Goal: Task Accomplishment & Management: Use online tool/utility

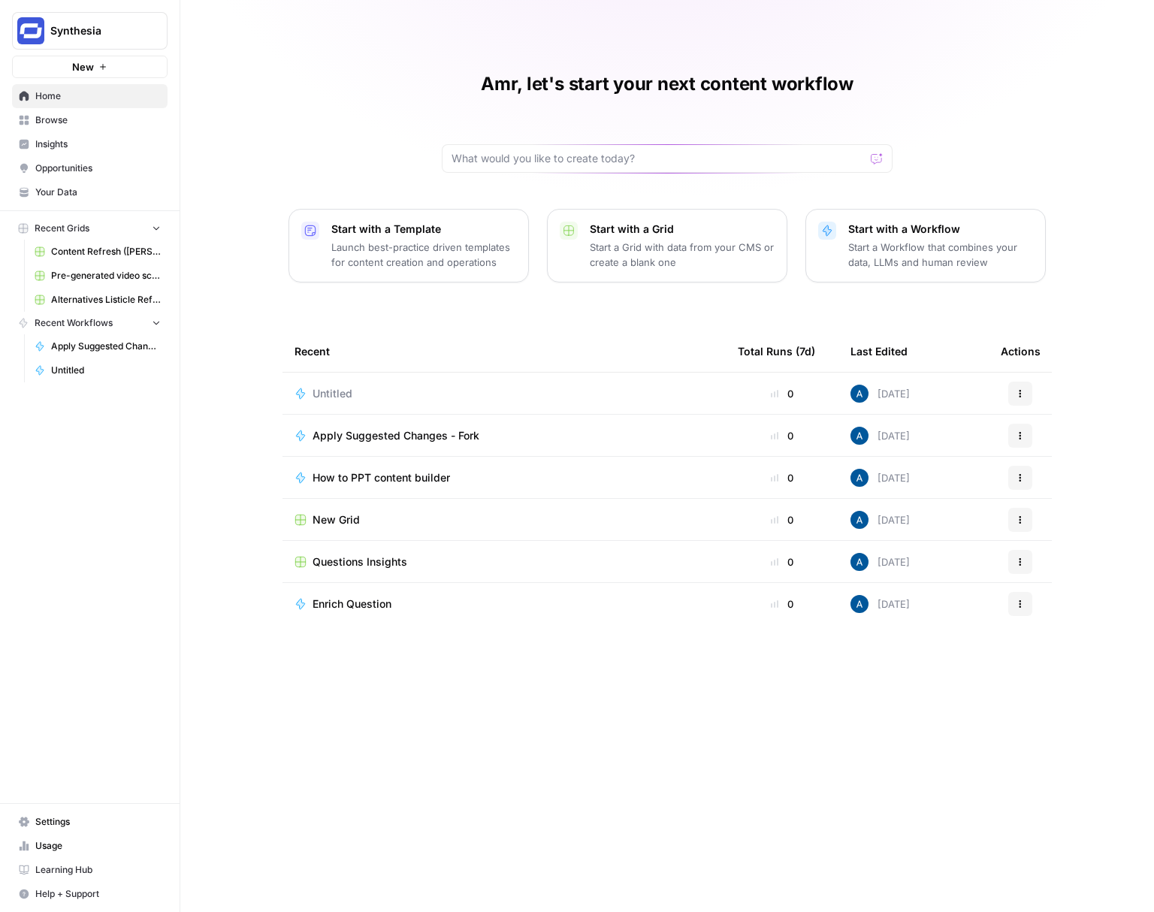
click at [403, 433] on span "Apply Suggested Changes - Fork" at bounding box center [395, 435] width 167 height 15
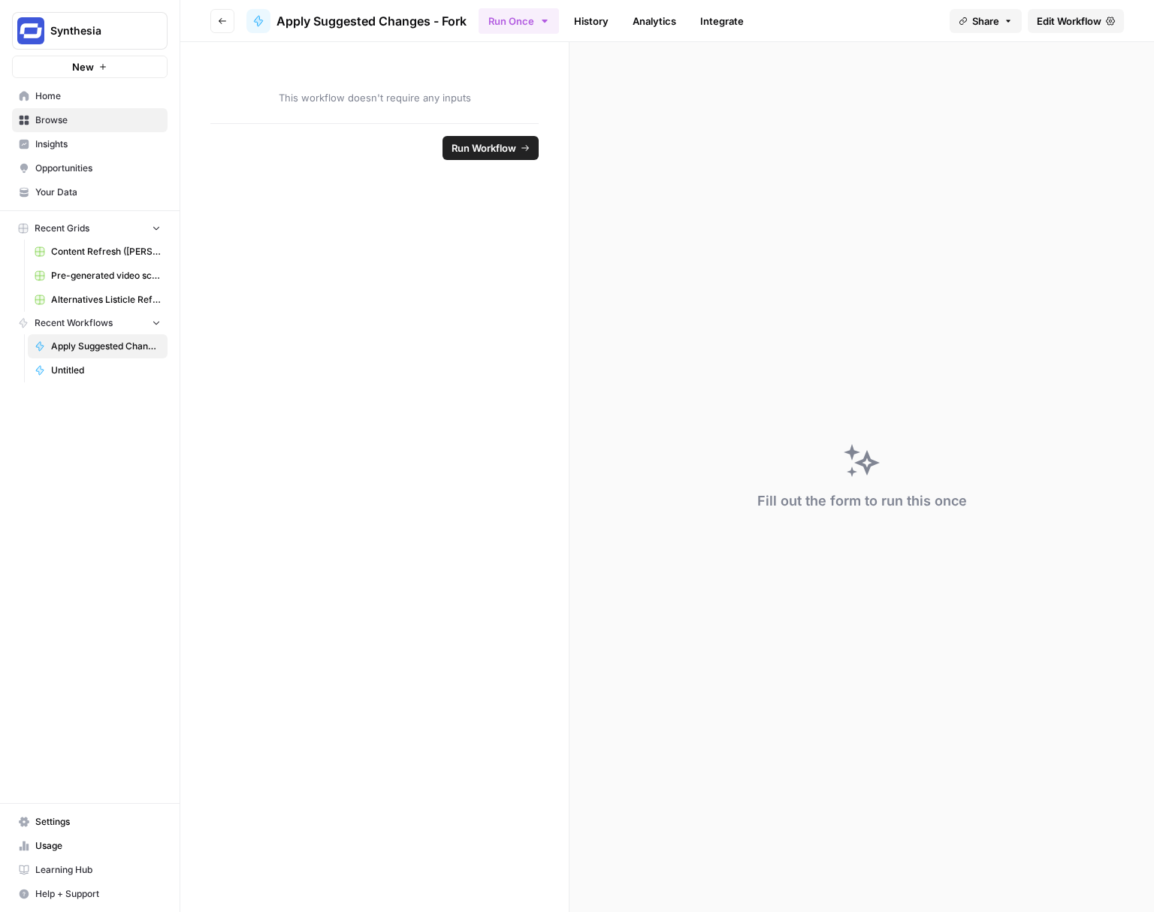
click at [1043, 19] on span "Edit Workflow" at bounding box center [1068, 21] width 65 height 15
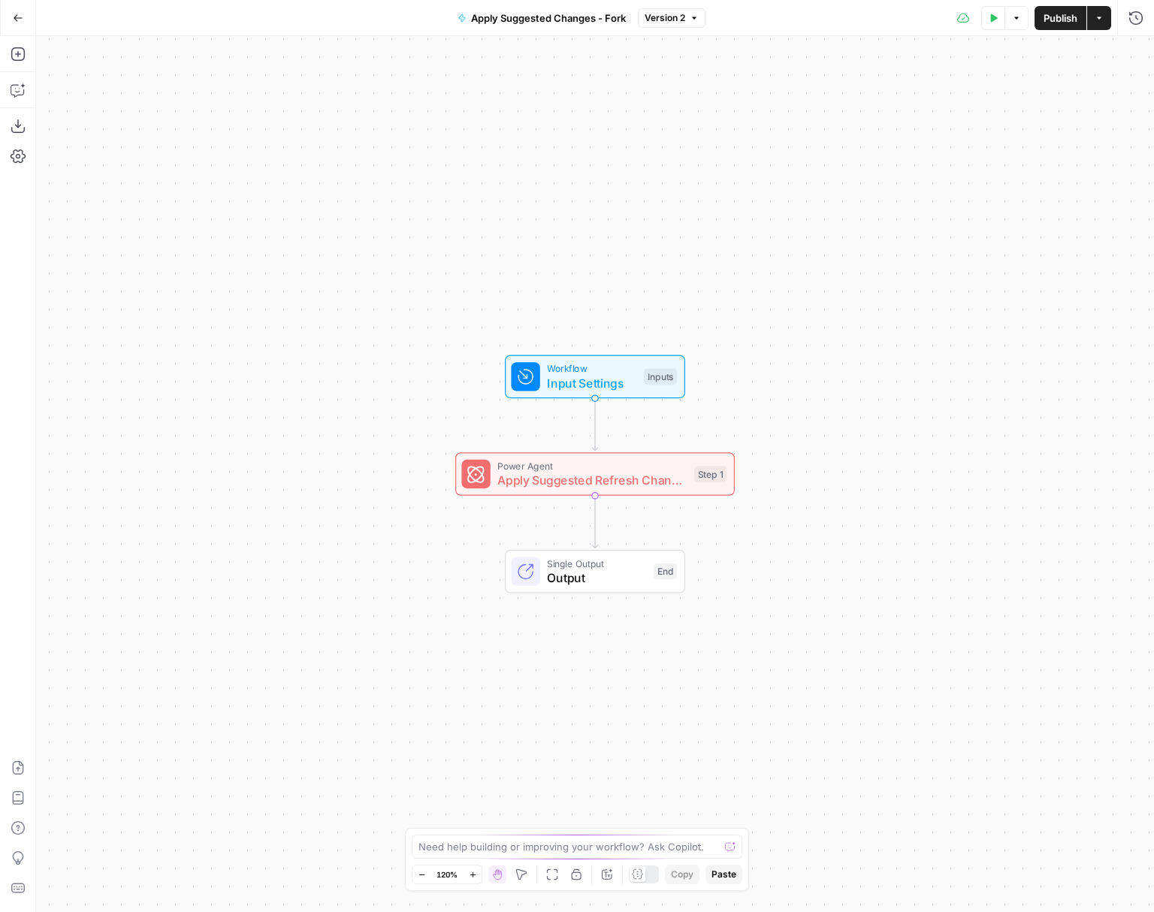
click at [548, 376] on span "Input Settings" at bounding box center [591, 383] width 89 height 18
click at [987, 105] on icon "button" at bounding box center [986, 102] width 9 height 9
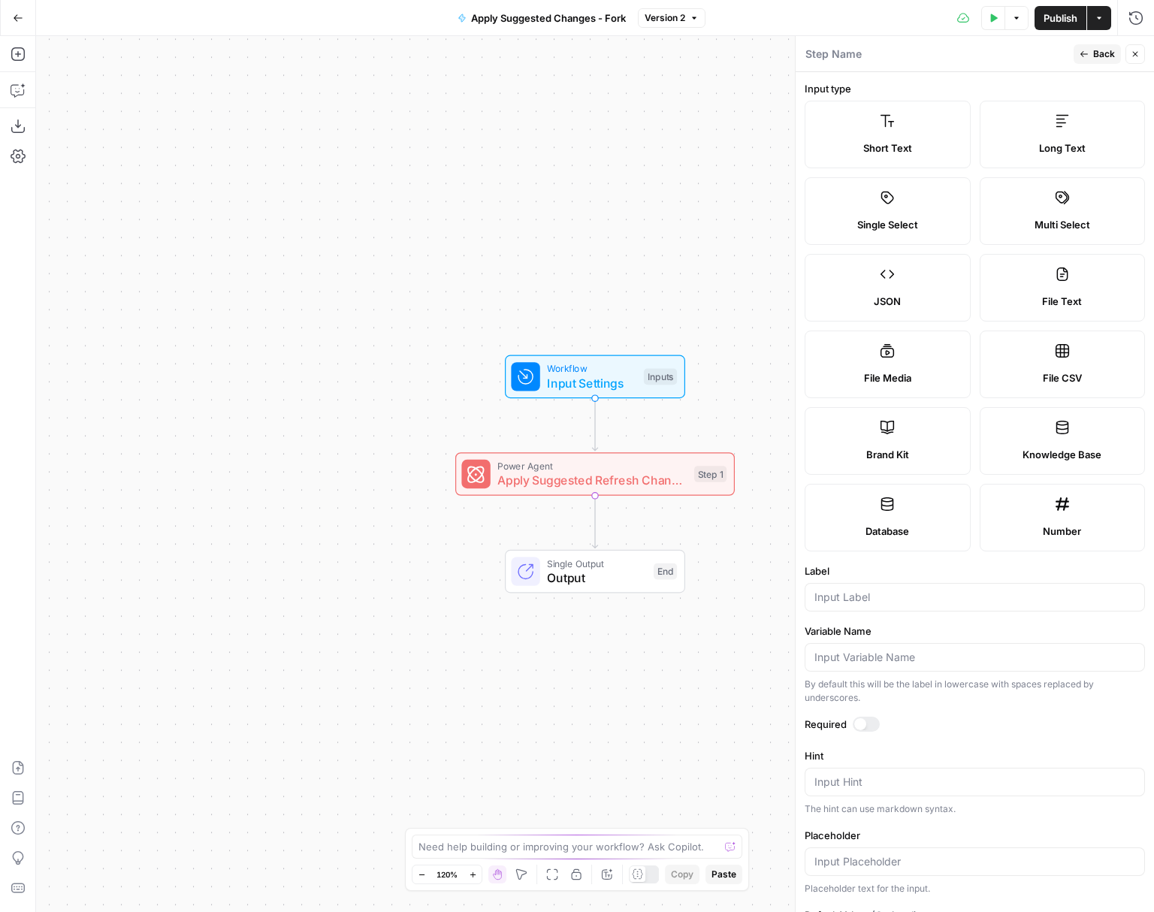
click at [876, 430] on label "Brand Kit" at bounding box center [887, 441] width 166 height 68
type input "Brand Kit"
type input "brand_kit"
drag, startPoint x: 1142, startPoint y: 48, endPoint x: 757, endPoint y: 391, distance: 514.9
click at [1133, 59] on button "Close" at bounding box center [1135, 54] width 20 height 20
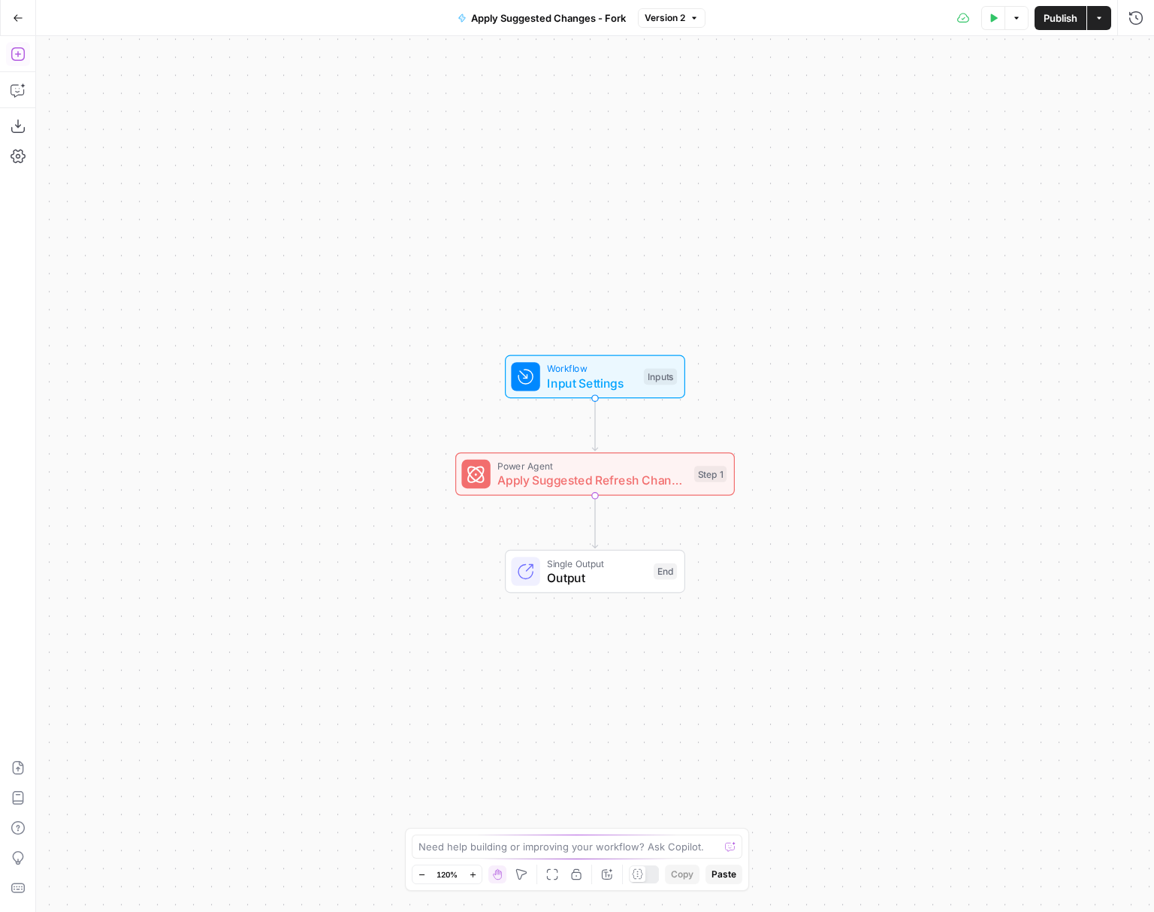
drag, startPoint x: 9, startPoint y: 54, endPoint x: 11, endPoint y: 66, distance: 12.2
click at [9, 54] on button "Add Steps" at bounding box center [18, 54] width 24 height 24
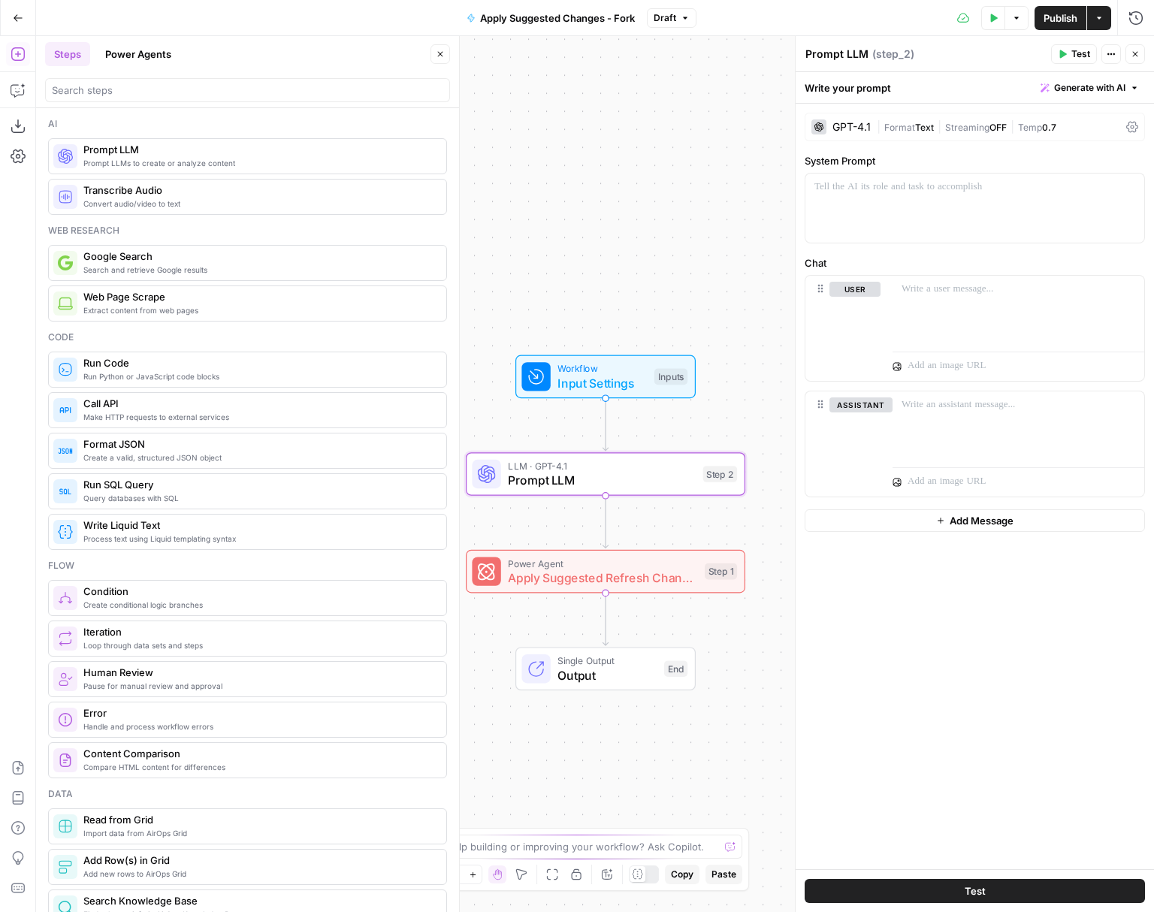
click at [441, 50] on icon "button" at bounding box center [440, 54] width 9 height 9
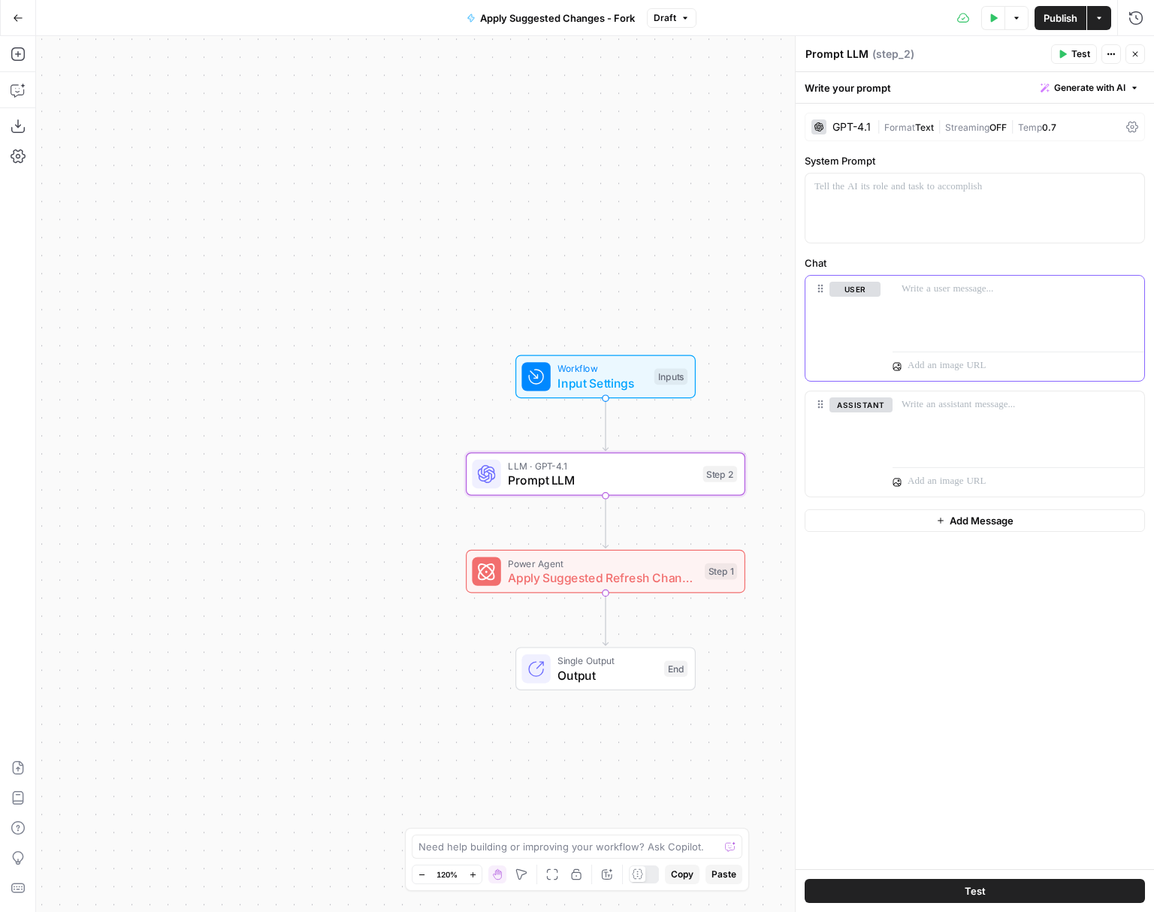
click at [958, 294] on p at bounding box center [1018, 289] width 234 height 15
click at [999, 11] on button "Test Data" at bounding box center [993, 18] width 24 height 24
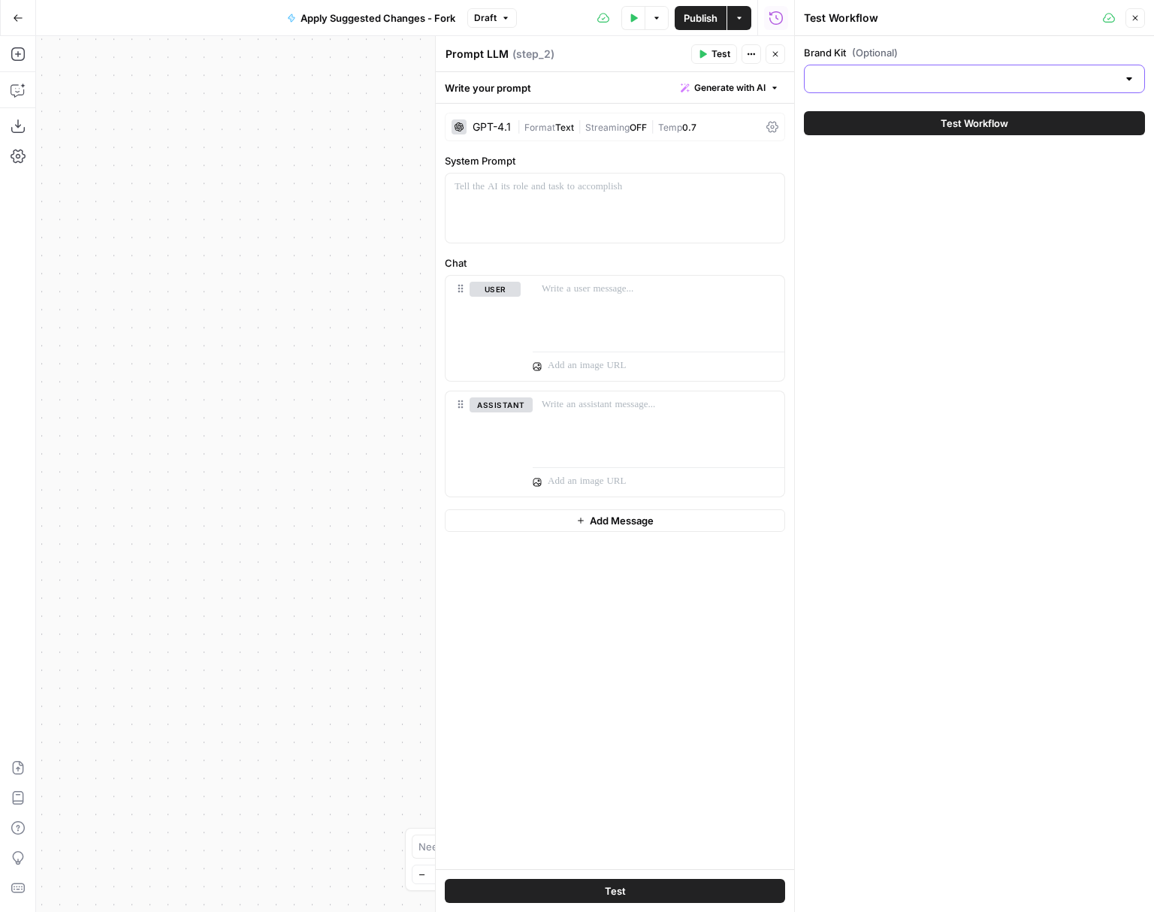
click at [930, 77] on input "Brand Kit (Optional)" at bounding box center [964, 78] width 303 height 15
click at [895, 119] on span "Synthesia" at bounding box center [970, 116] width 309 height 15
type input "Synthesia"
click at [951, 118] on span "Test Workflow" at bounding box center [974, 123] width 68 height 15
click at [1086, 121] on button "Test Workflow" at bounding box center [974, 123] width 341 height 24
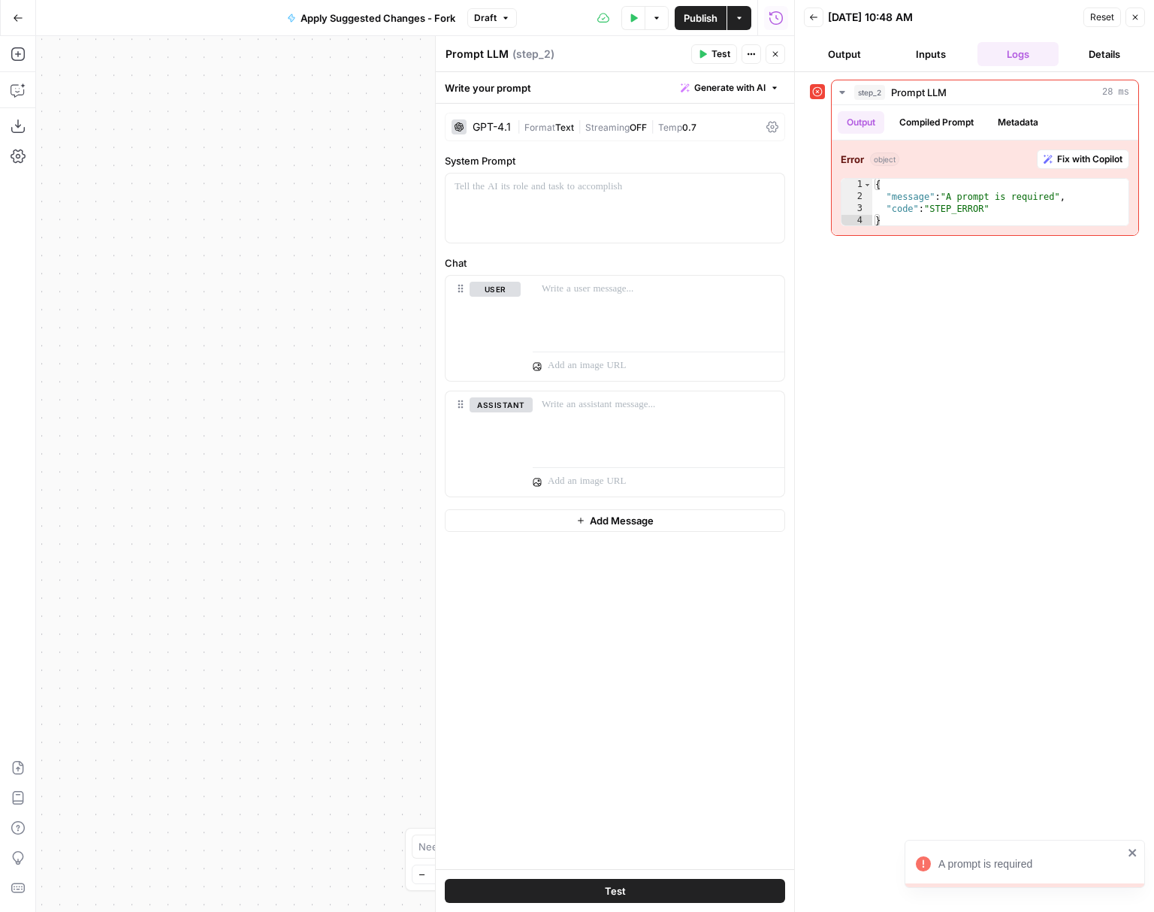
click at [1138, 13] on icon "button" at bounding box center [1134, 17] width 9 height 9
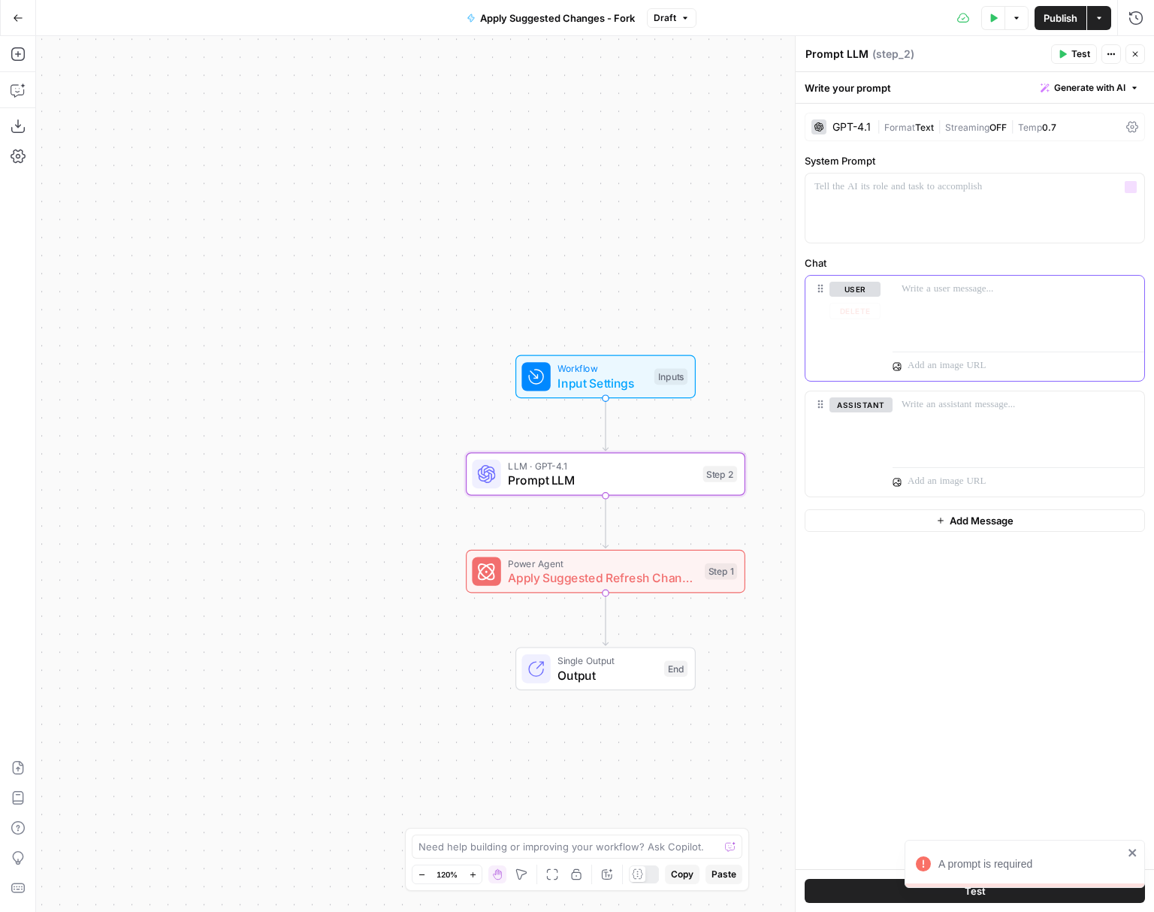
click at [1006, 311] on div at bounding box center [1018, 310] width 252 height 69
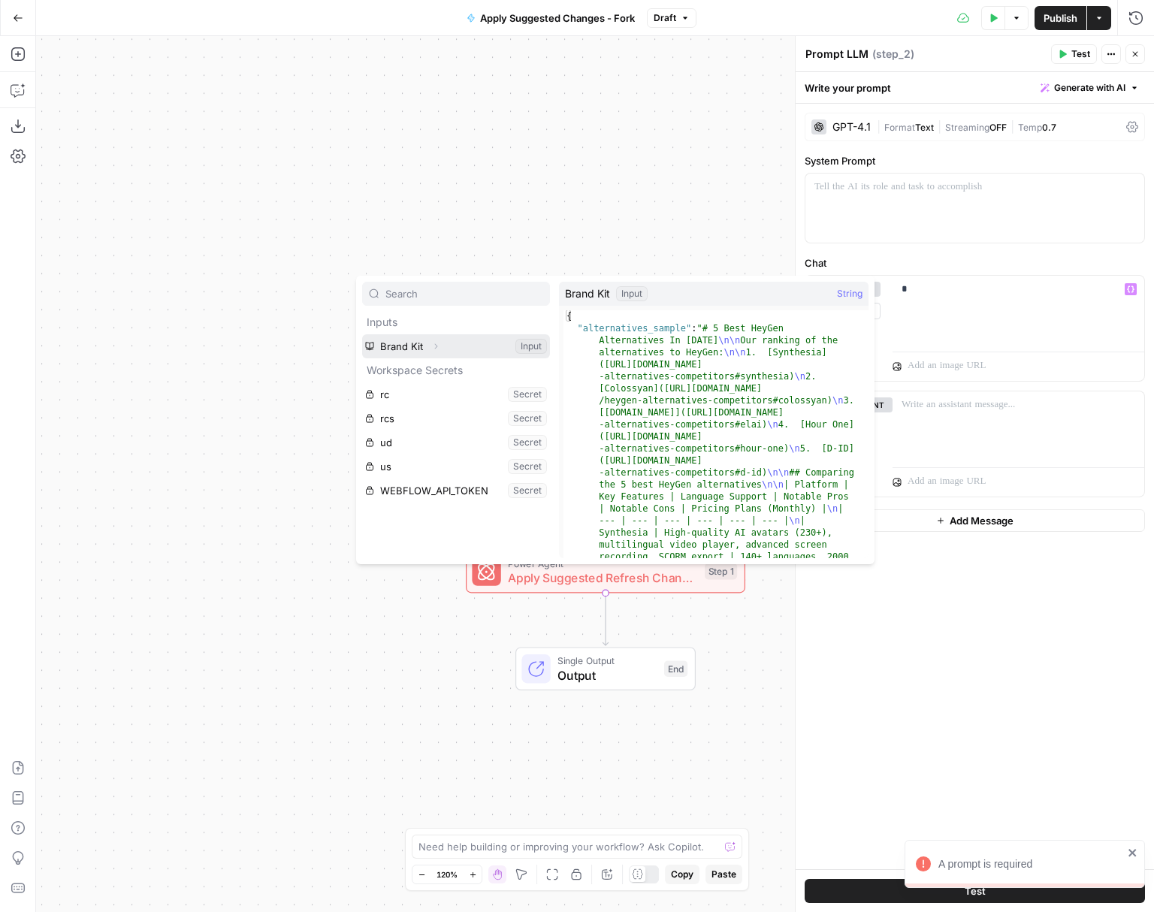
click at [433, 343] on icon "button" at bounding box center [435, 346] width 9 height 9
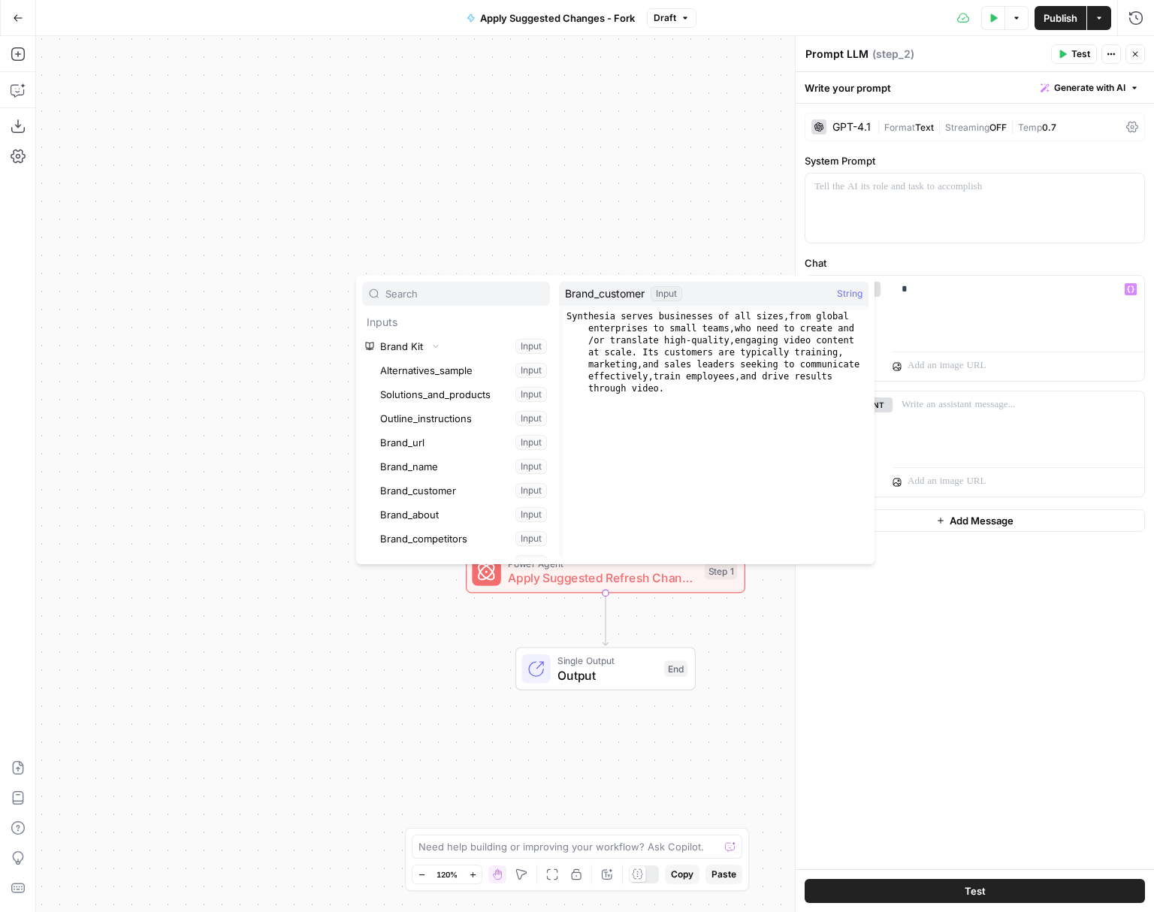
click at [225, 125] on div "Workflow Input Settings Inputs LLM · GPT-4.1 Prompt LLM Step 2 Power Agent Appl…" at bounding box center [595, 474] width 1118 height 876
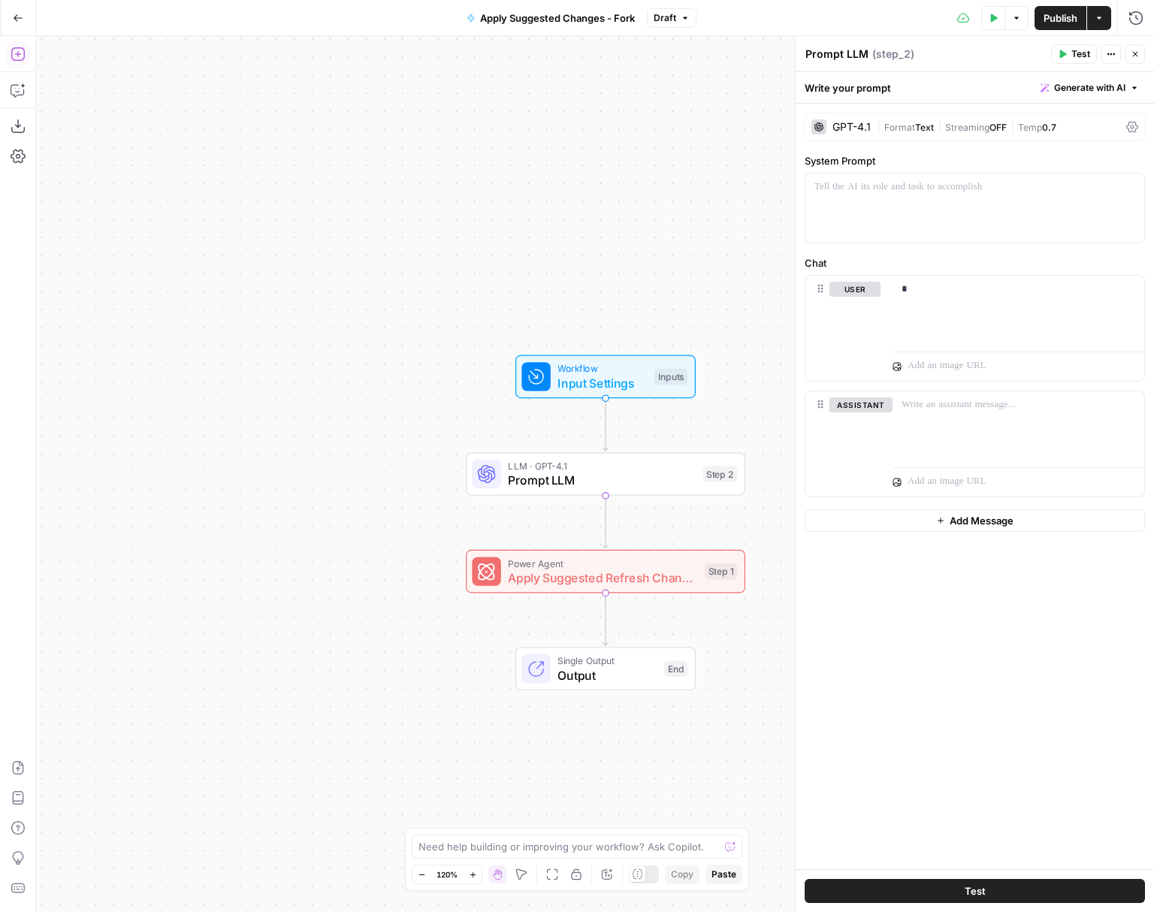
click at [12, 56] on icon "button" at bounding box center [18, 54] width 15 height 15
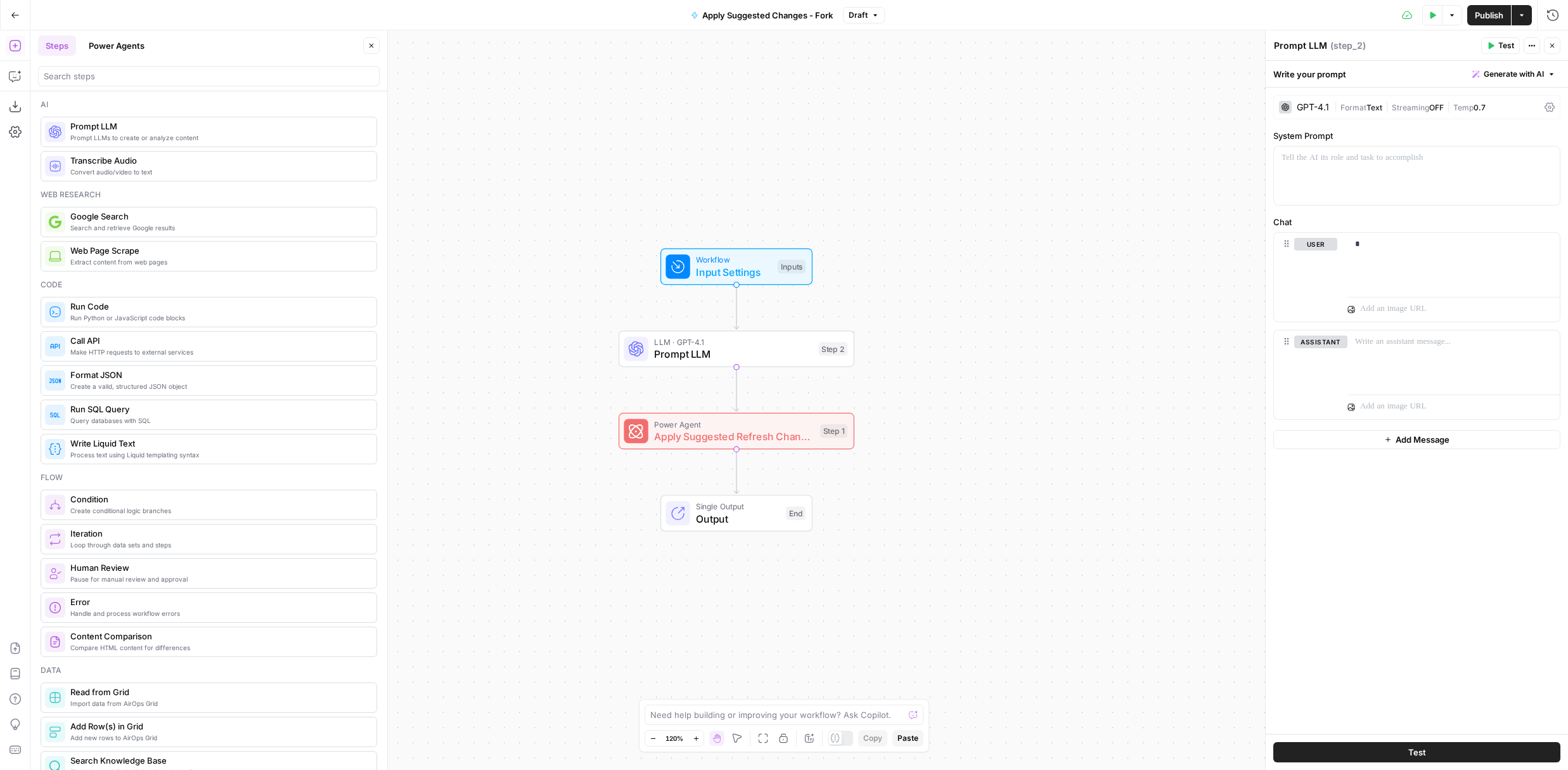
drag, startPoint x: 614, startPoint y: 206, endPoint x: 793, endPoint y: 136, distance: 192.2
click at [799, 138] on div "Workflow Input Settings Inputs LLM · GPT-4.1 Prompt LLM Step 2 Power Agent Appl…" at bounding box center [799, 400] width 1538 height 740
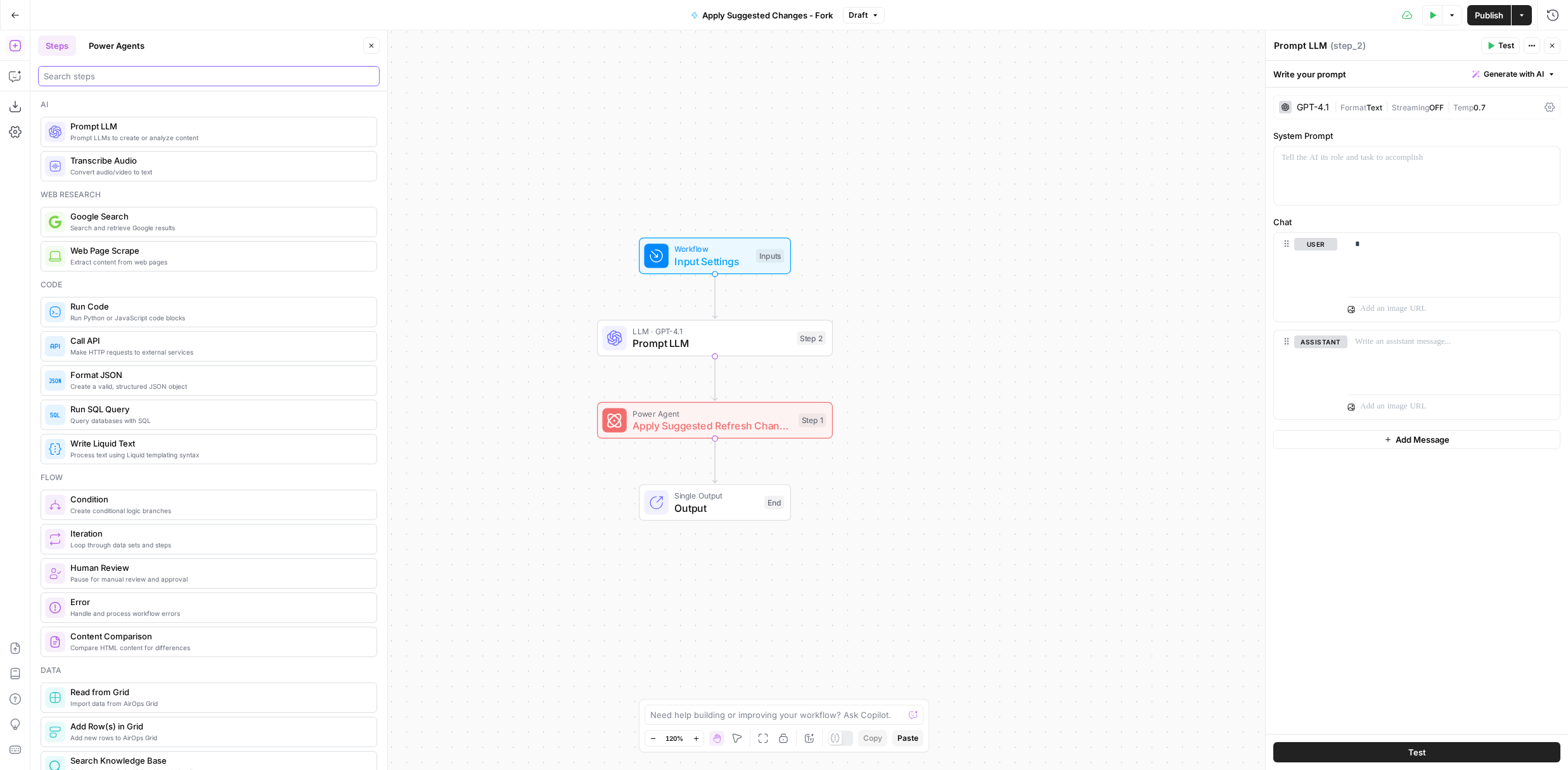
click at [295, 80] on input "search" at bounding box center [208, 76] width 330 height 13
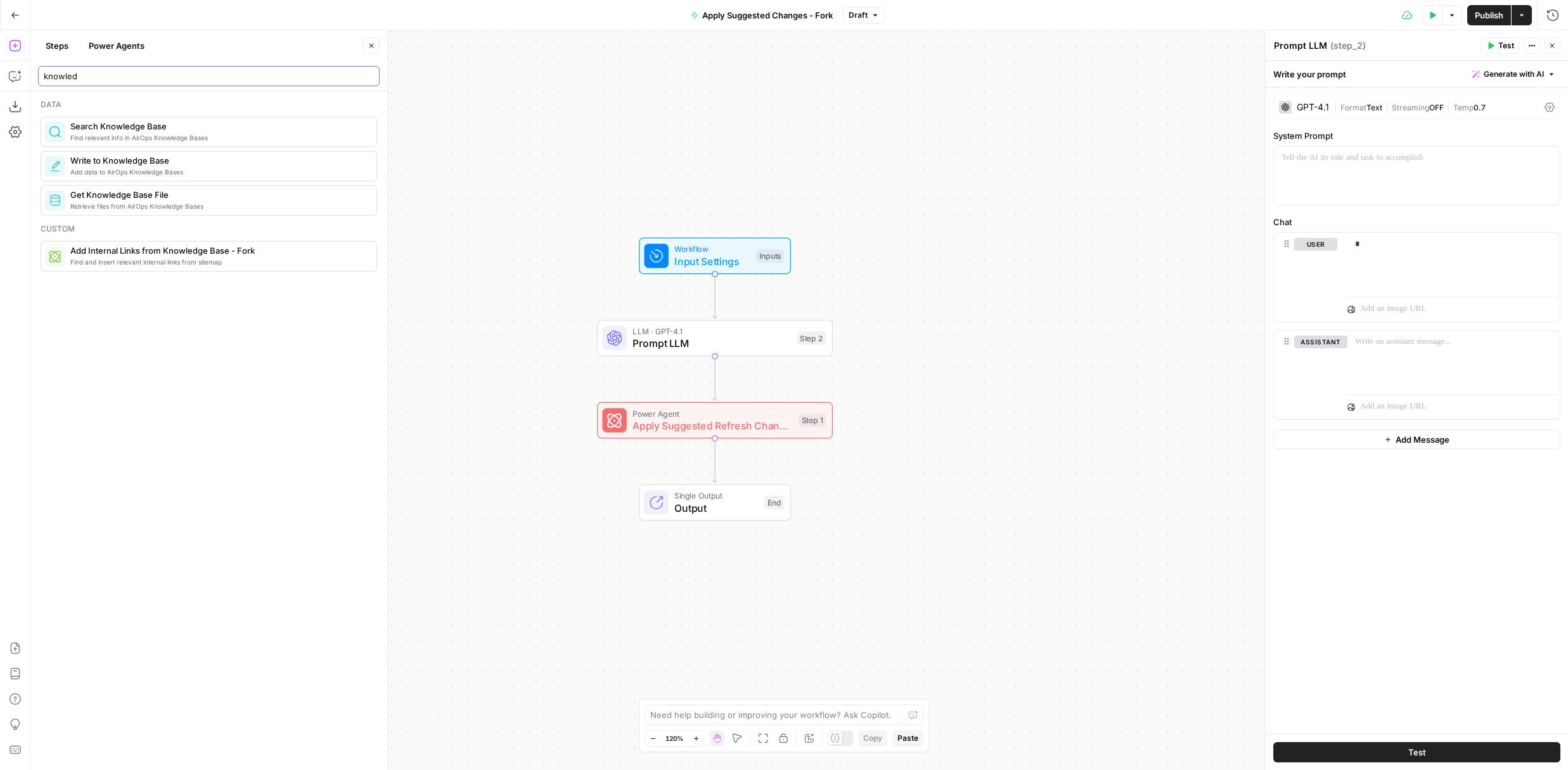
type input "knowled"
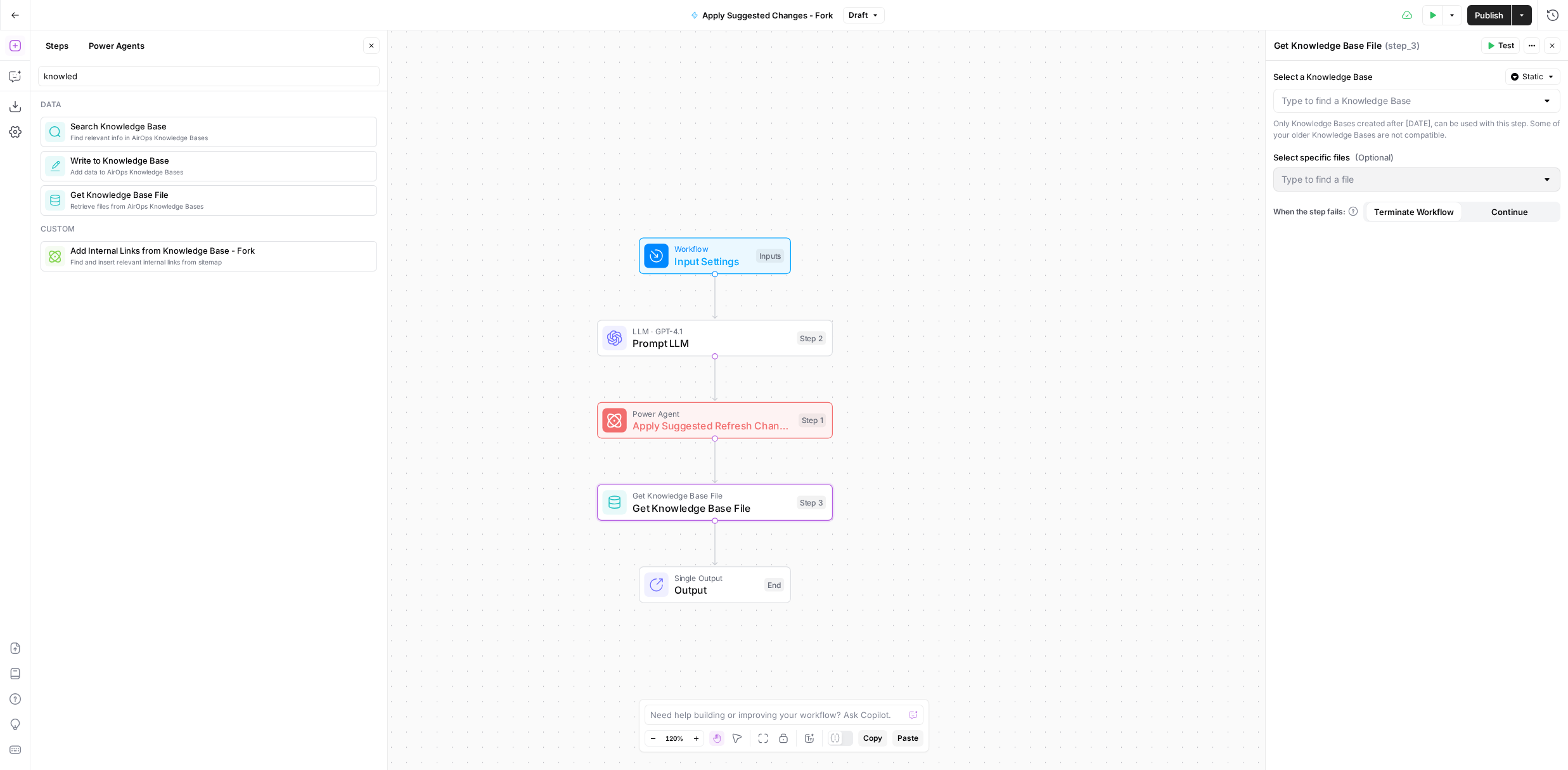
click at [973, 119] on div "Only Knowledge Bases created after June 1st, 2024, can be used with this step. …" at bounding box center [1417, 129] width 287 height 23
click at [973, 106] on input "Select a Knowledge Base" at bounding box center [1409, 100] width 256 height 13
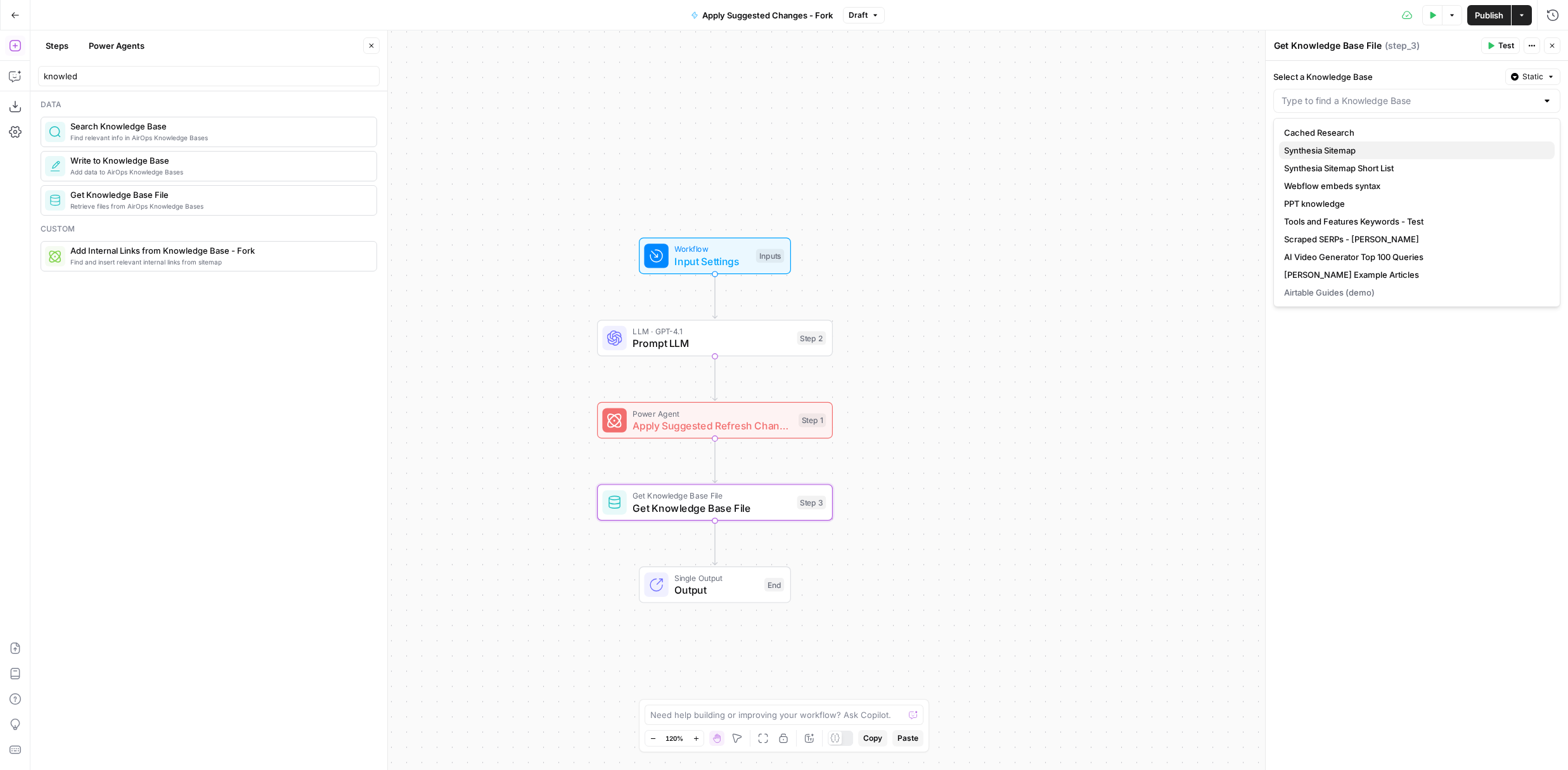
click at [973, 155] on span "Synthesia Sitemap" at bounding box center [1414, 149] width 261 height 13
type input "Synthesia Sitemap"
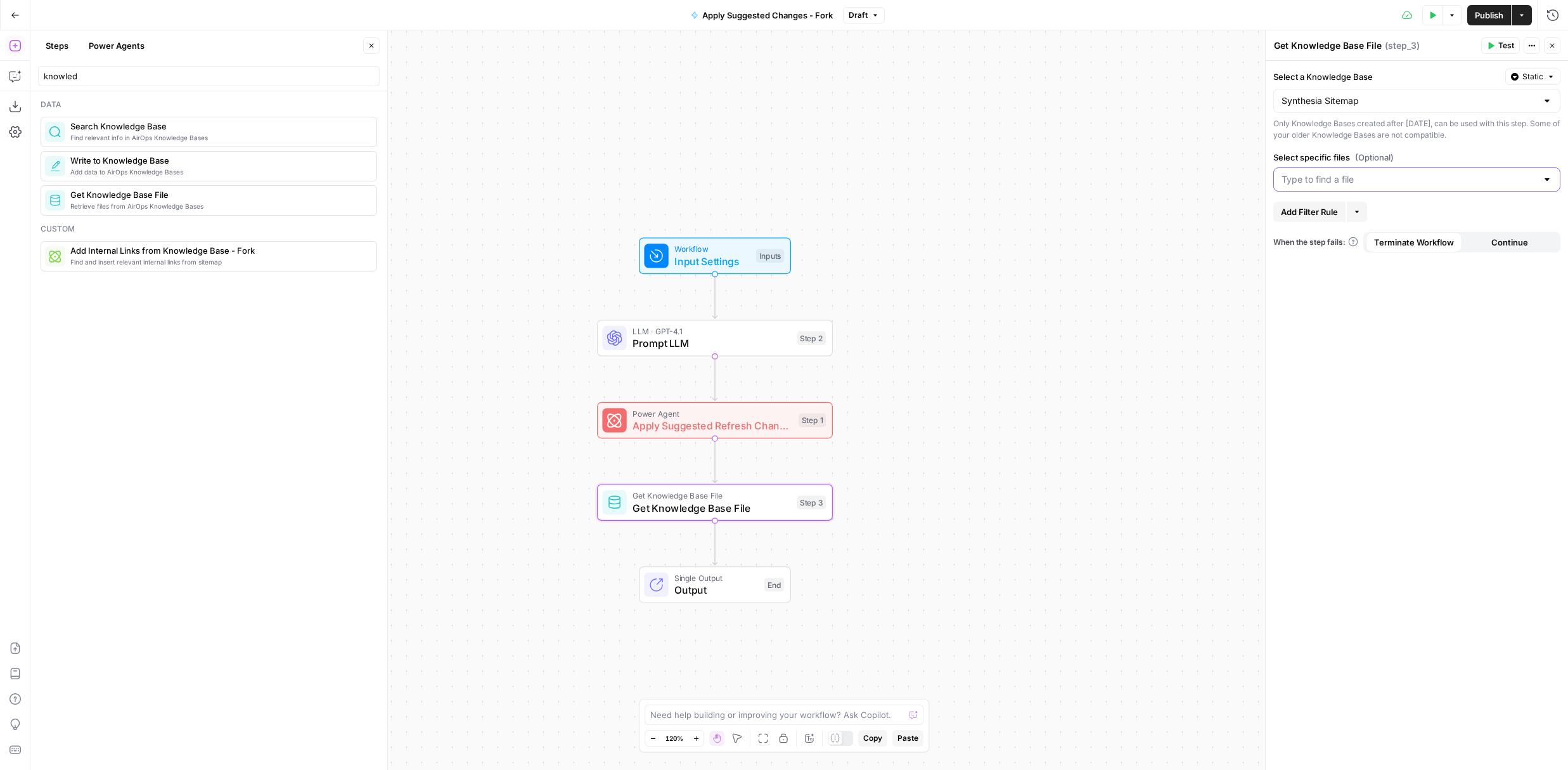
click at [973, 177] on input "Select specific files (Optional)" at bounding box center [1409, 179] width 256 height 13
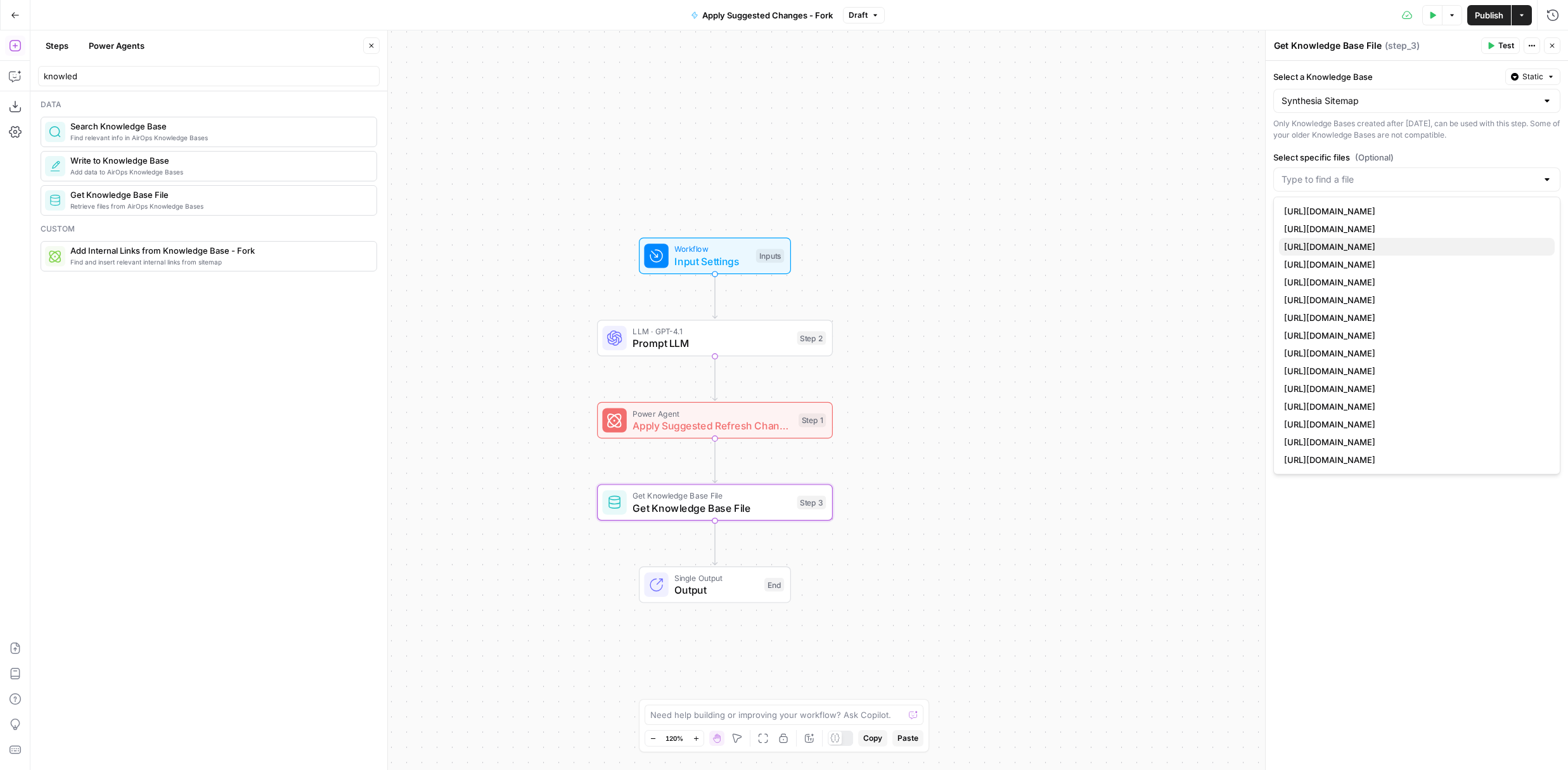
click at [973, 255] on button "https://www.synthesia.io/video-templates/templates/effective-communication" at bounding box center [1417, 247] width 276 height 18
click at [973, 284] on span "https://www.synthesia.io/video-templates/templates/effective-digital-communicat…" at bounding box center [1414, 282] width 261 height 13
click at [973, 144] on div "Select a Knowledge Base Static Synthesia Sitemap Only Knowledge Bases created a…" at bounding box center [1417, 415] width 302 height 709
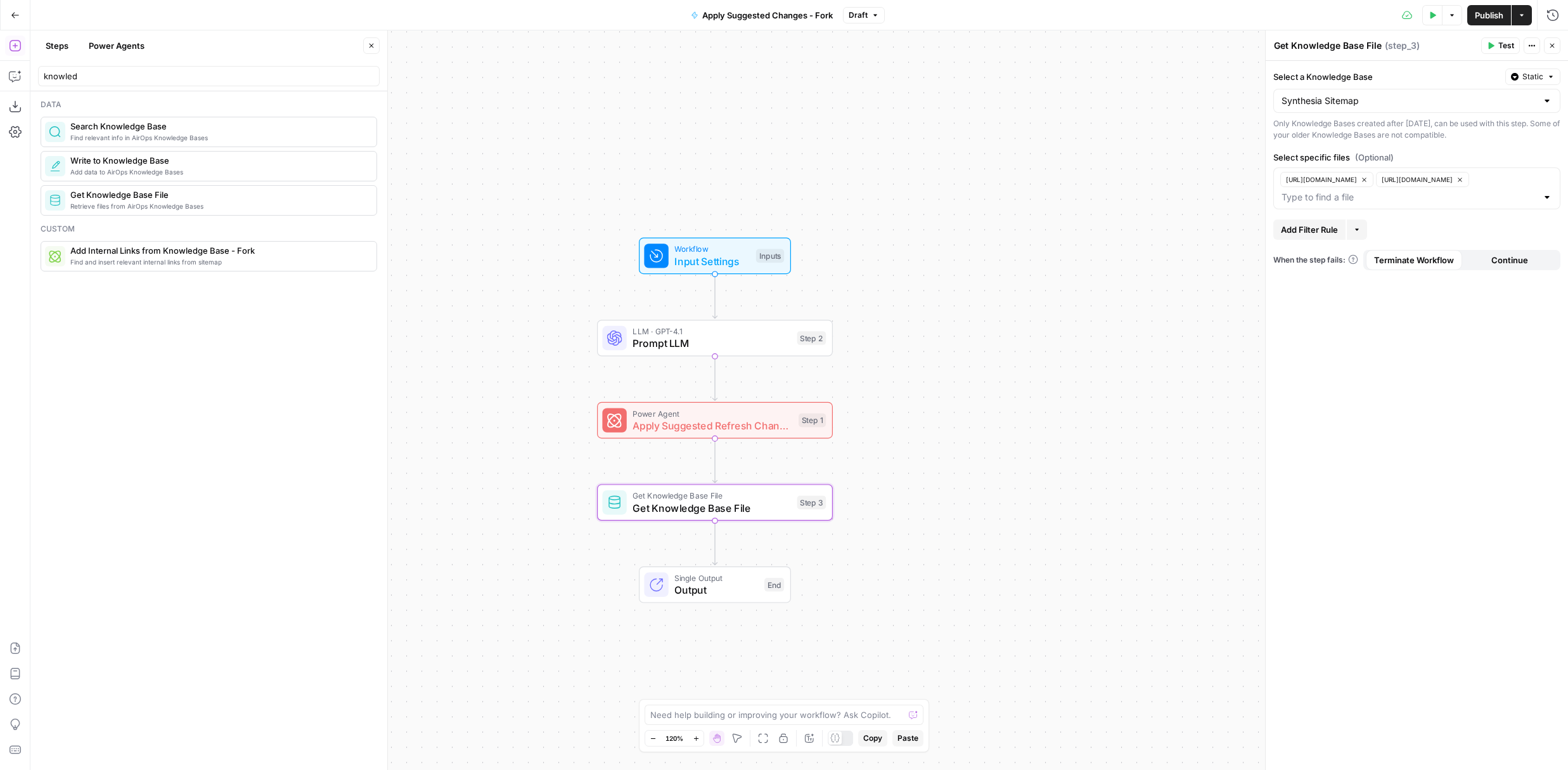
click at [973, 42] on button "Test" at bounding box center [1500, 46] width 39 height 17
click at [767, 182] on button "Test All Steps" at bounding box center [738, 176] width 75 height 23
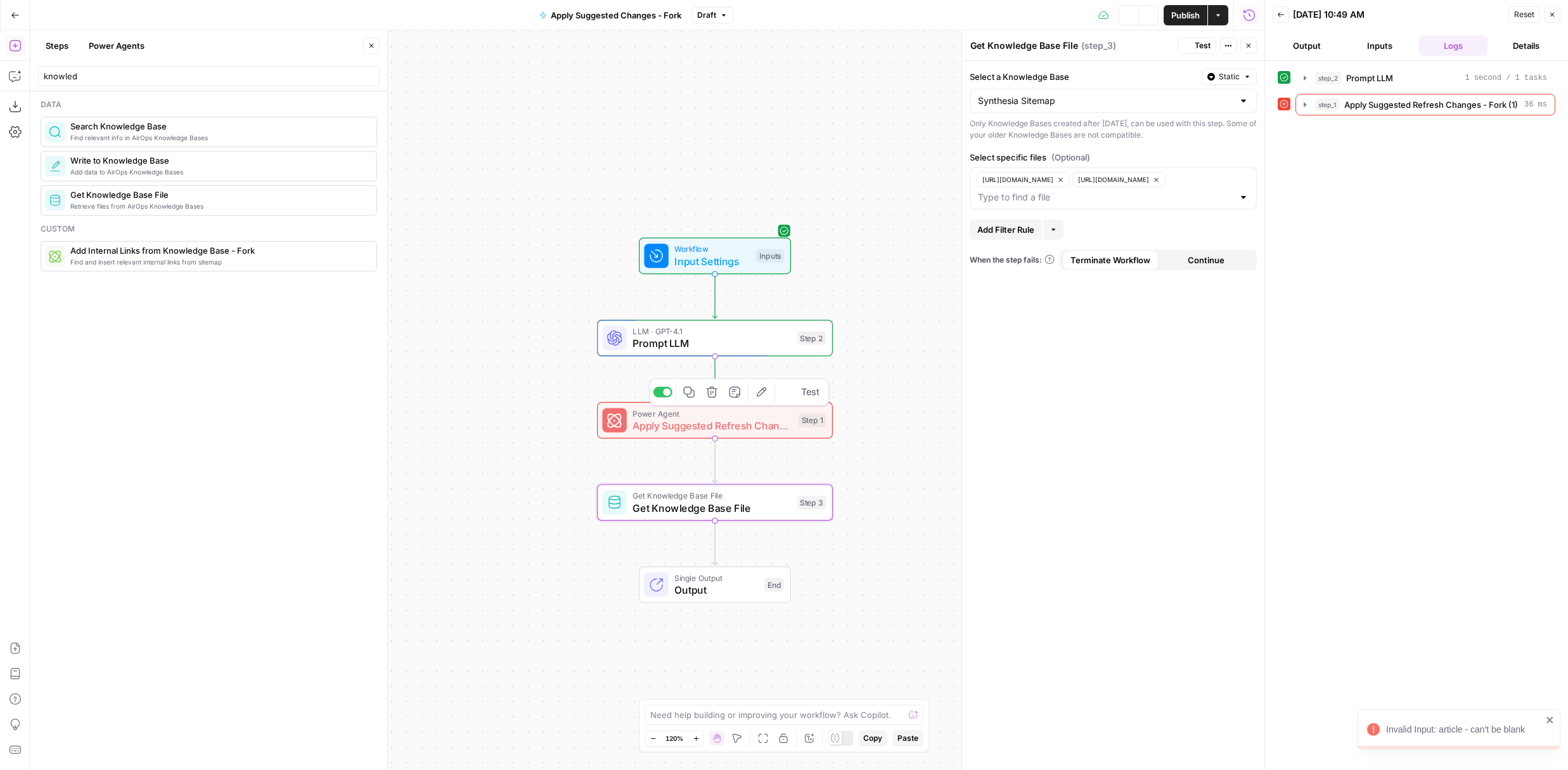
click at [711, 393] on icon "button" at bounding box center [711, 391] width 11 height 11
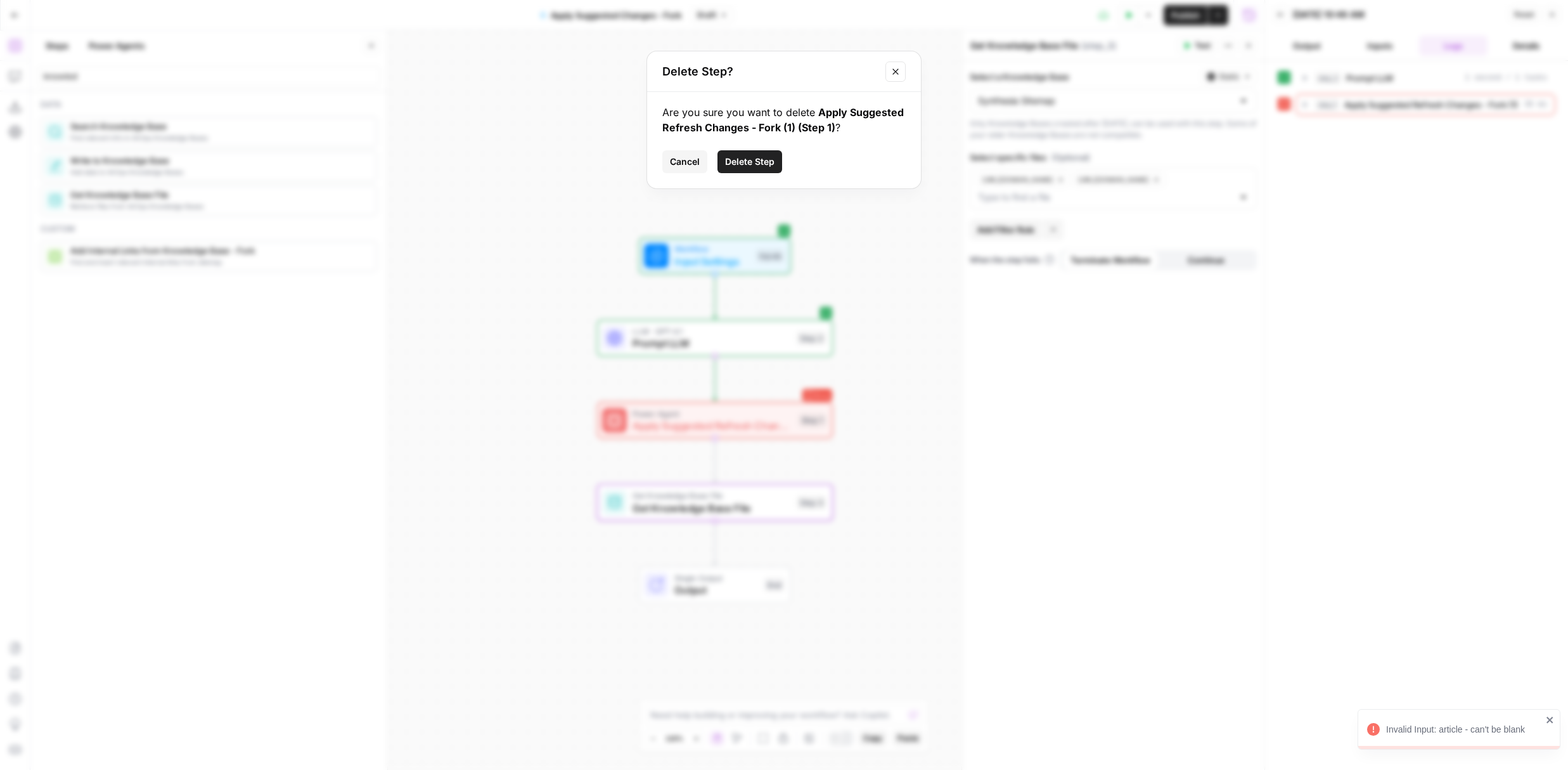
click at [773, 167] on span "Delete Step" at bounding box center [749, 161] width 50 height 13
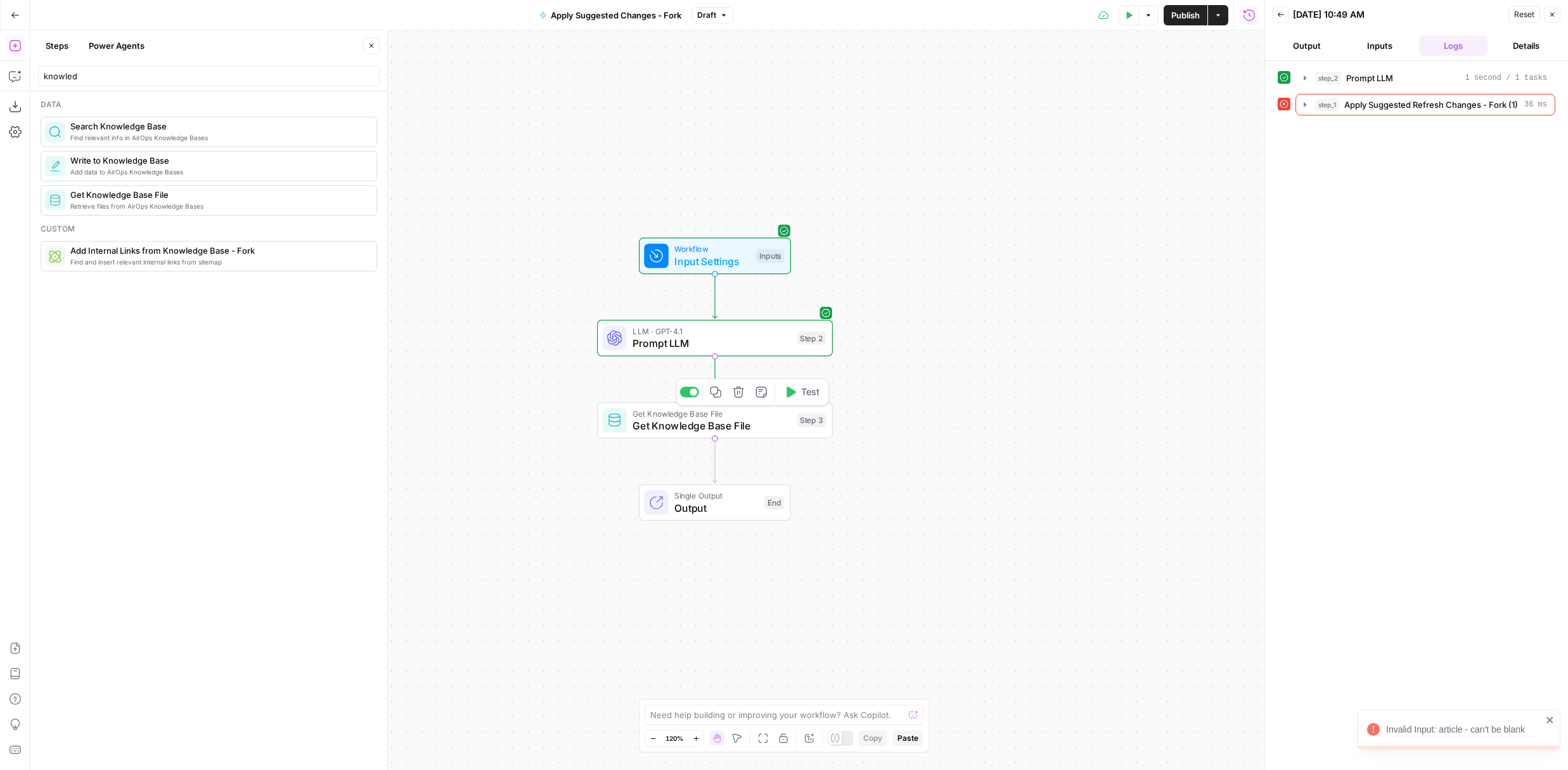
click at [798, 393] on button "Test" at bounding box center [802, 392] width 47 height 19
click at [973, 106] on icon "button" at bounding box center [1305, 104] width 3 height 4
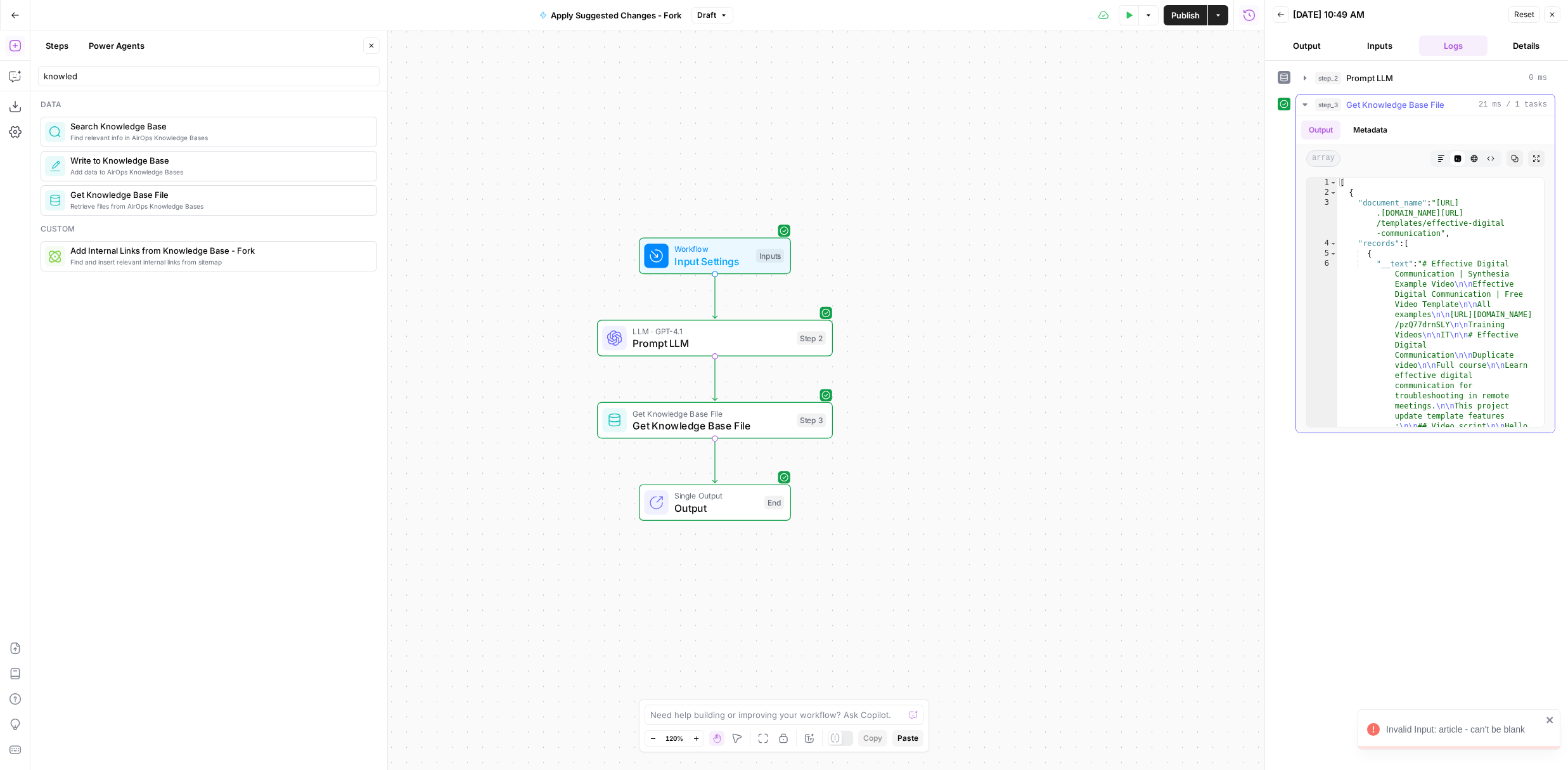
type textarea "**********"
drag, startPoint x: 1401, startPoint y: 241, endPoint x: 1469, endPoint y: 445, distance: 215.0
click at [973, 446] on div "**********" at bounding box center [1416, 415] width 278 height 697
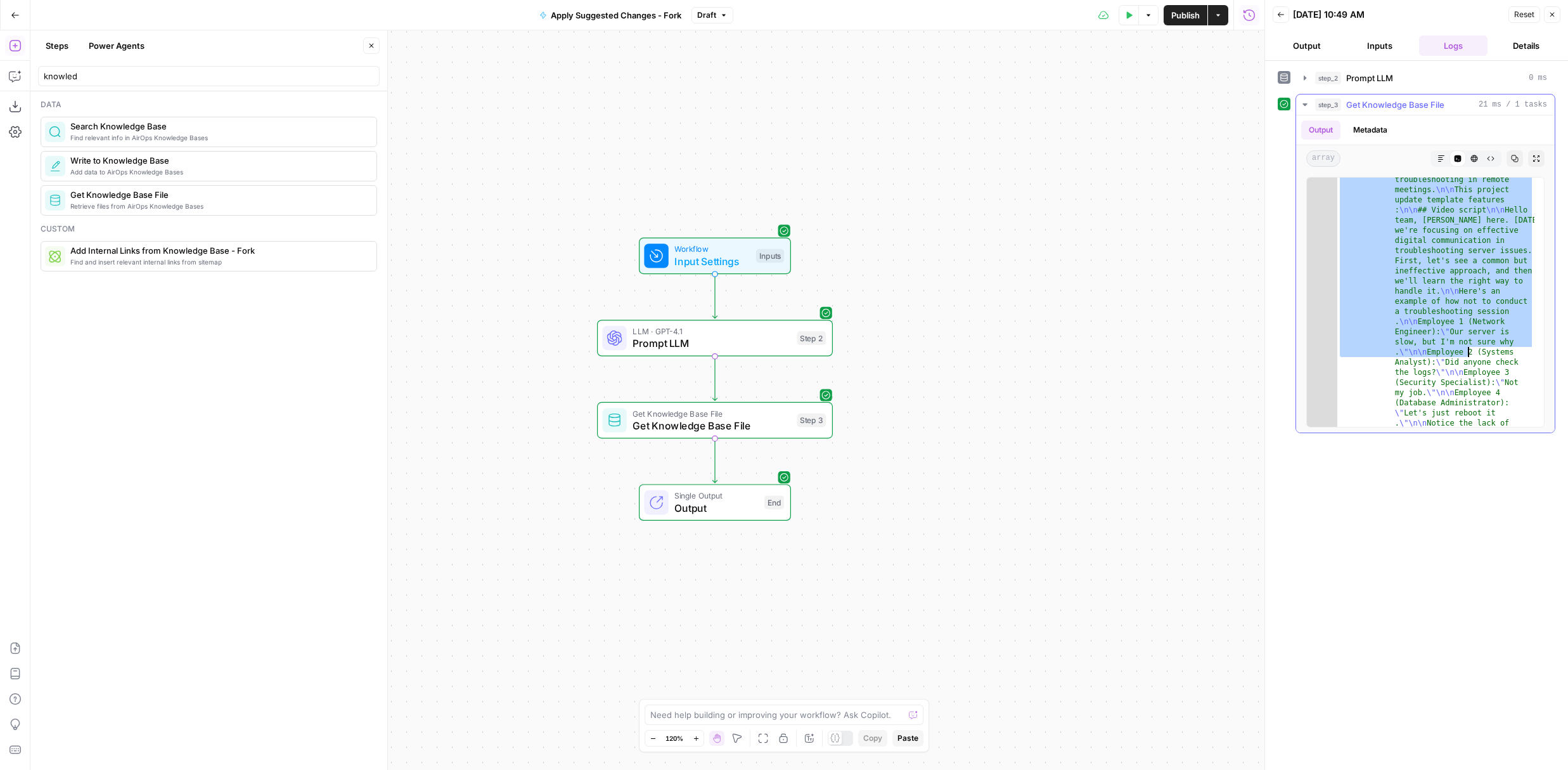
scroll to position [218, 0]
drag, startPoint x: 1263, startPoint y: 274, endPoint x: 1096, endPoint y: 269, distance: 167.1
click at [973, 268] on div at bounding box center [1265, 385] width 13 height 770
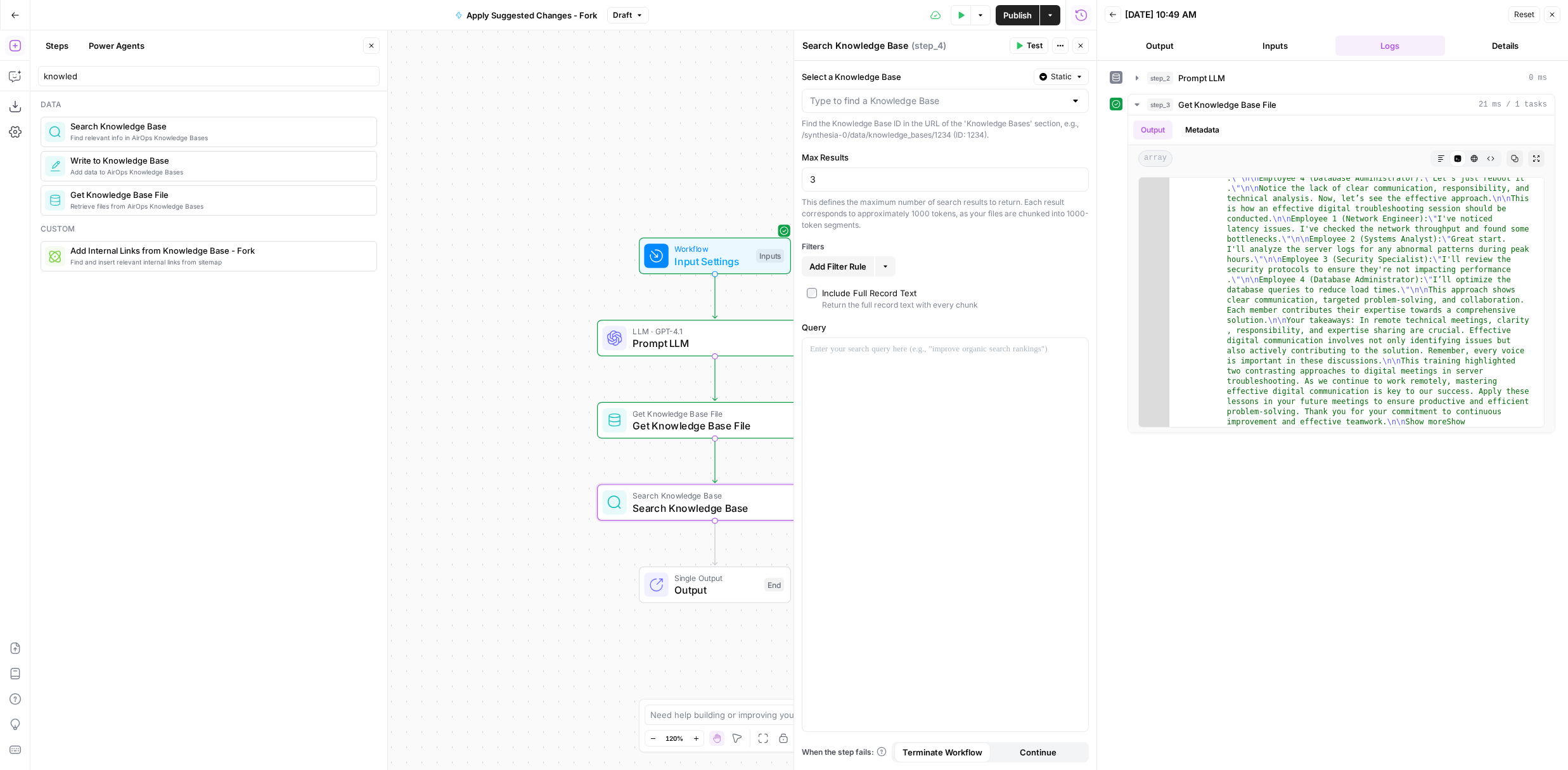
click at [872, 111] on div at bounding box center [945, 100] width 287 height 24
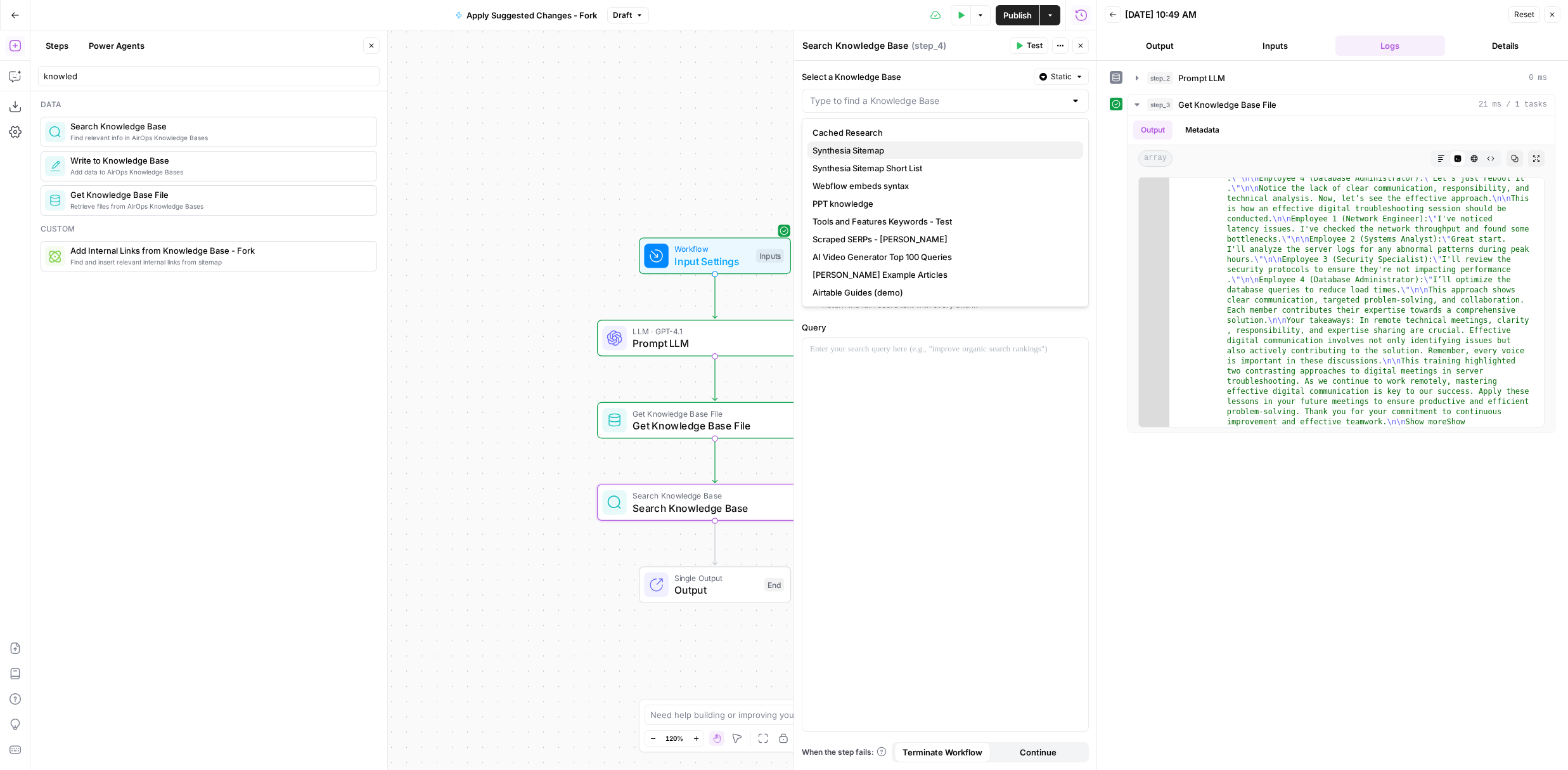
click at [873, 154] on span "Synthesia Sitemap" at bounding box center [943, 149] width 261 height 13
type input "Synthesia Sitemap"
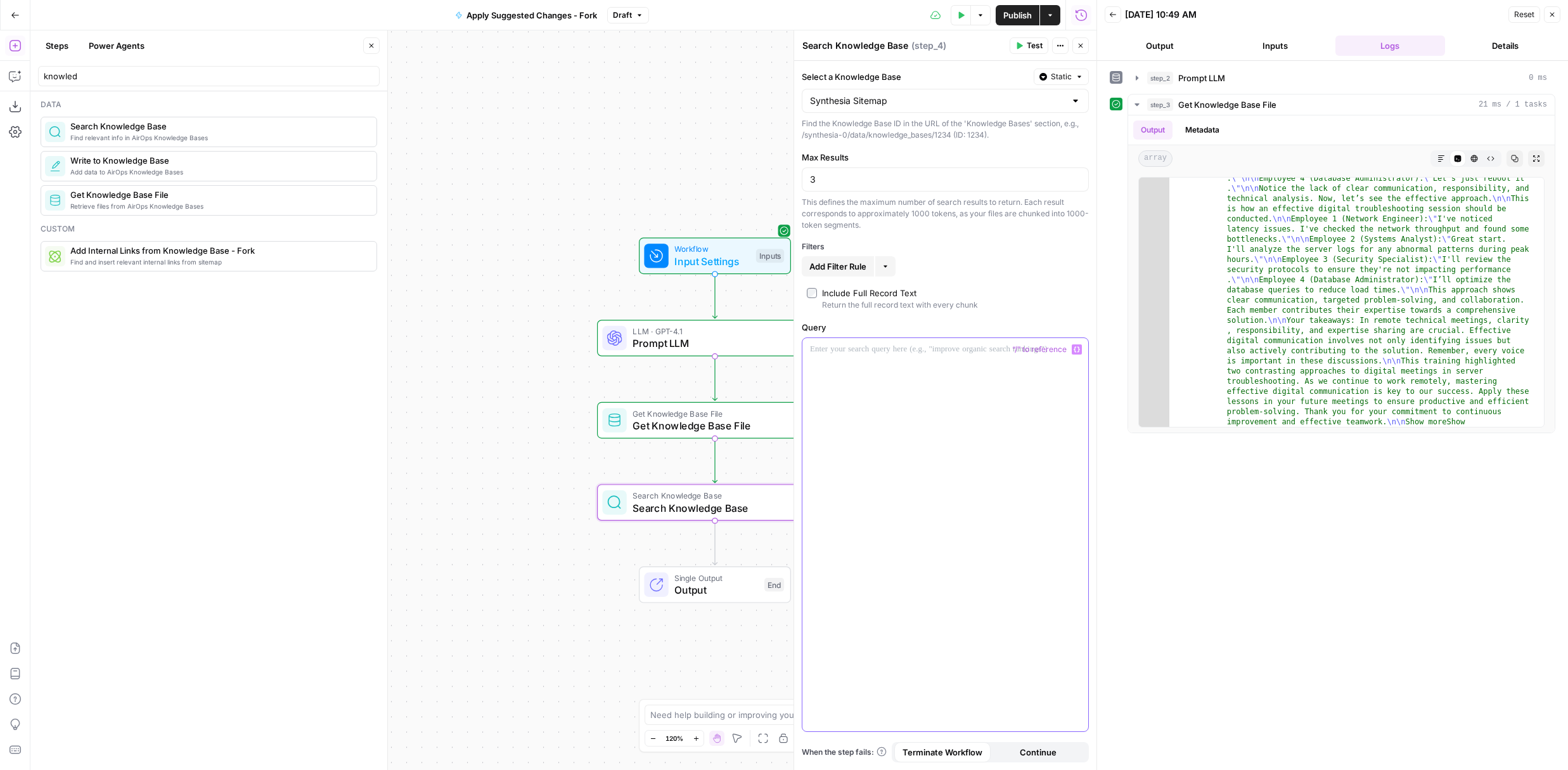
click at [909, 410] on div at bounding box center [945, 534] width 286 height 393
click at [973, 31] on header "Search Knowledge Base Search Knowledge Base ( step_4 ) Test Actions Close" at bounding box center [945, 46] width 302 height 30
click at [973, 38] on button "Test" at bounding box center [1029, 46] width 39 height 17
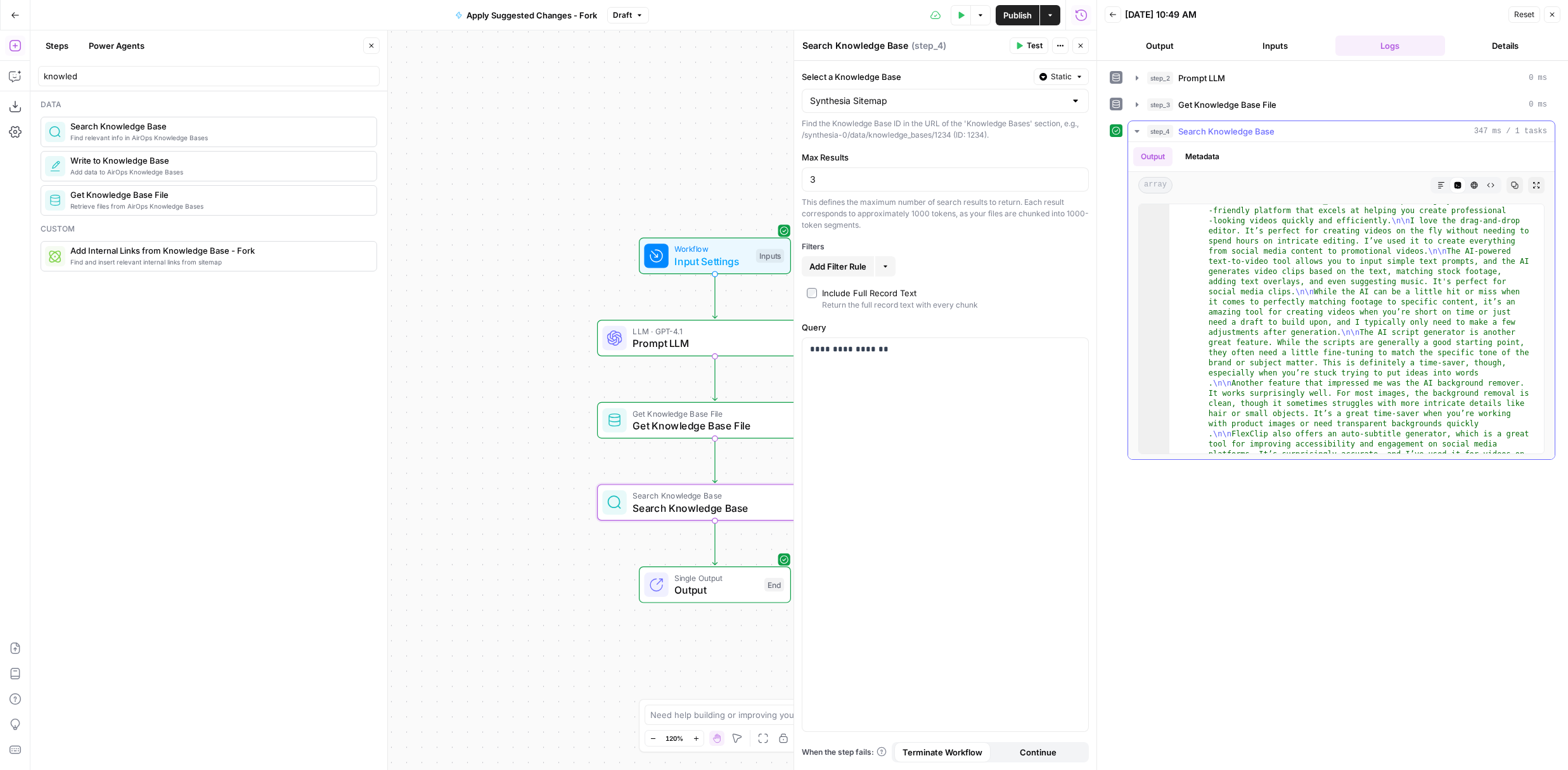
type textarea "**********"
drag, startPoint x: 1231, startPoint y: 249, endPoint x: 1325, endPoint y: 364, distance: 148.5
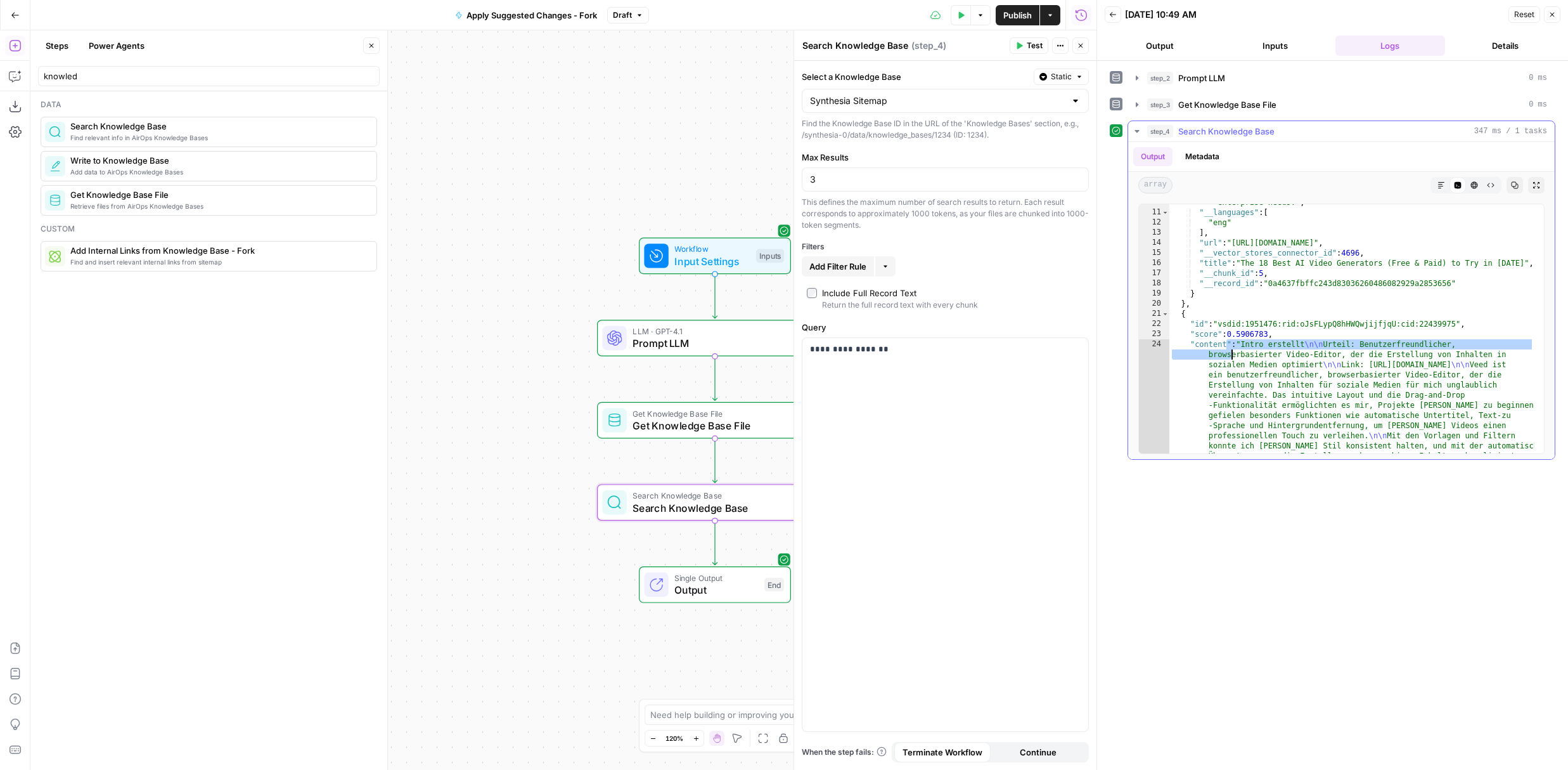
drag, startPoint x: 1236, startPoint y: 355, endPoint x: 1306, endPoint y: 409, distance: 88.4
click at [973, 409] on div ""description" : "Explore the 18 best free and premium AI video generators of 20…" at bounding box center [1352, 530] width 365 height 706
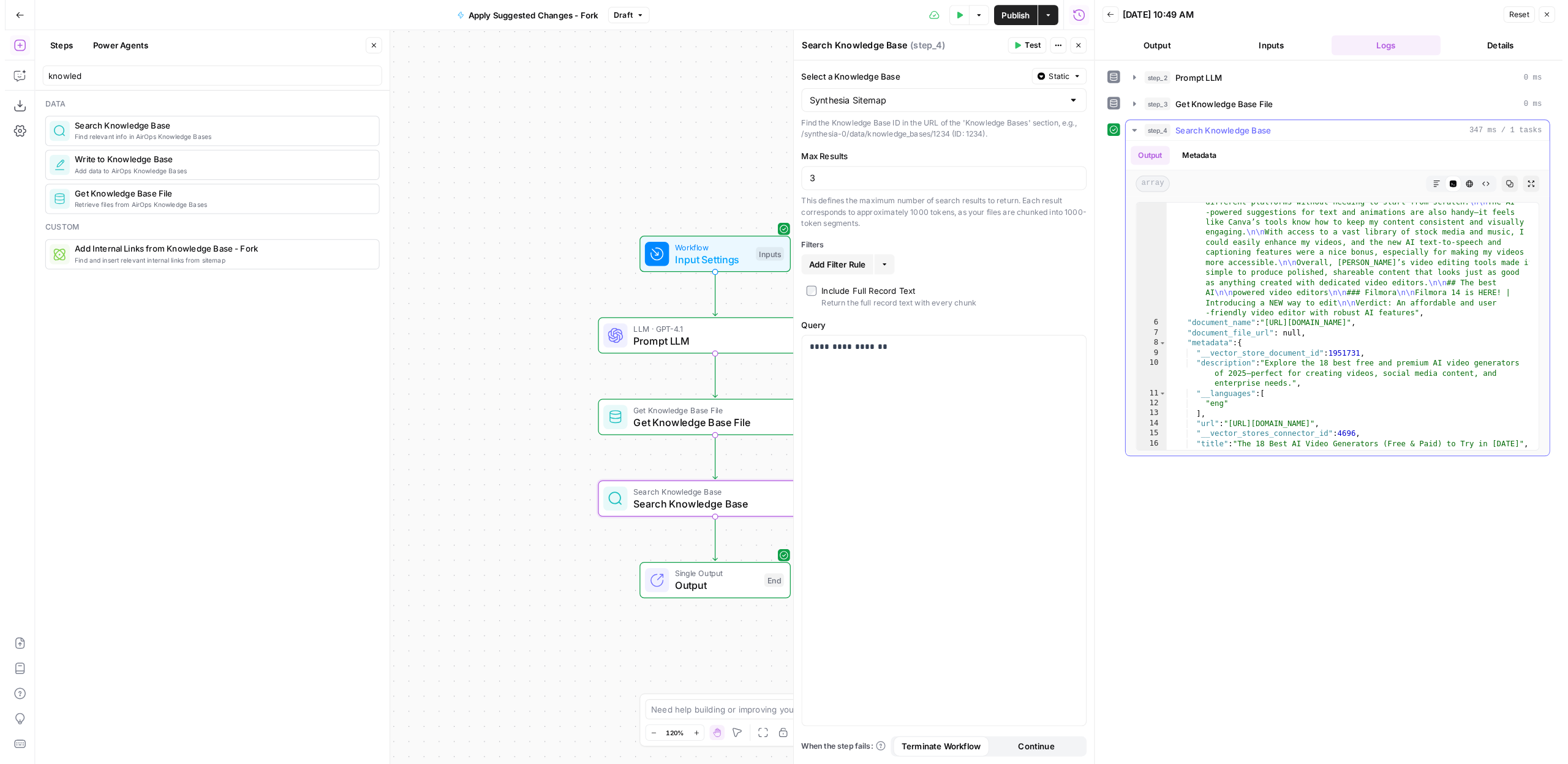
scroll to position [675, 0]
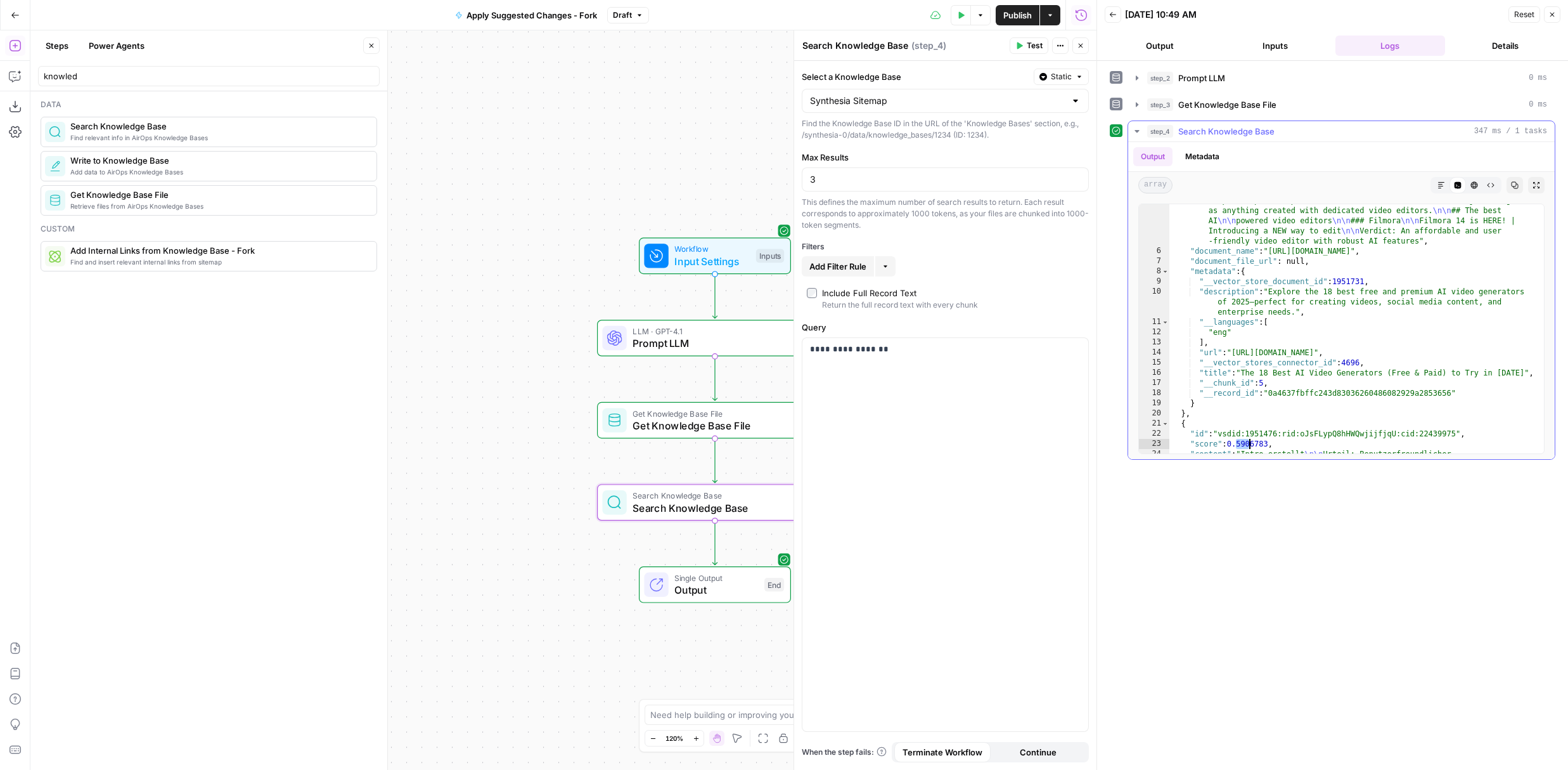
drag, startPoint x: 1268, startPoint y: 441, endPoint x: 1290, endPoint y: 441, distance: 22.0
click at [973, 441] on div ""content" : "Link: https://www.flexclip.com/ \n\n FlexClip is highly user -frie…" at bounding box center [1352, 233] width 365 height 1375
type textarea "**********"
click at [973, 15] on icon "button" at bounding box center [1552, 14] width 8 height 8
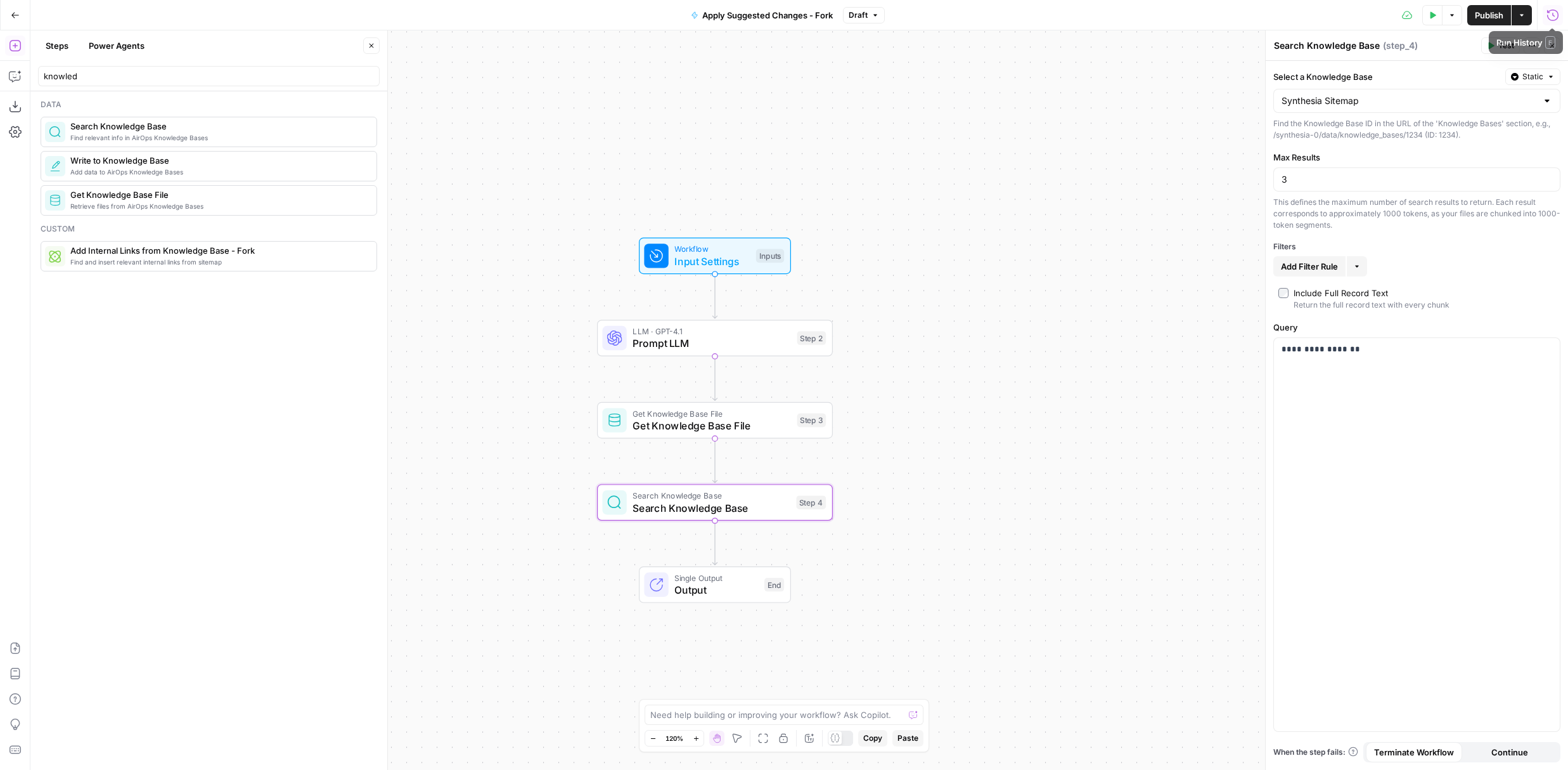
drag, startPoint x: 1554, startPoint y: 19, endPoint x: 1549, endPoint y: 45, distance: 26.5
click at [973, 45] on button "Close" at bounding box center [1553, 46] width 17 height 17
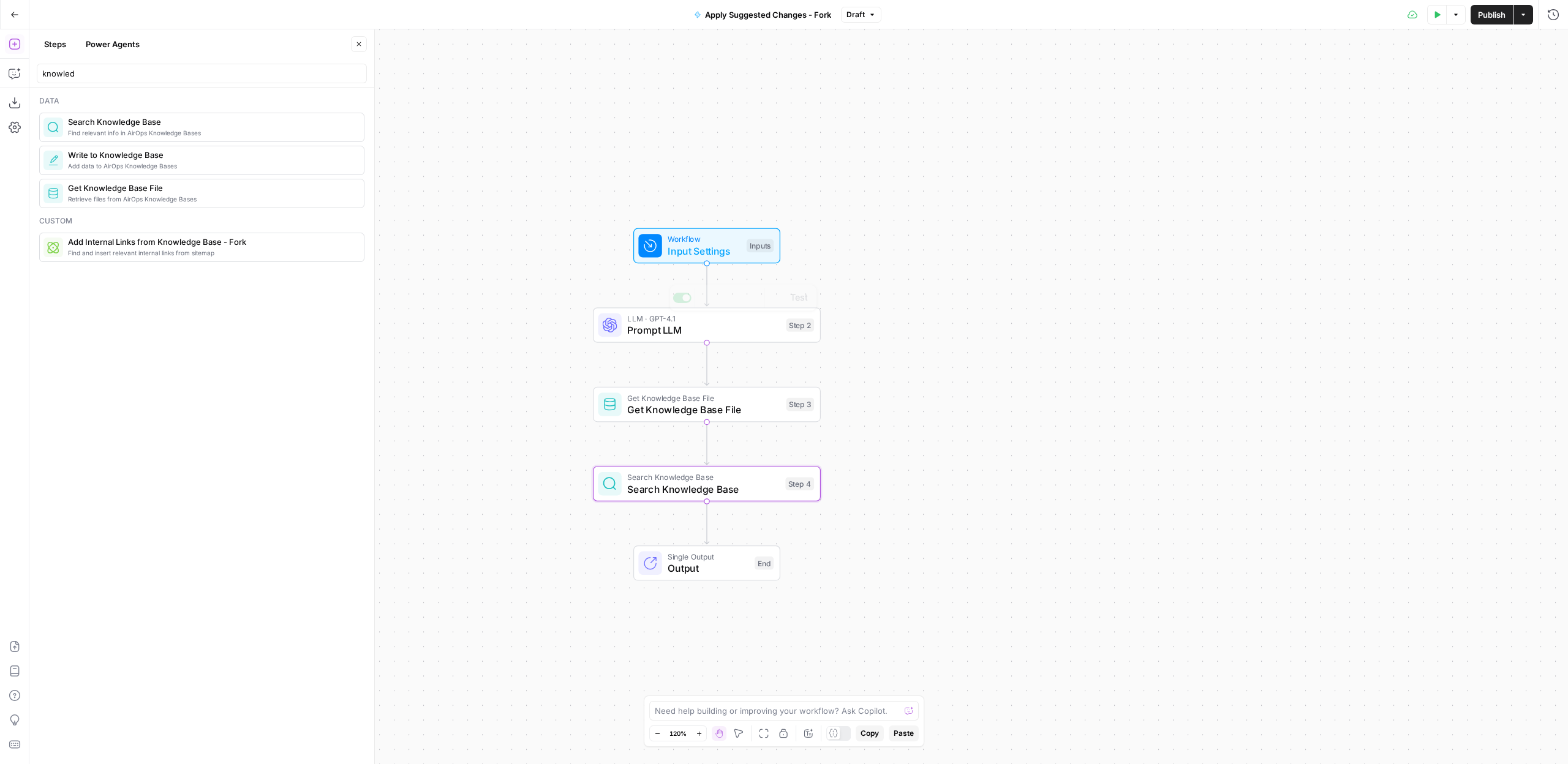
drag, startPoint x: 500, startPoint y: 350, endPoint x: 602, endPoint y: 349, distance: 102.0
click at [602, 349] on div "Workflow Input Settings Inputs LLM · GPT-4.1 Prompt LLM Step 2 Copy step Delete…" at bounding box center [798, 396] width 1539 height 735
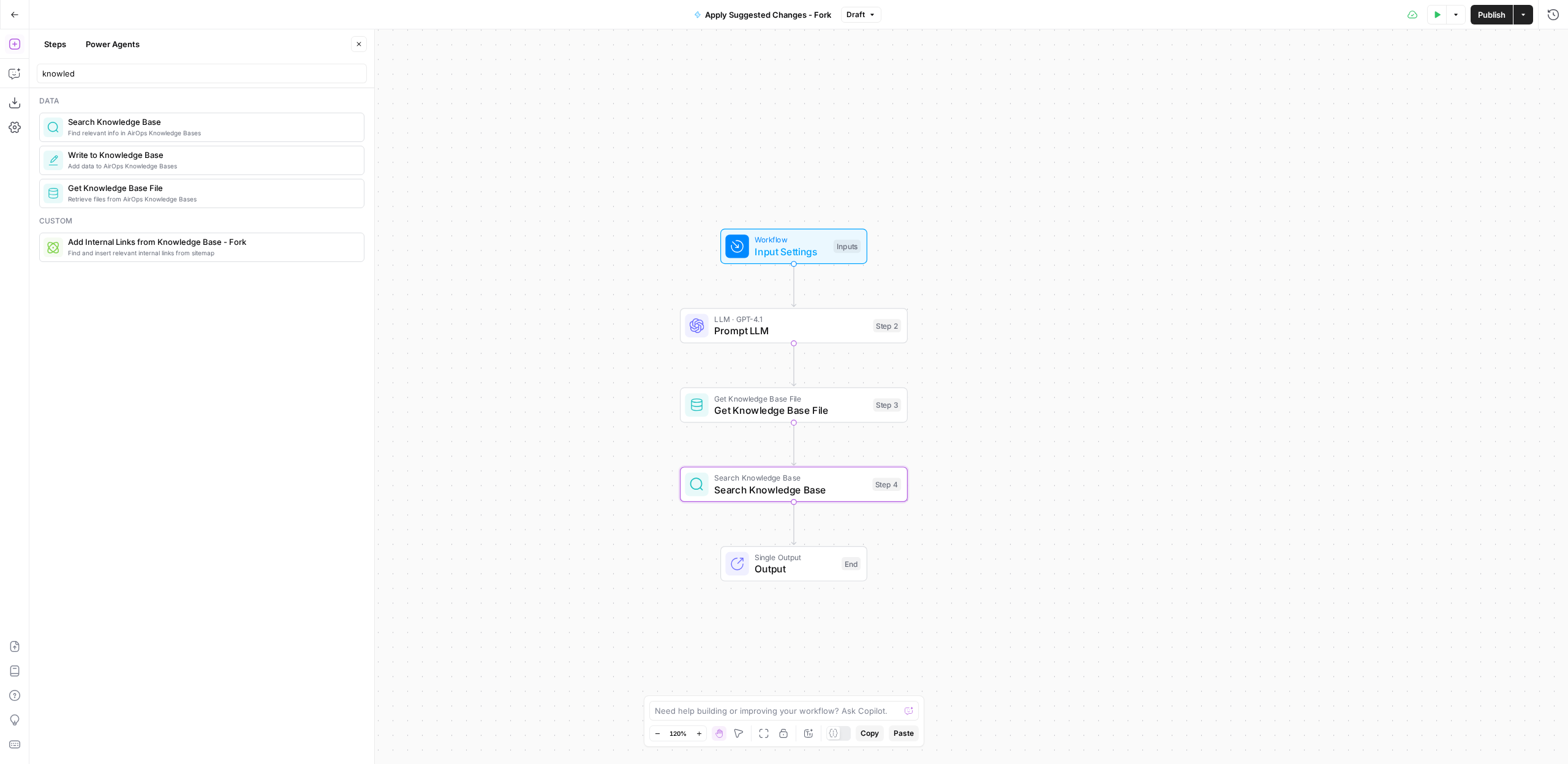
click at [599, 348] on div "Workflow Input Settings Inputs LLM · GPT-4.1 Prompt LLM Step 2 Get Knowledge Ba…" at bounding box center [798, 396] width 1539 height 735
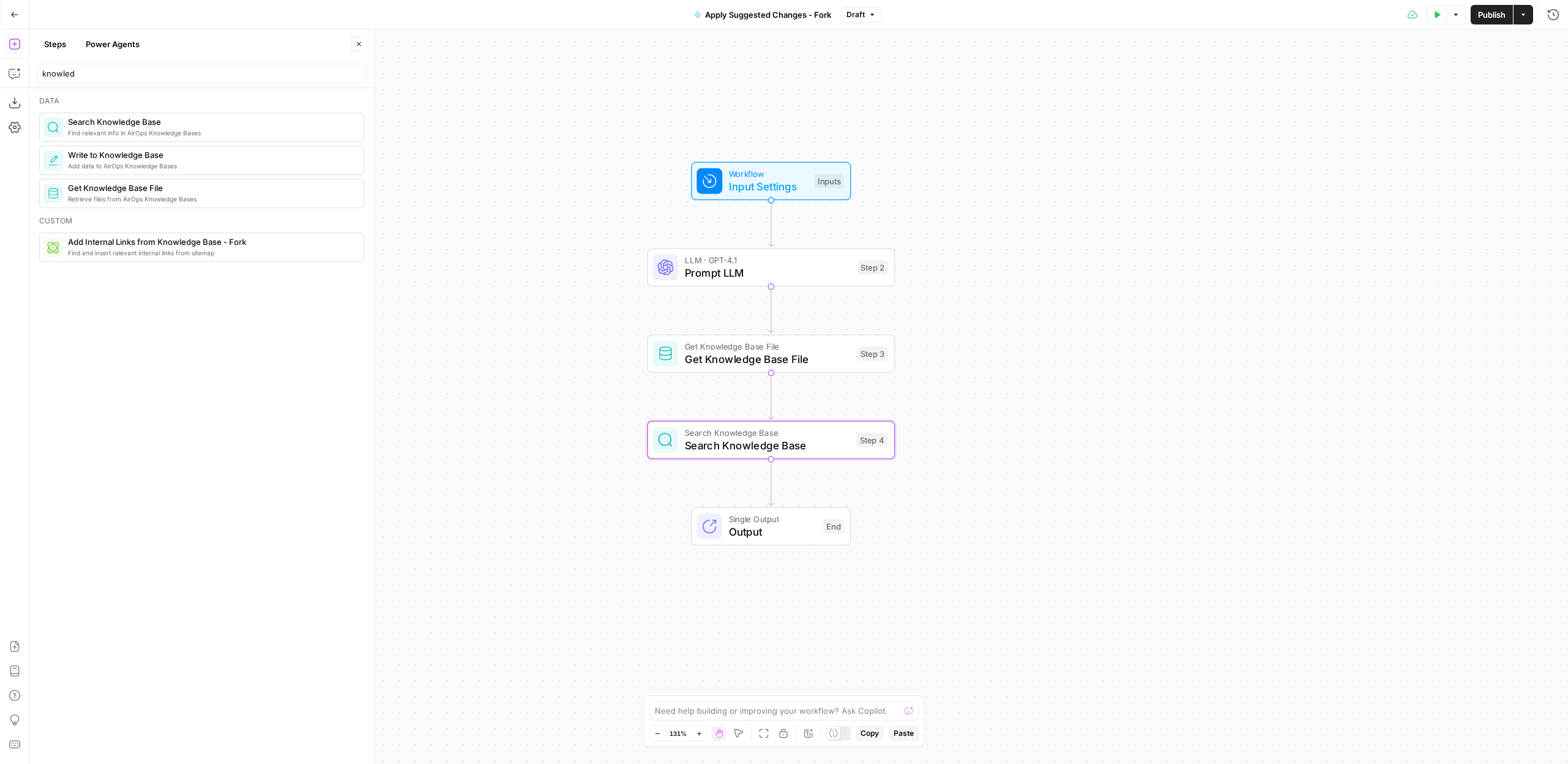
drag, startPoint x: 585, startPoint y: 348, endPoint x: 550, endPoint y: 297, distance: 61.9
click at [550, 297] on div "Workflow Input Settings Inputs LLM · GPT-4.1 Prompt LLM Step 2 Get Knowledge Ba…" at bounding box center [798, 396] width 1539 height 735
click at [12, 15] on icon "button" at bounding box center [15, 15] width 9 height 9
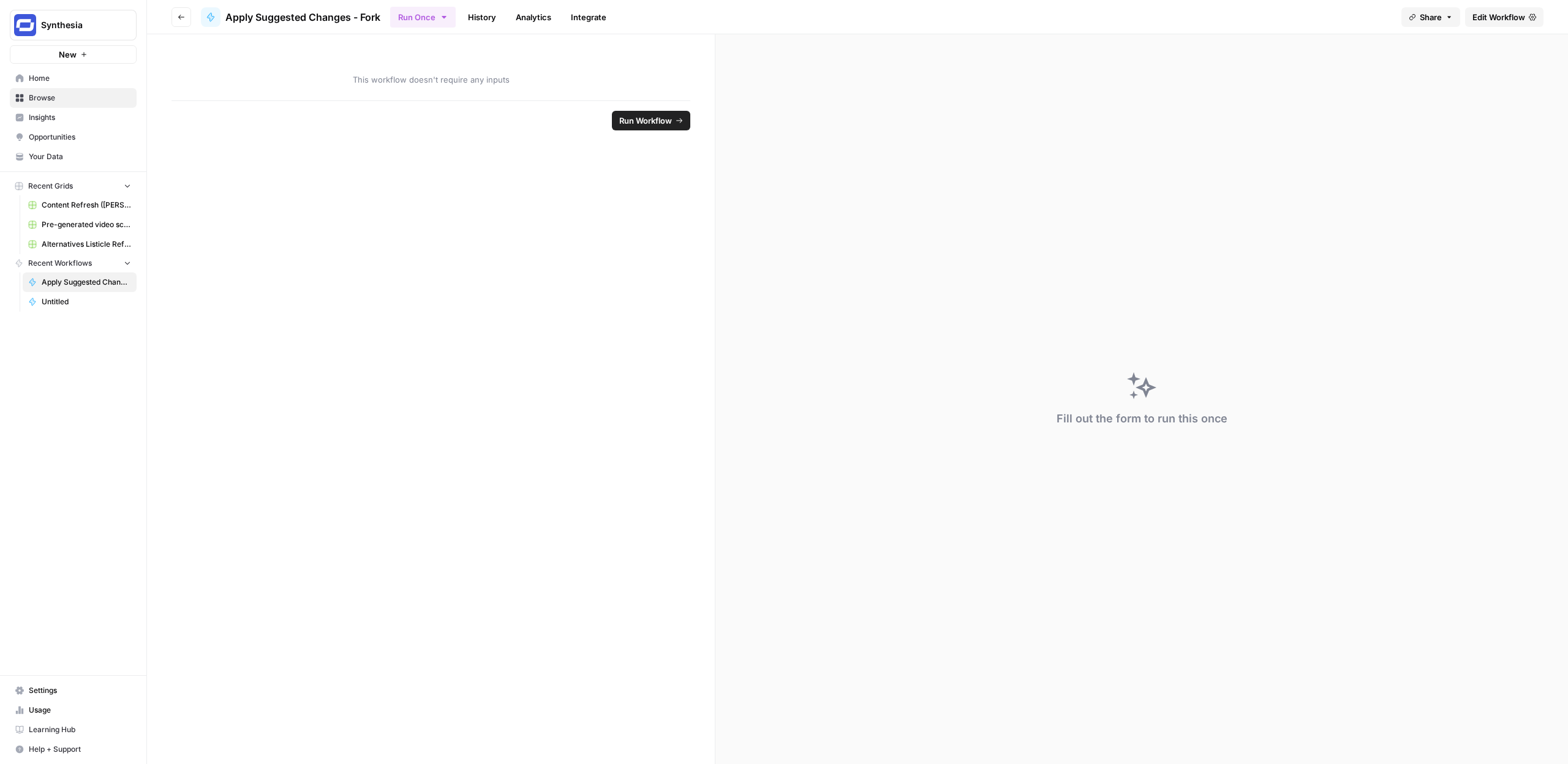
click at [60, 91] on link "Browse" at bounding box center [73, 98] width 126 height 20
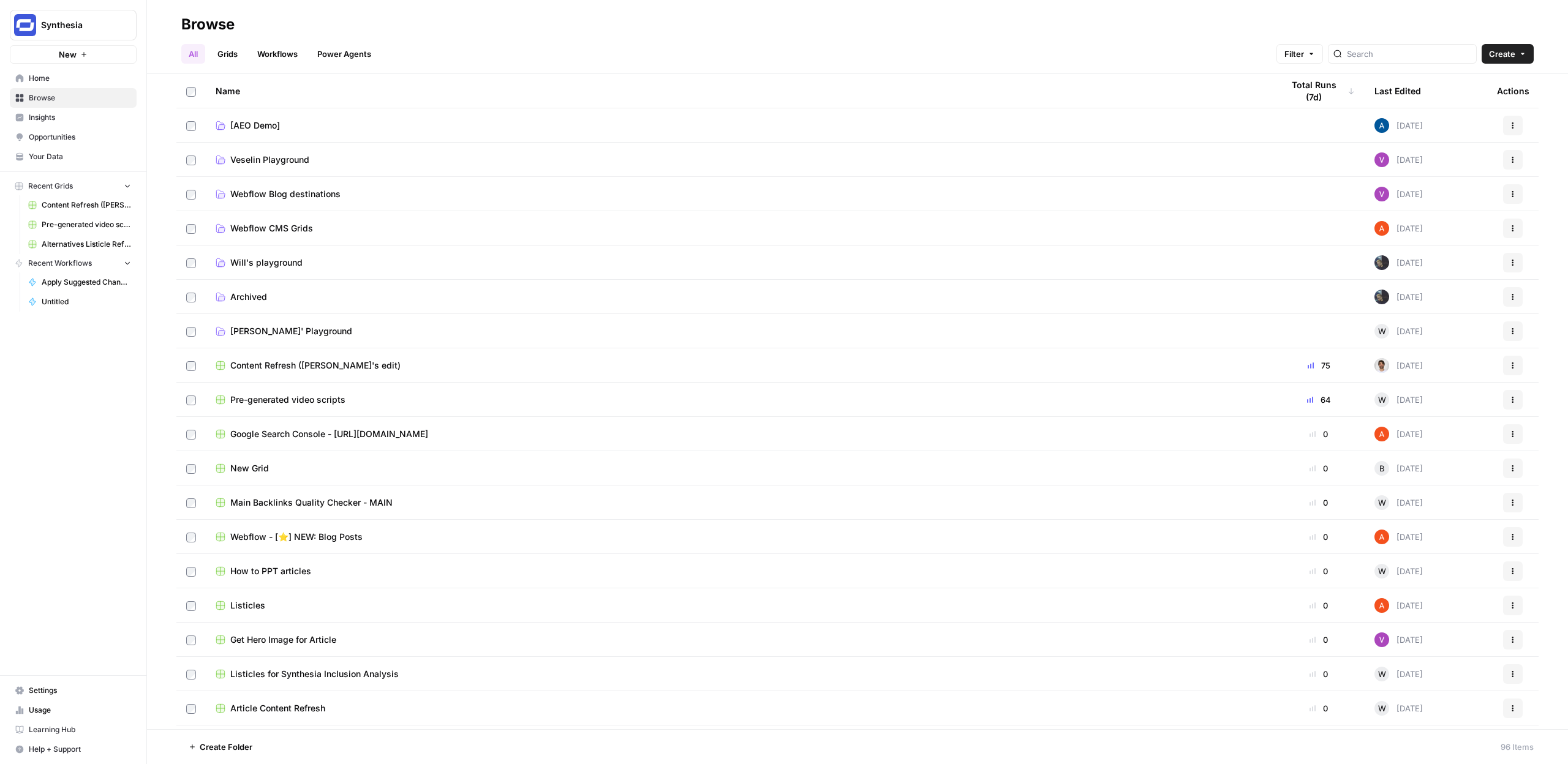
click at [82, 121] on span "Insights" at bounding box center [79, 117] width 102 height 11
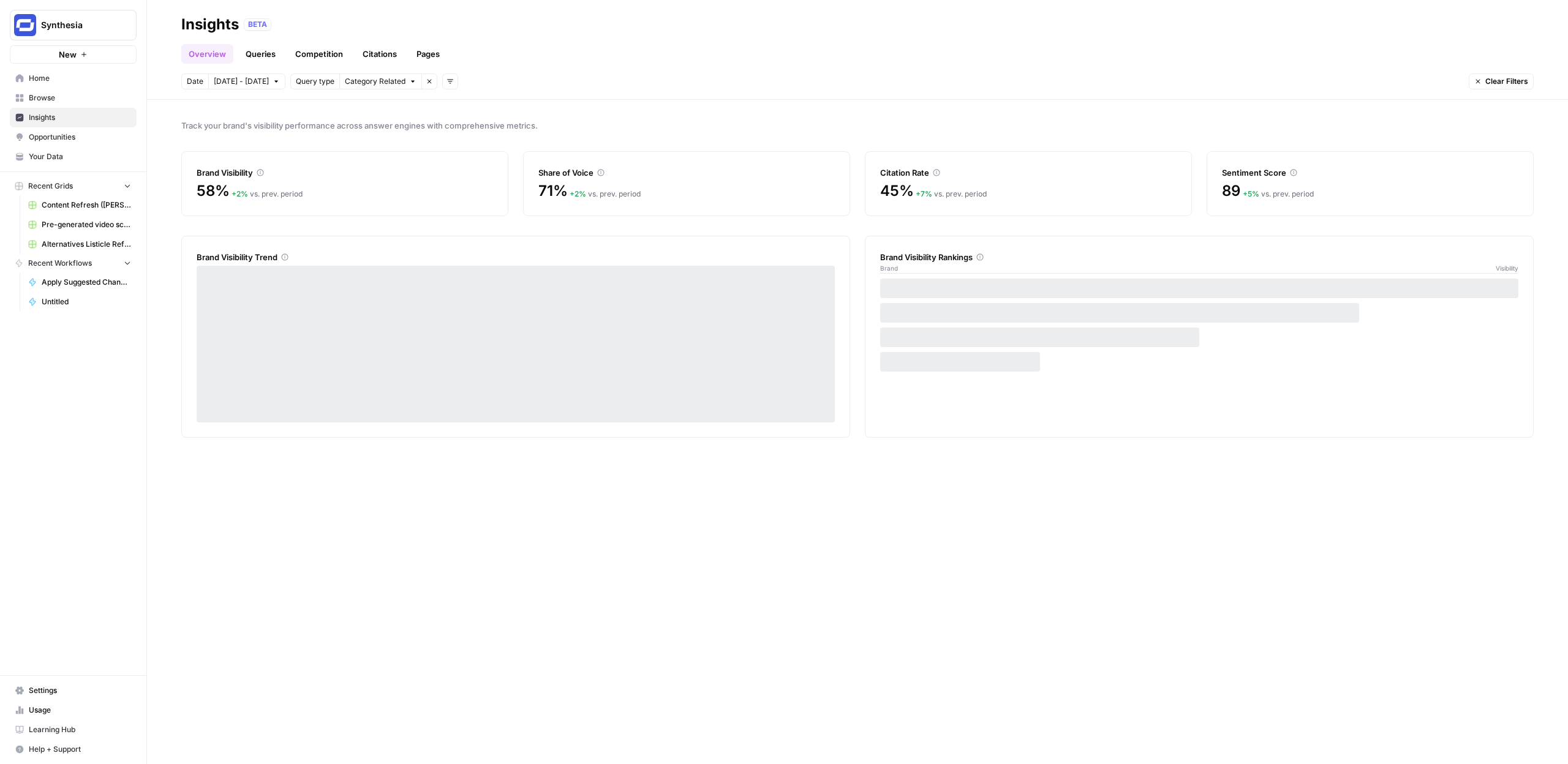
click at [262, 56] on link "Queries" at bounding box center [260, 54] width 45 height 20
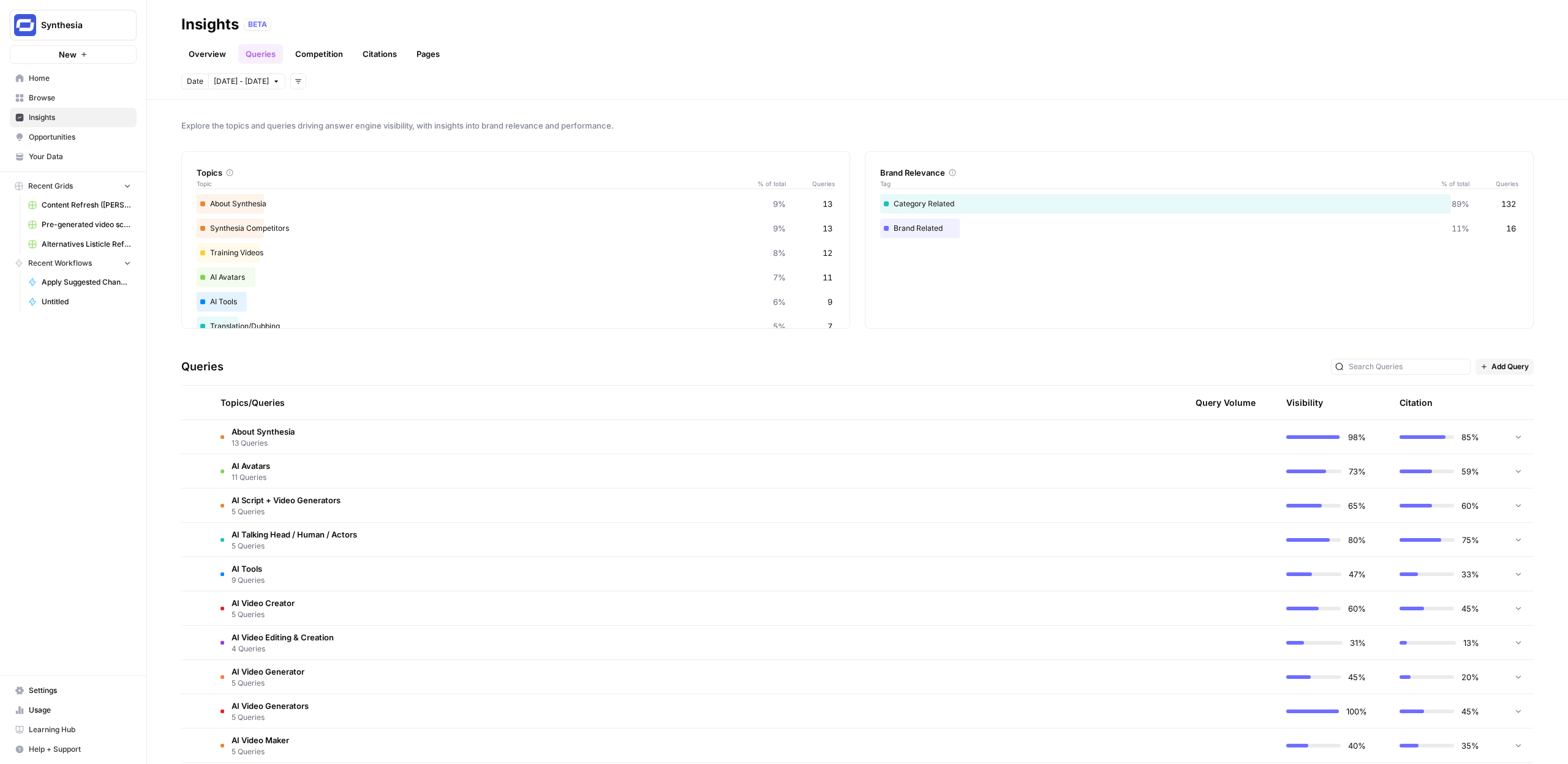
click at [76, 86] on link "Home" at bounding box center [73, 78] width 126 height 20
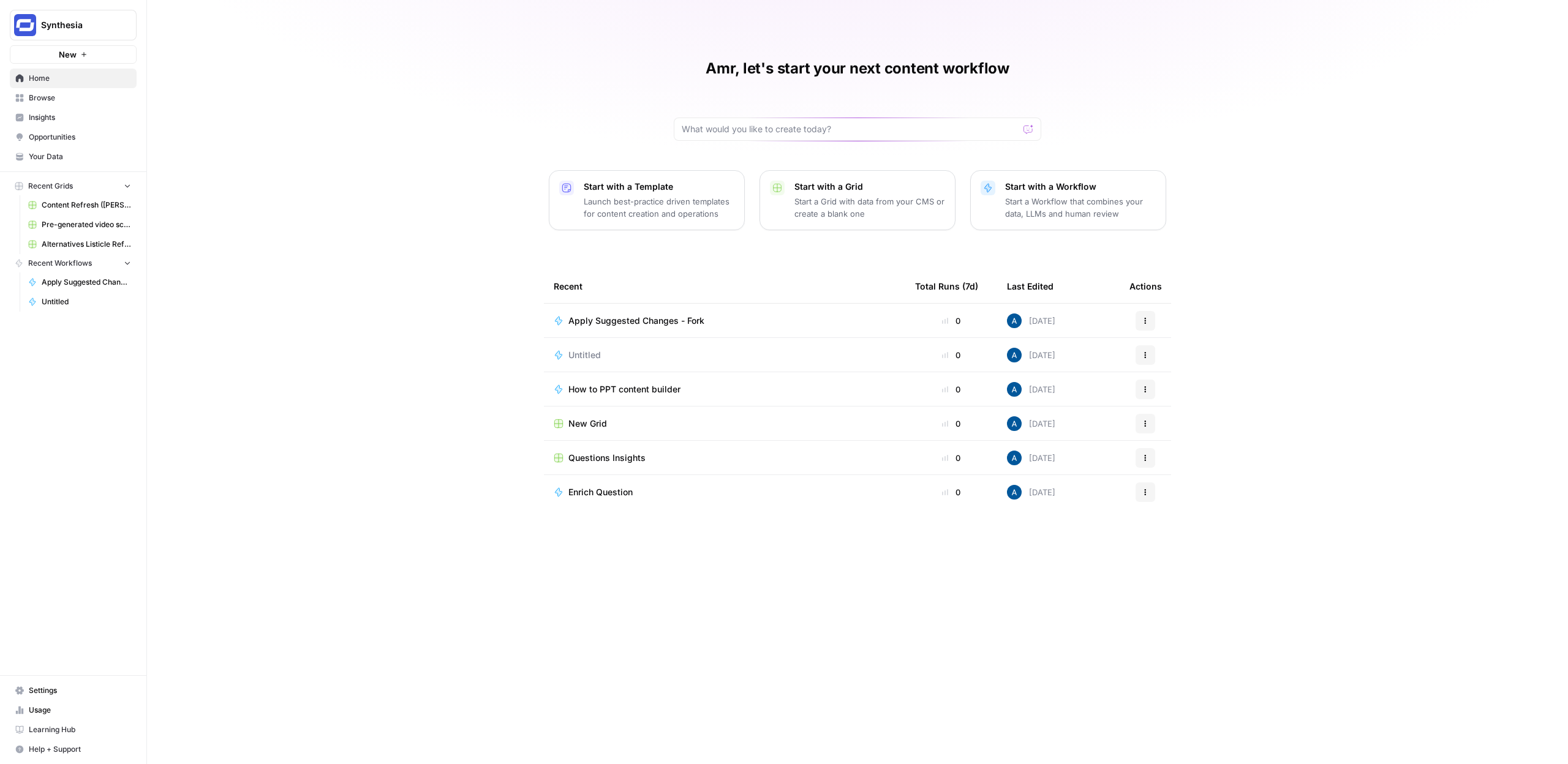
drag, startPoint x: 216, startPoint y: 109, endPoint x: 227, endPoint y: 105, distance: 11.7
click at [214, 104] on div "Amr, let's start your next content workflow Start with a Template Launch best-p…" at bounding box center [857, 382] width 1420 height 764
click at [672, 215] on p "Launch best-practice driven templates for content creation and operations" at bounding box center [659, 208] width 151 height 24
click at [49, 33] on button "Synthesia" at bounding box center [73, 25] width 126 height 31
type input "admin"
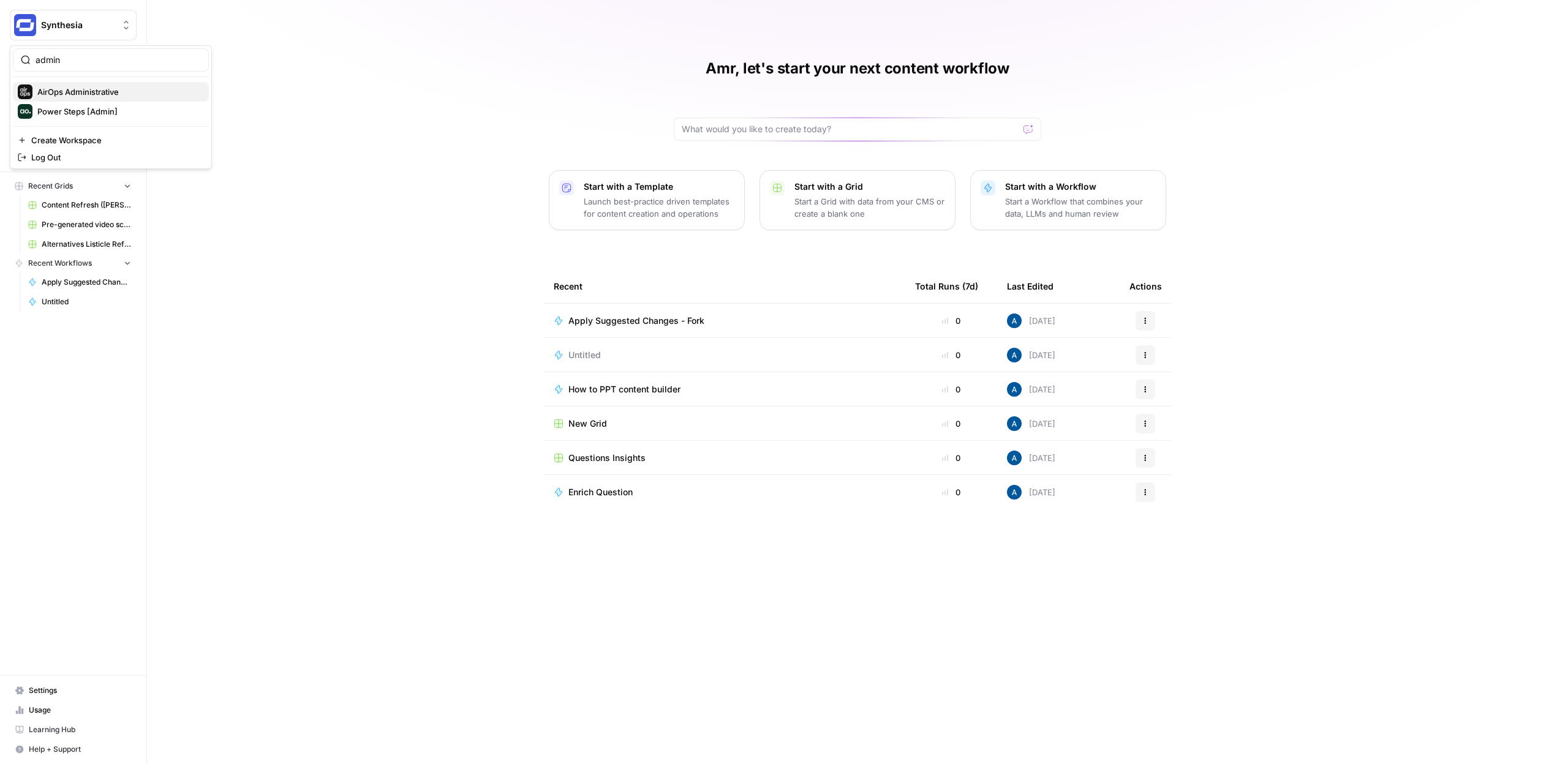
click at [75, 99] on div "AirOps Administrative" at bounding box center [111, 92] width 186 height 15
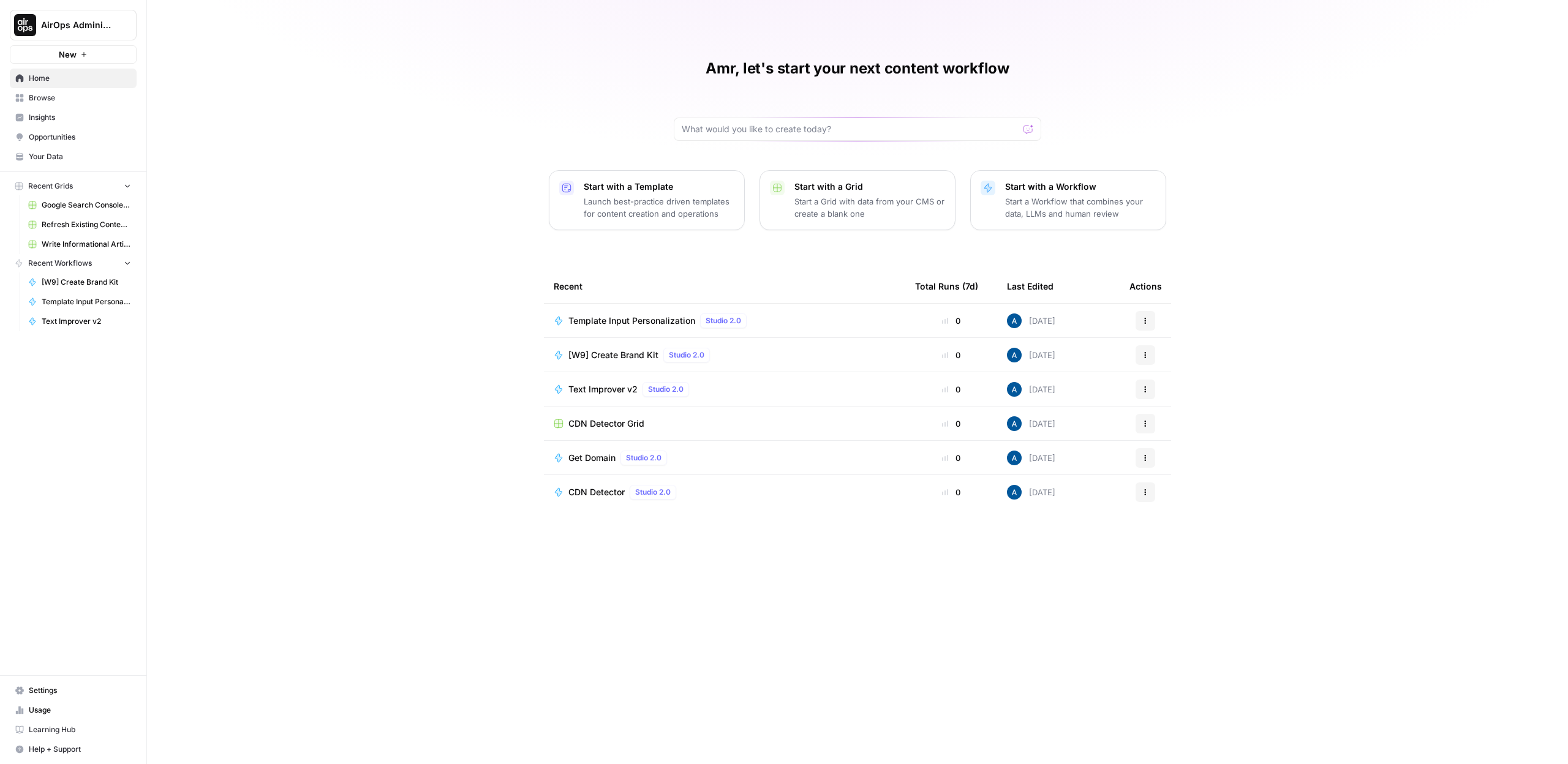
click at [642, 205] on p "Launch best-practice driven templates for content creation and operations" at bounding box center [659, 208] width 151 height 24
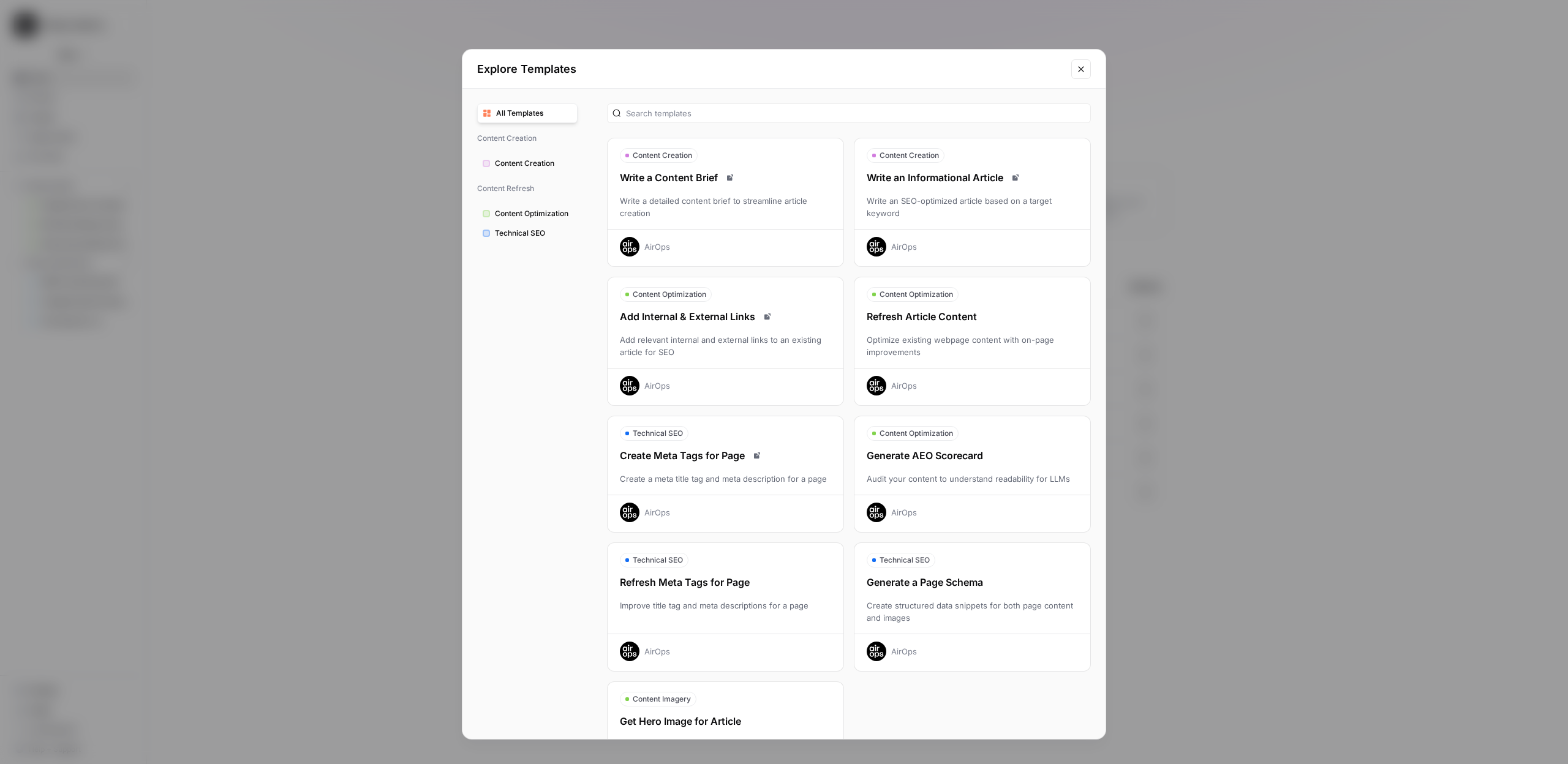
click at [917, 326] on div "Refresh Article Content Optimize existing webpage content with on-page improvem…" at bounding box center [972, 352] width 236 height 86
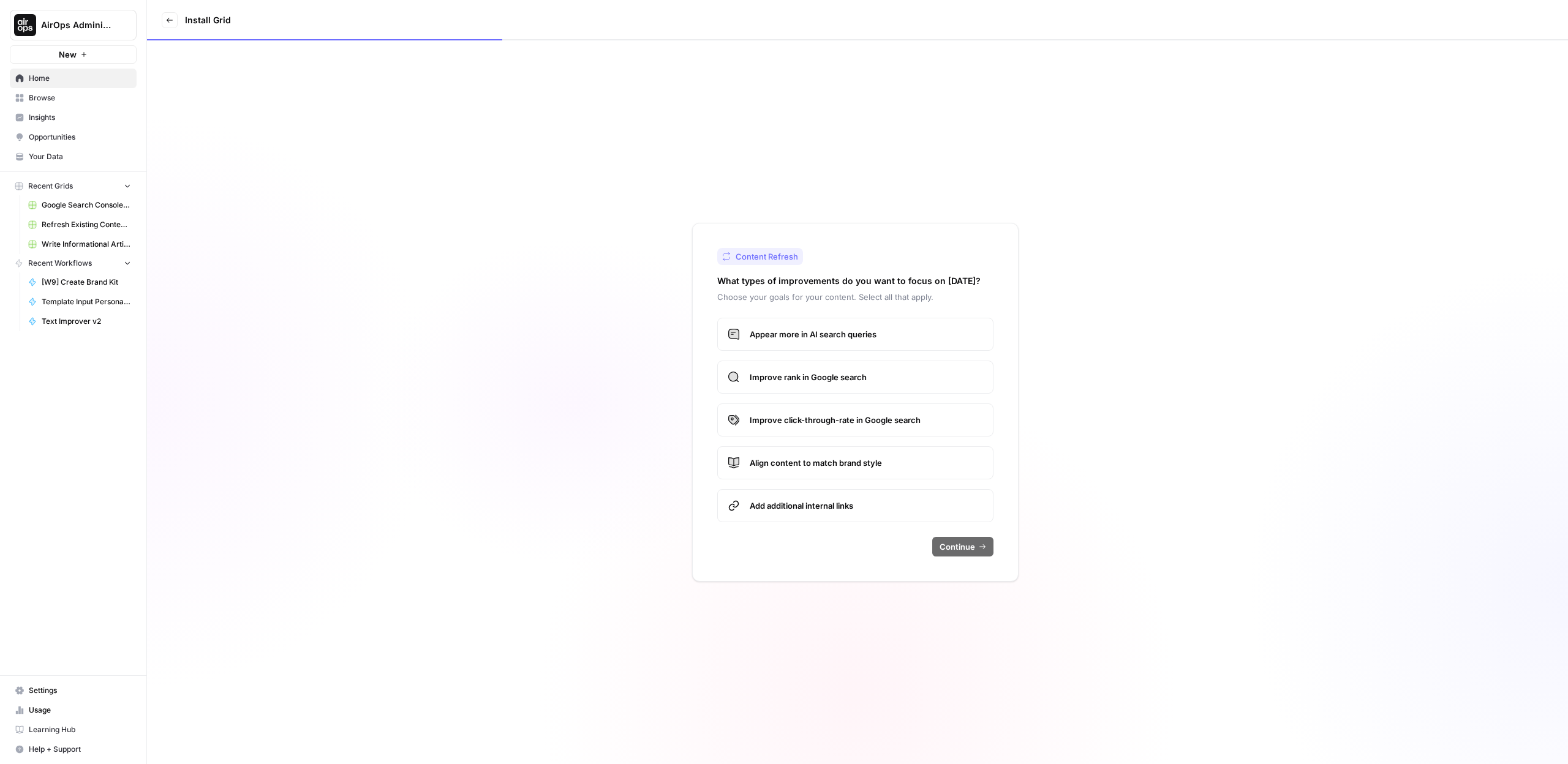
click at [793, 333] on span "Appear more in AI search queries" at bounding box center [866, 334] width 233 height 12
click at [781, 380] on span "Improve rank in Google search" at bounding box center [866, 377] width 233 height 12
click at [963, 571] on div "Content Refresh What types of improvements do you want to focus on today? Choos…" at bounding box center [855, 402] width 326 height 359
click at [956, 552] on span "Continue" at bounding box center [957, 546] width 36 height 12
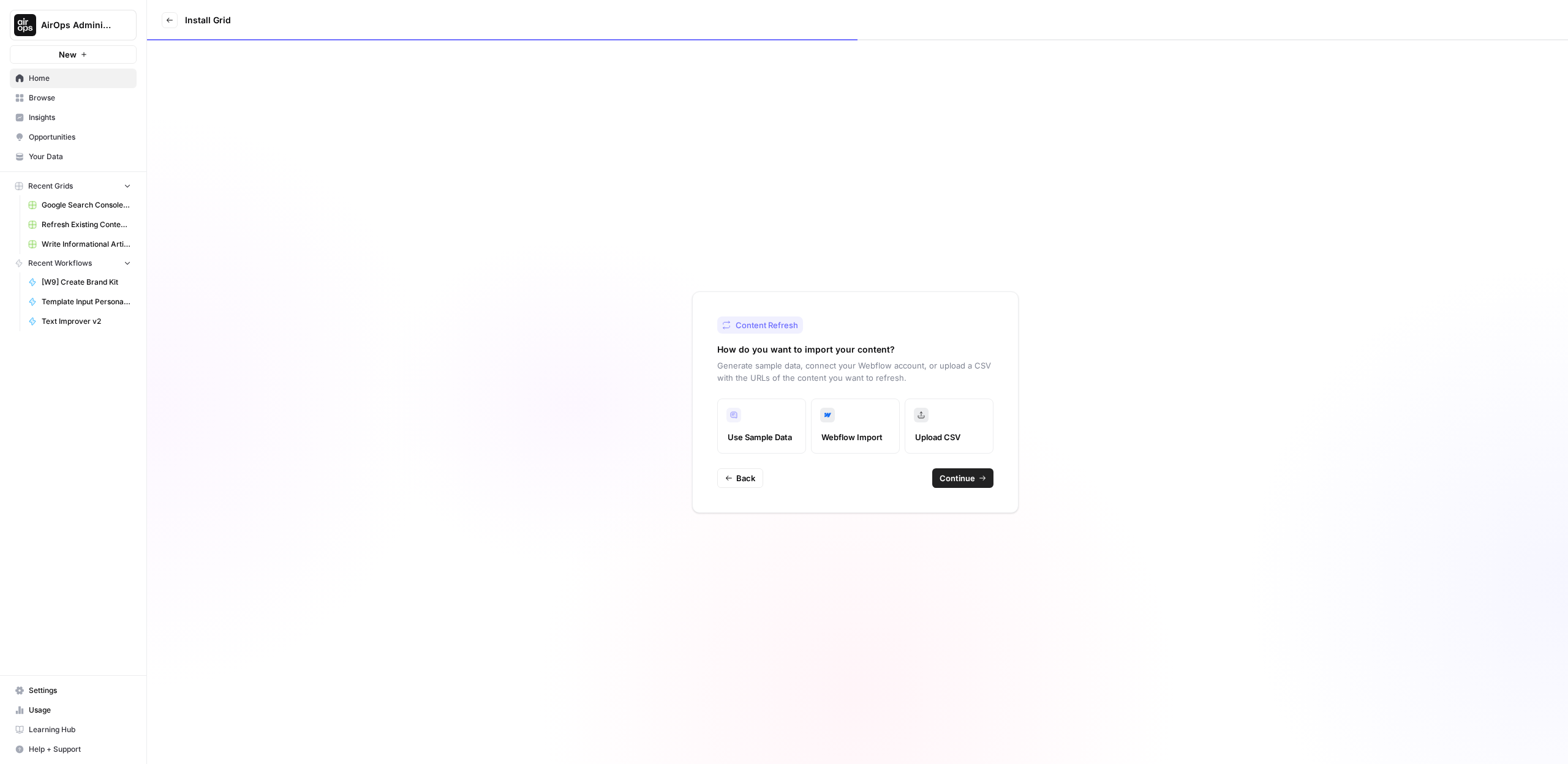
drag, startPoint x: 764, startPoint y: 348, endPoint x: 874, endPoint y: 347, distance: 110.0
click at [873, 346] on h2 "How do you want to import your content?" at bounding box center [806, 349] width 178 height 12
click at [978, 490] on div "Content Refresh How do you want to import your content? Generate sample data, c…" at bounding box center [855, 403] width 326 height 222
click at [972, 484] on button "Continue" at bounding box center [962, 479] width 61 height 20
type input "AgentFire"
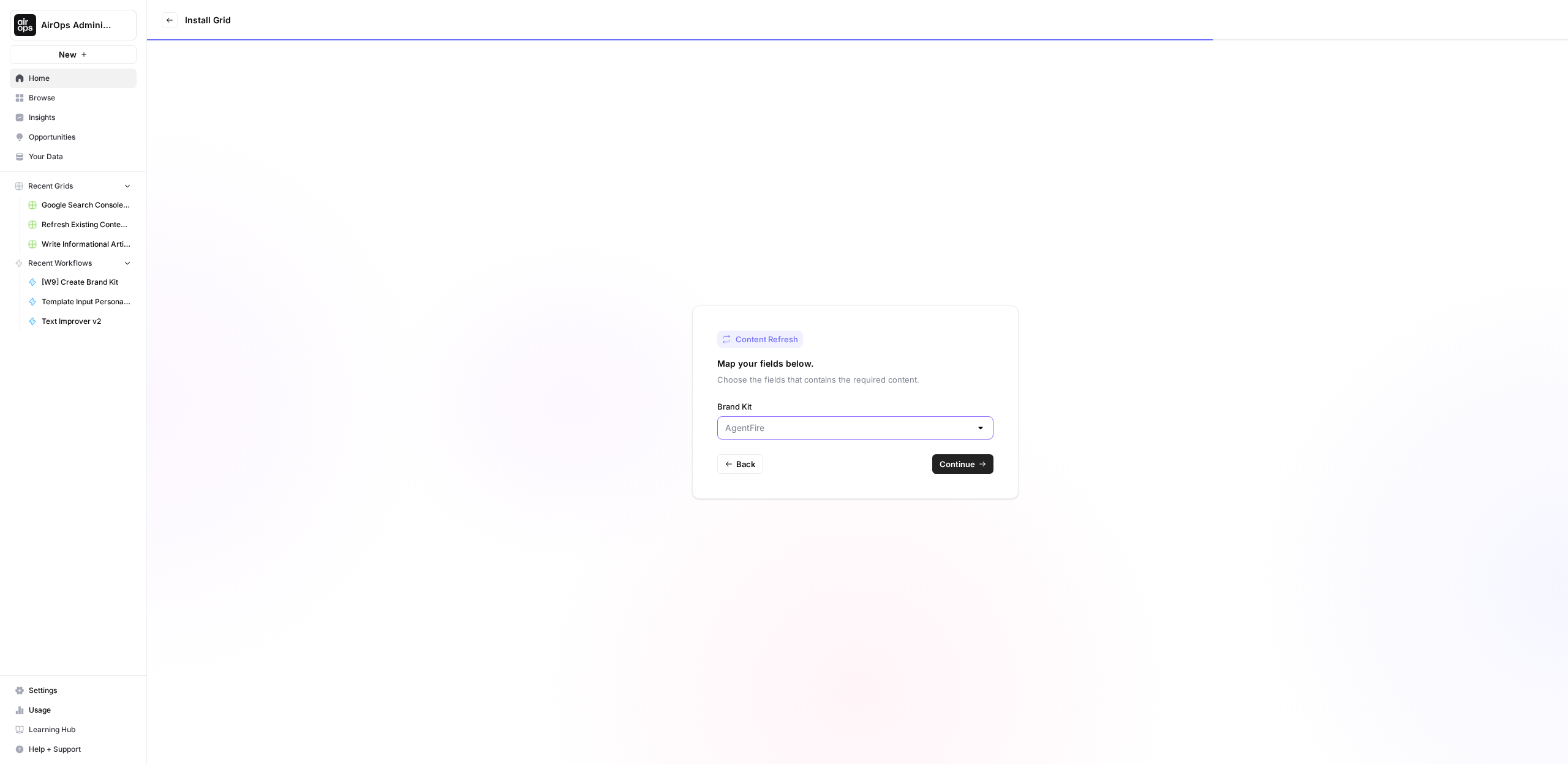
drag, startPoint x: 766, startPoint y: 424, endPoint x: 776, endPoint y: 435, distance: 14.9
click at [766, 424] on input "Brand Kit" at bounding box center [847, 427] width 245 height 12
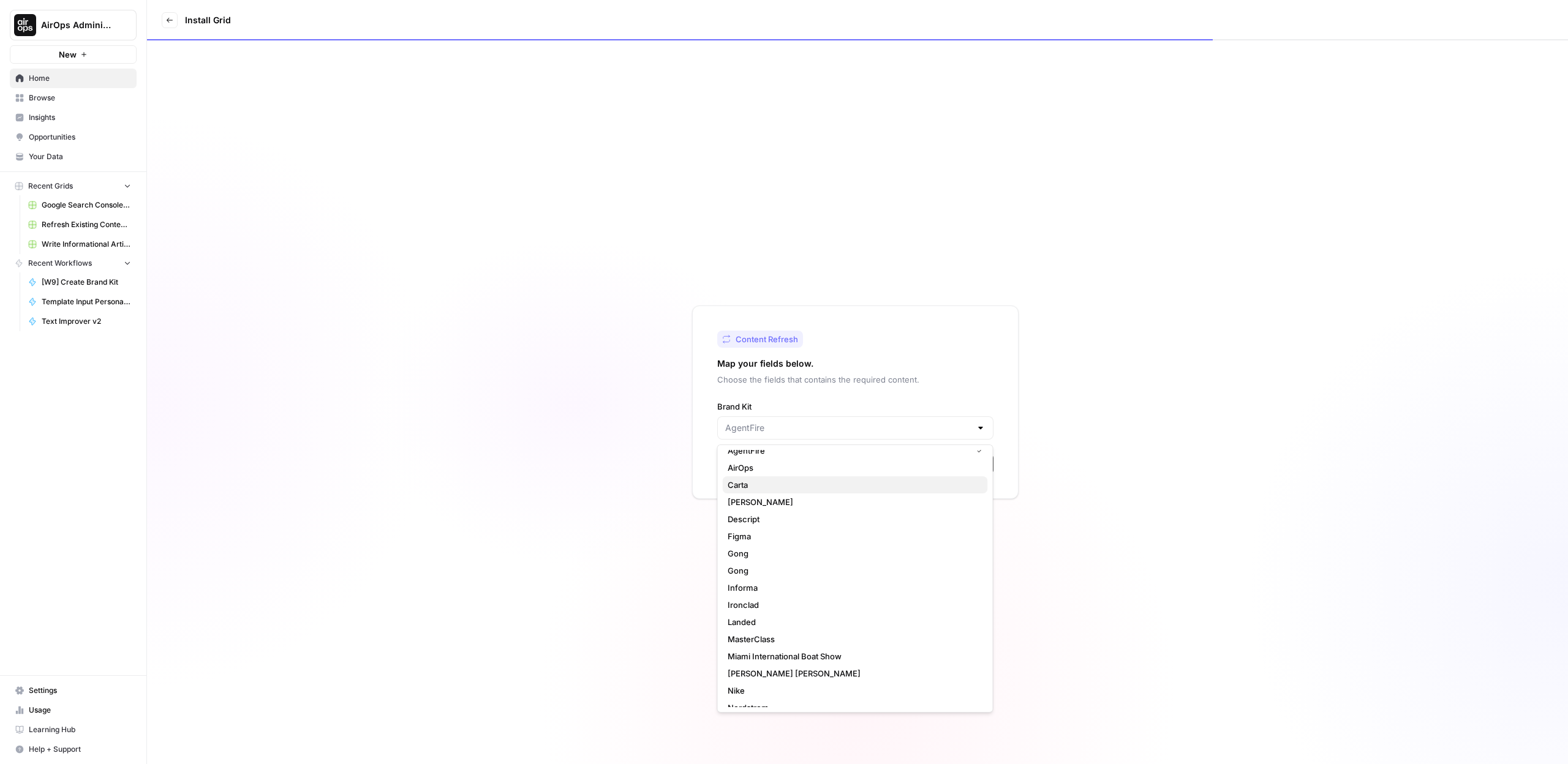
scroll to position [24, 0]
click at [793, 469] on span "Carta" at bounding box center [852, 470] width 250 height 12
type input "Carta"
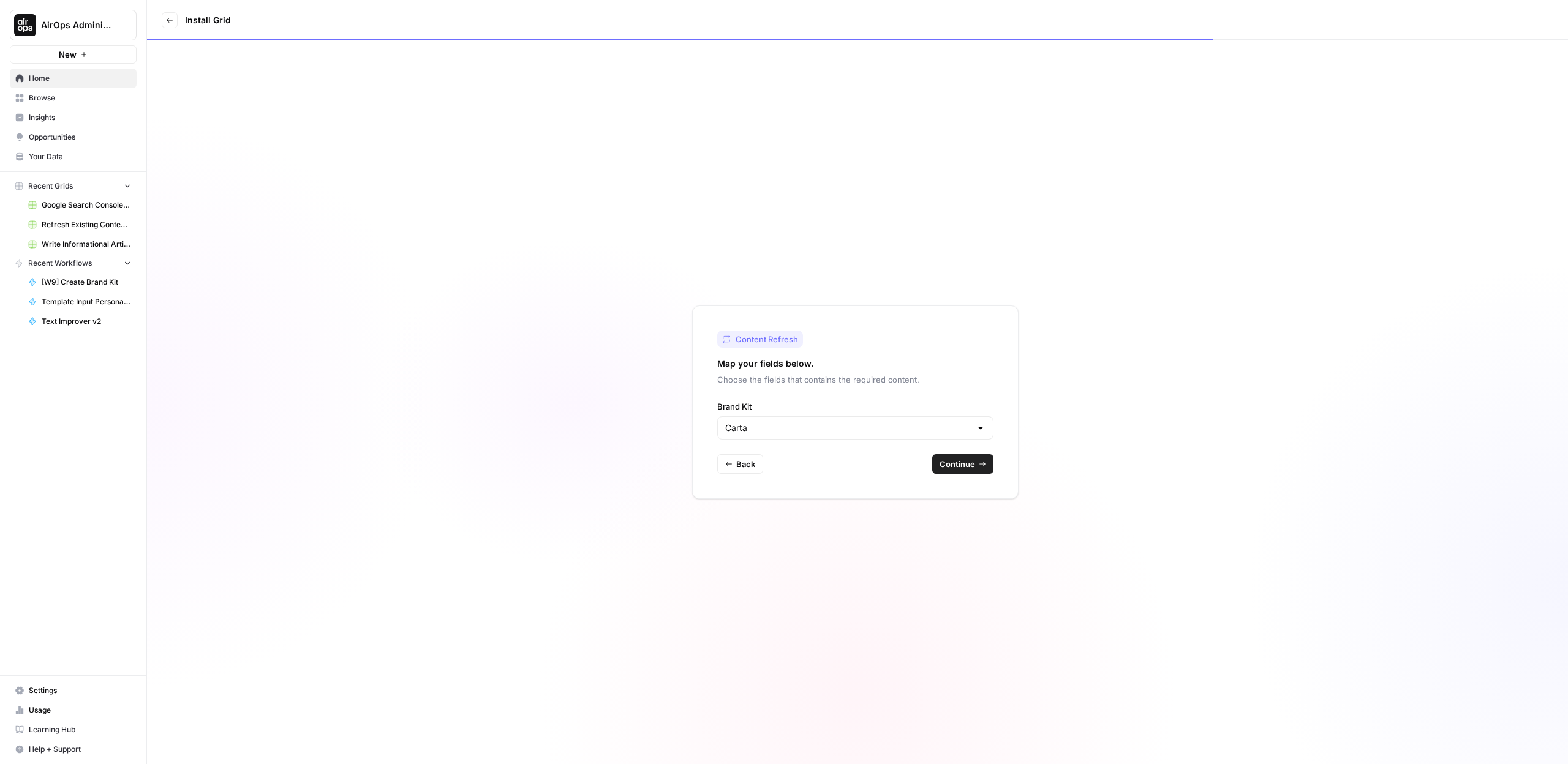
click at [982, 468] on button "Continue" at bounding box center [962, 464] width 61 height 20
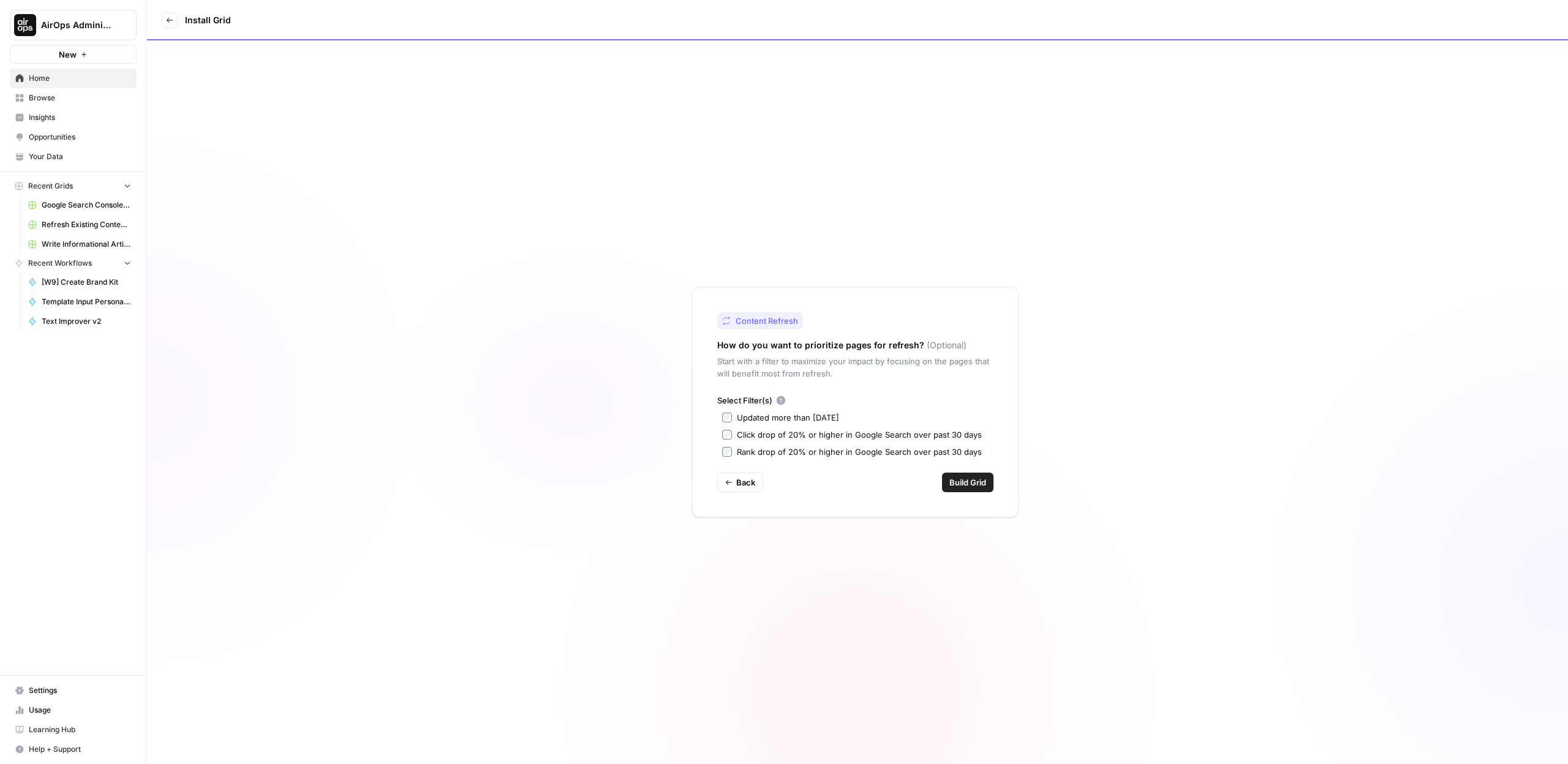
drag, startPoint x: 742, startPoint y: 351, endPoint x: 887, endPoint y: 351, distance: 145.0
click at [887, 351] on h2 "How do you want to prioritize pages for refresh?" at bounding box center [820, 345] width 207 height 12
click at [763, 422] on div "Updated more than 90 days ago" at bounding box center [788, 417] width 102 height 12
click at [762, 435] on div "Click drop of 20% or higher in Google Search over past 30 days" at bounding box center [859, 435] width 245 height 12
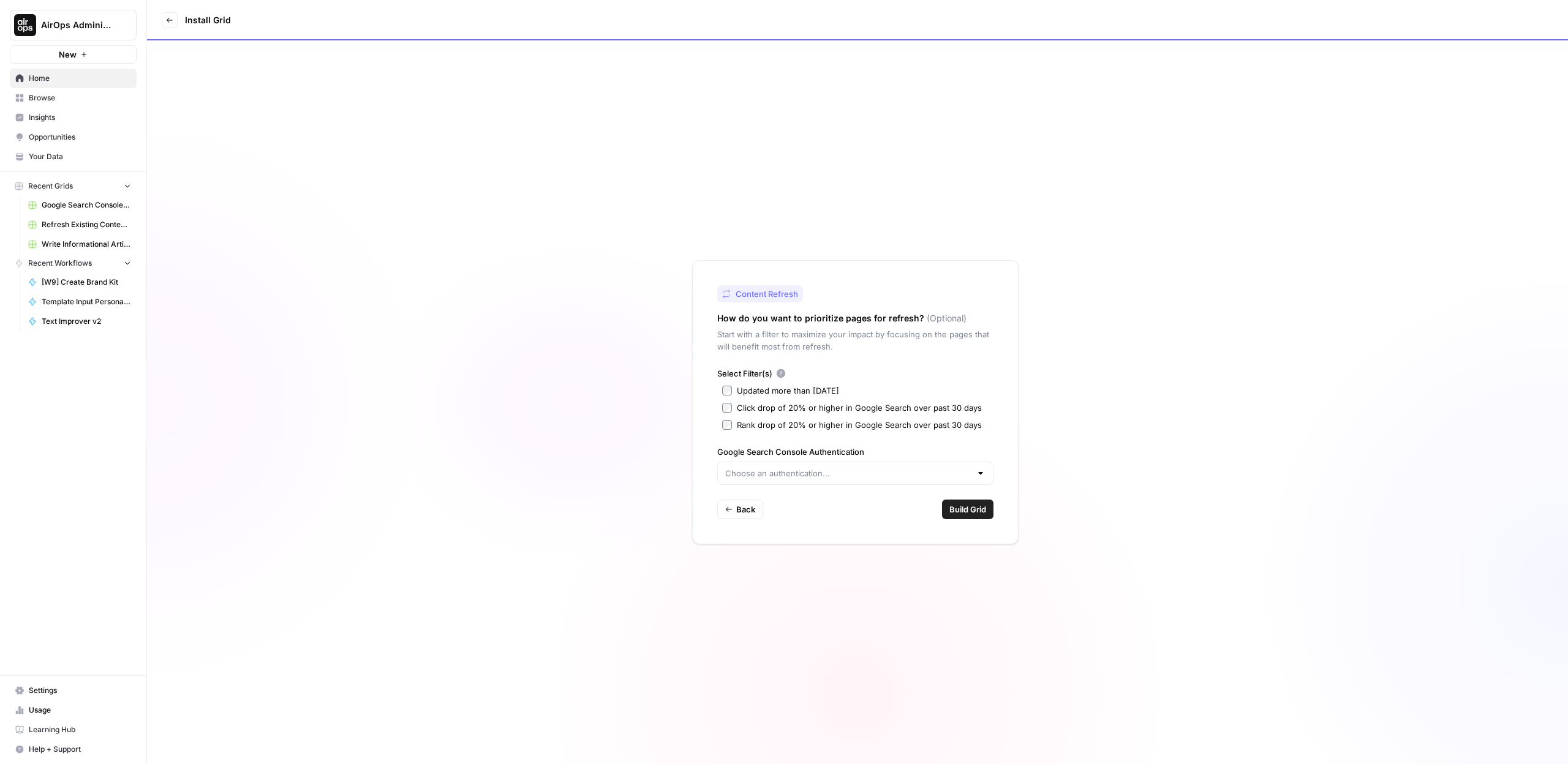
click at [775, 464] on div at bounding box center [855, 473] width 276 height 24
click at [776, 409] on div "Click drop of 20% or higher in Google Search over past 30 days" at bounding box center [859, 408] width 245 height 12
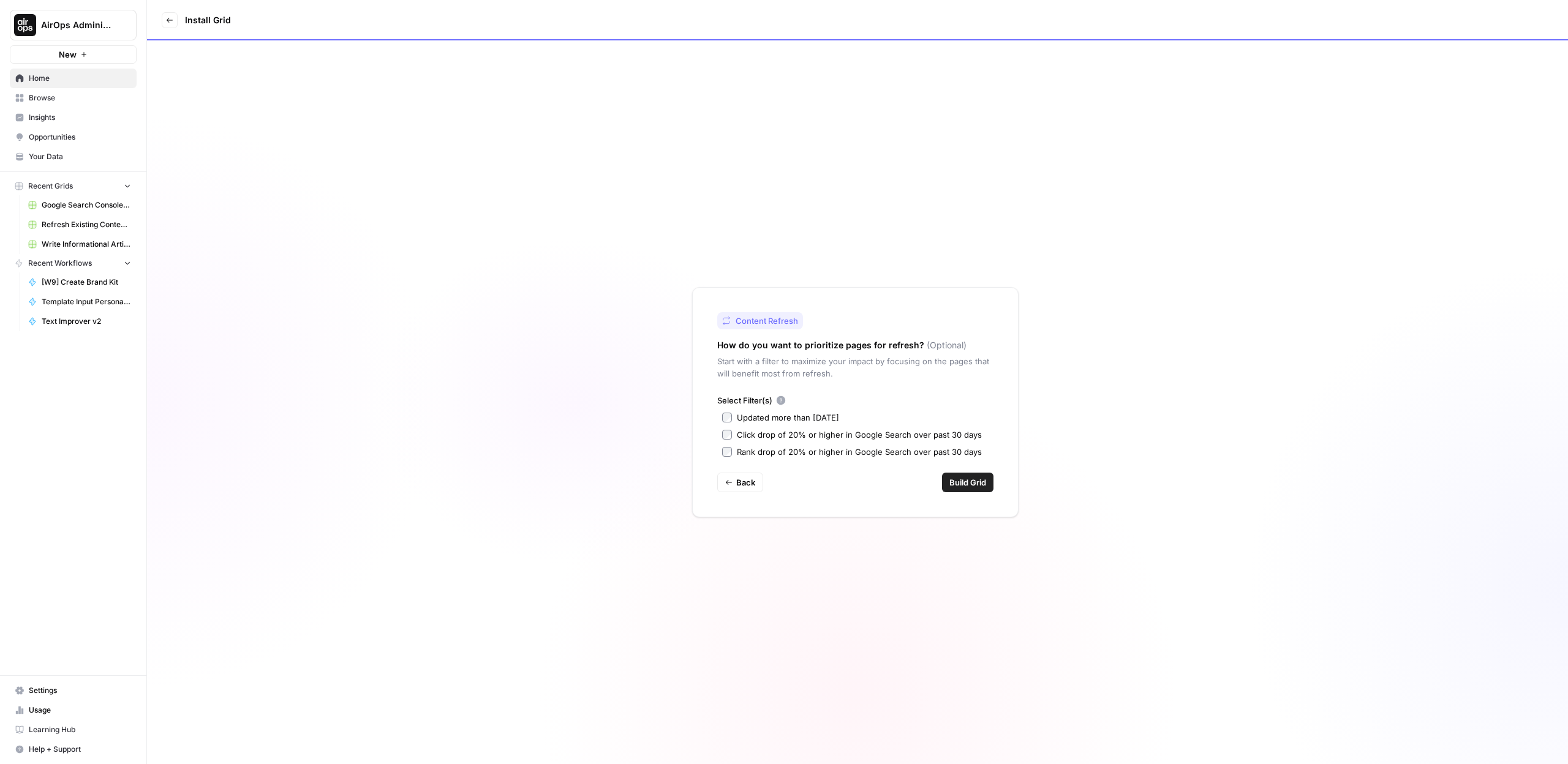
click at [784, 452] on div "Rank drop of 20% or higher in Google Search over past 30 days" at bounding box center [859, 452] width 245 height 12
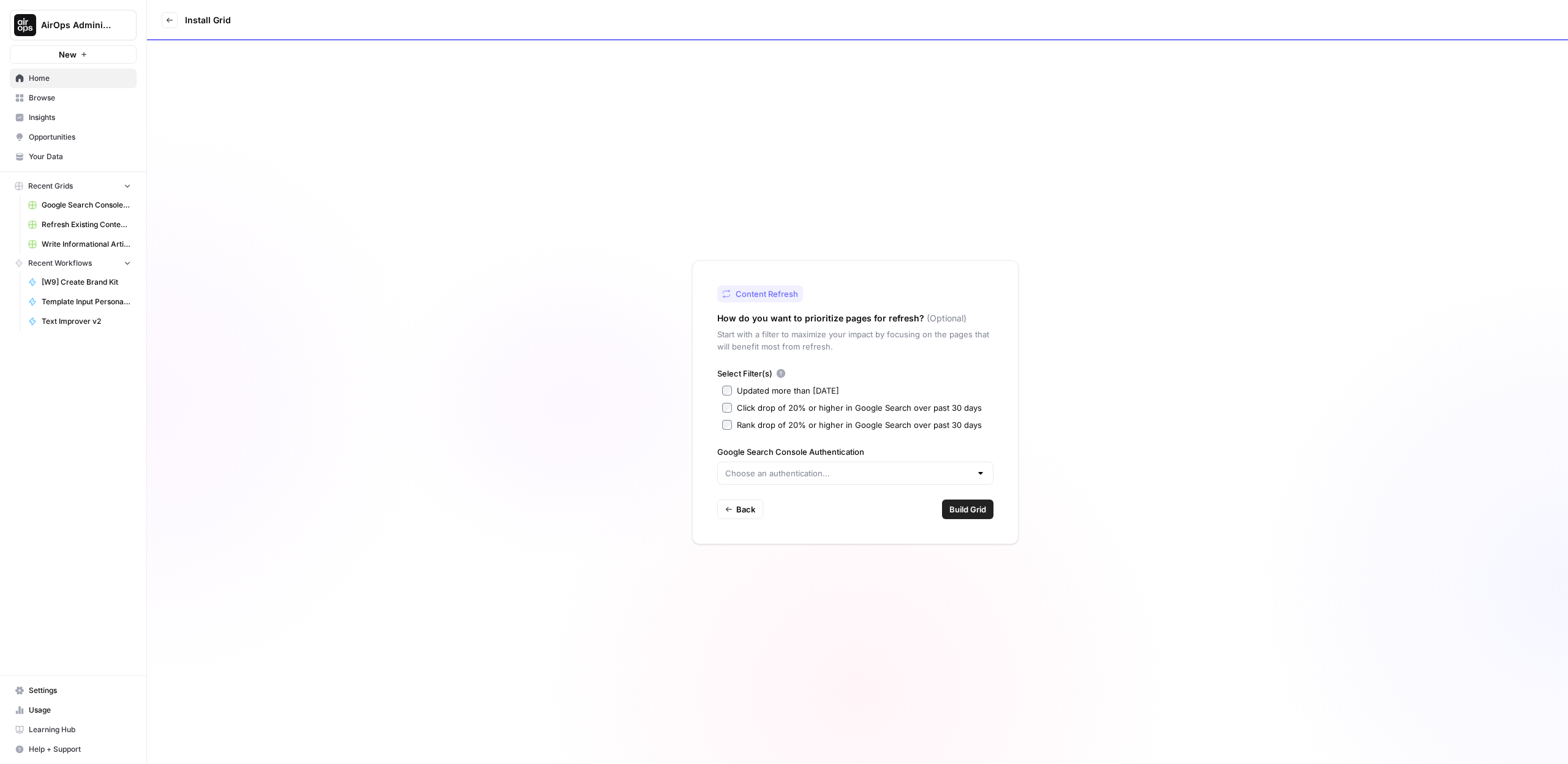
click at [803, 426] on div "Rank drop of 20% or higher in Google Search over past 30 days" at bounding box center [859, 425] width 245 height 12
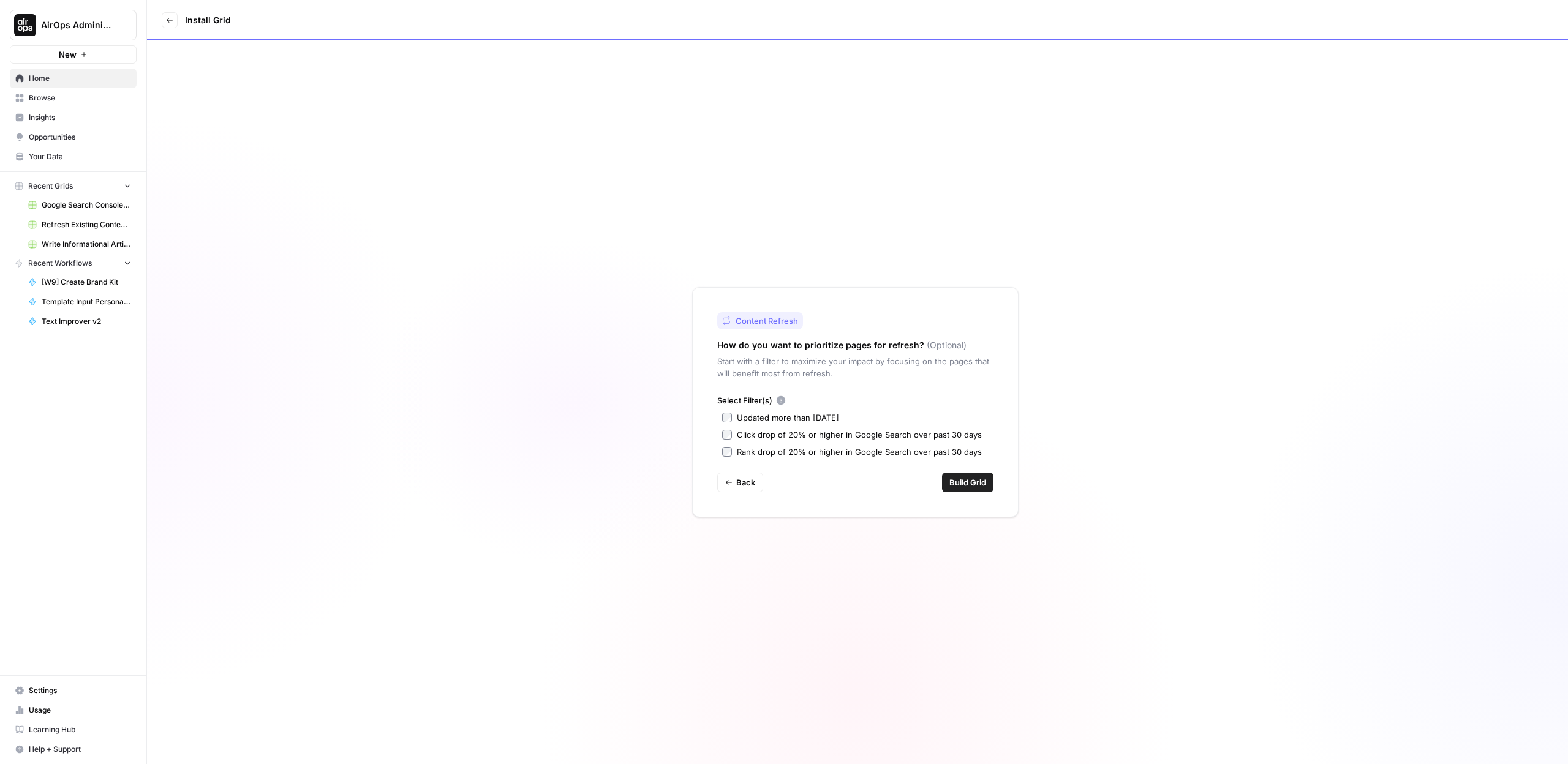
click at [965, 488] on span "Build Grid" at bounding box center [967, 482] width 37 height 12
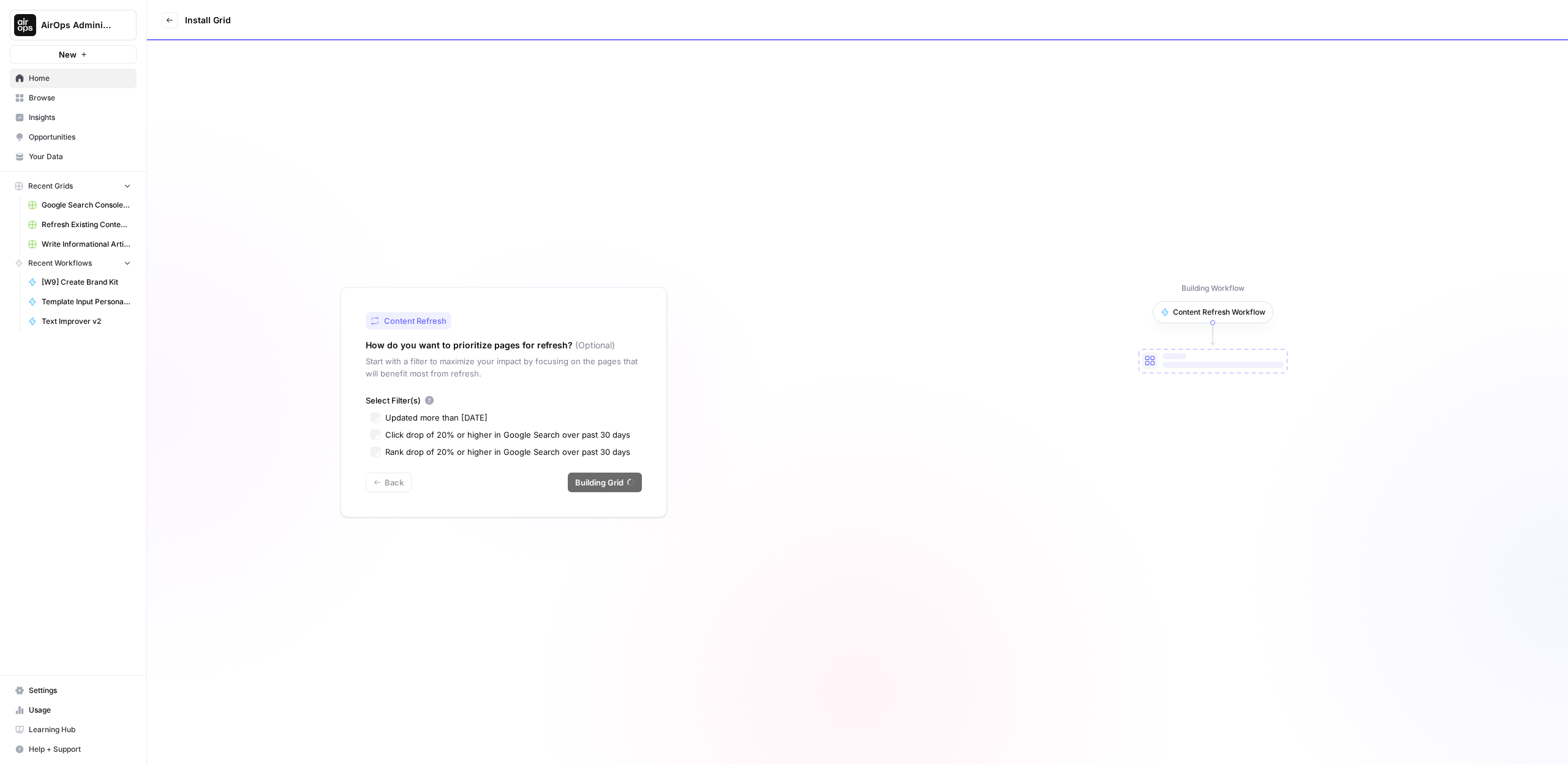
drag, startPoint x: 341, startPoint y: 395, endPoint x: 710, endPoint y: 471, distance: 376.7
click at [691, 470] on div "Content Refresh How do you want to prioritize pages for refresh? (Optional) Sta…" at bounding box center [857, 403] width 1420 height 724
click at [1014, 563] on div "Building Workflow . Content Refresh Workflow" at bounding box center [1212, 403] width 710 height 724
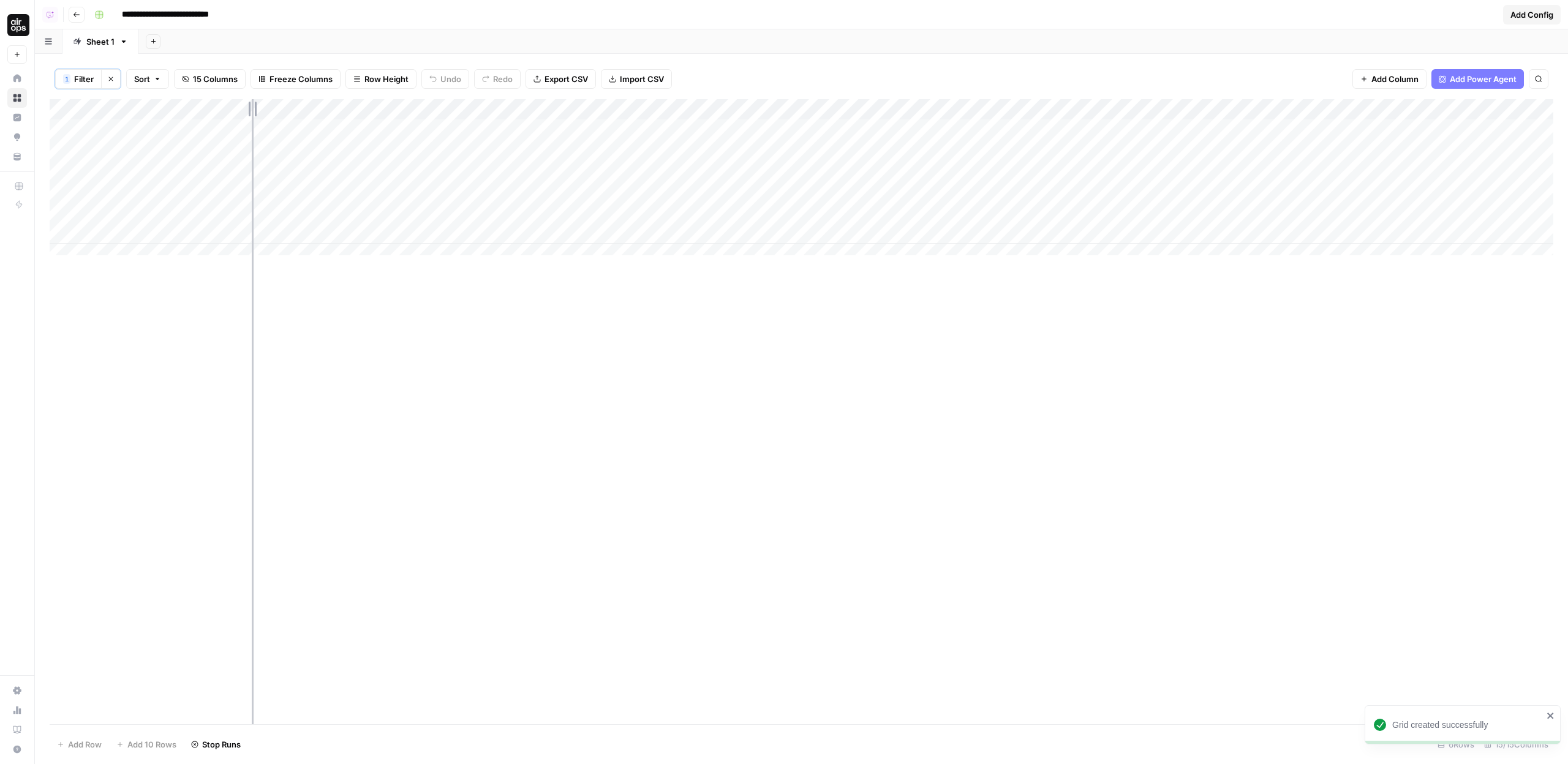
drag, startPoint x: 201, startPoint y: 109, endPoint x: 307, endPoint y: 107, distance: 106.0
click at [305, 107] on div "Add Column" at bounding box center [802, 182] width 1504 height 166
click at [439, 129] on div "Add Column" at bounding box center [802, 182] width 1504 height 166
click at [444, 144] on div "Add Column" at bounding box center [802, 182] width 1504 height 166
drag, startPoint x: 370, startPoint y: 124, endPoint x: 360, endPoint y: 254, distance: 130.4
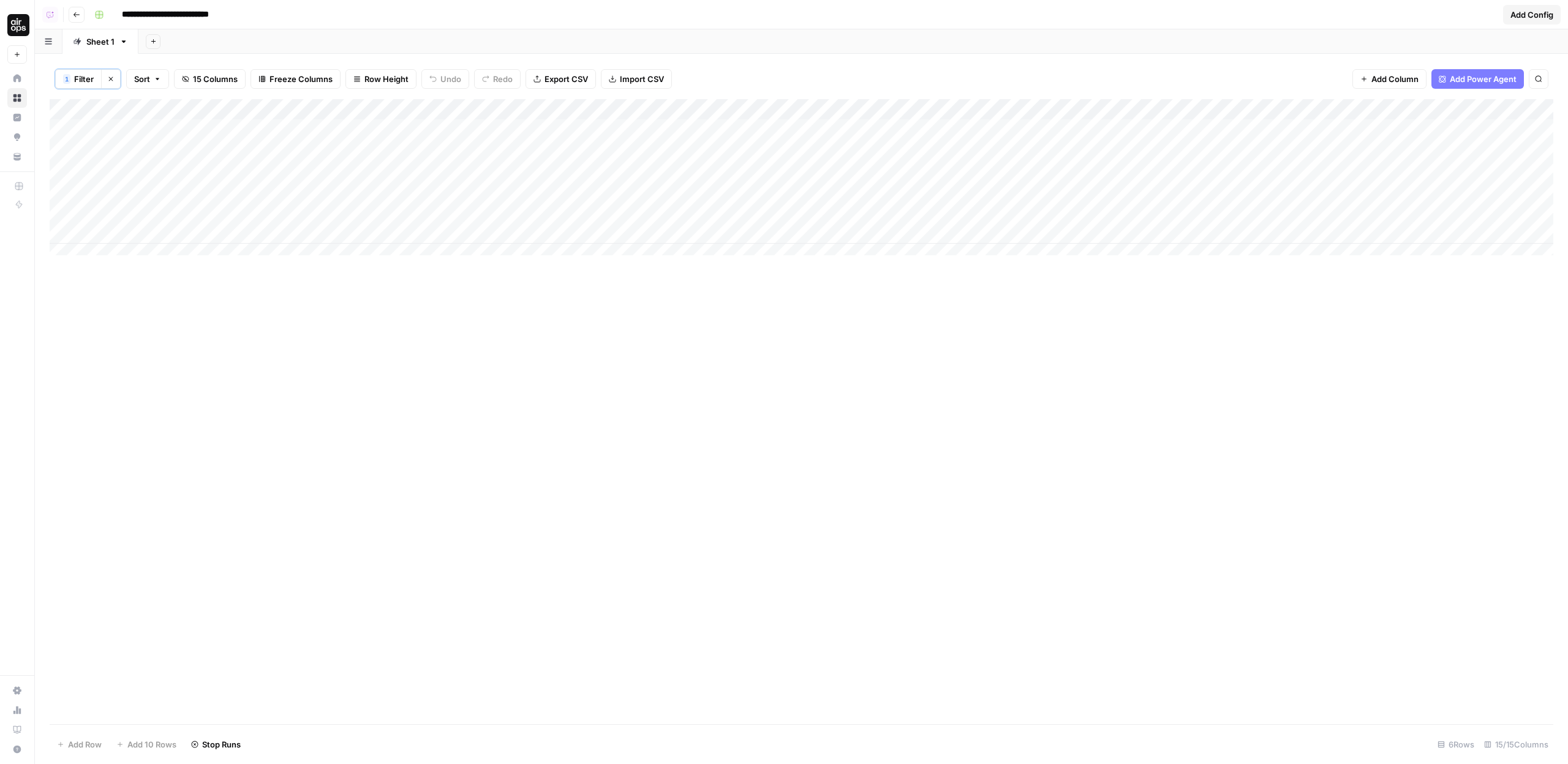
click at [360, 254] on div "Add Column" at bounding box center [802, 182] width 1504 height 166
drag, startPoint x: 679, startPoint y: 141, endPoint x: 673, endPoint y: 222, distance: 81.2
click at [682, 247] on div "Add Column" at bounding box center [802, 182] width 1504 height 166
drag, startPoint x: 624, startPoint y: 129, endPoint x: 616, endPoint y: 232, distance: 103.3
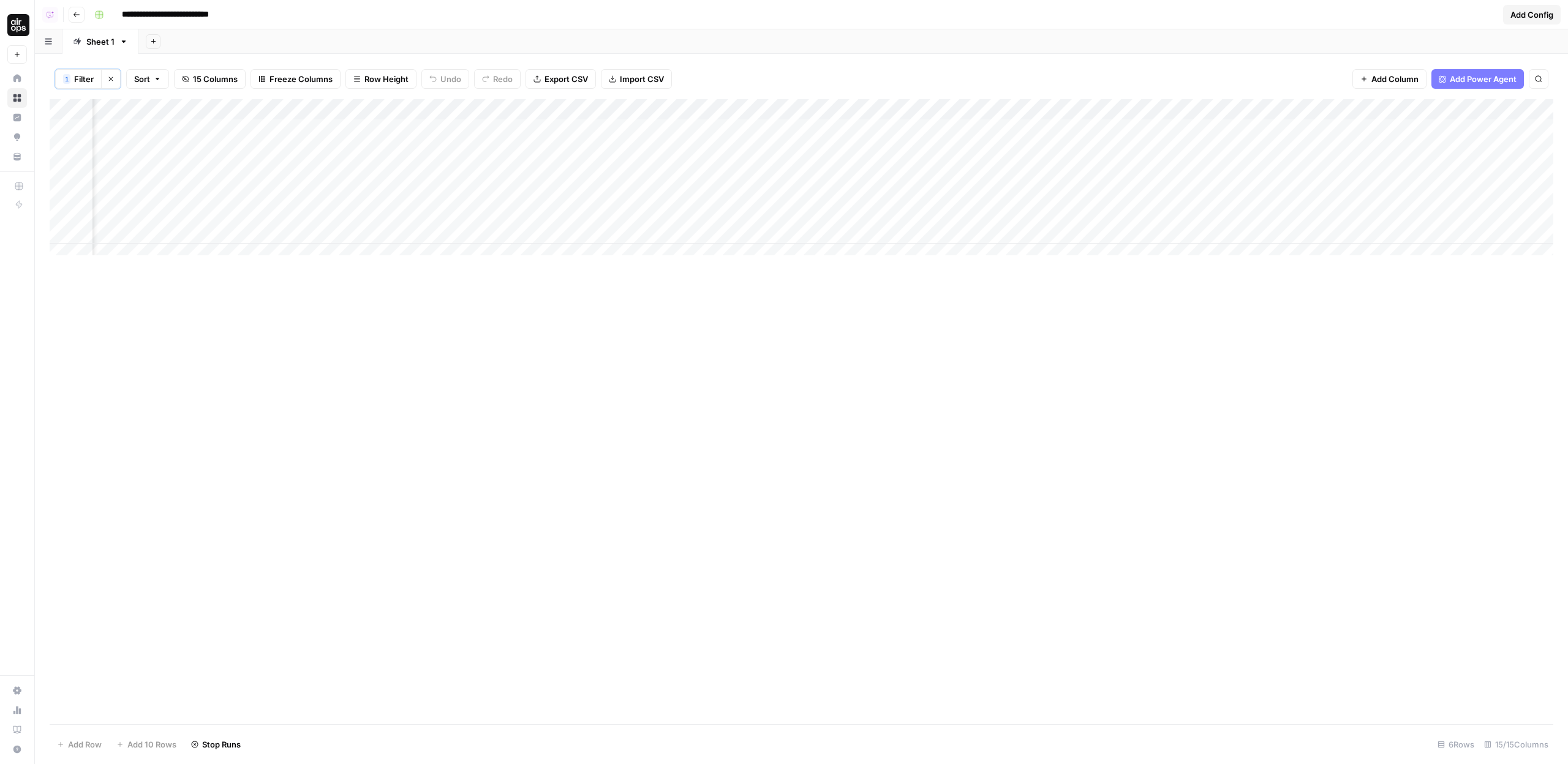
click at [616, 232] on div "Add Column" at bounding box center [802, 182] width 1504 height 166
click at [750, 245] on div "Add Column" at bounding box center [802, 182] width 1504 height 166
drag, startPoint x: 1005, startPoint y: 130, endPoint x: 1007, endPoint y: 233, distance: 103.0
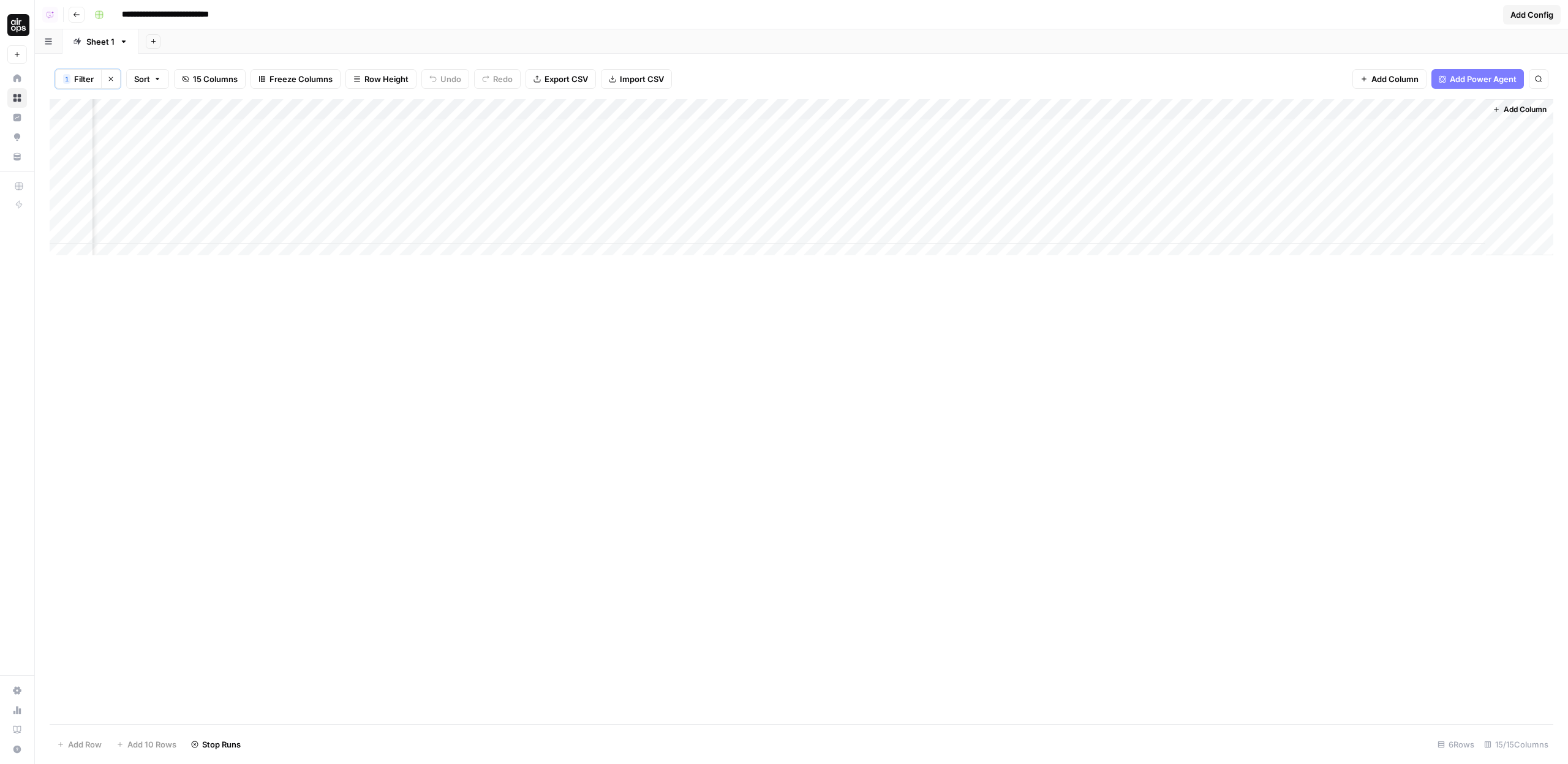
click at [1007, 232] on div "Add Column" at bounding box center [802, 182] width 1504 height 166
drag, startPoint x: 1288, startPoint y: 133, endPoint x: 1305, endPoint y: 234, distance: 102.4
click at [1305, 234] on div "Add Column" at bounding box center [802, 182] width 1504 height 166
click at [375, 77] on span "Row Height" at bounding box center [386, 78] width 44 height 12
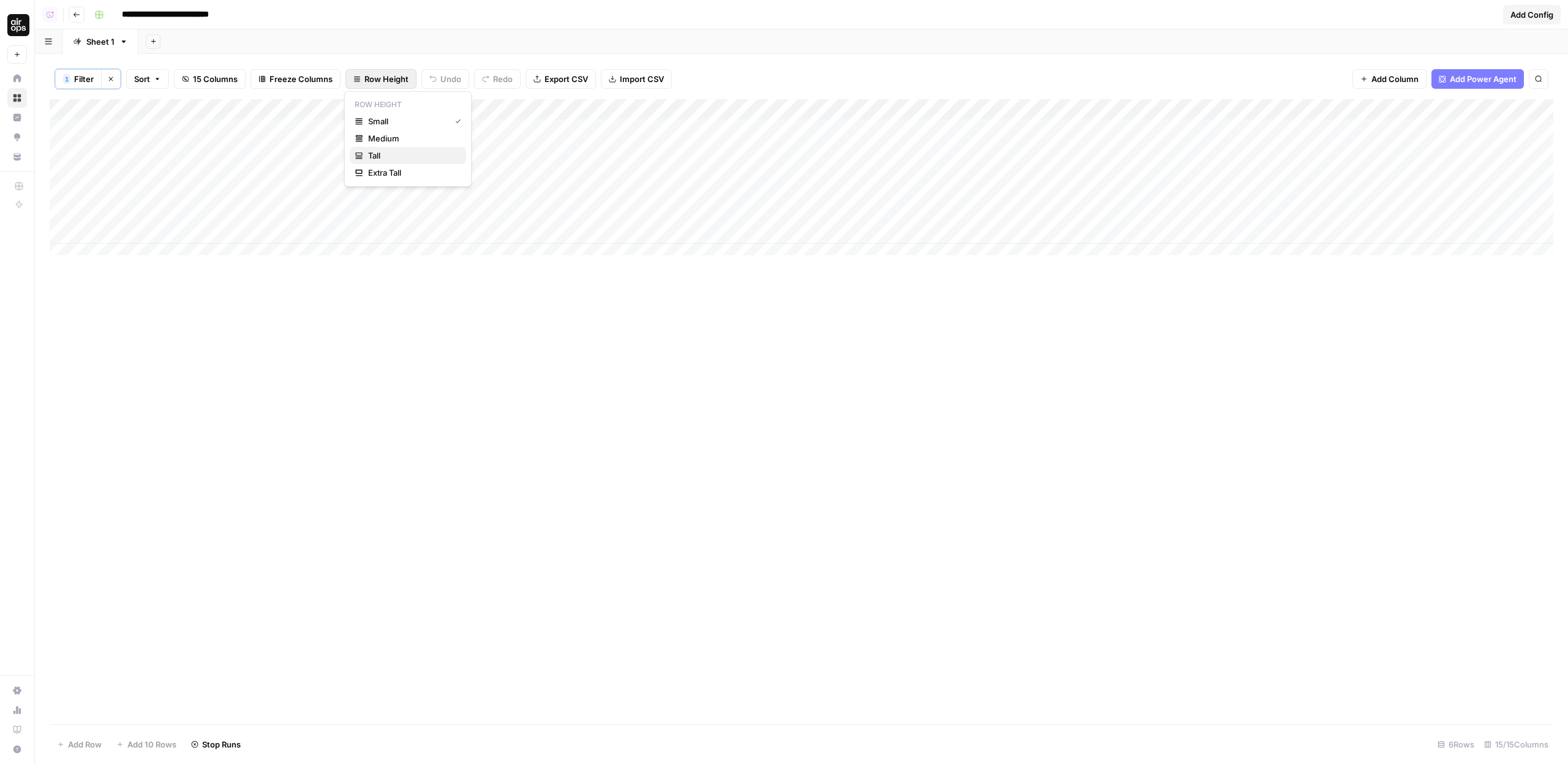
click at [404, 153] on span "Tall" at bounding box center [412, 155] width 88 height 12
click at [493, 110] on div "Add Column" at bounding box center [802, 281] width 1504 height 364
click at [277, 97] on div "1 Filter Clear filters Sort 15 Columns Freeze Columns Row Height Undo Redo Expo…" at bounding box center [802, 79] width 1504 height 41
click at [276, 110] on div "Add Column" at bounding box center [802, 281] width 1504 height 364
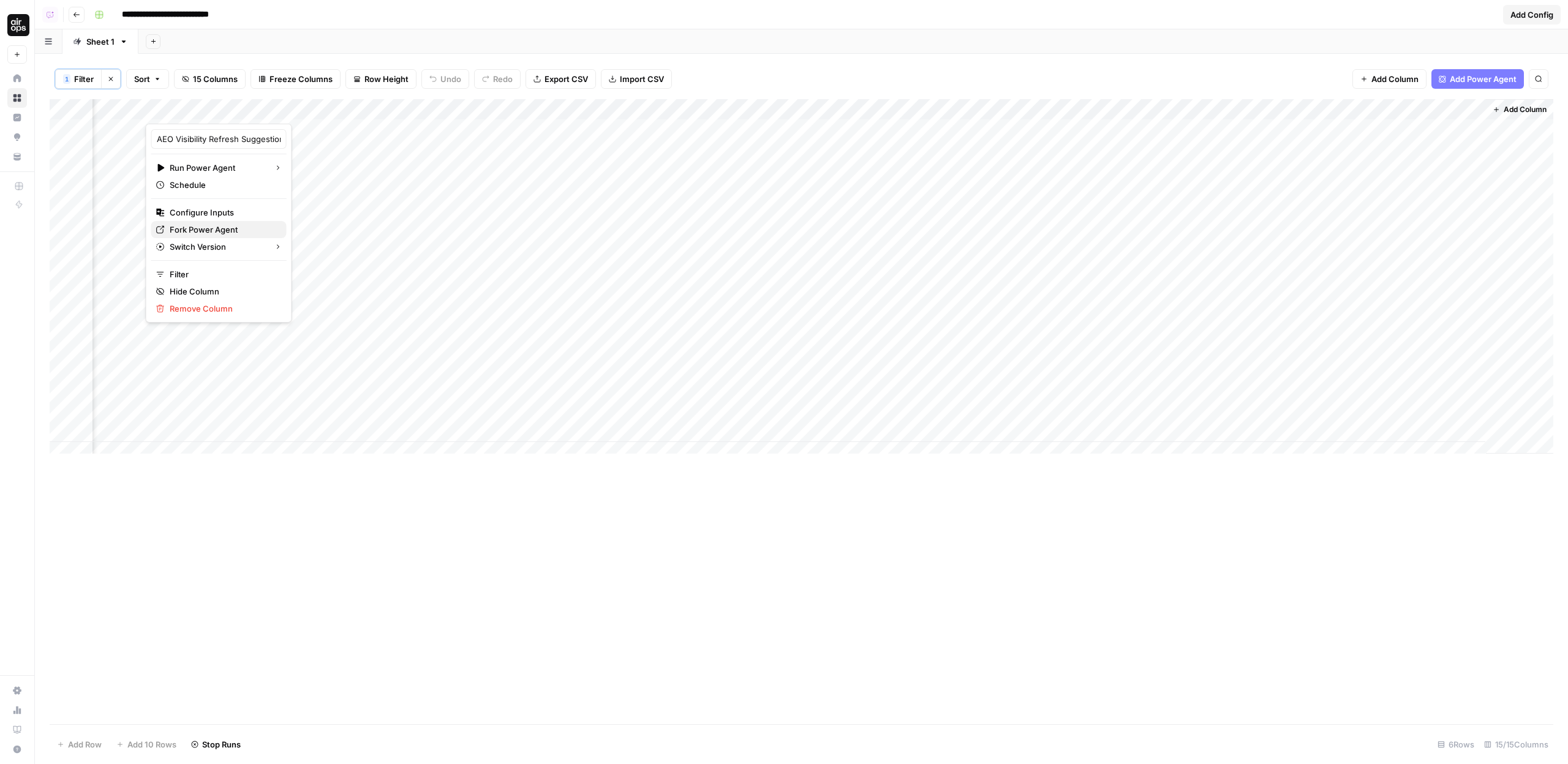
click at [205, 230] on span "Fork Power Agent" at bounding box center [223, 229] width 107 height 12
click at [932, 111] on div "Add Column" at bounding box center [802, 281] width 1504 height 364
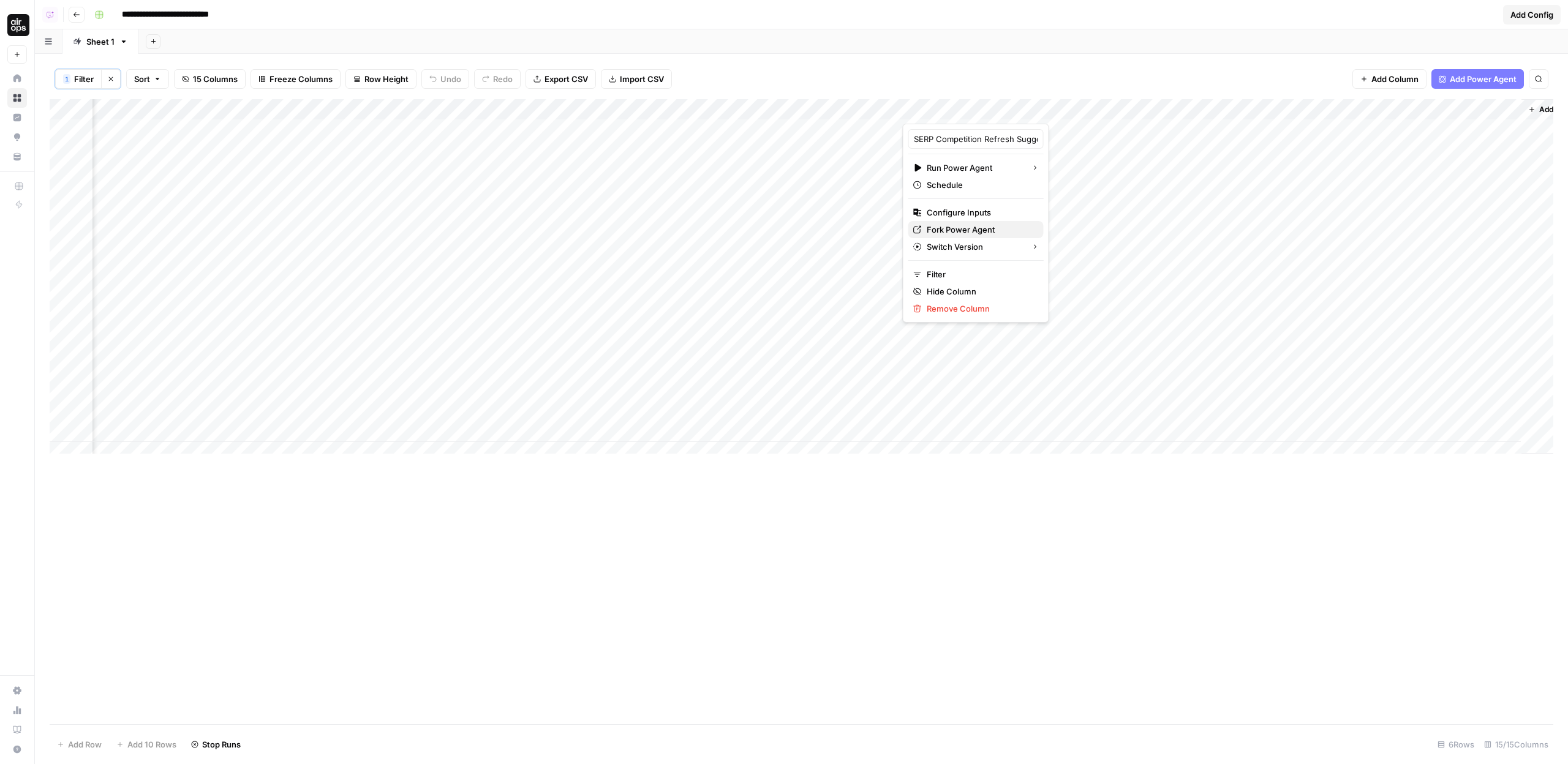
drag, startPoint x: 974, startPoint y: 227, endPoint x: 924, endPoint y: 237, distance: 51.0
click at [973, 227] on span "Fork Power Agent" at bounding box center [979, 229] width 107 height 12
drag, startPoint x: 227, startPoint y: 141, endPoint x: 490, endPoint y: 323, distance: 319.8
click at [515, 397] on div "Add Column" at bounding box center [802, 281] width 1504 height 364
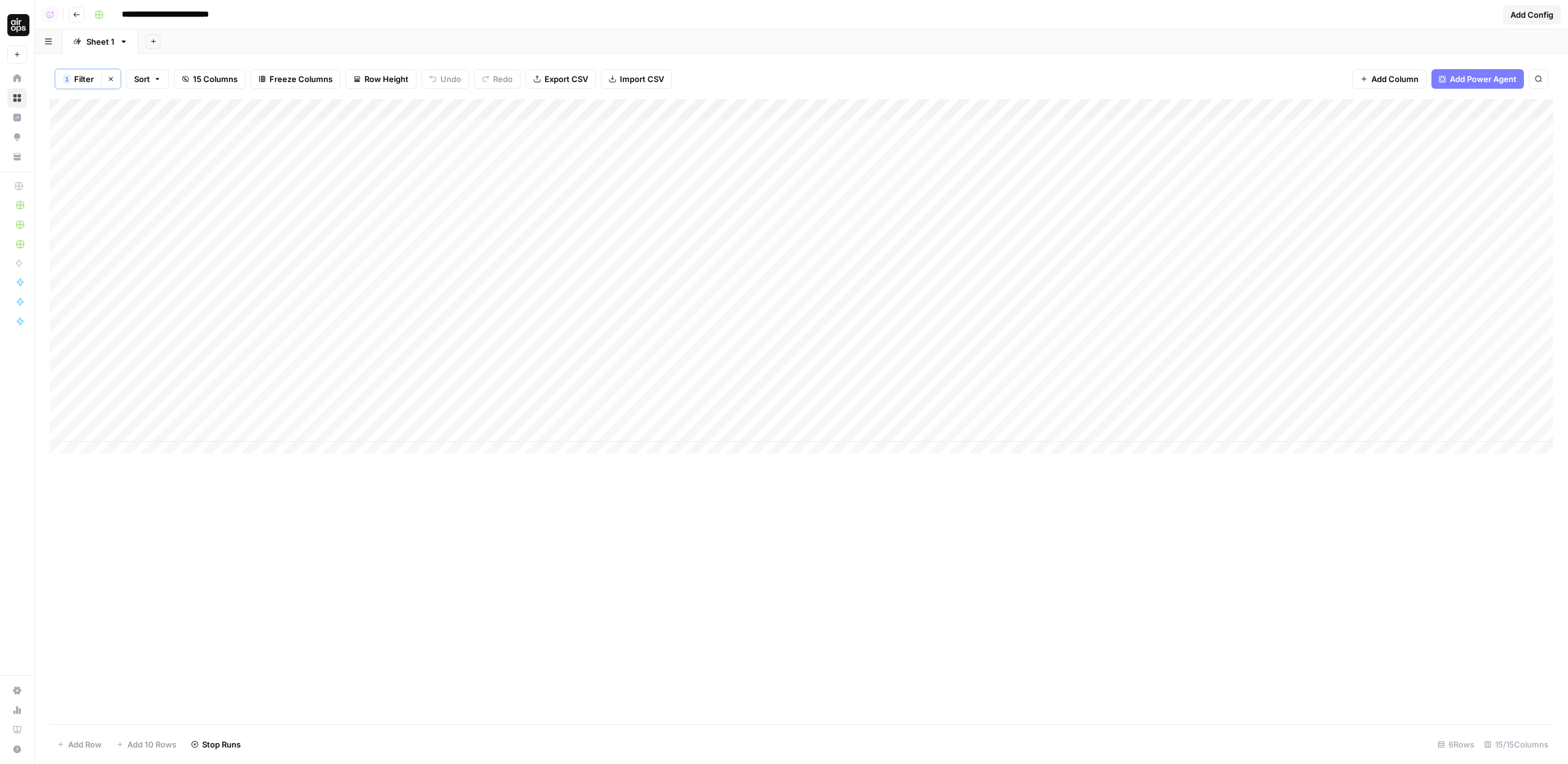
click at [444, 299] on div "Add Column" at bounding box center [802, 281] width 1504 height 364
click at [442, 295] on div "Add Column" at bounding box center [802, 281] width 1504 height 364
click at [446, 242] on div "Add Column" at bounding box center [802, 281] width 1504 height 364
drag, startPoint x: 362, startPoint y: 141, endPoint x: 1448, endPoint y: 404, distance: 1117.4
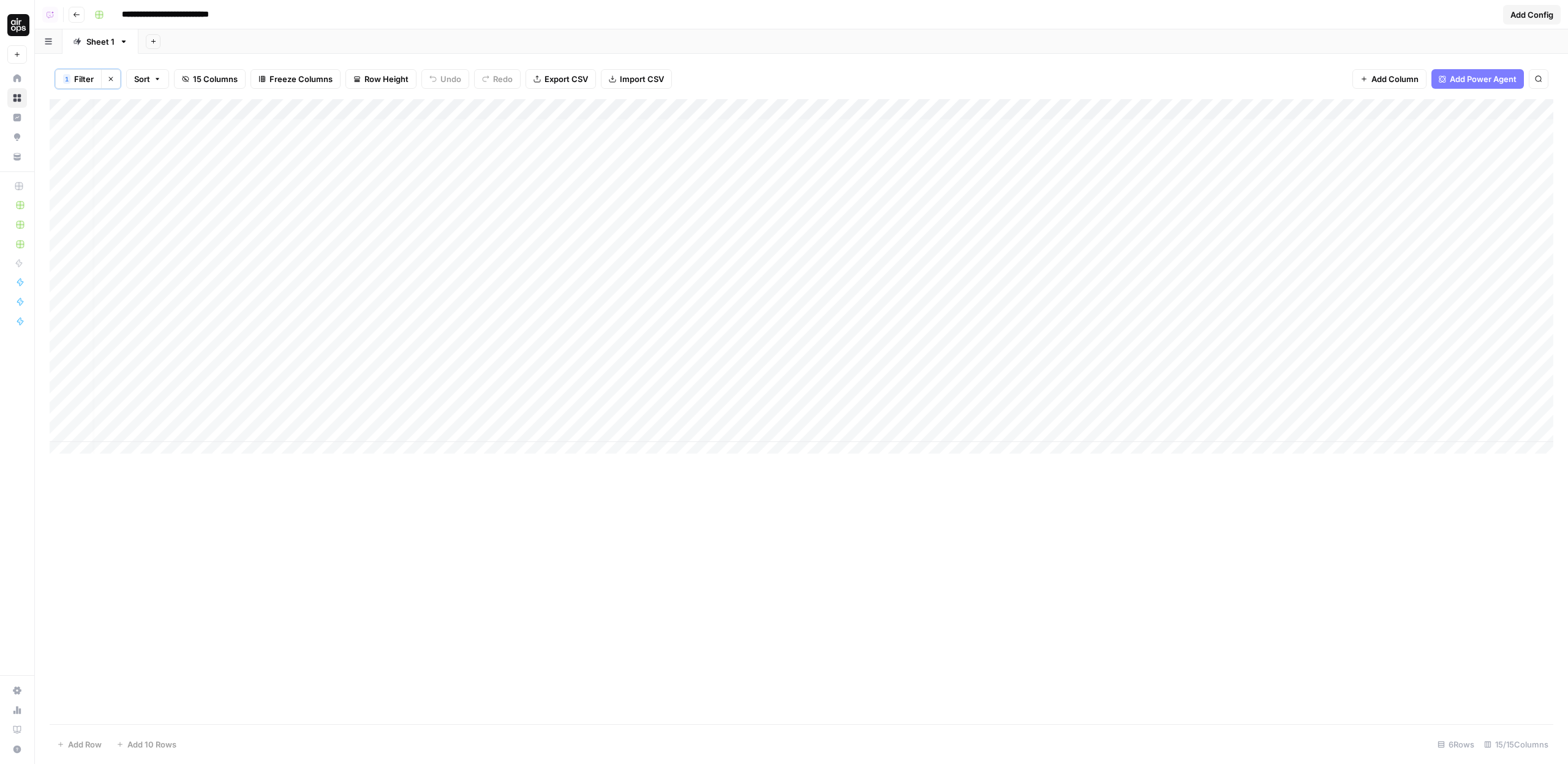
click at [1449, 405] on div "Add Column" at bounding box center [802, 281] width 1504 height 364
drag, startPoint x: 1429, startPoint y: 411, endPoint x: 382, endPoint y: 146, distance: 1080.0
click at [382, 146] on div "Add Column" at bounding box center [802, 281] width 1504 height 364
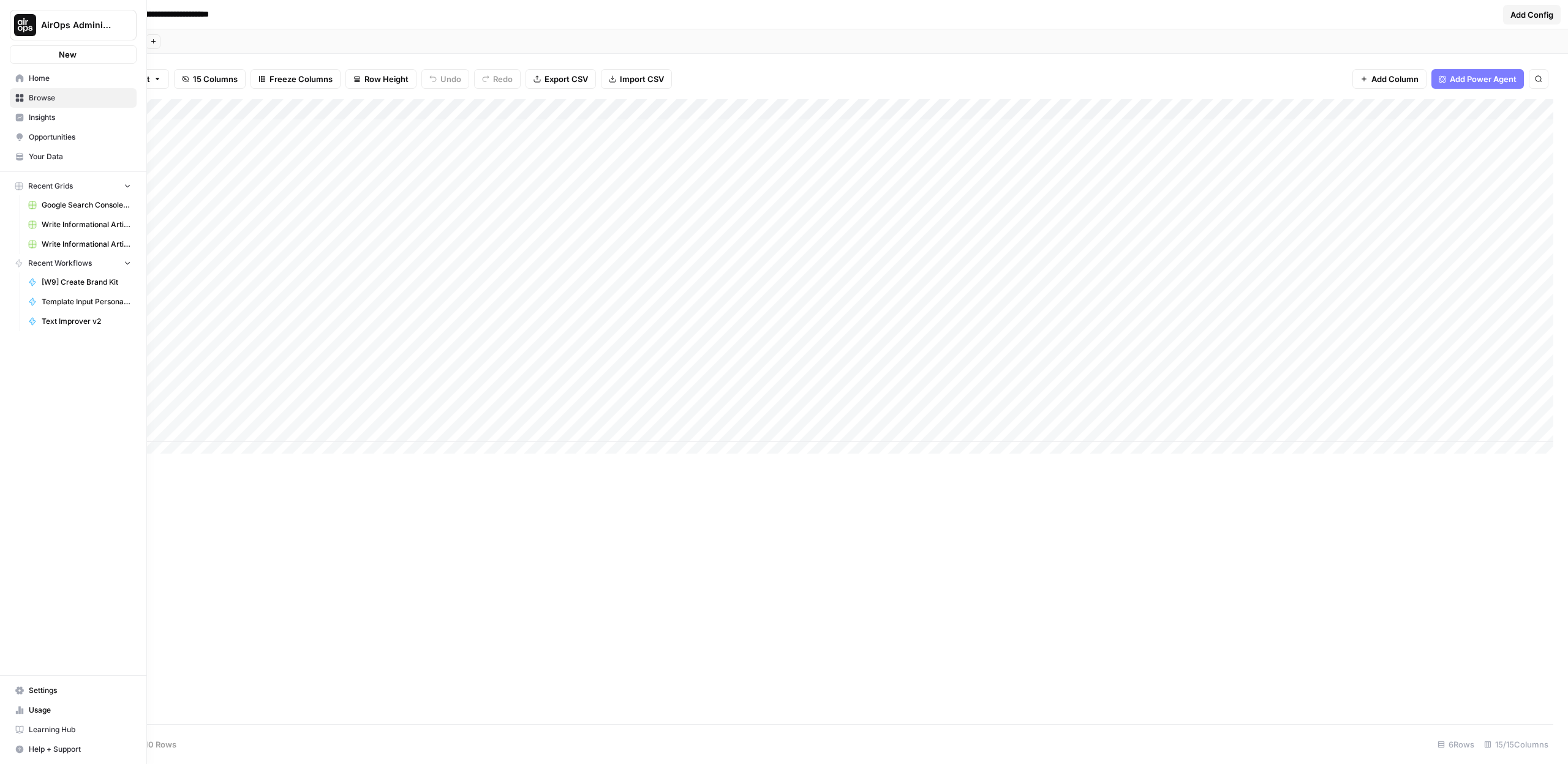
drag, startPoint x: 15, startPoint y: 97, endPoint x: 46, endPoint y: 96, distance: 31.0
click at [15, 97] on icon at bounding box center [20, 98] width 9 height 9
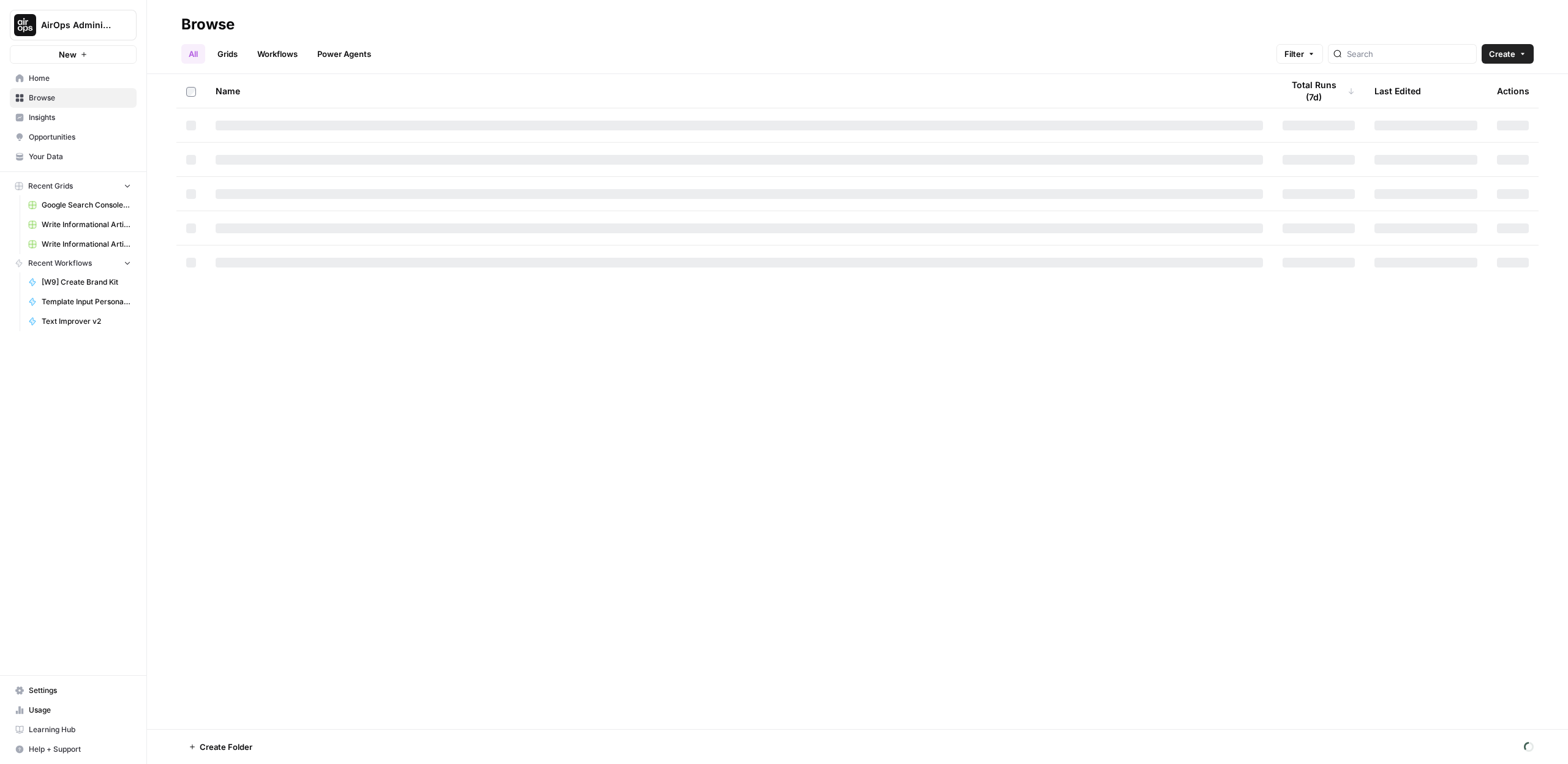
click at [80, 113] on span "Insights" at bounding box center [79, 117] width 102 height 11
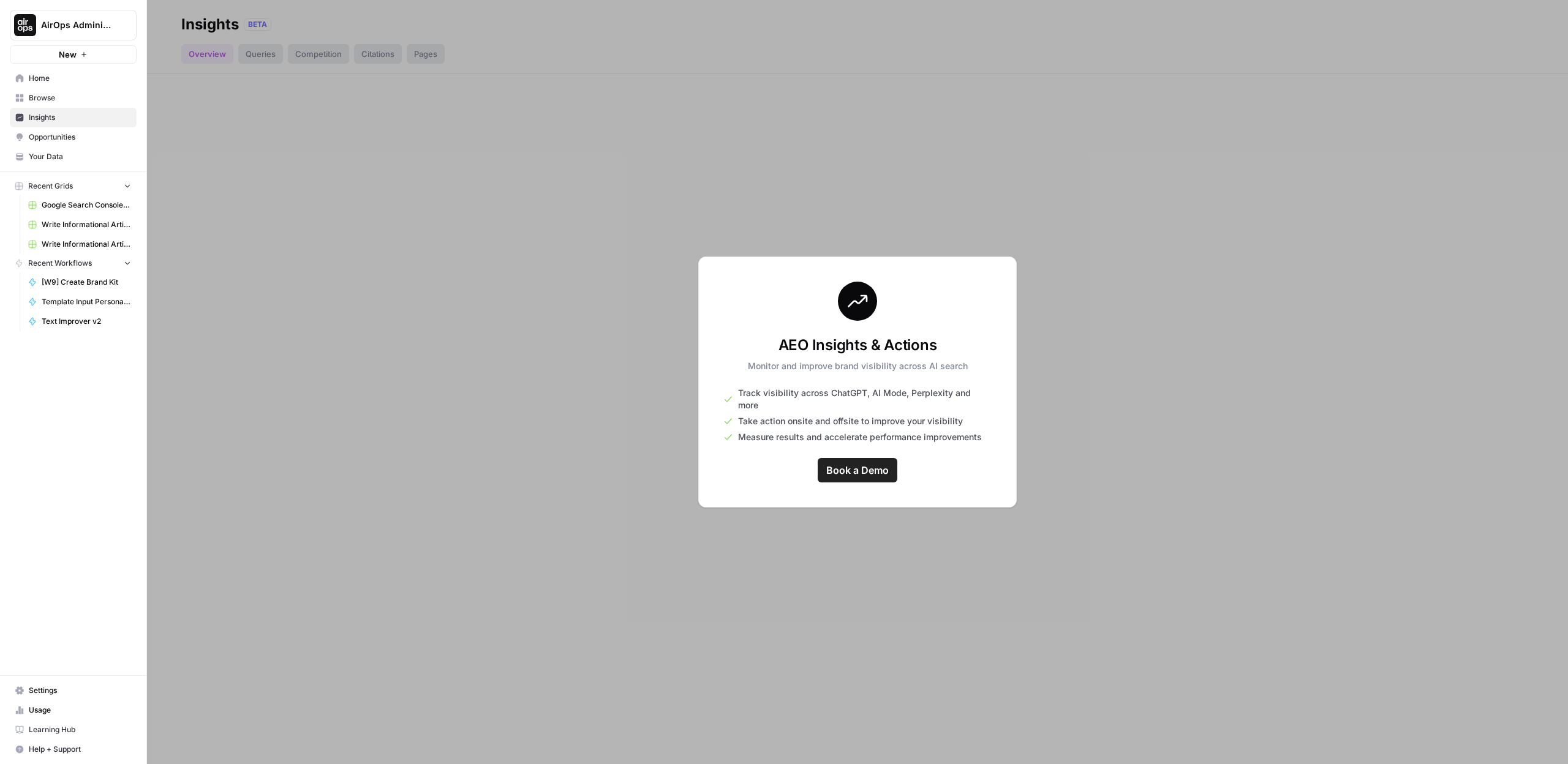
click at [55, 96] on span "Browse" at bounding box center [79, 98] width 102 height 11
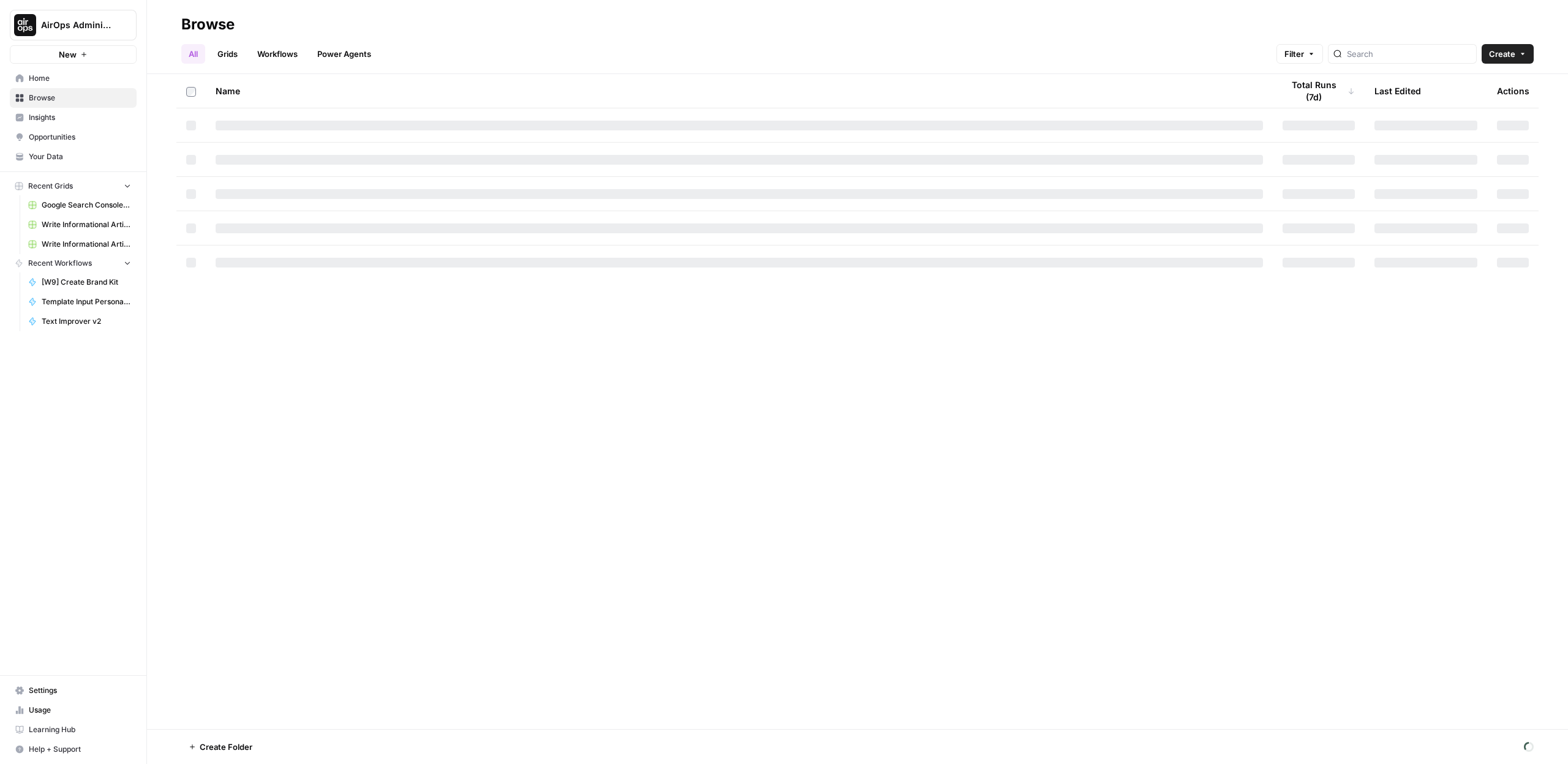
click at [44, 56] on button "New" at bounding box center [73, 55] width 126 height 19
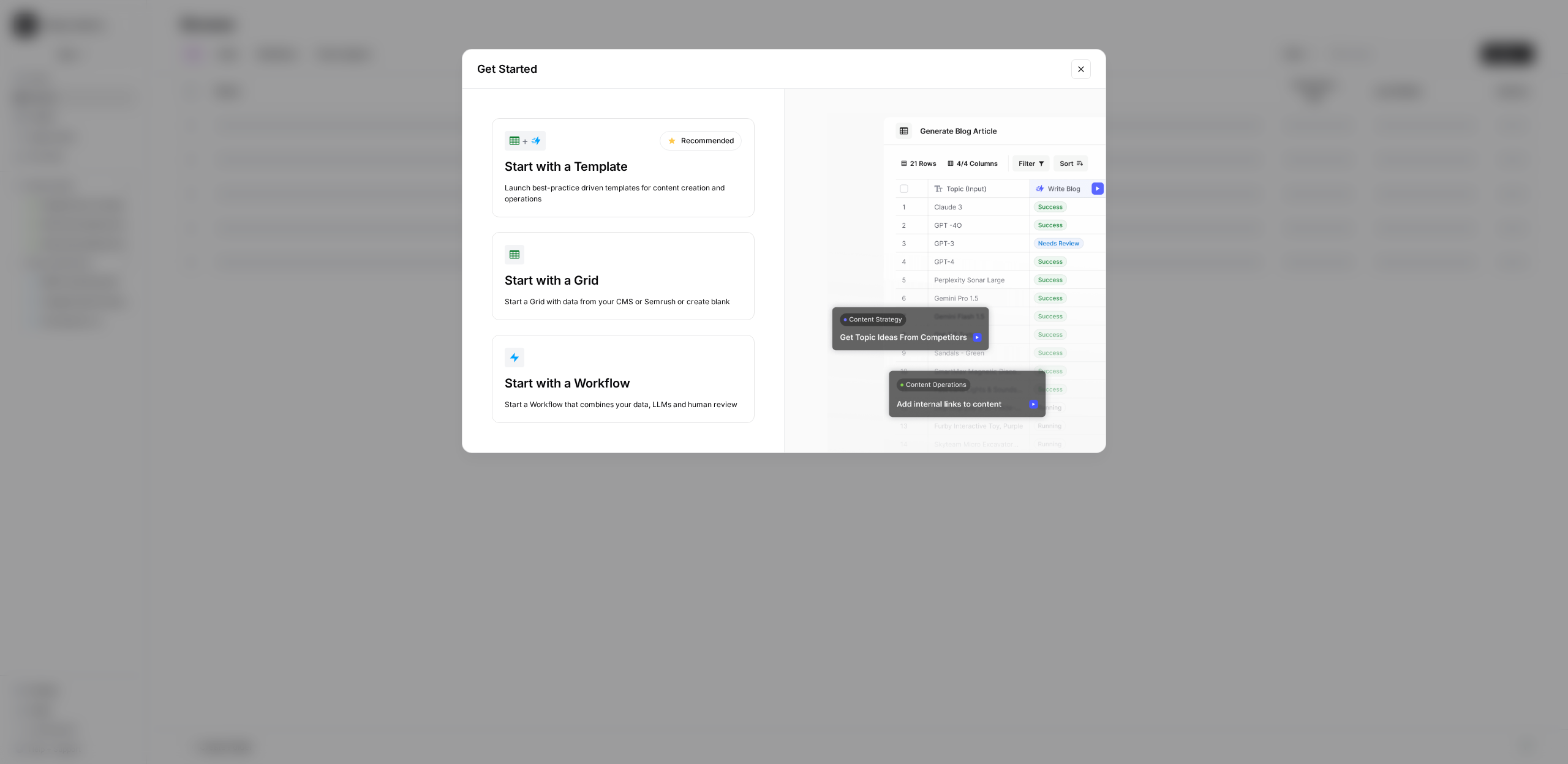
click at [615, 172] on div "Start with a Template" at bounding box center [623, 166] width 237 height 17
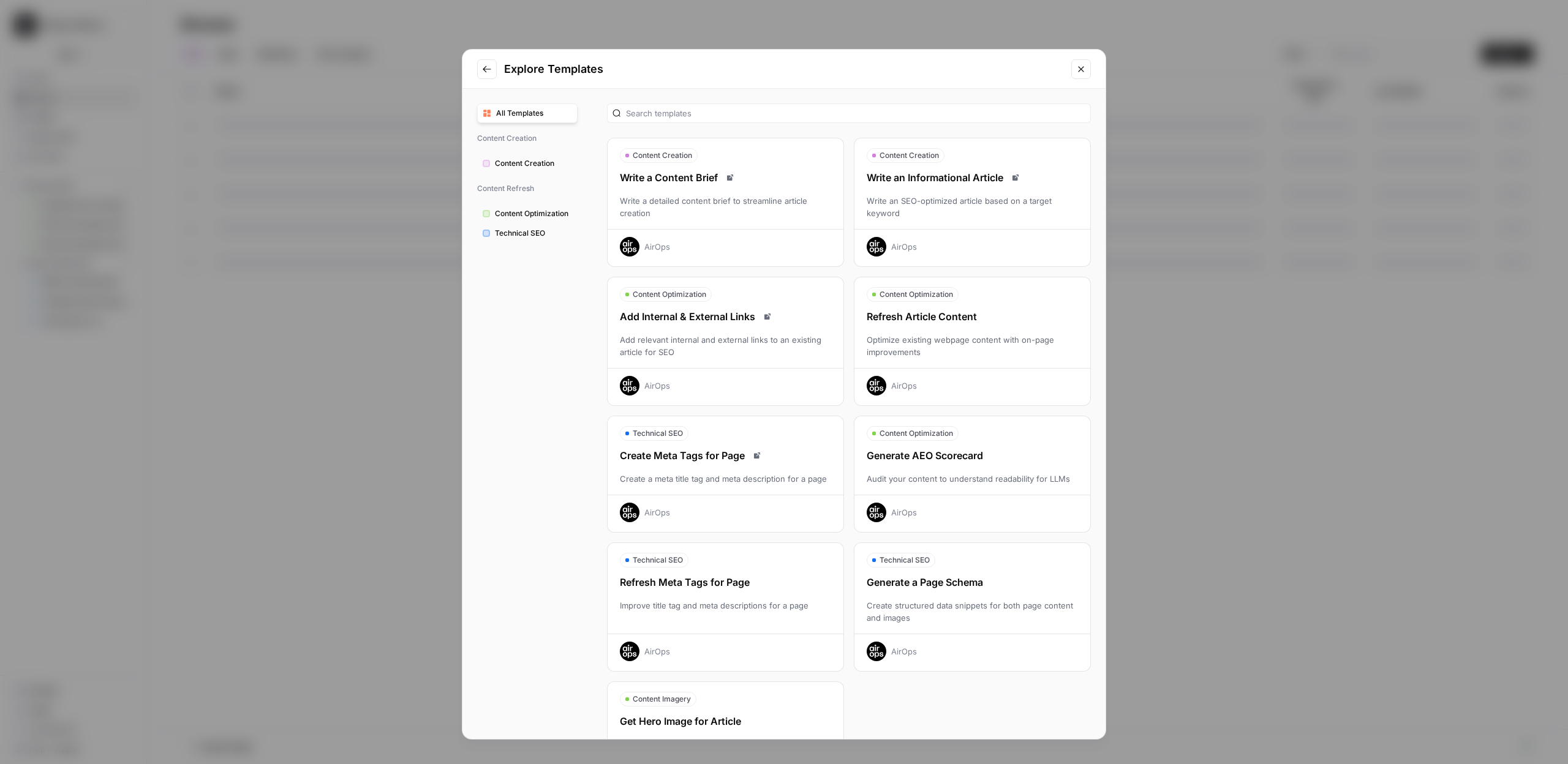
click at [681, 321] on div "Add Internal & External Links" at bounding box center [725, 316] width 236 height 15
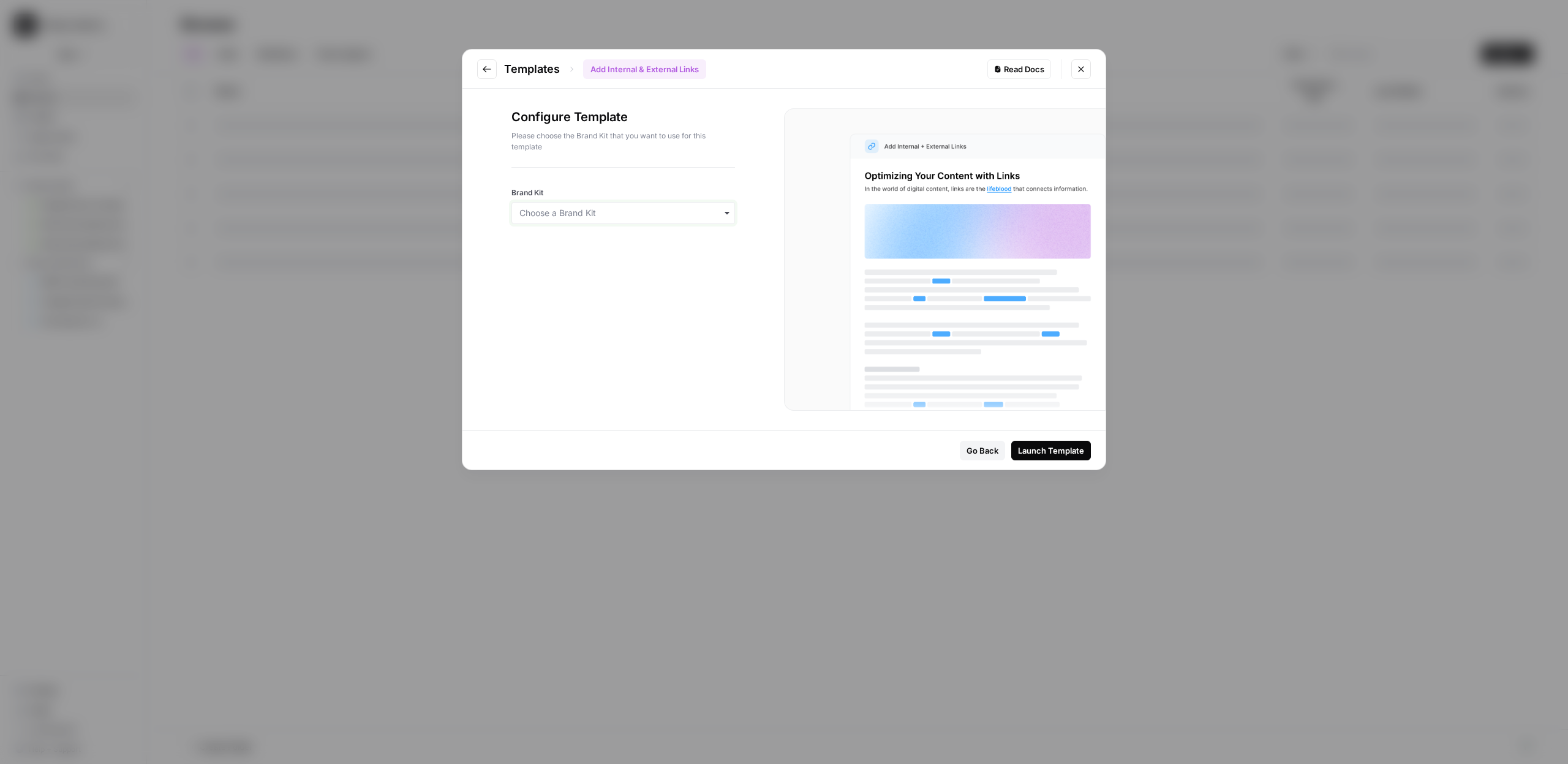
click at [583, 215] on input "Brand Kit" at bounding box center [623, 213] width 208 height 12
click at [577, 267] on div "MasterClass" at bounding box center [623, 269] width 223 height 24
click at [1075, 443] on button "Launch Template" at bounding box center [1051, 451] width 80 height 20
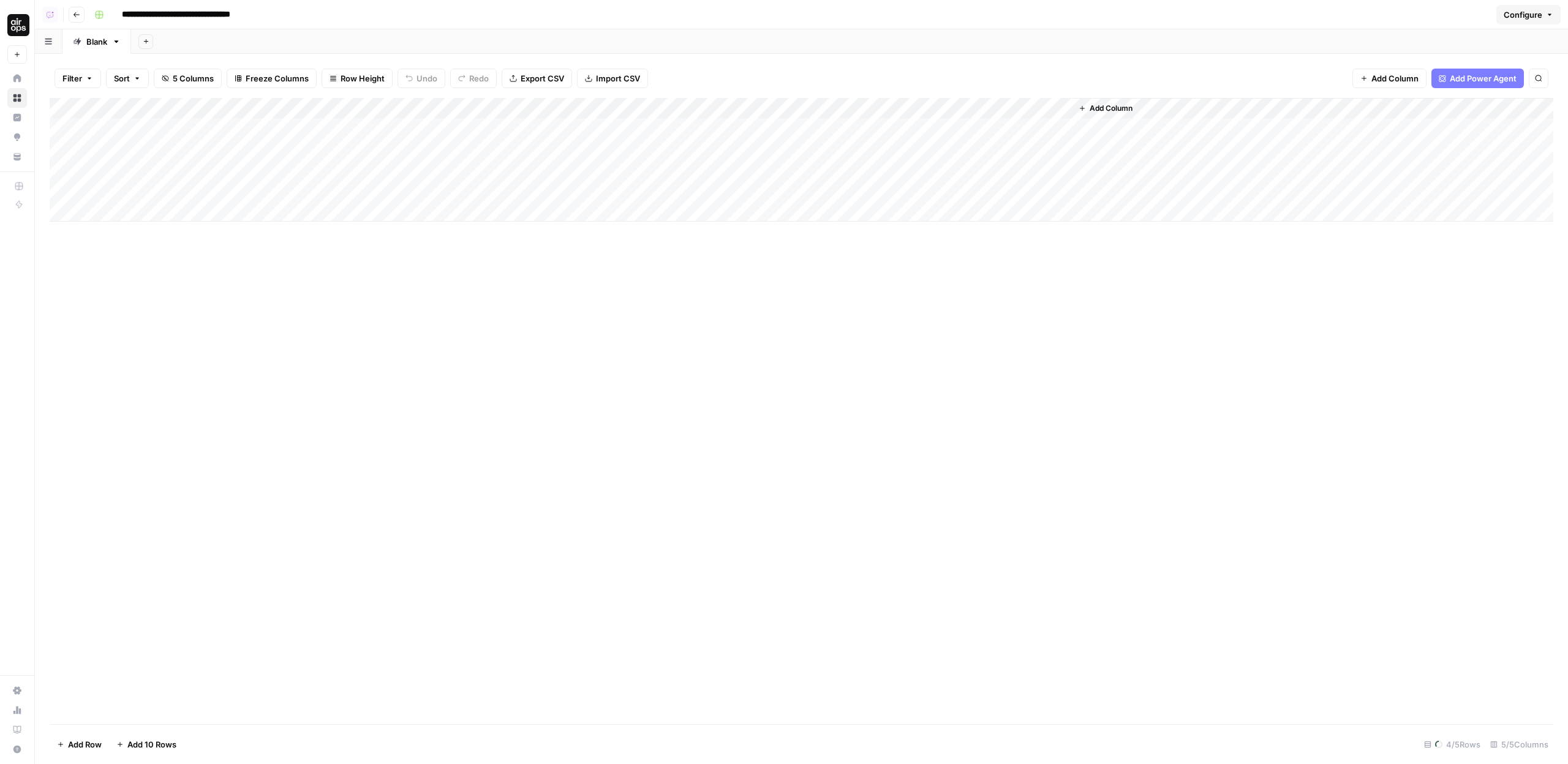
drag, startPoint x: 401, startPoint y: 121, endPoint x: 385, endPoint y: 124, distance: 16.3
click at [402, 210] on div "Add Column" at bounding box center [802, 160] width 1504 height 124
click at [385, 109] on div "Add Column" at bounding box center [802, 160] width 1504 height 124
click at [340, 220] on button "Fork Power Agent" at bounding box center [367, 228] width 135 height 17
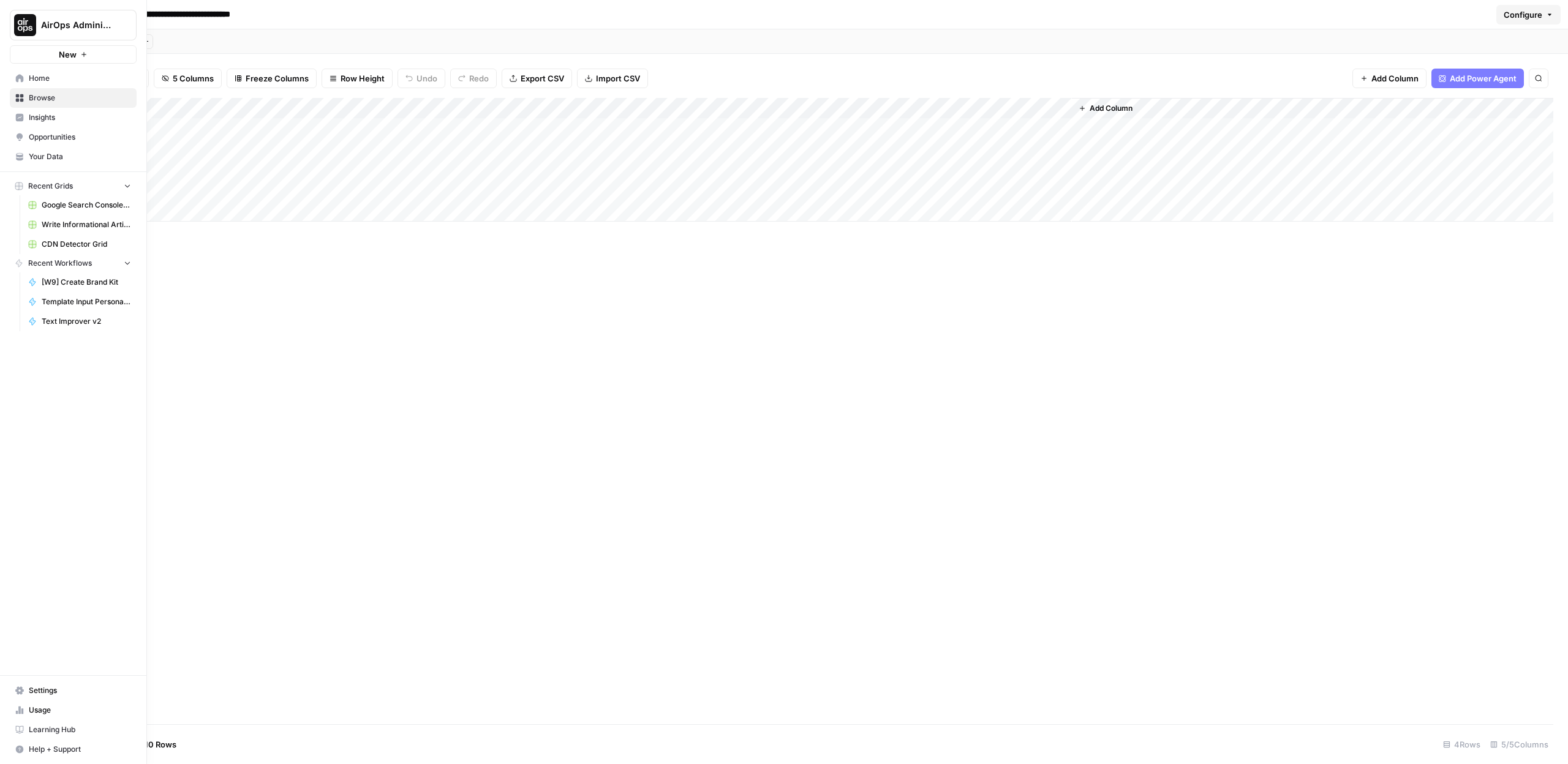
click at [23, 98] on icon at bounding box center [20, 98] width 9 height 9
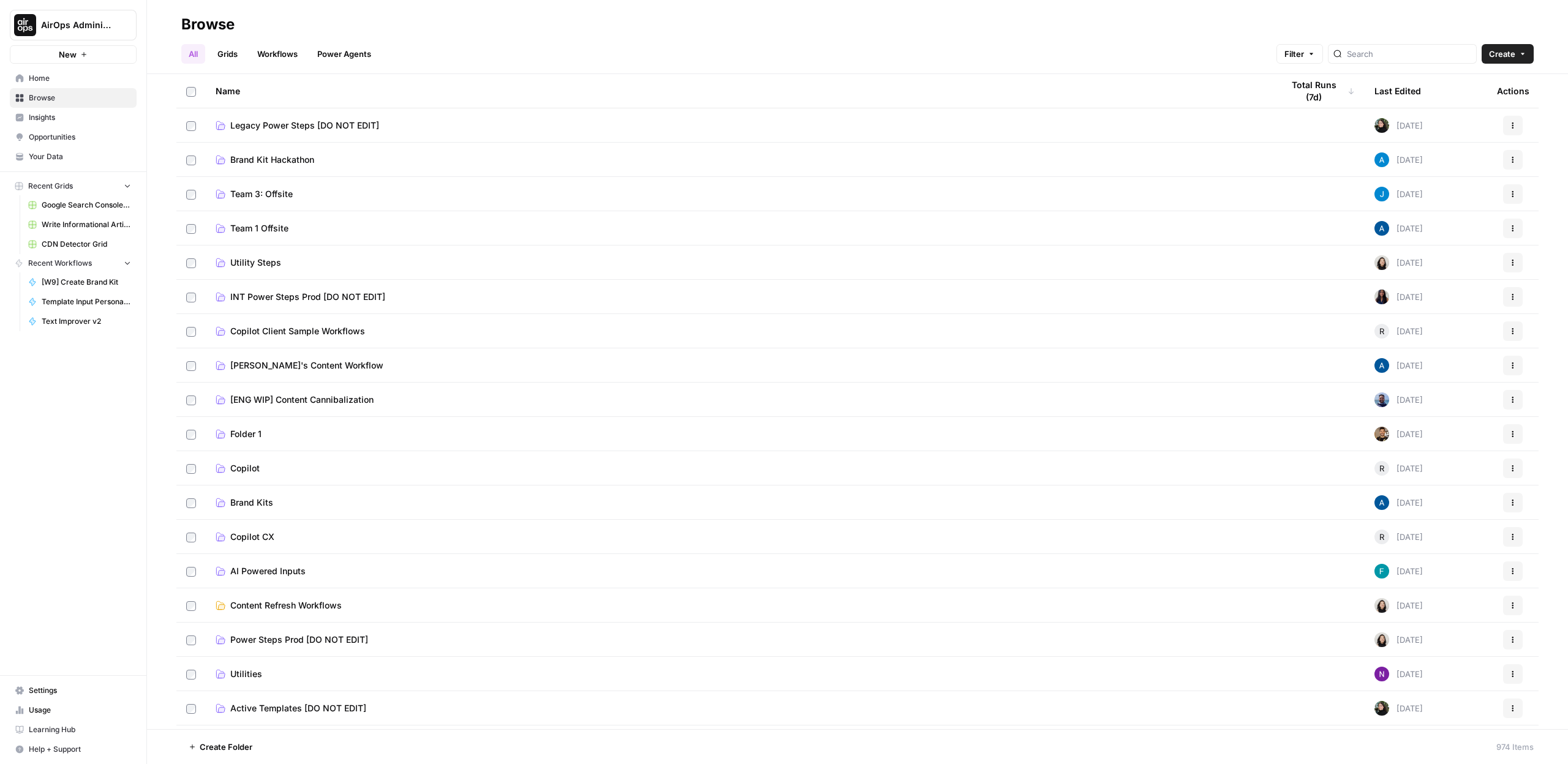
click at [60, 46] on button "New" at bounding box center [73, 55] width 126 height 19
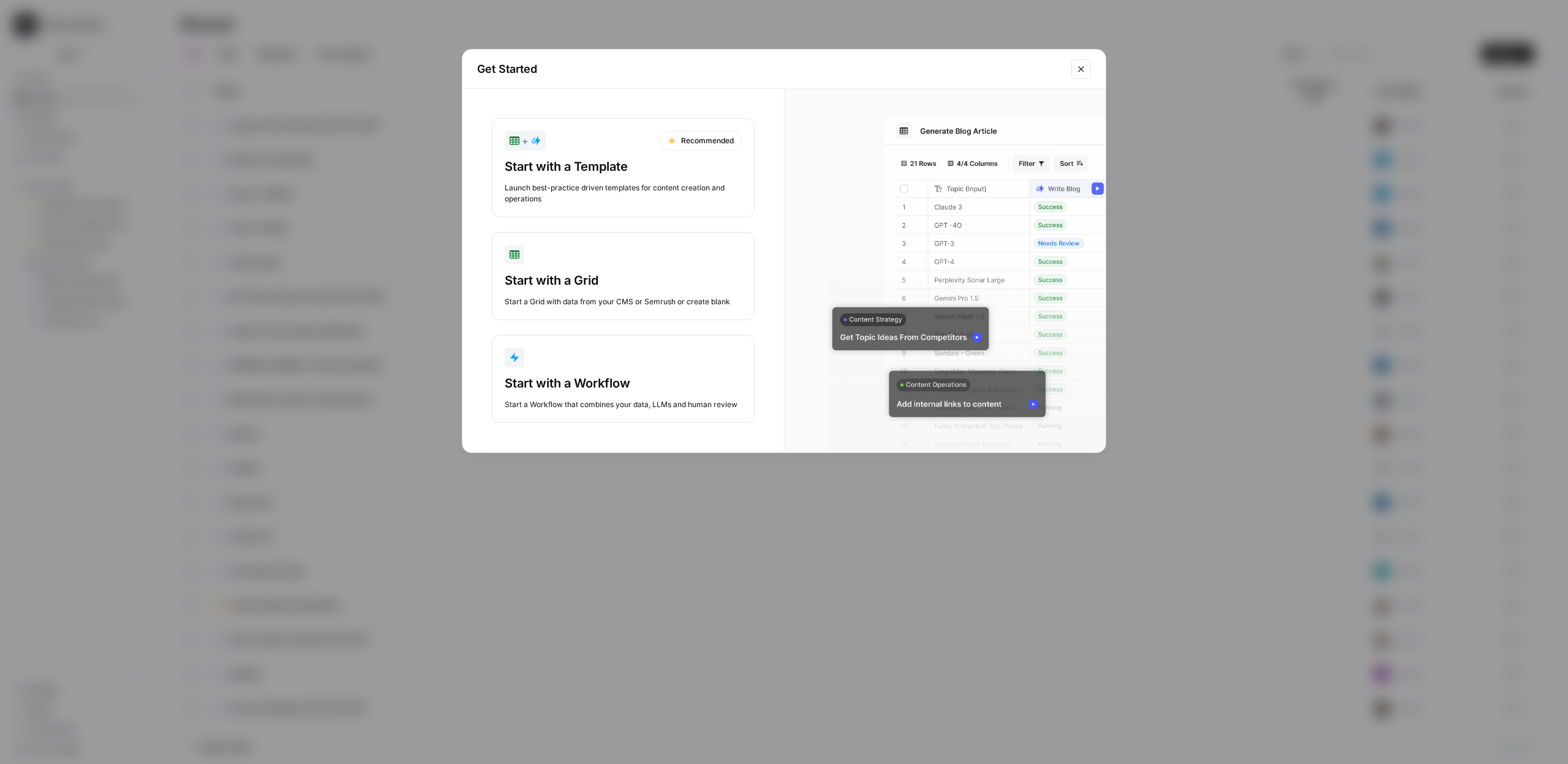
click at [646, 184] on div "Launch best-practice driven templates for content creation and operations" at bounding box center [623, 193] width 237 height 22
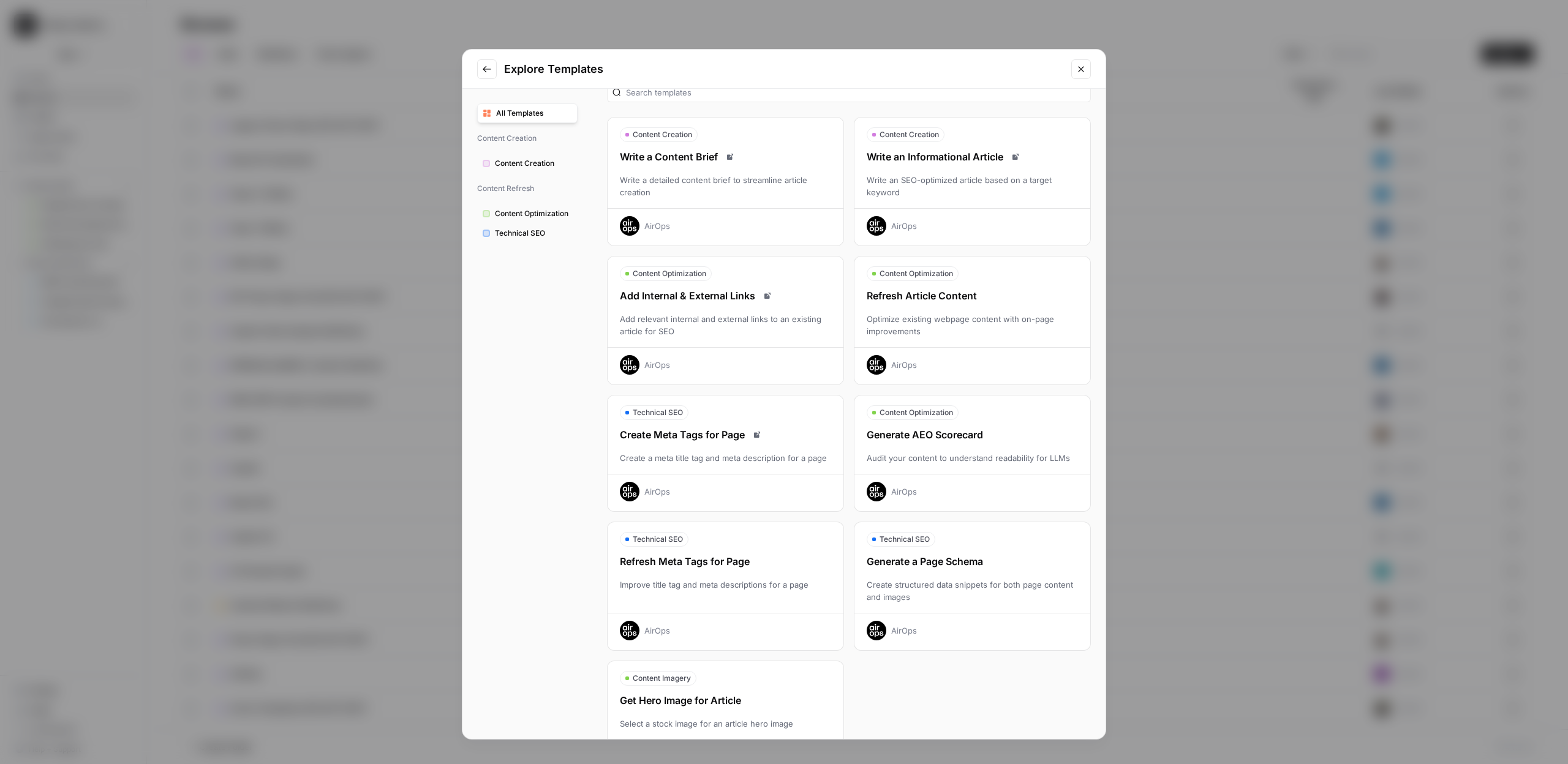
scroll to position [74, 0]
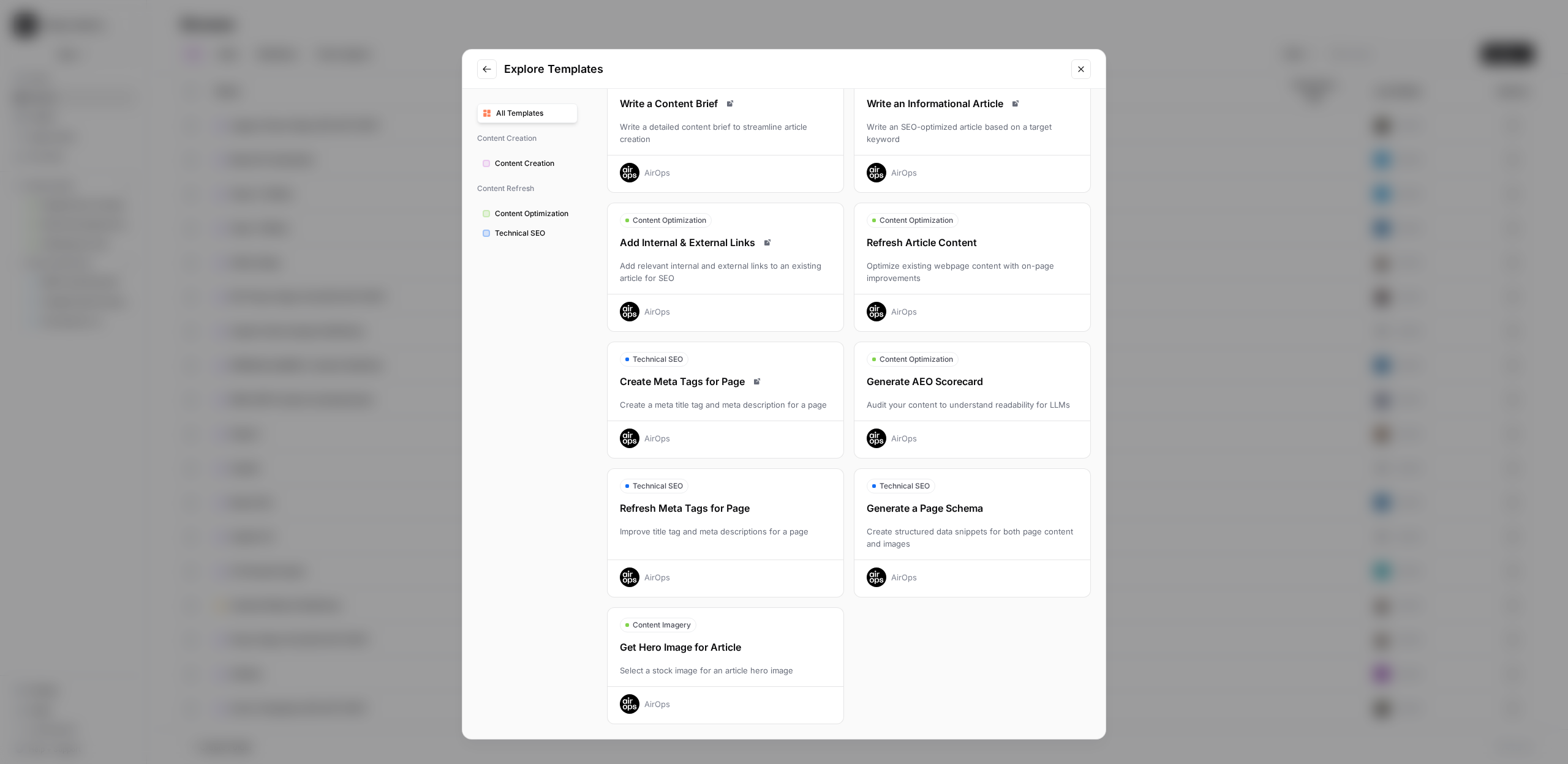
drag, startPoint x: 558, startPoint y: 625, endPoint x: 924, endPoint y: 576, distance: 369.3
click at [924, 576] on div "All Templates Content Creation Content Creation Content Refresh Content Optimiz…" at bounding box center [784, 414] width 643 height 651
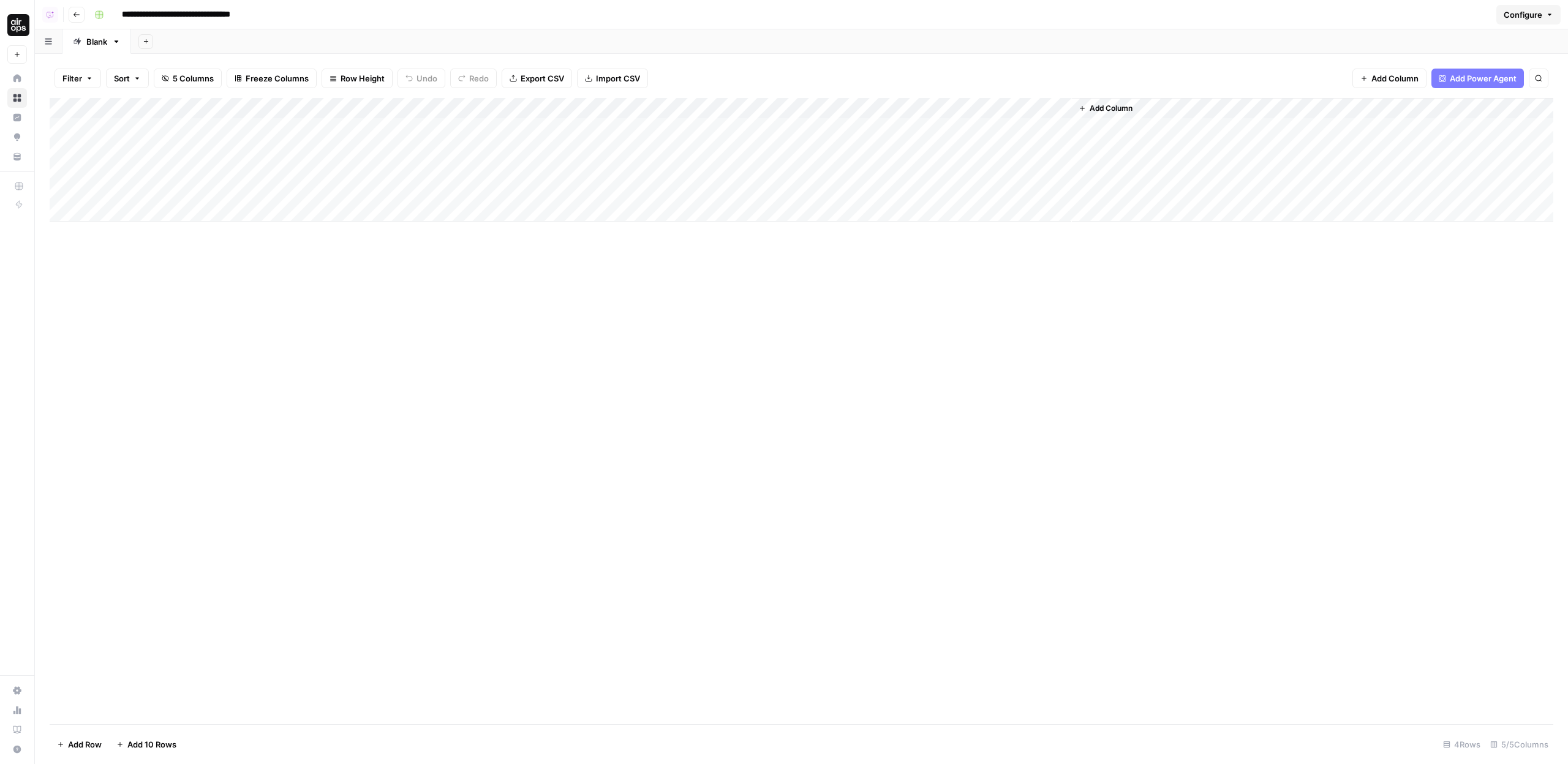
click at [426, 117] on div "Add Column" at bounding box center [802, 160] width 1504 height 124
drag, startPoint x: 441, startPoint y: 105, endPoint x: 434, endPoint y: 164, distance: 59.4
click at [434, 164] on body "**********" at bounding box center [784, 382] width 1568 height 764
click at [338, 230] on span "Edit Workflow" at bounding box center [371, 228] width 107 height 12
click at [219, 160] on div "Add Column" at bounding box center [802, 160] width 1504 height 124
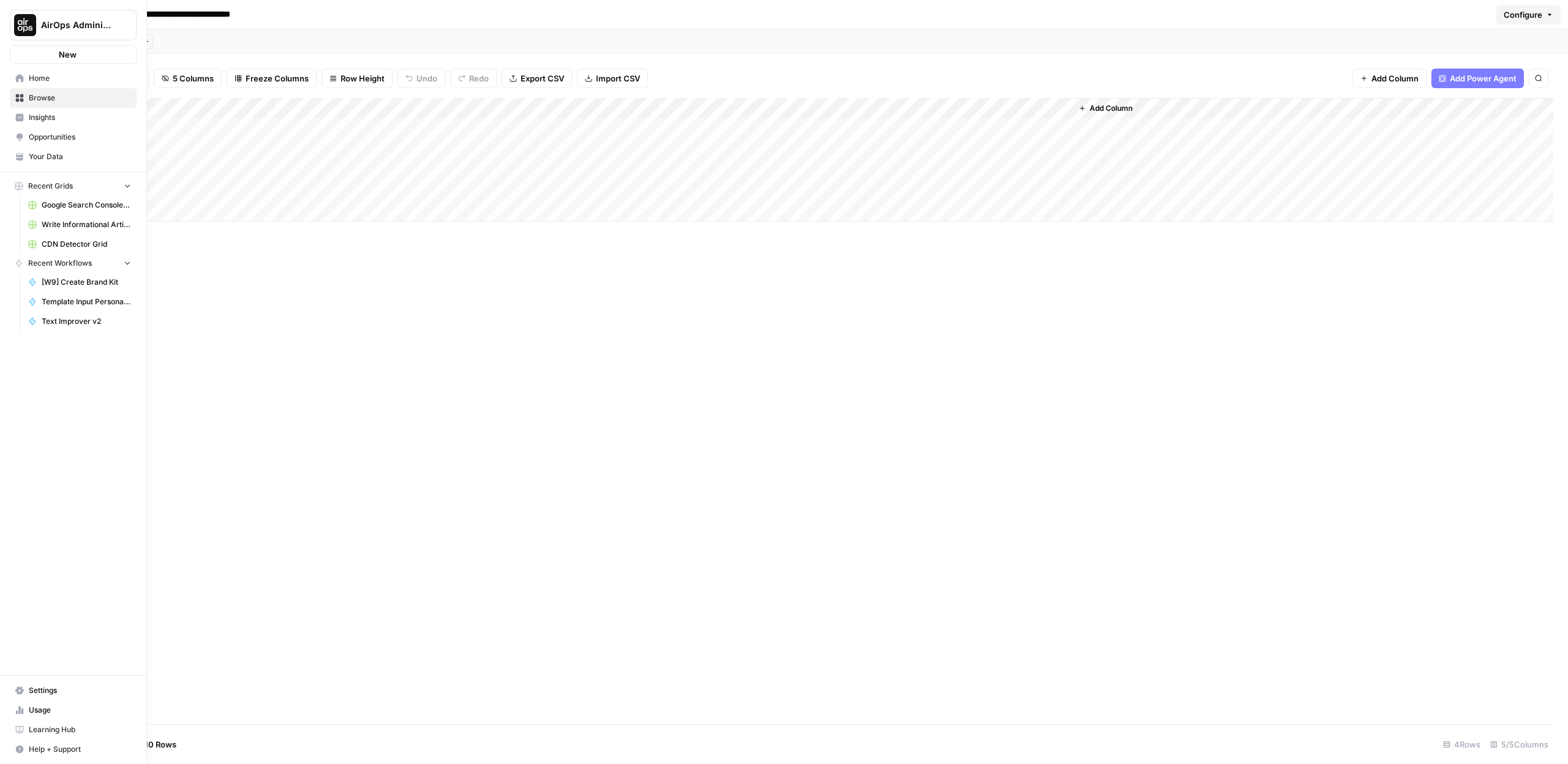
click at [25, 101] on link "Browse" at bounding box center [73, 98] width 126 height 20
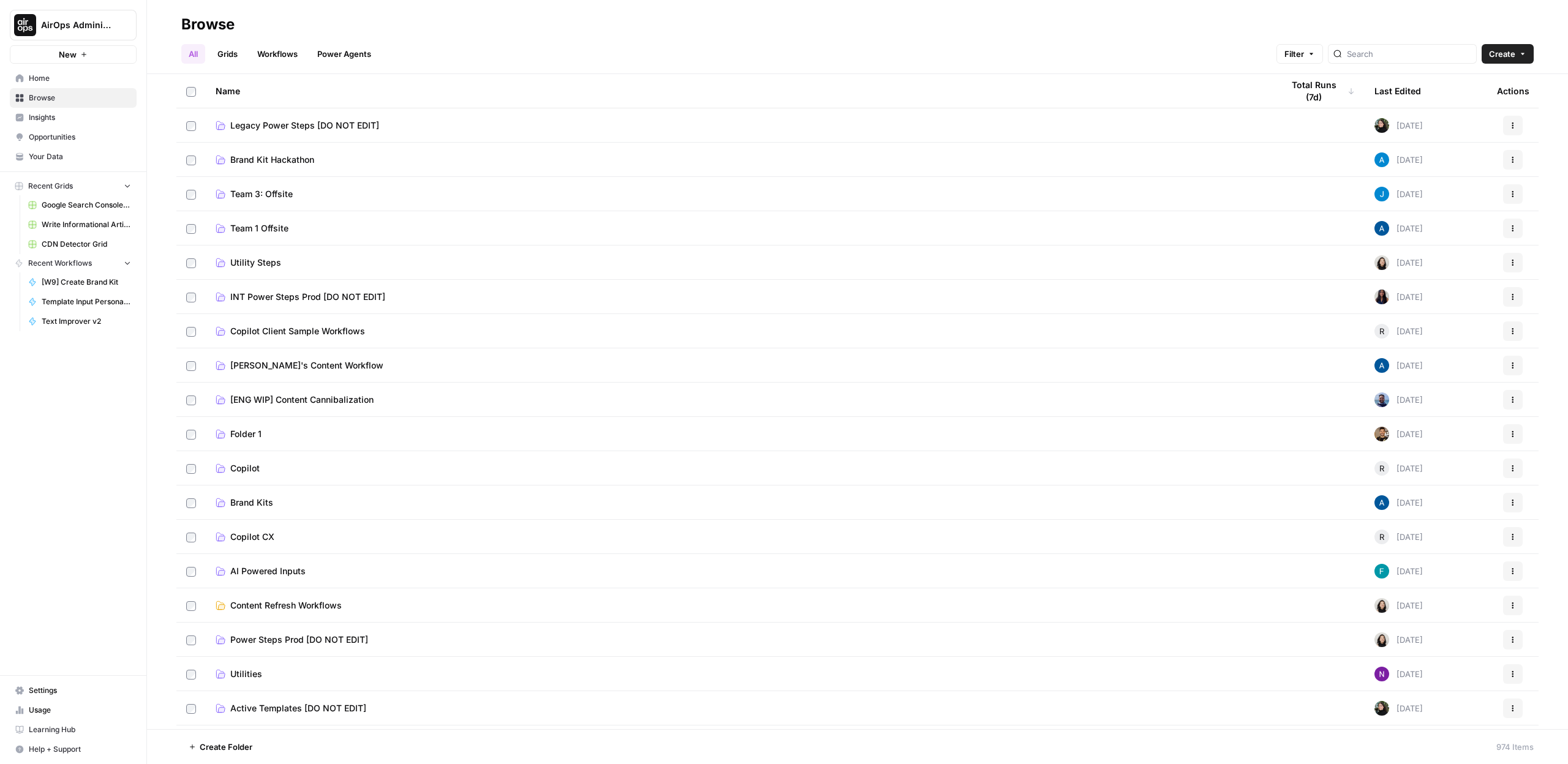
click at [436, 73] on div "Browse All Grids Workflows Power Agents Filter Create Name Total Runs (7d) Last…" at bounding box center [857, 382] width 1420 height 764
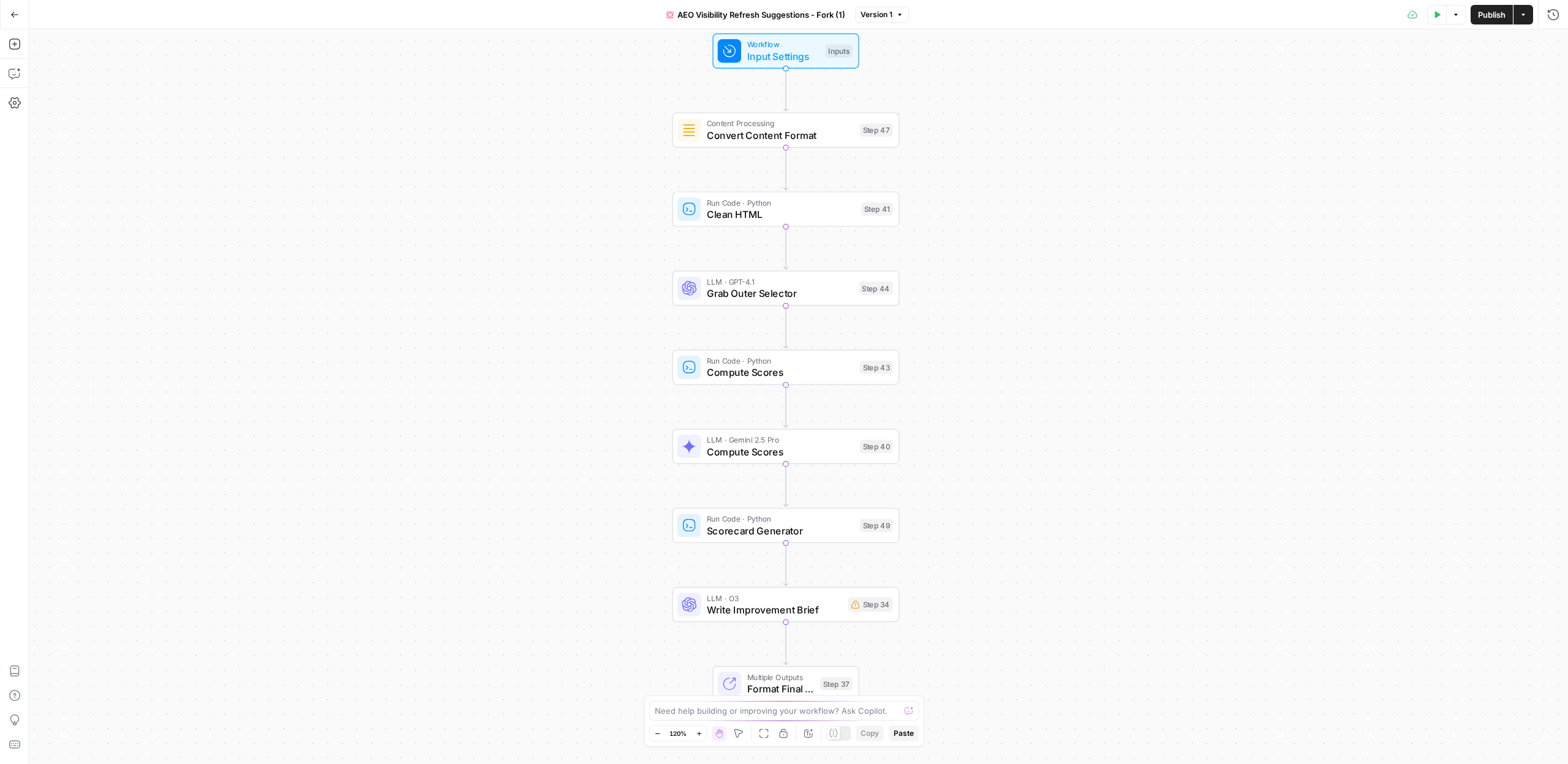
drag, startPoint x: 601, startPoint y: 356, endPoint x: 588, endPoint y: 326, distance: 32.7
click at [588, 326] on div "Workflow Input Settings Inputs Content Processing Convert Content Format Step 4…" at bounding box center [798, 396] width 1539 height 735
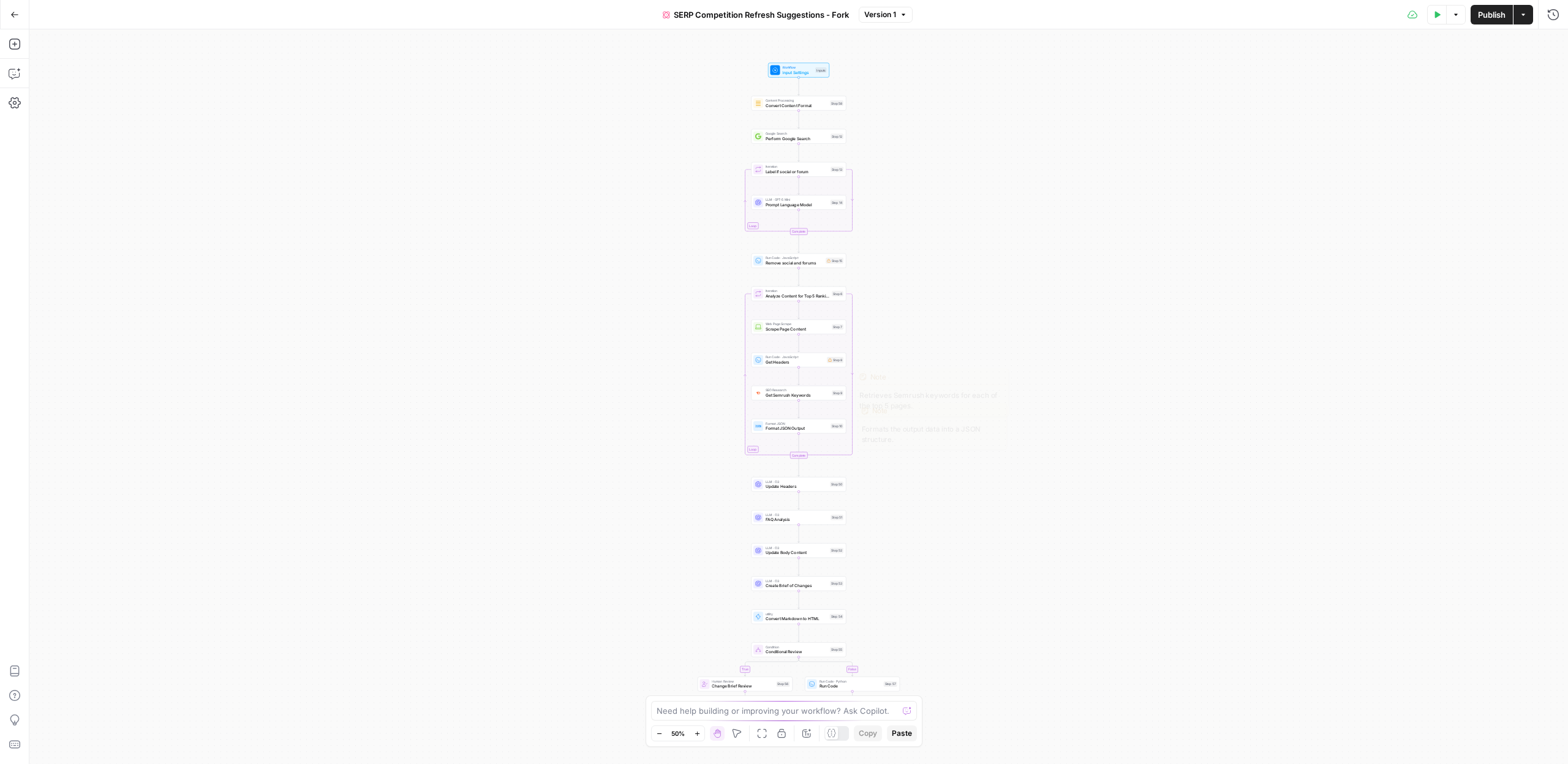
click at [900, 439] on div "true false Workflow Input Settings Inputs Content Processing Convert Content Fo…" at bounding box center [798, 396] width 1539 height 735
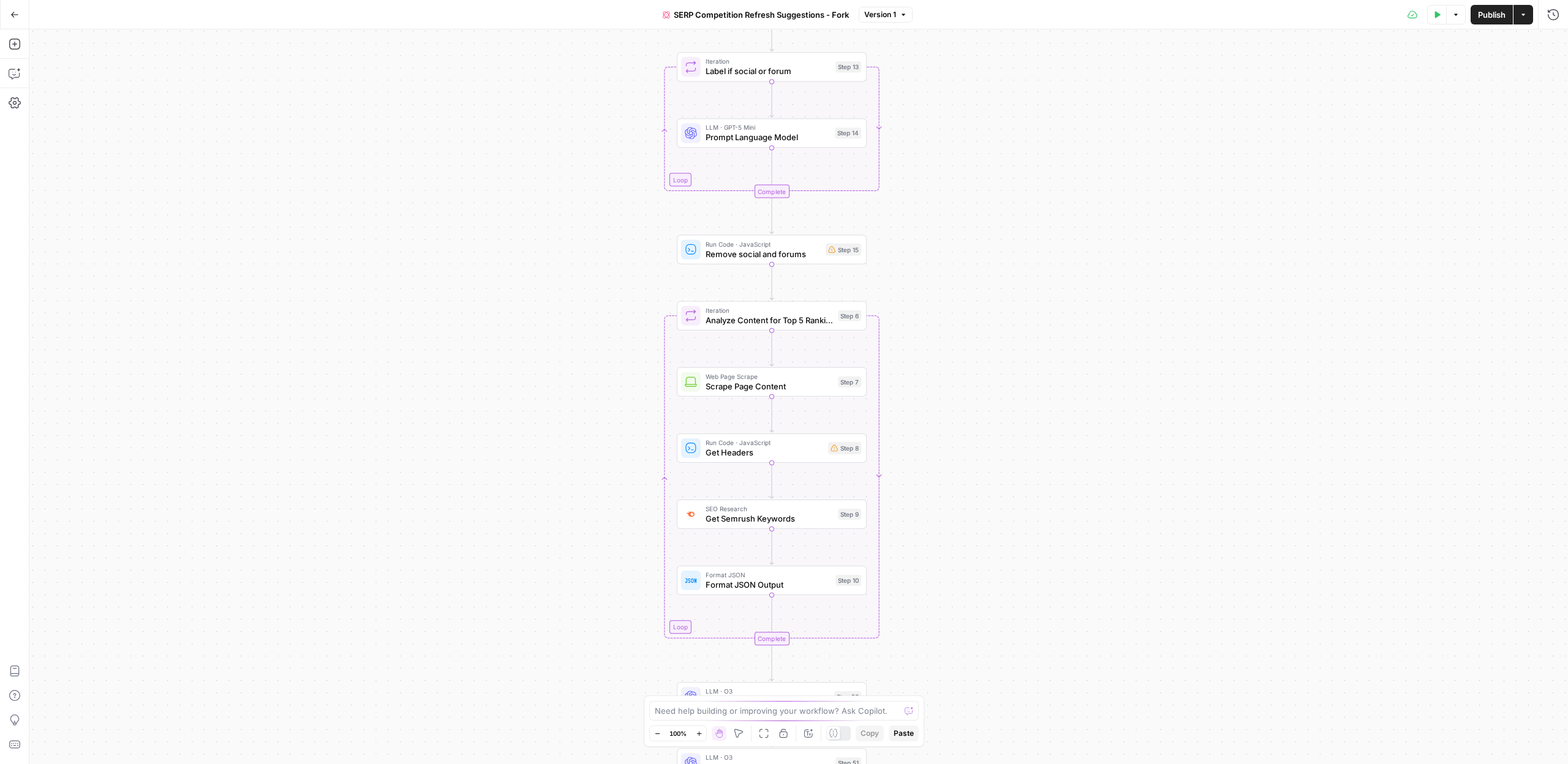
drag, startPoint x: 869, startPoint y: 342, endPoint x: 931, endPoint y: 509, distance: 178.1
click at [931, 512] on div "true false Workflow Input Settings Inputs Content Processing Convert Content Fo…" at bounding box center [798, 396] width 1539 height 735
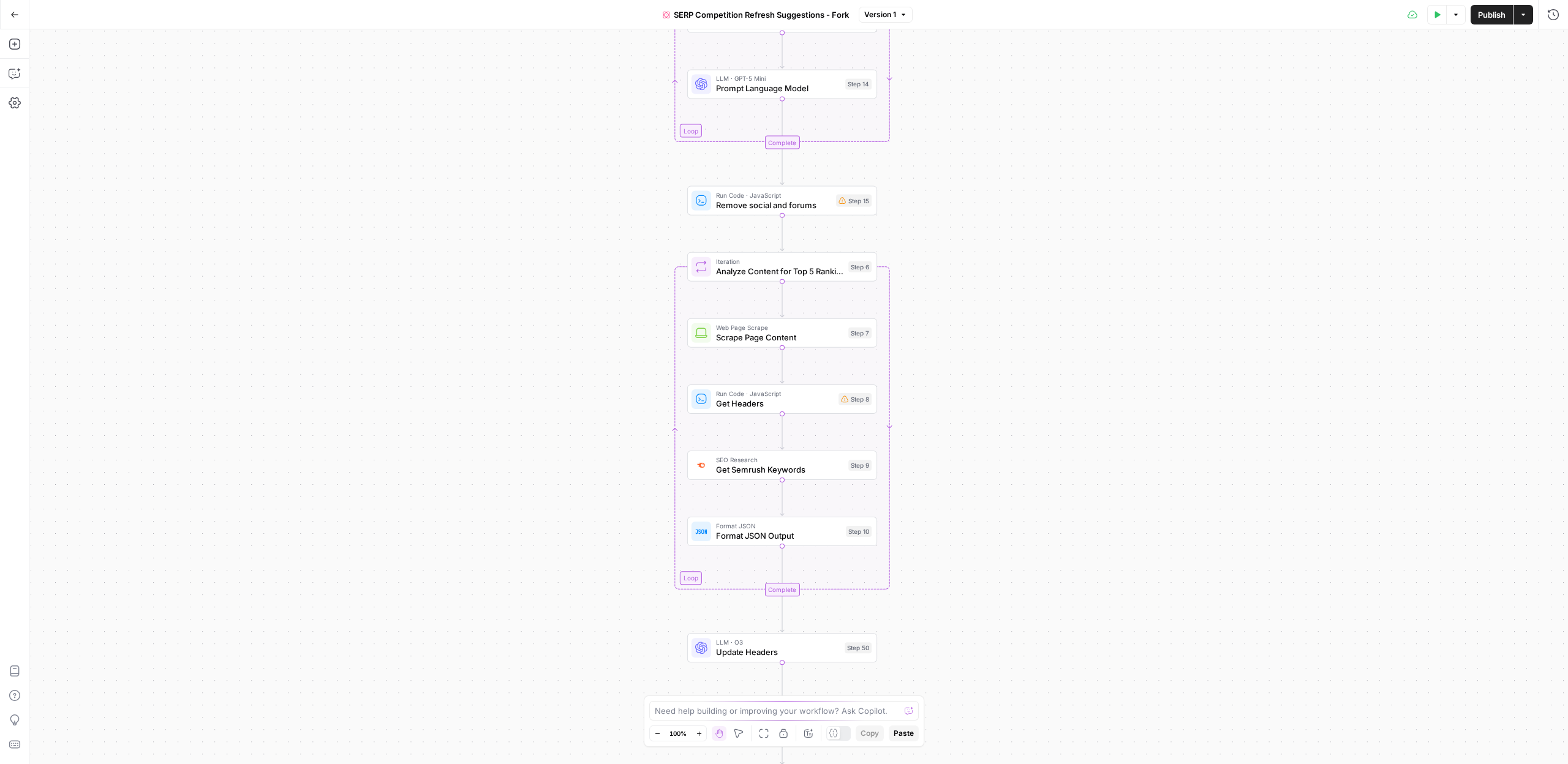
drag, startPoint x: 922, startPoint y: 350, endPoint x: 930, endPoint y: 262, distance: 88.4
click at [930, 262] on div "true false Workflow Input Settings Inputs Content Processing Convert Content Fo…" at bounding box center [798, 396] width 1539 height 735
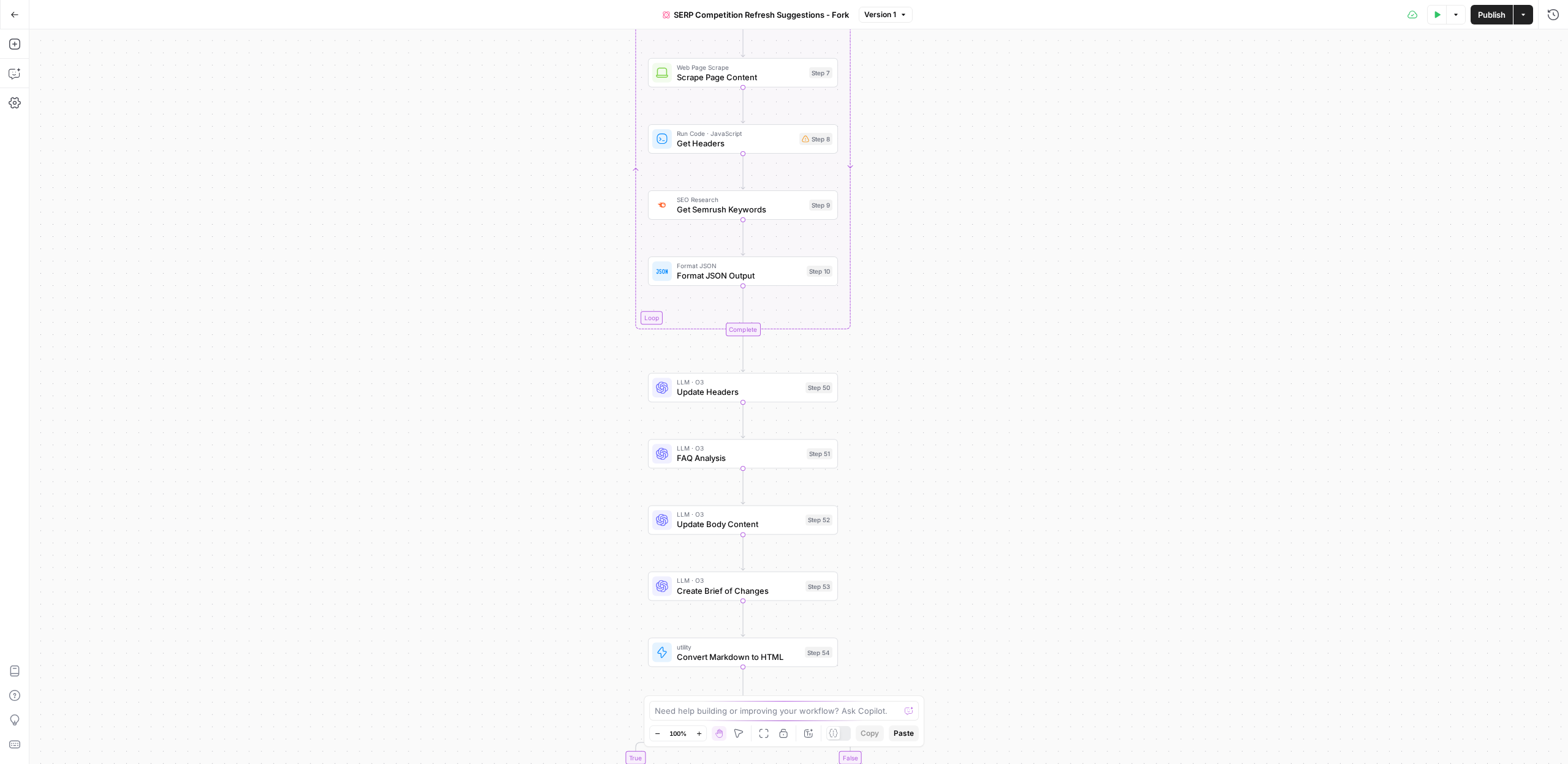
drag, startPoint x: 949, startPoint y: 388, endPoint x: 921, endPoint y: 191, distance: 199.0
click at [921, 191] on div "true false Workflow Input Settings Inputs Content Processing Convert Content Fo…" at bounding box center [798, 396] width 1539 height 735
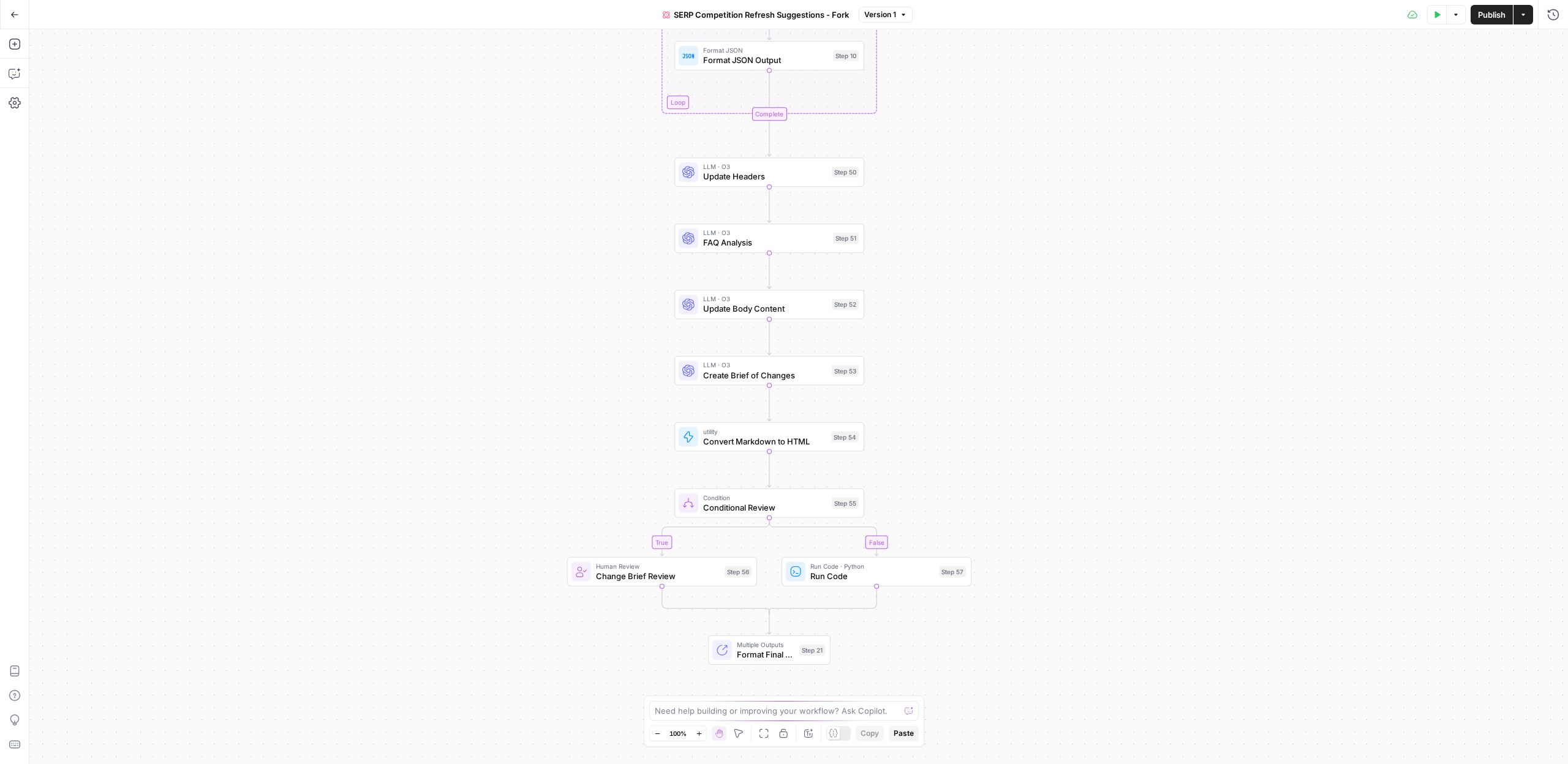
drag, startPoint x: 925, startPoint y: 346, endPoint x: 954, endPoint y: 221, distance: 128.3
click at [953, 188] on div "true false Workflow Input Settings Inputs Content Processing Convert Content Fo…" at bounding box center [798, 396] width 1539 height 735
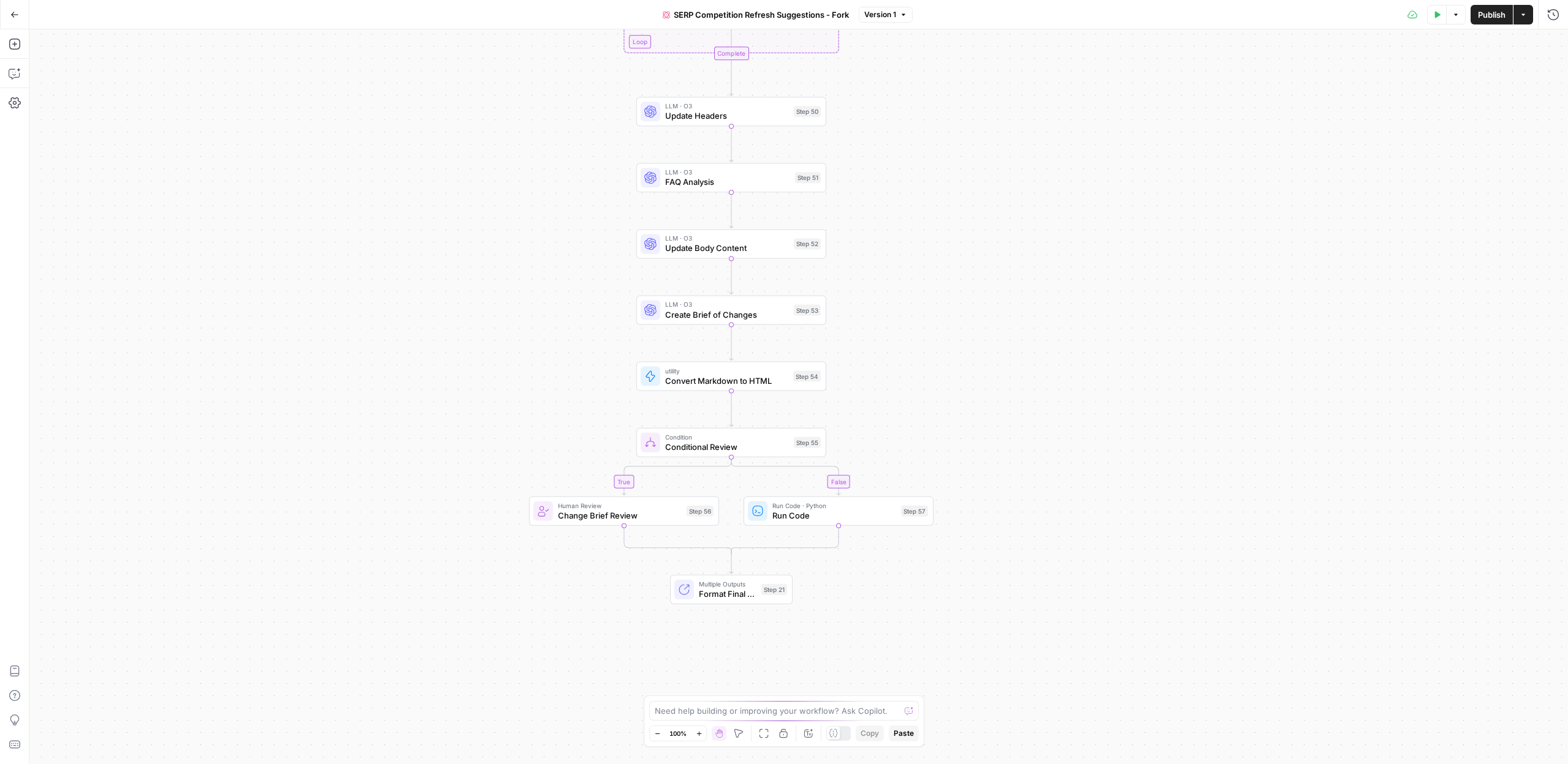
drag, startPoint x: 1018, startPoint y: 470, endPoint x: 979, endPoint y: 417, distance: 65.8
click at [980, 417] on div "true false Workflow Input Settings Inputs Content Processing Convert Content Fo…" at bounding box center [798, 396] width 1539 height 735
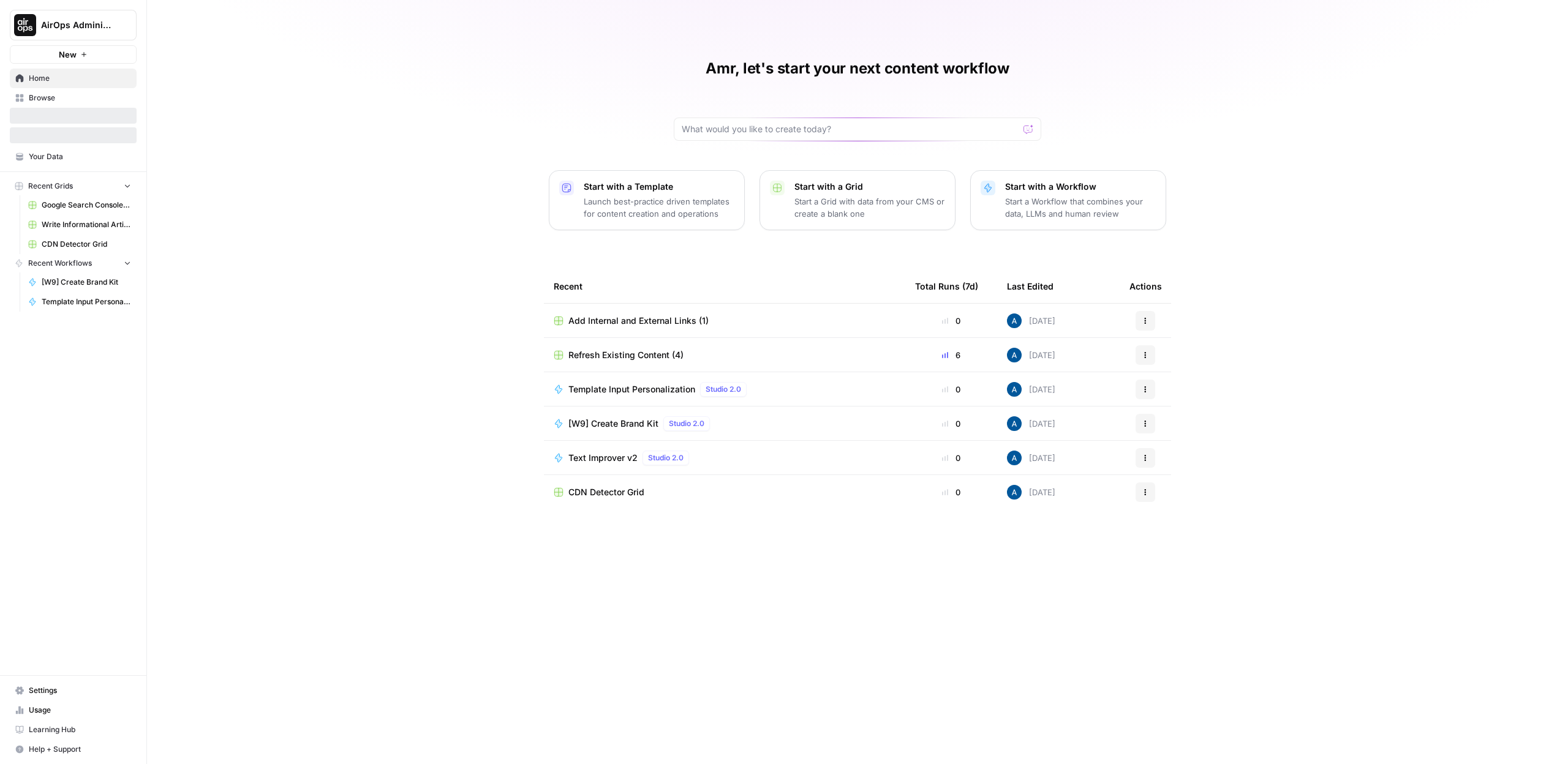
click at [95, 21] on span "AirOps Administrative" at bounding box center [77, 24] width 74 height 12
type input "klav"
click at [92, 97] on span "Klaviyo" at bounding box center [118, 91] width 161 height 12
click at [601, 486] on td "Article Translation" at bounding box center [724, 492] width 361 height 34
click at [599, 493] on span "Article Translation" at bounding box center [606, 492] width 75 height 12
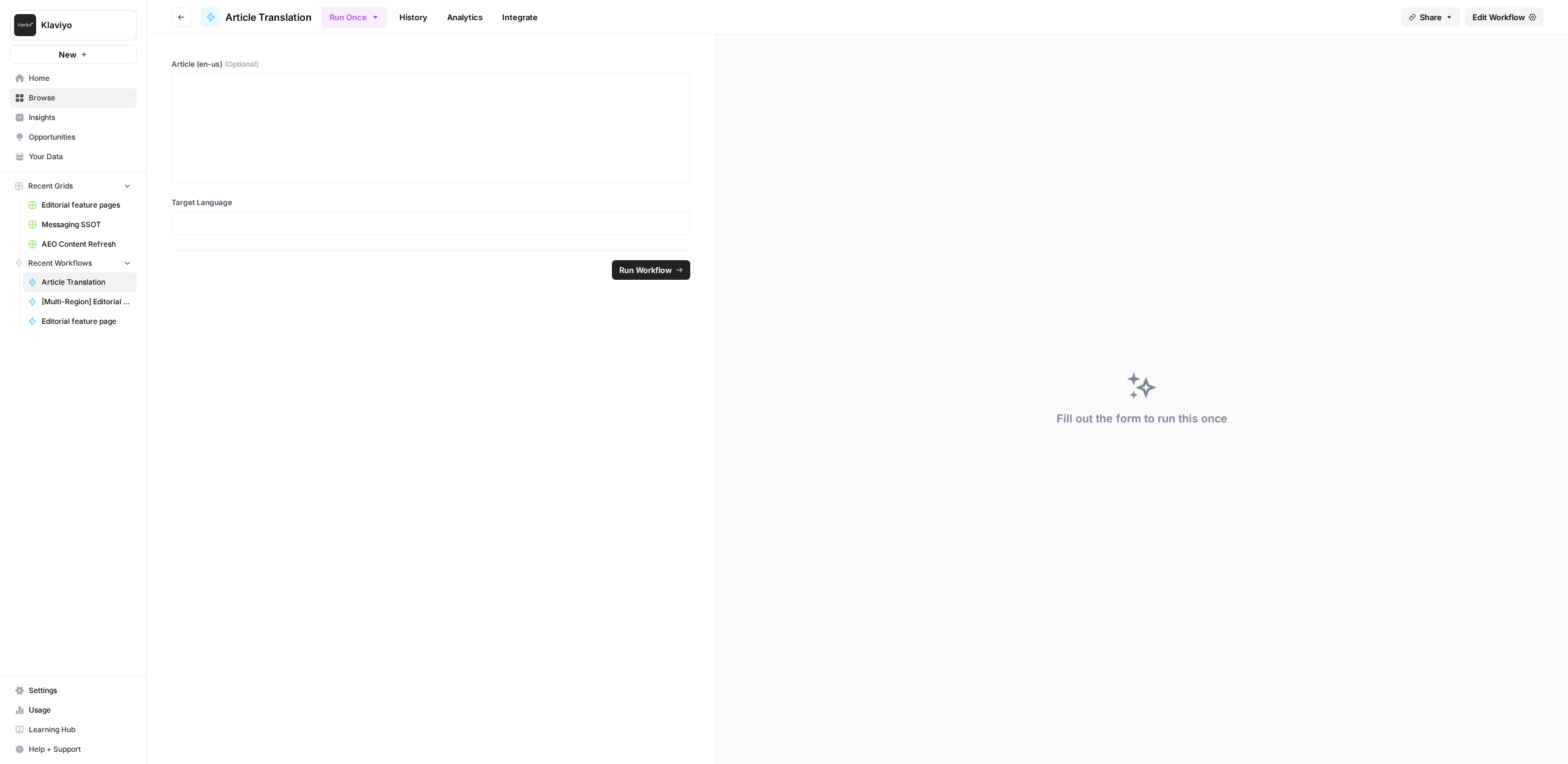
click at [1484, 32] on header "Go back Article Translation Run Once History Analytics Integrate Share Edit Wor…" at bounding box center [857, 17] width 1420 height 34
click at [1512, 22] on span "Edit Workflow" at bounding box center [1499, 17] width 53 height 12
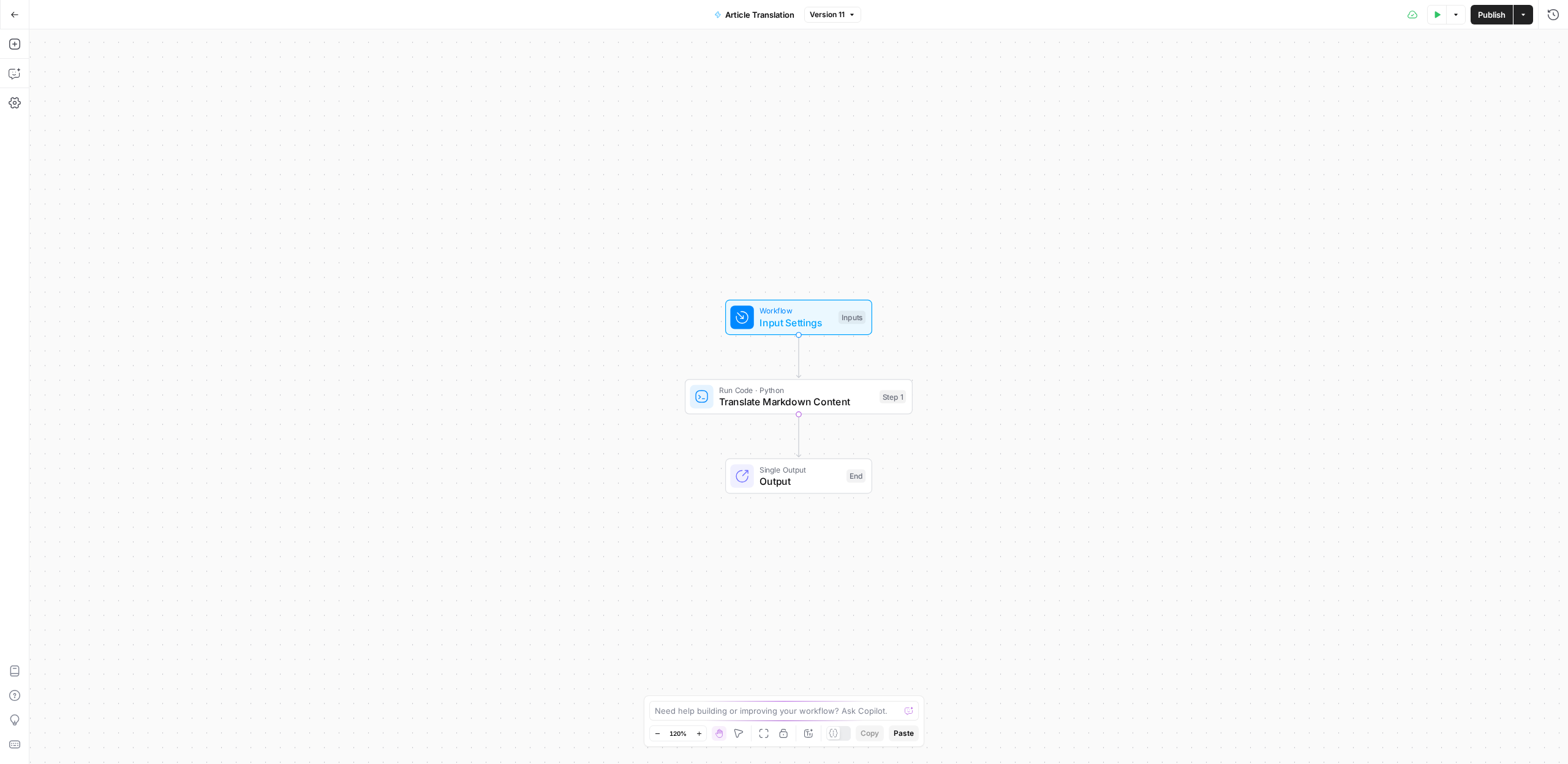
click at [15, 17] on icon "button" at bounding box center [15, 15] width 9 height 9
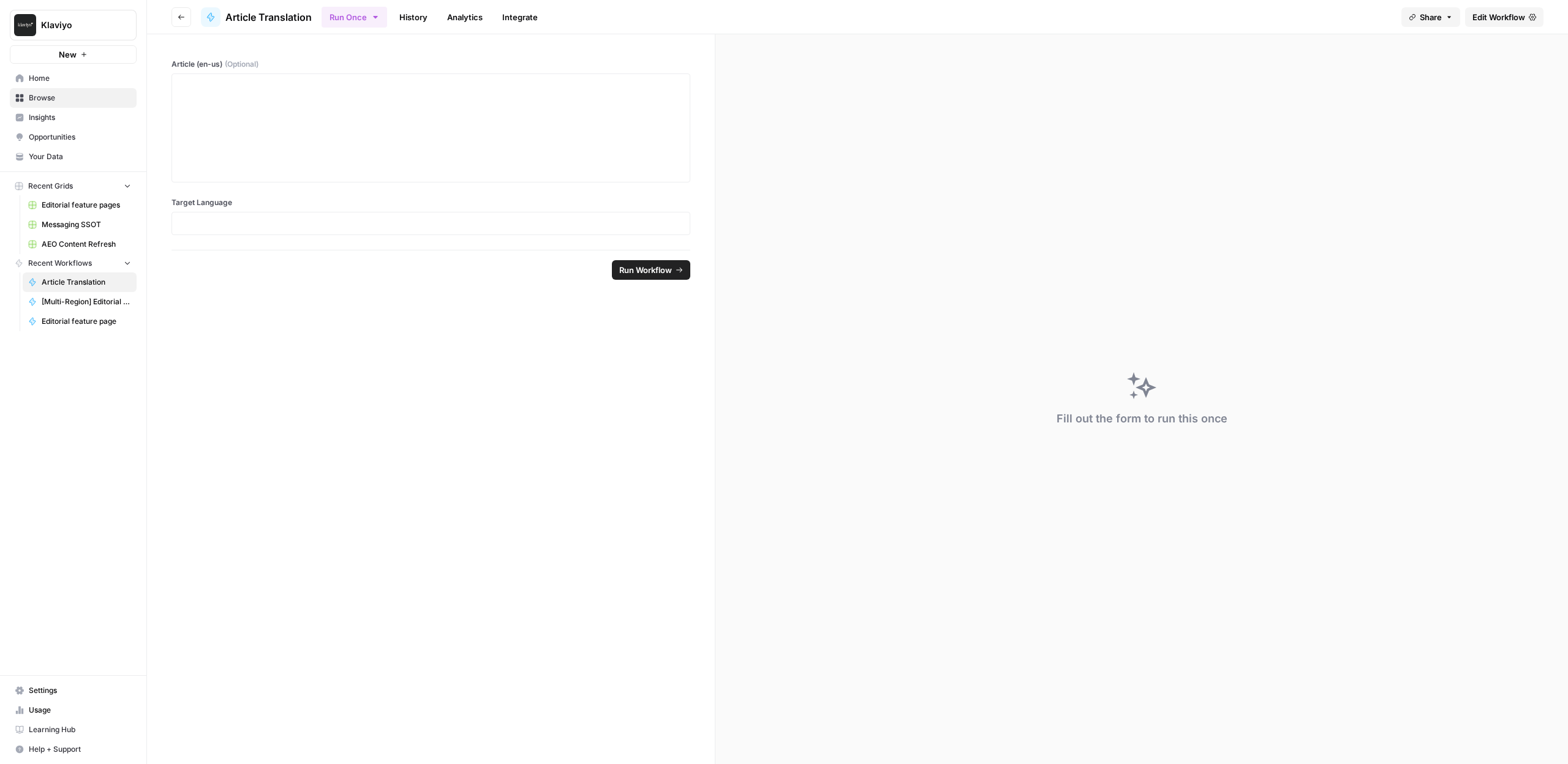
click at [69, 104] on link "Browse" at bounding box center [73, 98] width 126 height 20
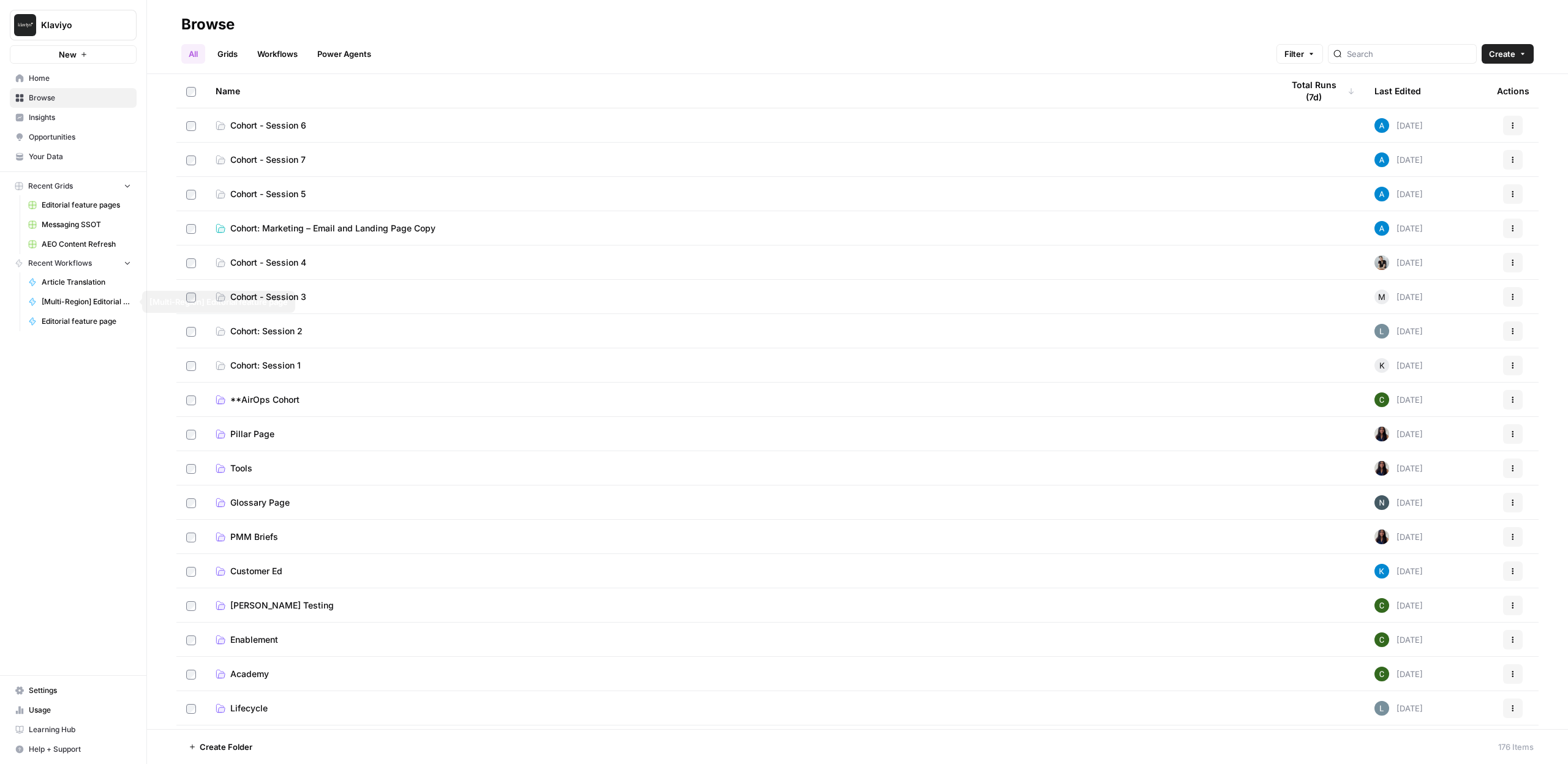
click at [92, 281] on span "Article Translation" at bounding box center [86, 282] width 90 height 11
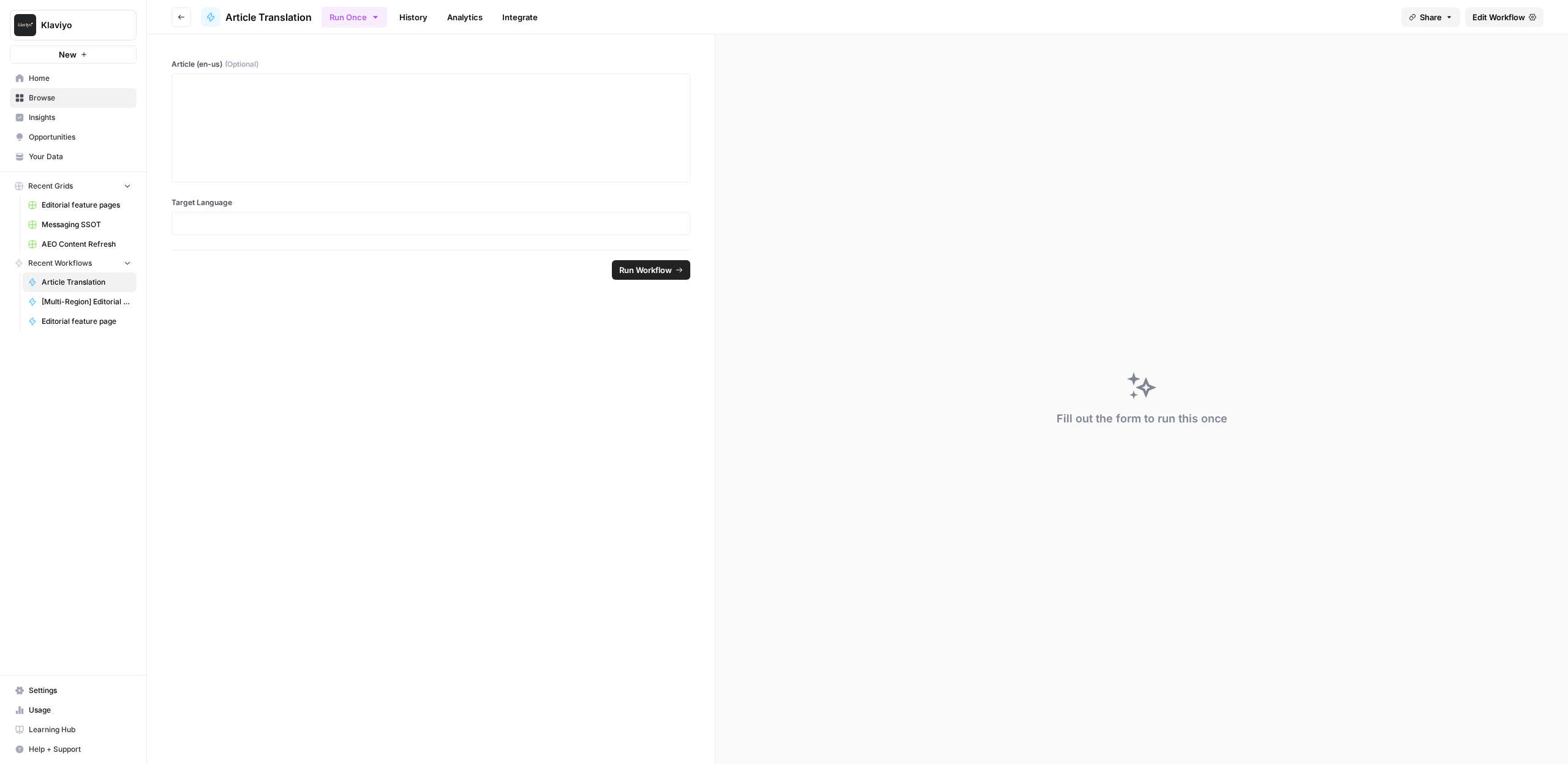
click at [1534, 14] on icon at bounding box center [1532, 17] width 7 height 7
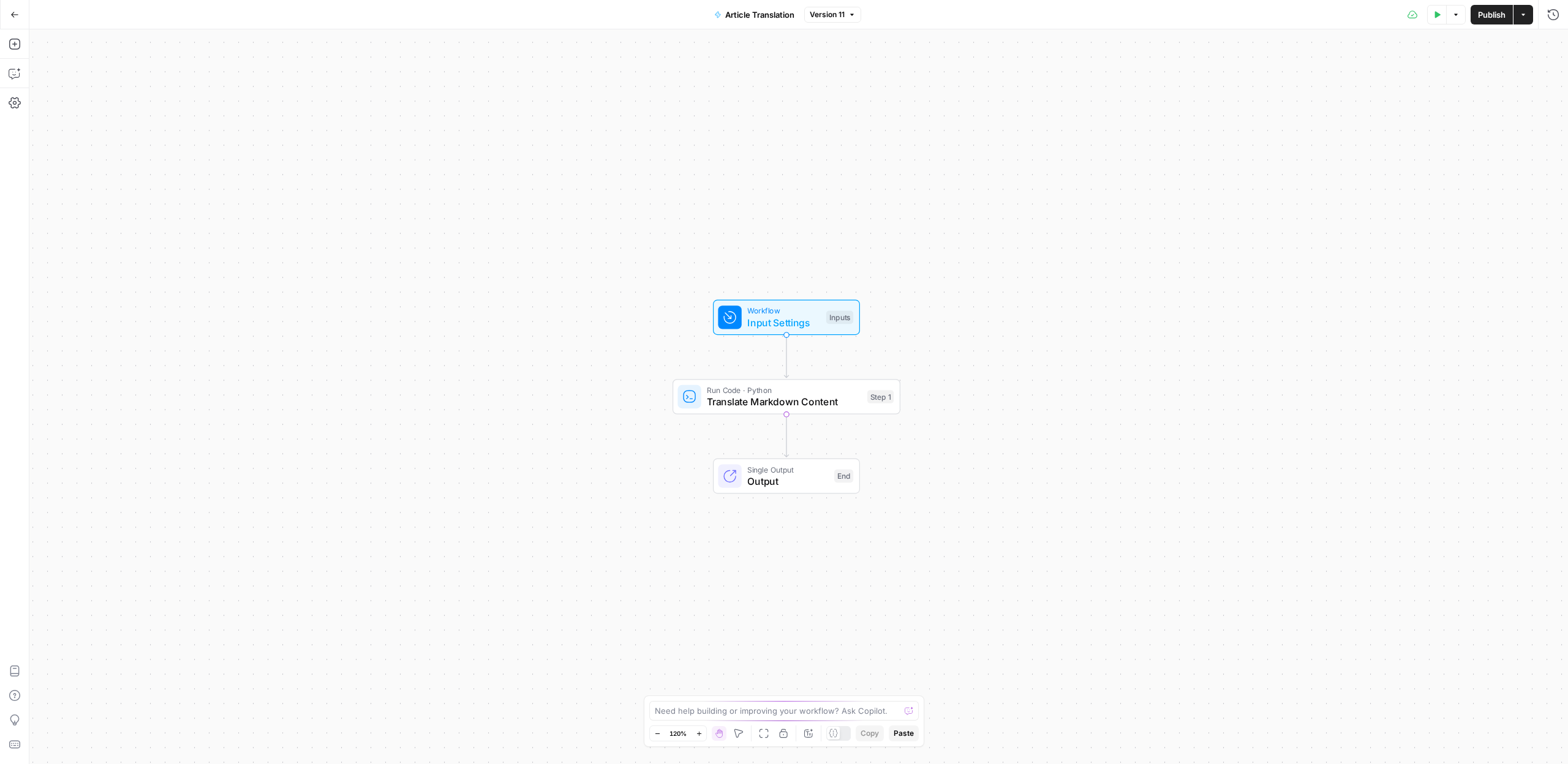
click at [19, 17] on button "Go Back" at bounding box center [15, 15] width 22 height 22
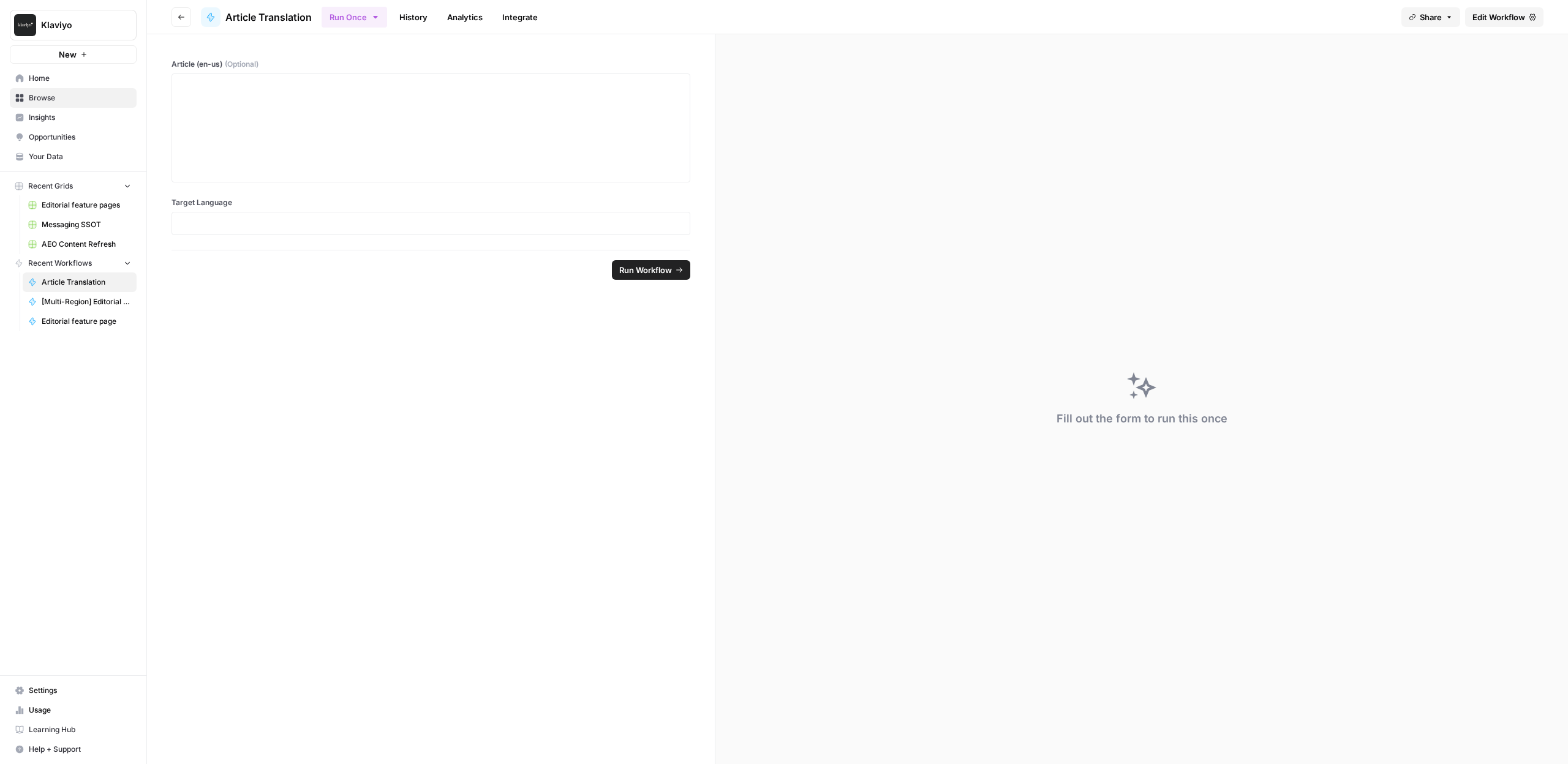
click at [63, 328] on link "Editorial feature page" at bounding box center [80, 321] width 114 height 20
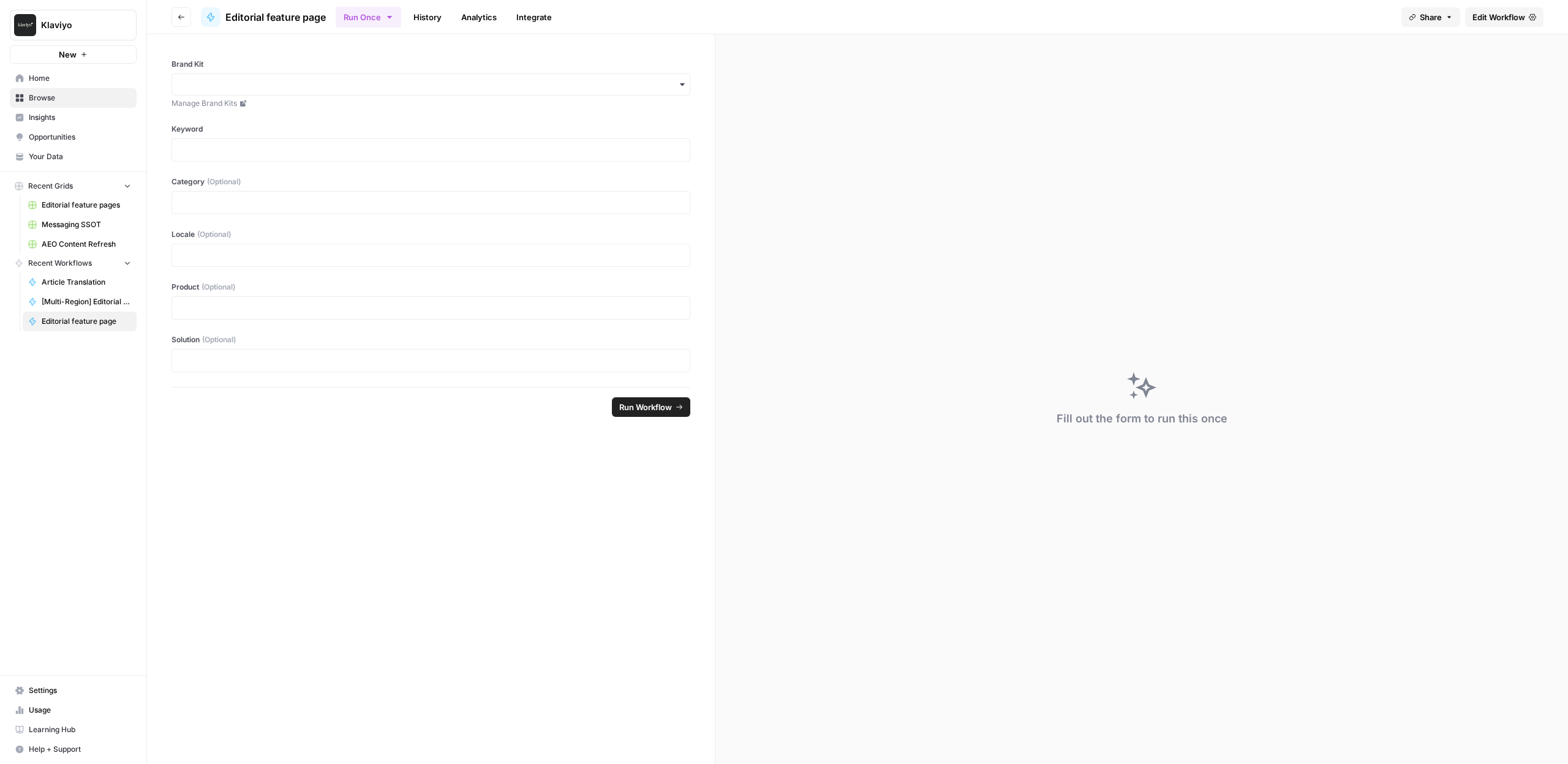
click at [1526, 14] on link "Edit Workflow" at bounding box center [1504, 17] width 78 height 20
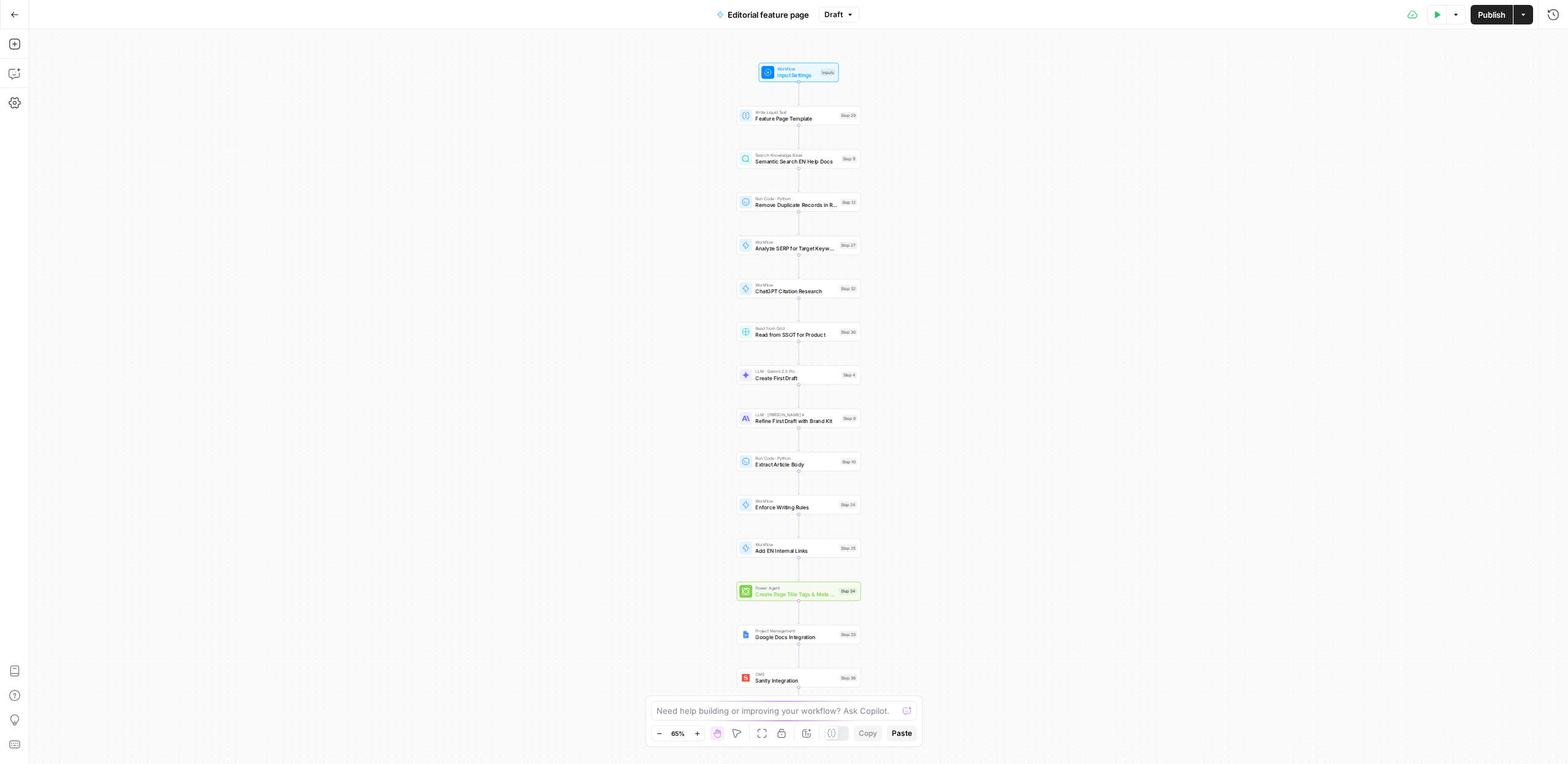
click at [693, 316] on div "Workflow Input Settings Inputs Write Liquid Text Feature Page Template Step 29 …" at bounding box center [798, 396] width 1539 height 735
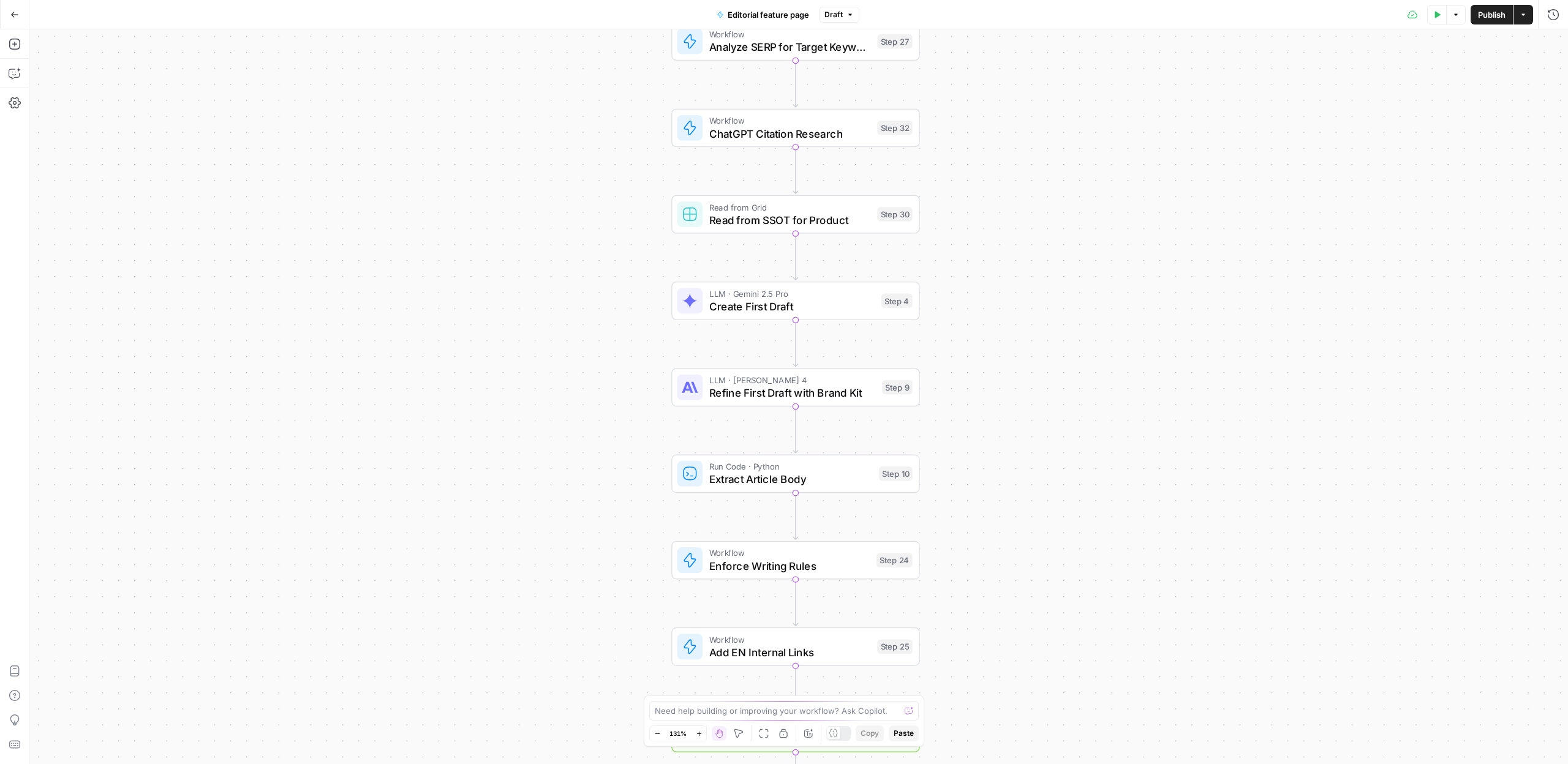
drag, startPoint x: 717, startPoint y: 325, endPoint x: 607, endPoint y: 224, distance: 149.3
click at [607, 191] on div "Workflow Input Settings Inputs Write Liquid Text Feature Page Template Step 29 …" at bounding box center [798, 396] width 1539 height 735
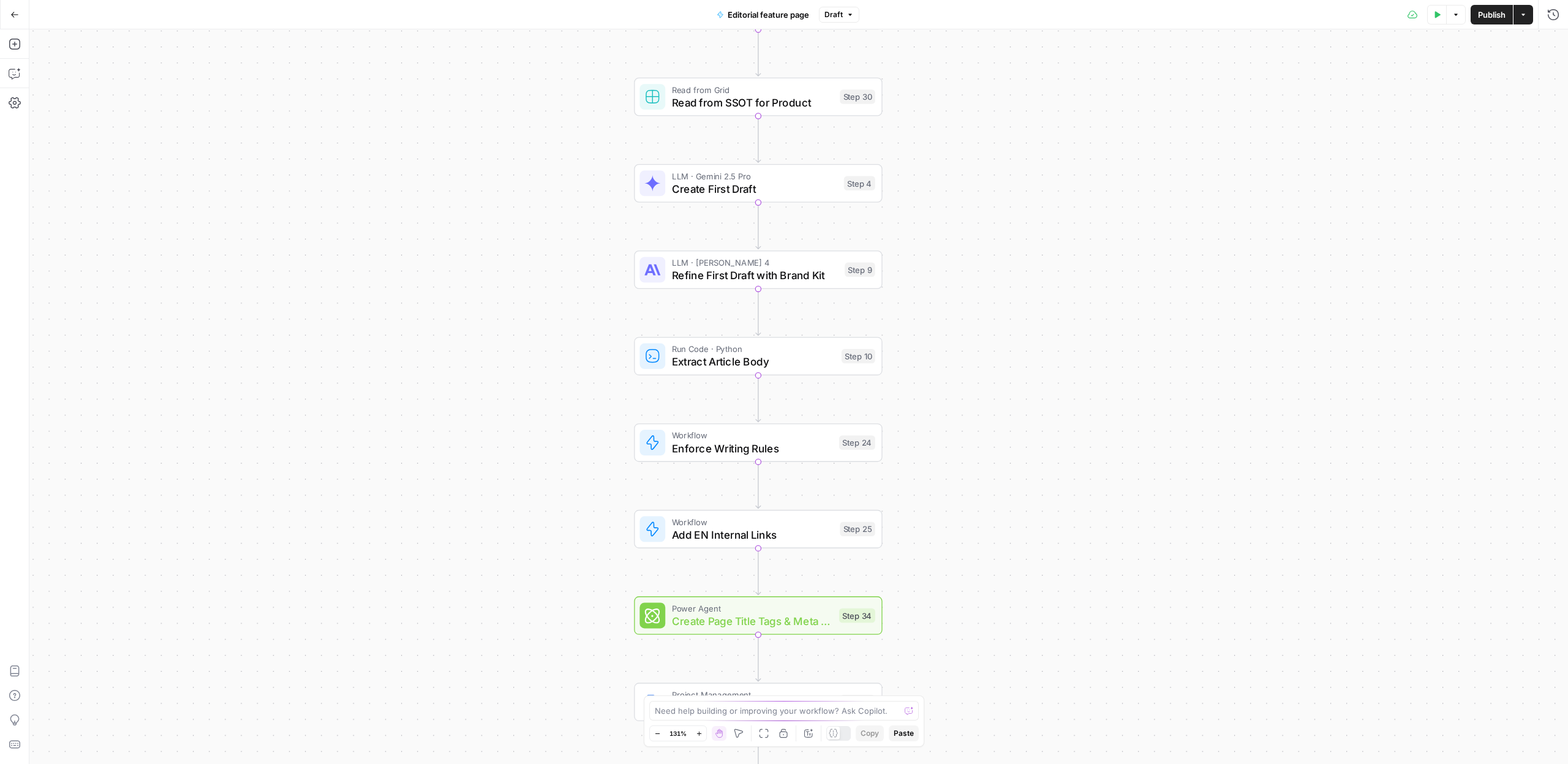
drag, startPoint x: 615, startPoint y: 429, endPoint x: 572, endPoint y: 252, distance: 182.1
click at [573, 268] on div "Workflow Input Settings Inputs Write Liquid Text Feature Page Template Step 29 …" at bounding box center [798, 396] width 1539 height 735
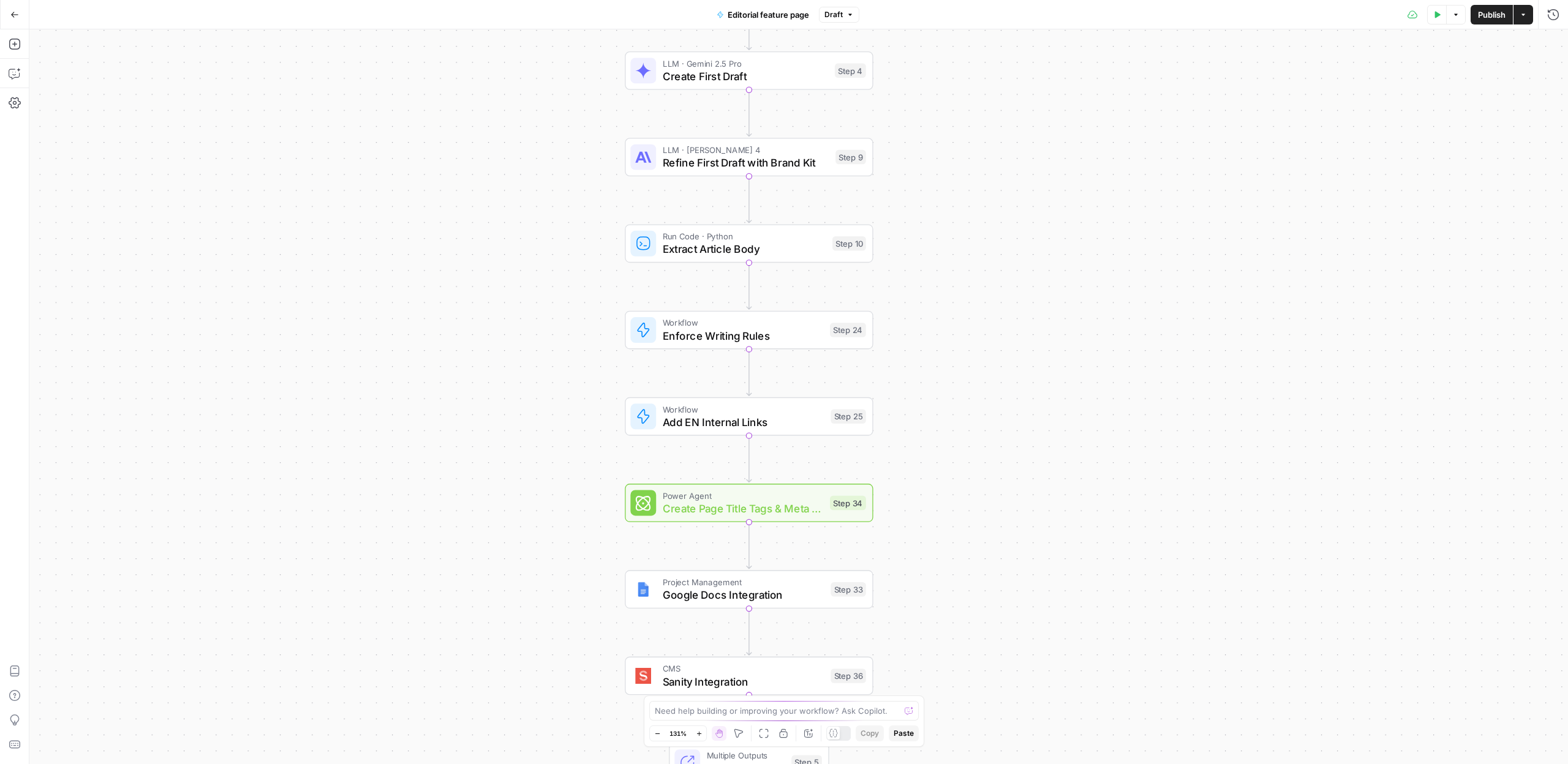
drag, startPoint x: 581, startPoint y: 450, endPoint x: 574, endPoint y: 335, distance: 115.2
click at [574, 335] on div "Workflow Input Settings Inputs Write Liquid Text Feature Page Template Step 29 …" at bounding box center [798, 396] width 1539 height 735
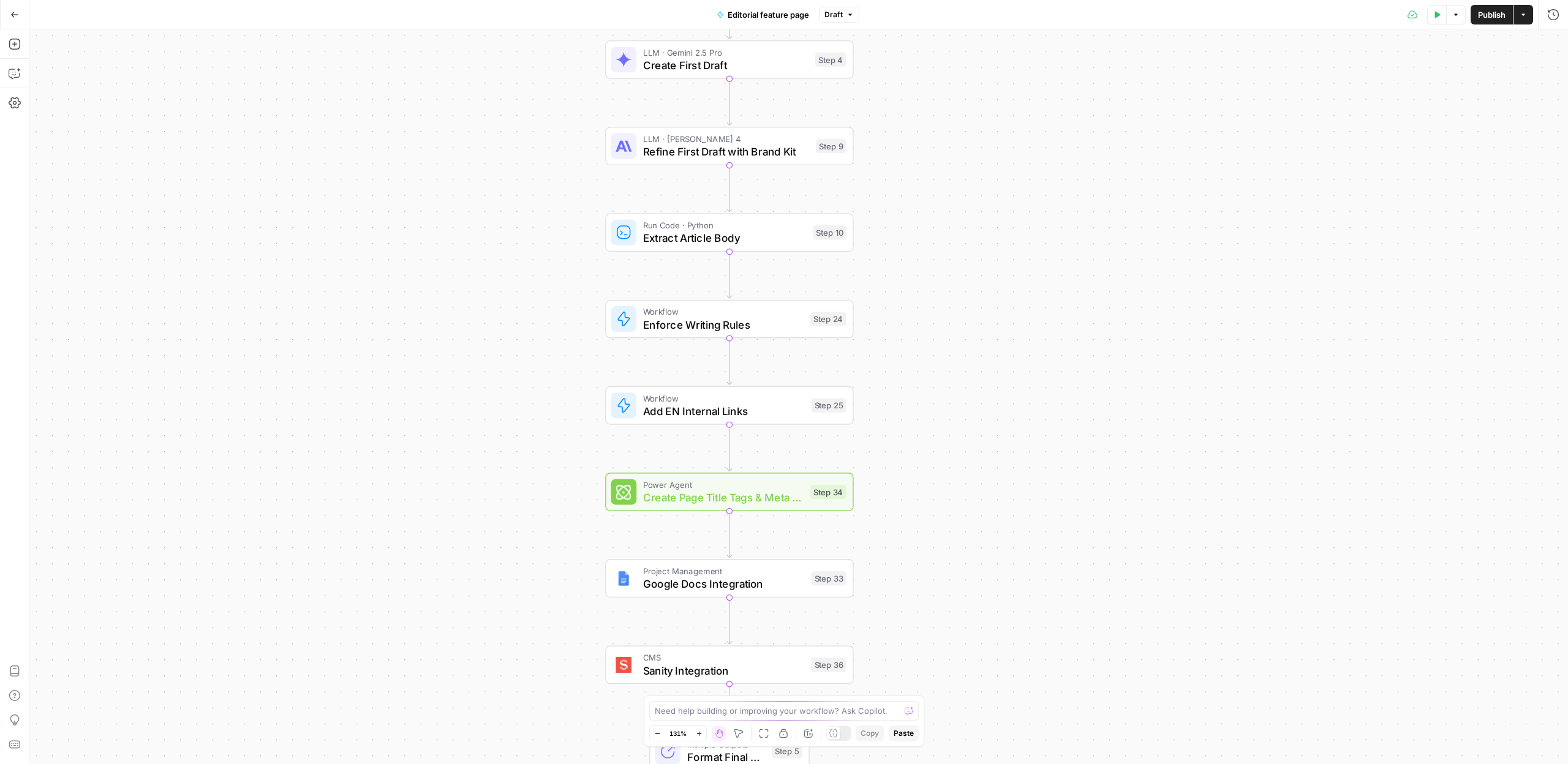
drag, startPoint x: 576, startPoint y: 455, endPoint x: 576, endPoint y: 374, distance: 81.0
click at [562, 530] on div "Workflow Input Settings Inputs Write Liquid Text Feature Page Template Step 29 …" at bounding box center [798, 396] width 1539 height 735
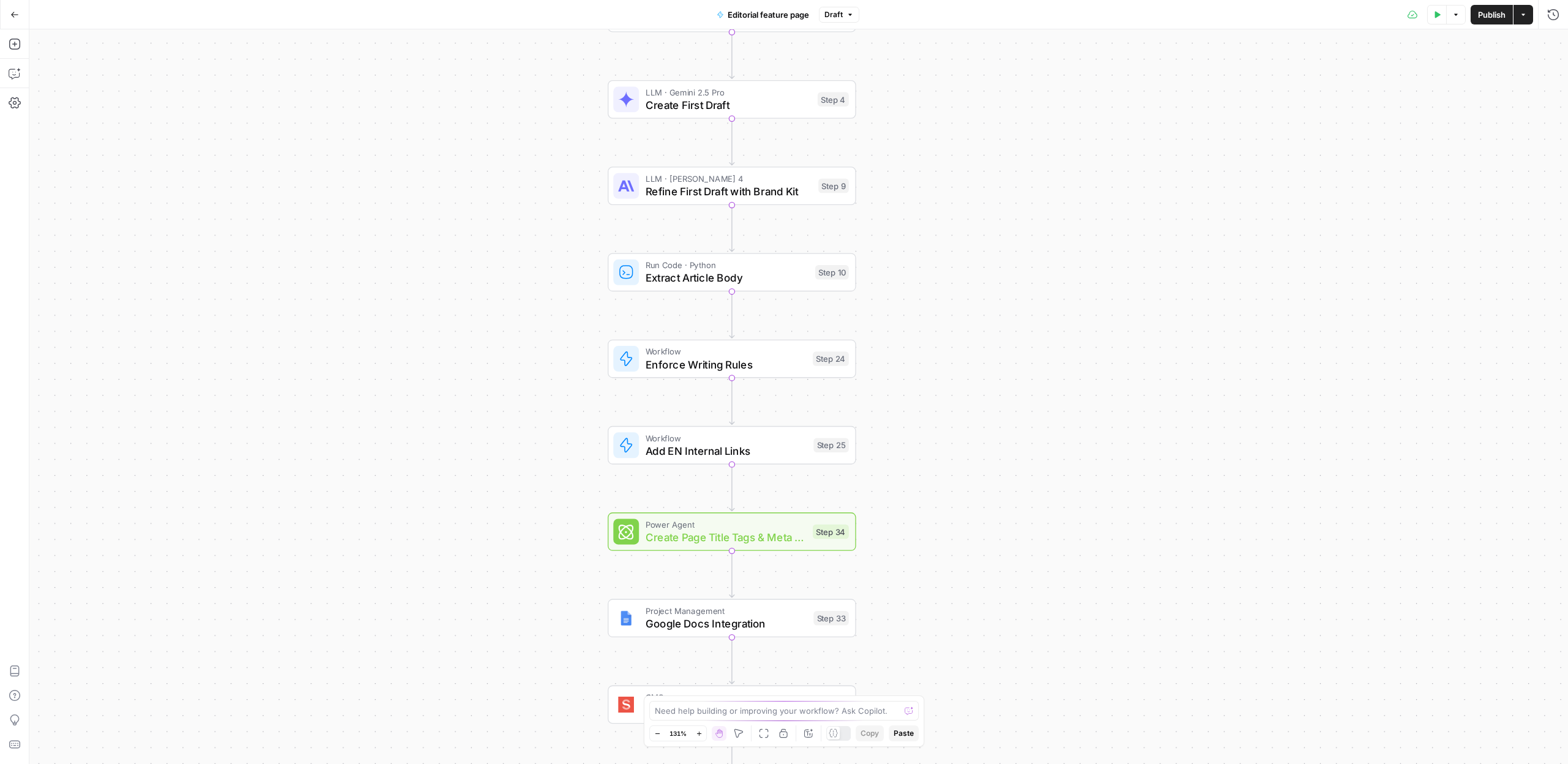
drag, startPoint x: 581, startPoint y: 333, endPoint x: 577, endPoint y: 432, distance: 99.1
click at [571, 463] on div "Workflow Input Settings Inputs Write Liquid Text Feature Page Template Step 29 …" at bounding box center [798, 396] width 1539 height 735
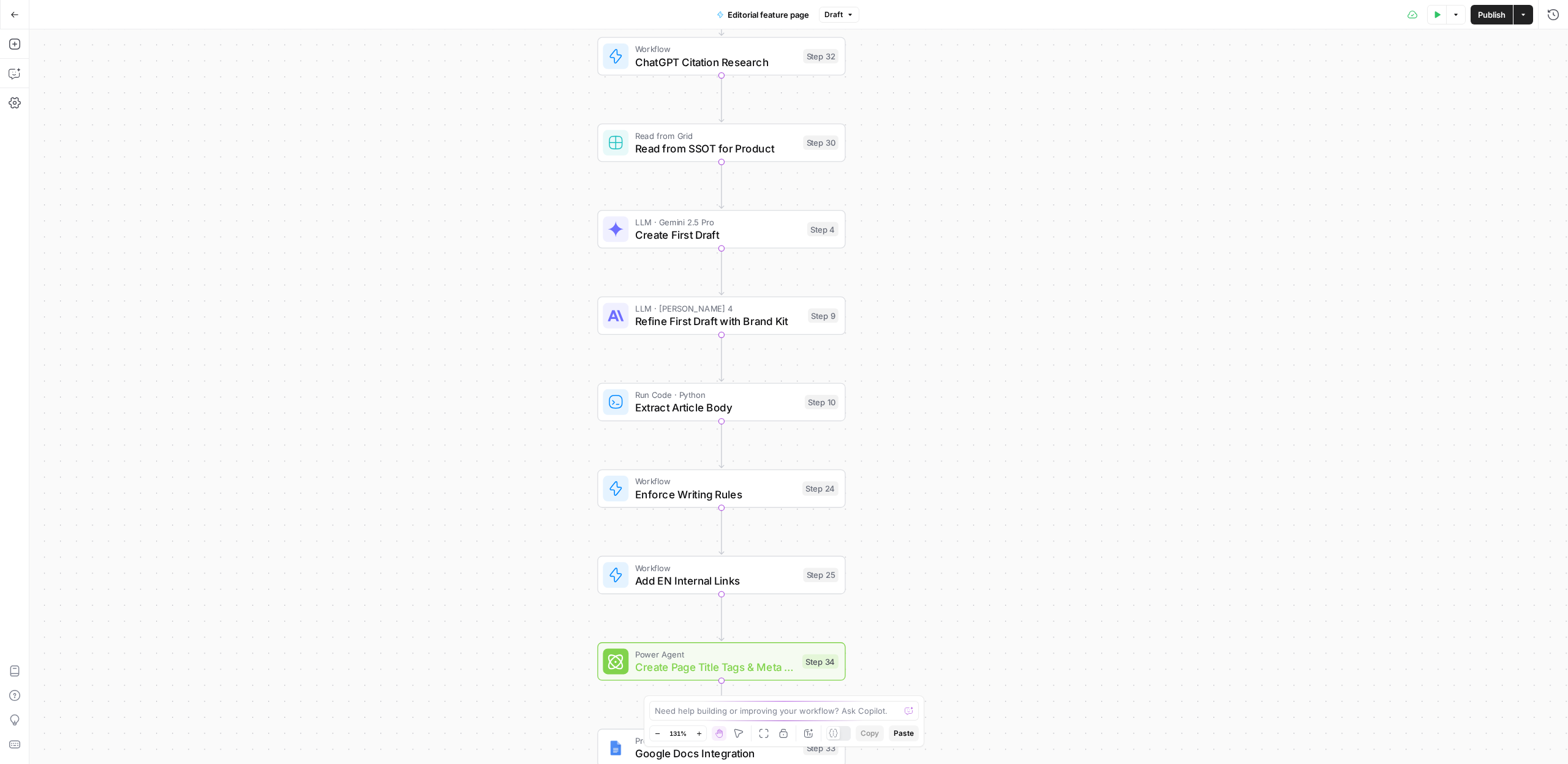
click at [10, 9] on button "Go Back" at bounding box center [15, 15] width 22 height 22
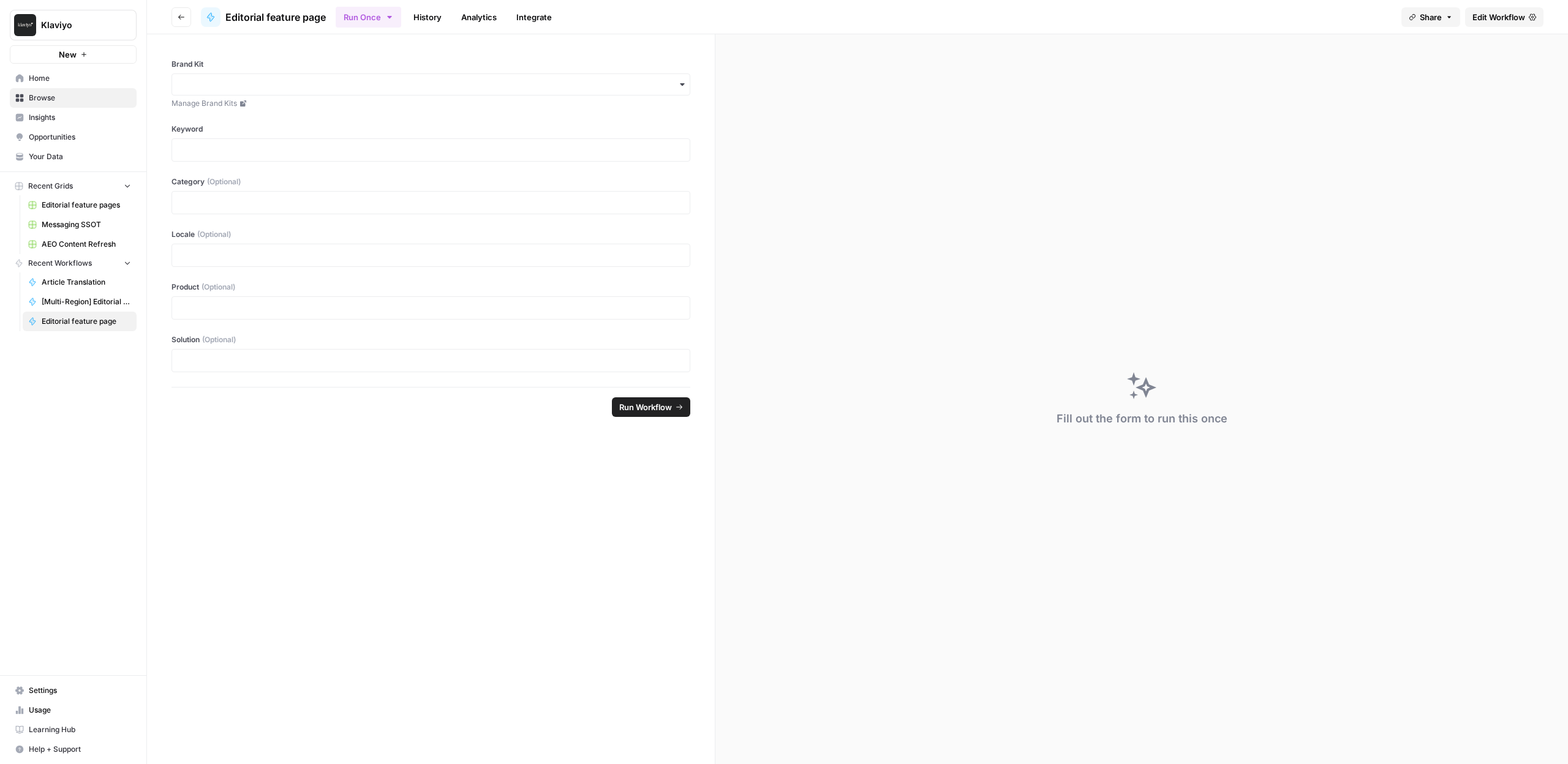
click at [75, 75] on span "Home" at bounding box center [79, 78] width 102 height 11
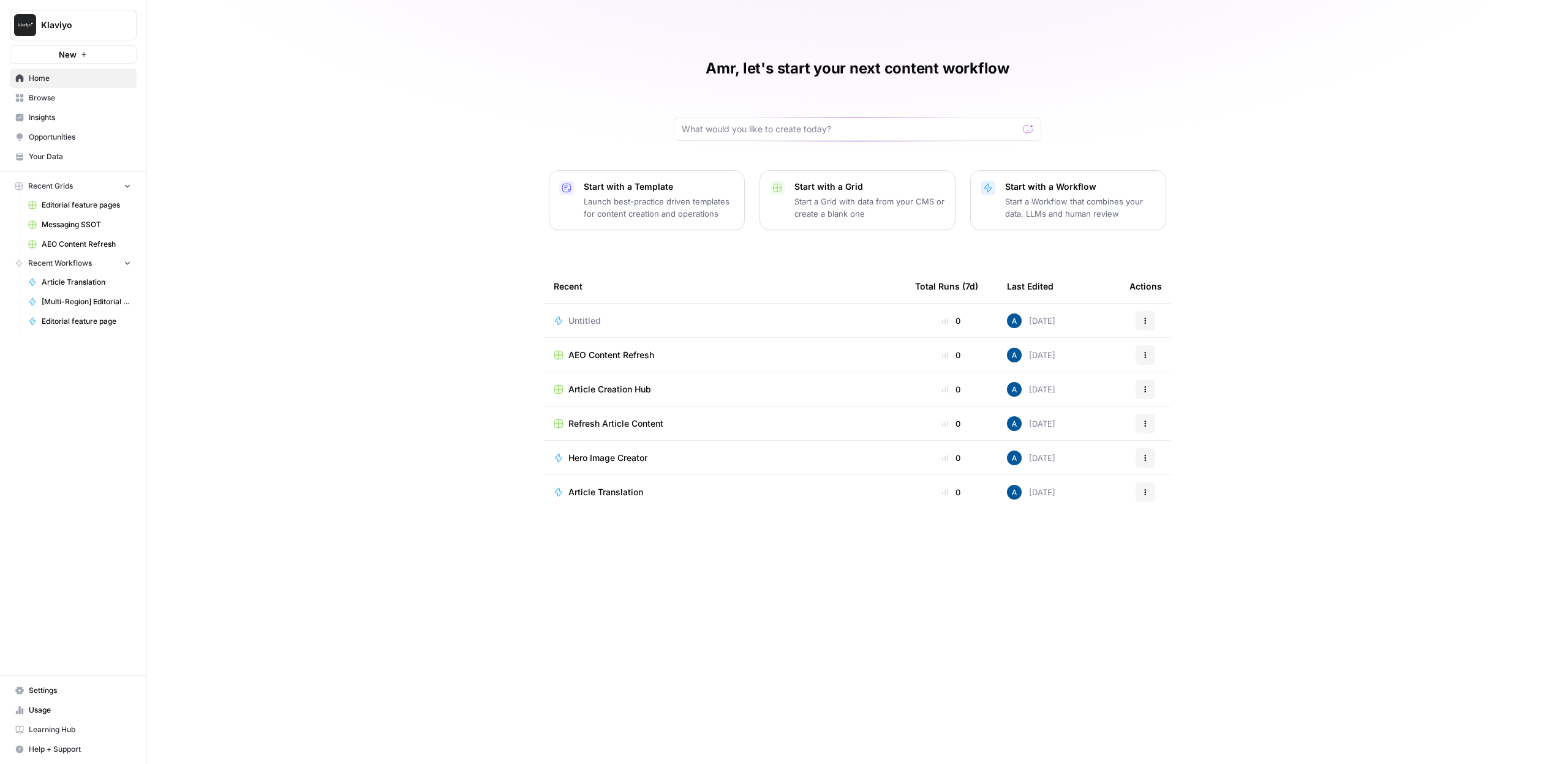
click at [91, 223] on span "Messaging SSOT" at bounding box center [86, 225] width 90 height 11
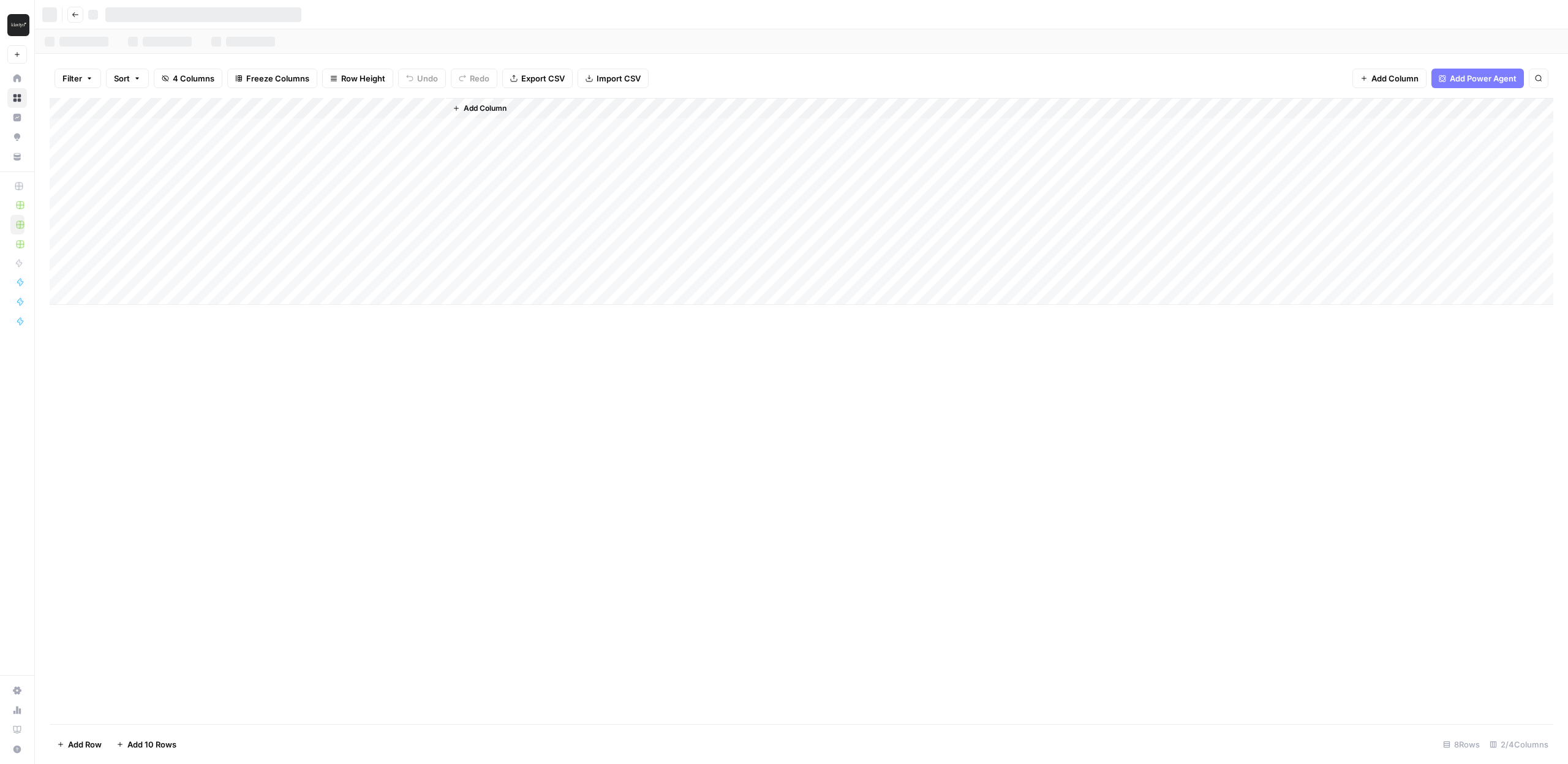
drag, startPoint x: 326, startPoint y: 141, endPoint x: 157, endPoint y: 272, distance: 213.8
click at [157, 272] on div "Add Column" at bounding box center [802, 201] width 1504 height 207
click at [399, 413] on div "Add Column" at bounding box center [802, 411] width 1504 height 626
click at [231, 182] on div "Add Column" at bounding box center [802, 201] width 1504 height 207
drag, startPoint x: 444, startPoint y: 110, endPoint x: 564, endPoint y: 107, distance: 120.0
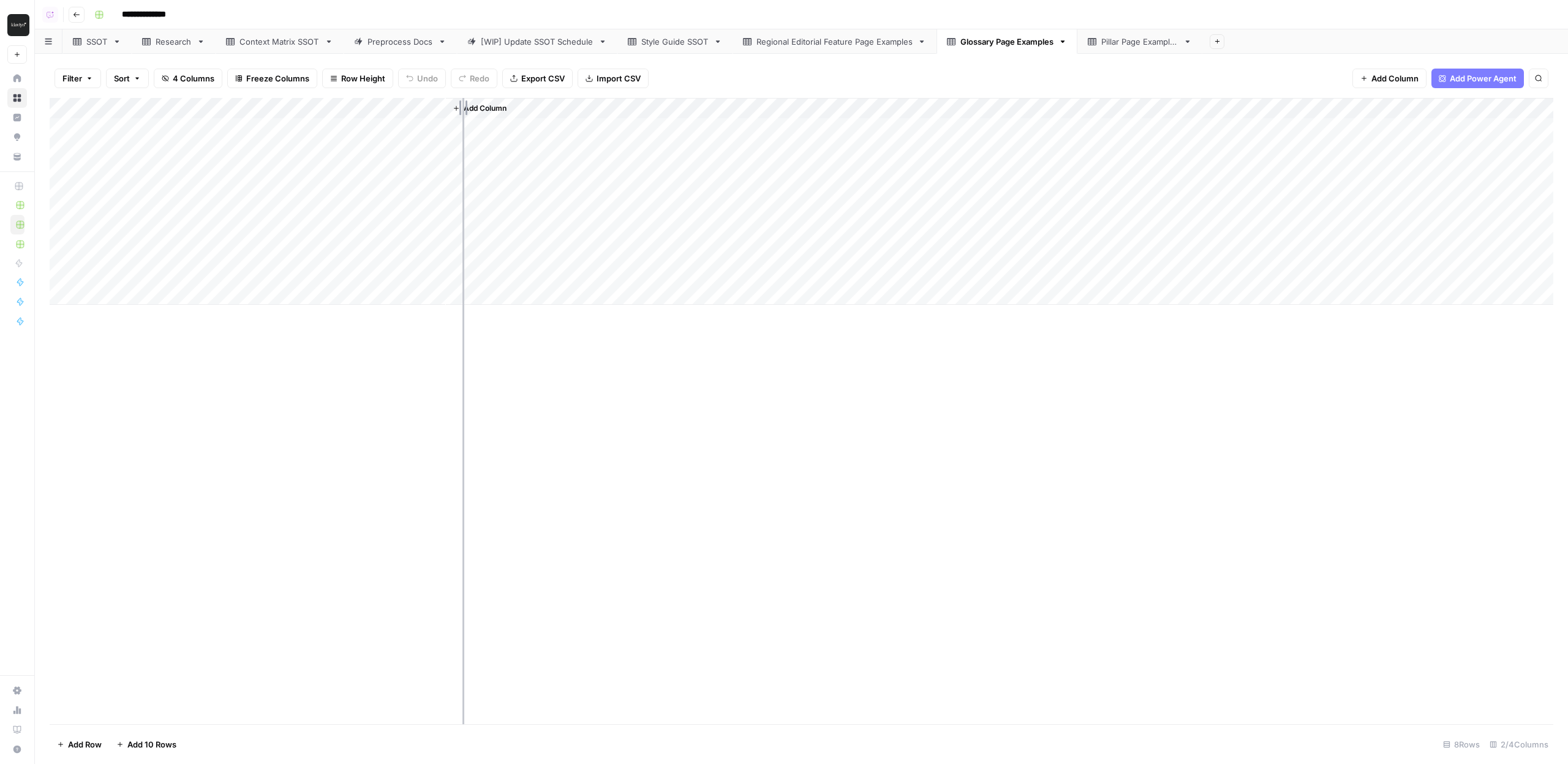
click at [562, 107] on div "Add Column" at bounding box center [802, 201] width 1504 height 207
drag, startPoint x: 396, startPoint y: 135, endPoint x: 228, endPoint y: 267, distance: 213.7
click at [228, 267] on div "Add Column" at bounding box center [802, 201] width 1504 height 207
drag, startPoint x: 333, startPoint y: 180, endPoint x: 301, endPoint y: 168, distance: 34.2
click at [303, 162] on div "Add Column" at bounding box center [802, 411] width 1504 height 626
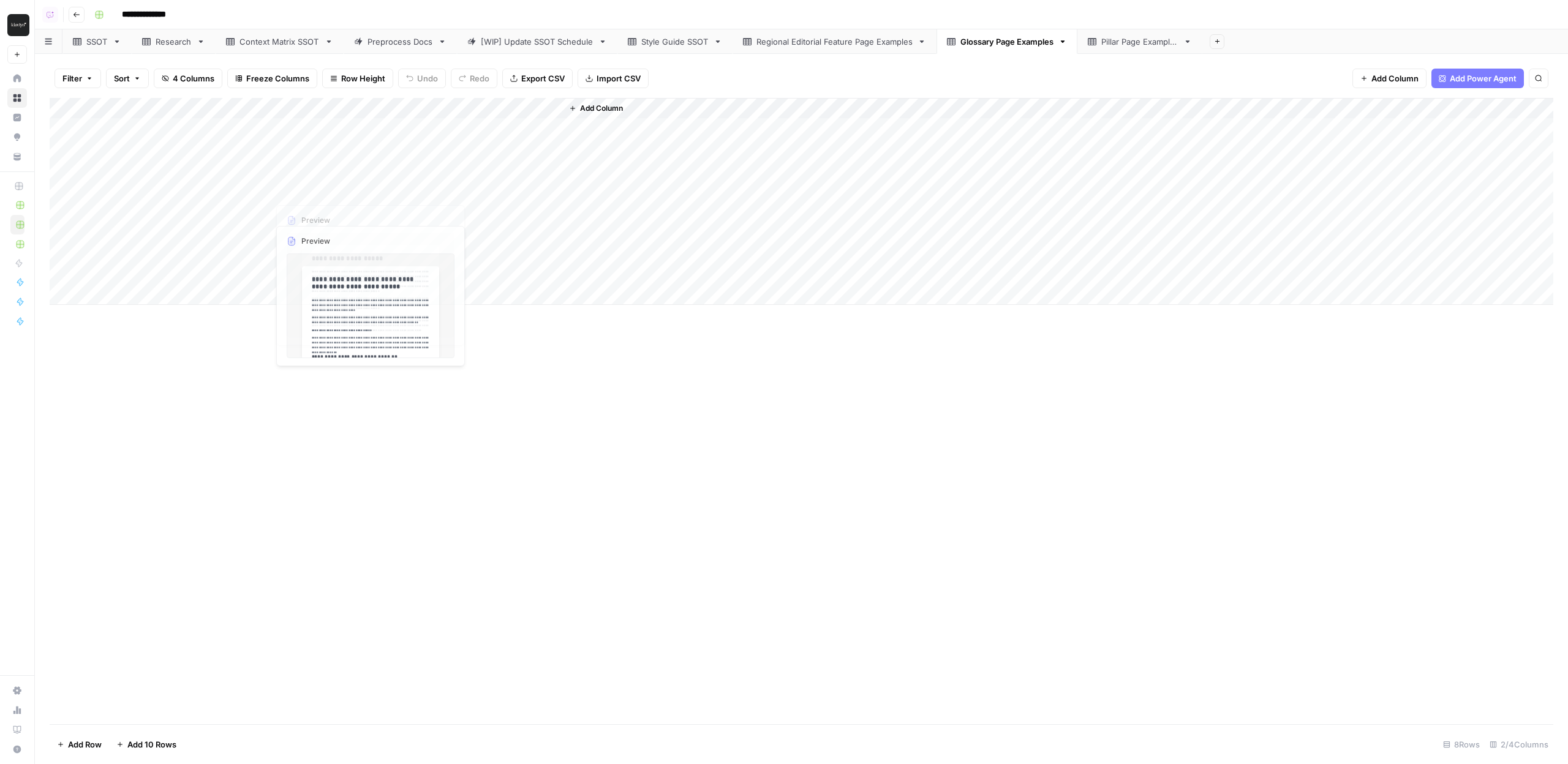
drag, startPoint x: 256, startPoint y: 134, endPoint x: 203, endPoint y: 120, distance: 54.8
click at [203, 112] on div "Add Column" at bounding box center [802, 201] width 1504 height 207
drag, startPoint x: 202, startPoint y: 147, endPoint x: 399, endPoint y: 272, distance: 233.3
click at [399, 272] on div "Add Column" at bounding box center [802, 201] width 1504 height 207
drag, startPoint x: 400, startPoint y: 273, endPoint x: 227, endPoint y: 151, distance: 211.7
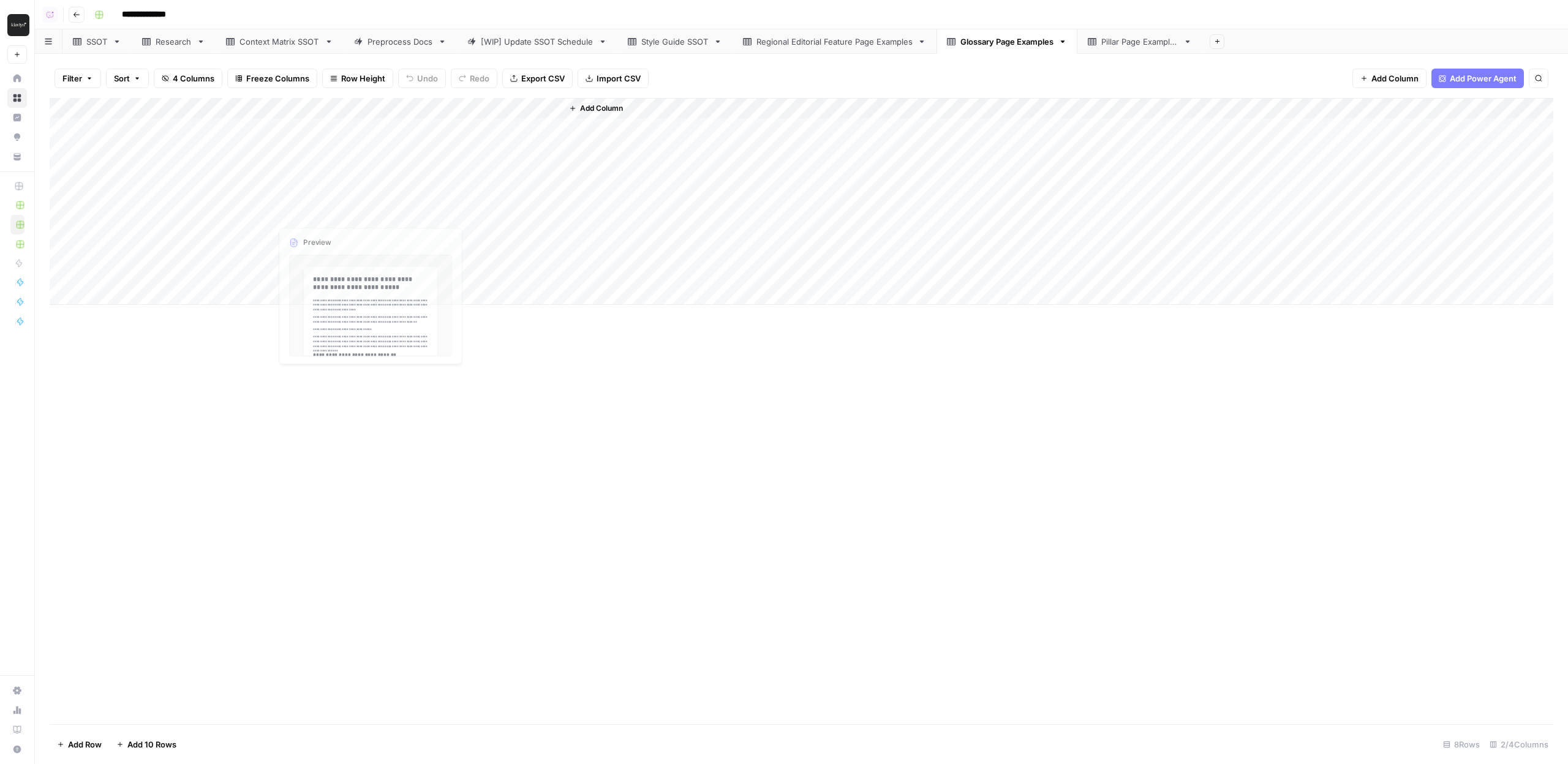
click at [225, 129] on div "Add Column" at bounding box center [802, 201] width 1504 height 207
drag, startPoint x: 365, startPoint y: 267, endPoint x: 252, endPoint y: 159, distance: 156.3
click at [249, 133] on div "Add Column" at bounding box center [802, 201] width 1504 height 207
drag, startPoint x: 218, startPoint y: 137, endPoint x: 435, endPoint y: 299, distance: 270.8
click at [386, 267] on div "Add Column" at bounding box center [802, 201] width 1504 height 207
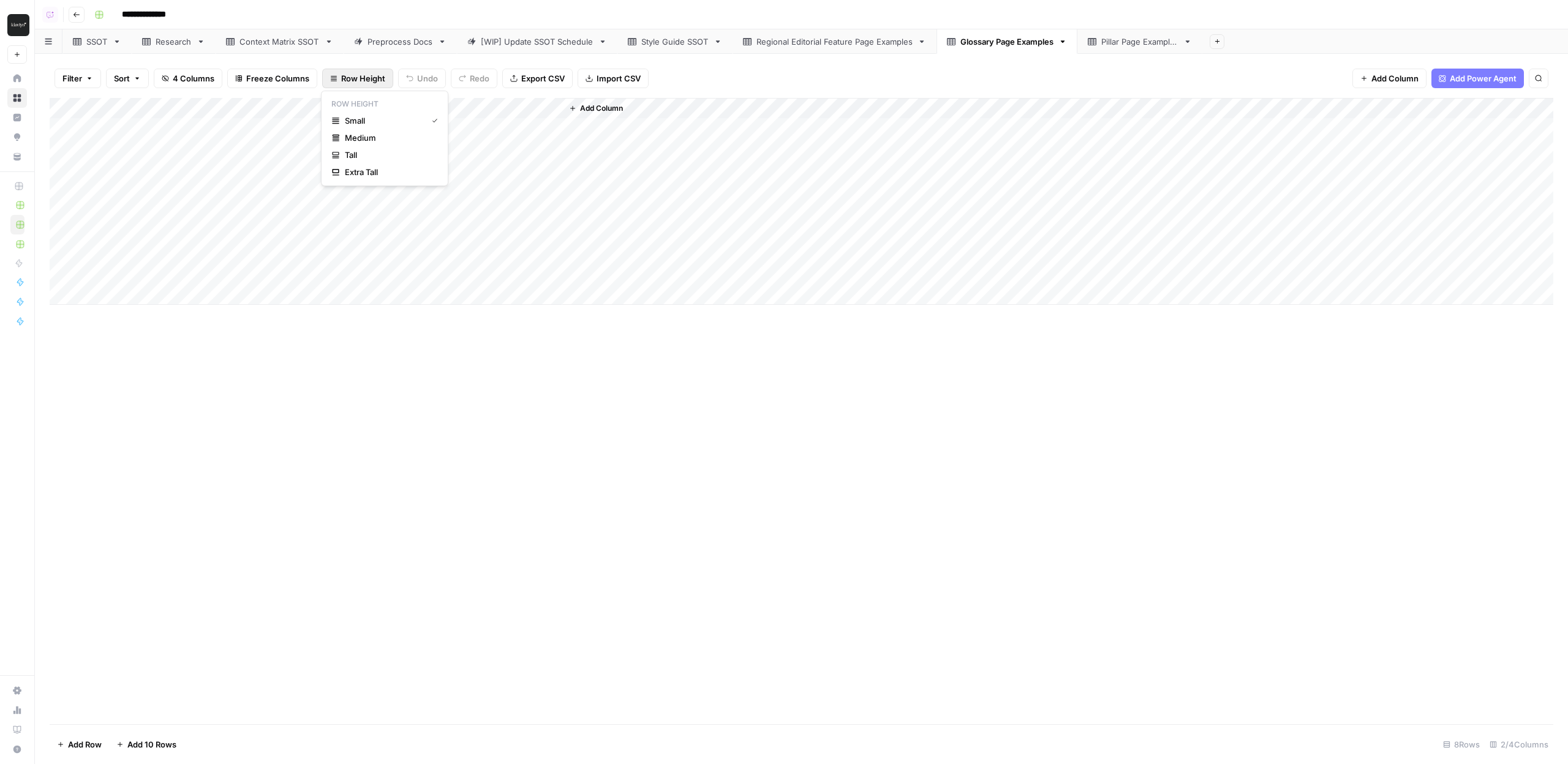
click at [359, 77] on span "Row Height" at bounding box center [363, 78] width 44 height 12
click at [380, 131] on span "Medium" at bounding box center [389, 137] width 88 height 12
click at [316, 227] on div "Add Column" at bounding box center [802, 245] width 1504 height 295
click at [97, 43] on div "SSOT" at bounding box center [97, 42] width 21 height 12
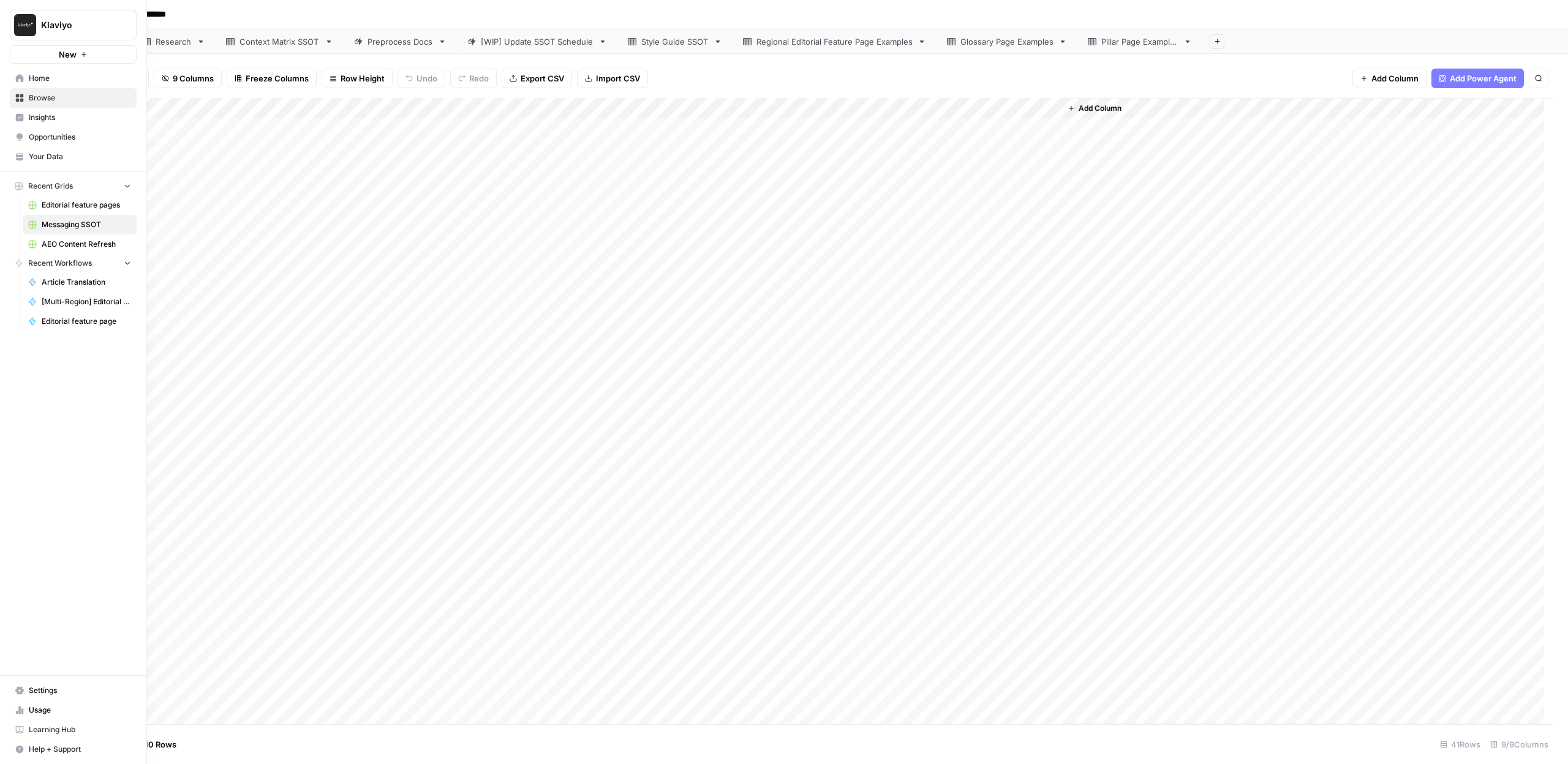
click at [70, 316] on link "Editorial feature page" at bounding box center [80, 321] width 114 height 20
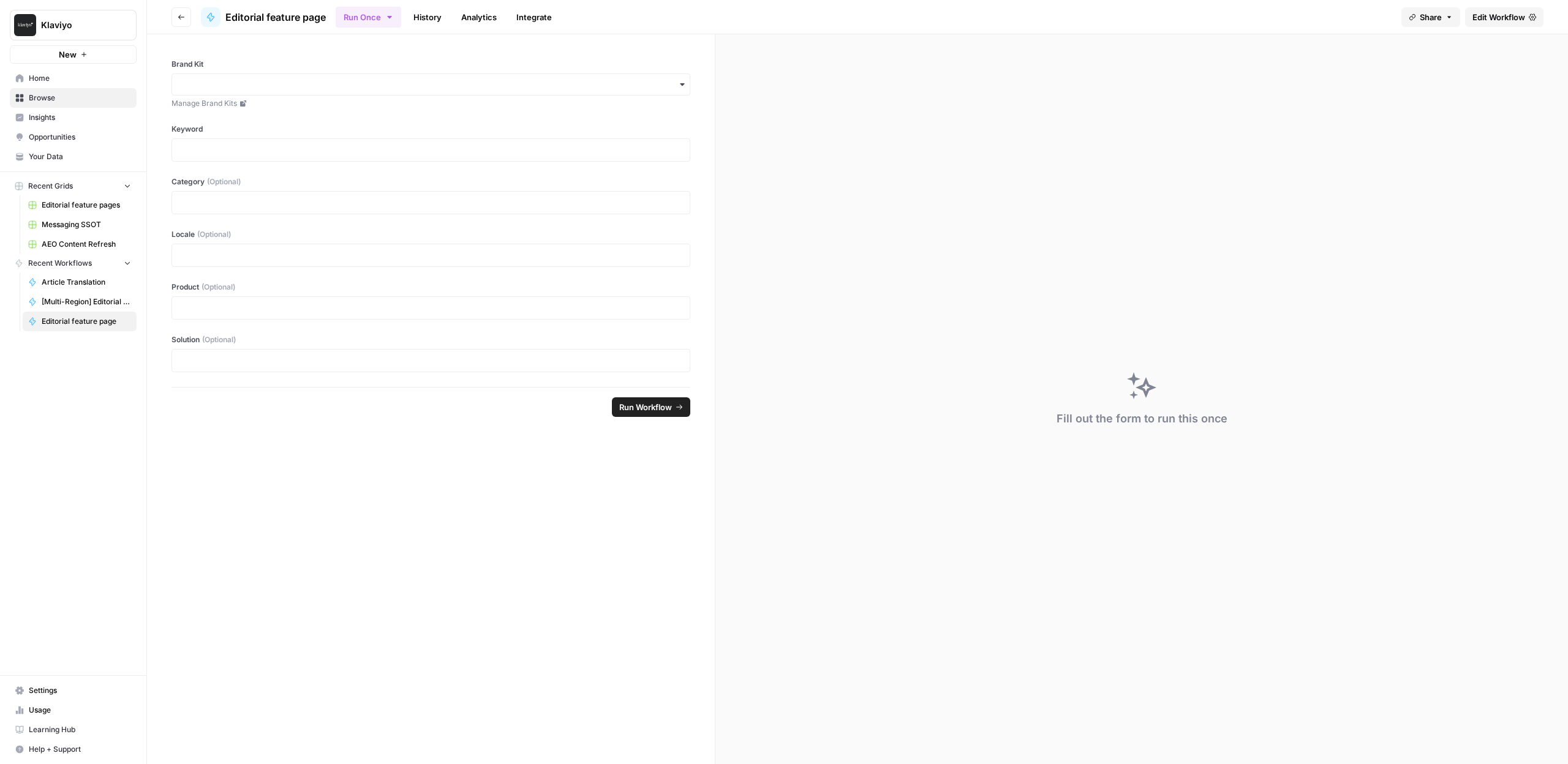
click at [1473, 18] on span "Edit Workflow" at bounding box center [1499, 17] width 53 height 12
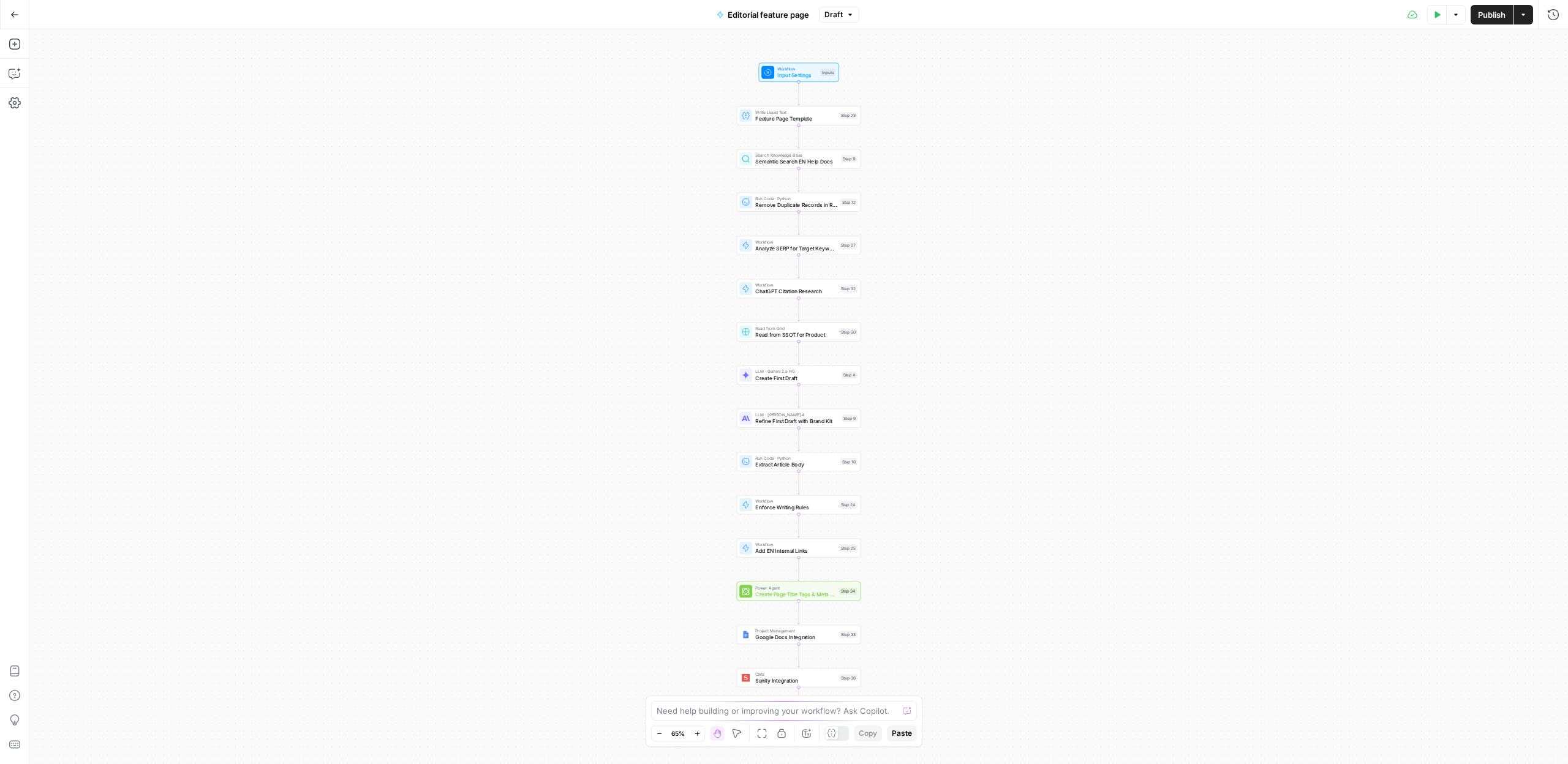
drag, startPoint x: 674, startPoint y: 202, endPoint x: 578, endPoint y: 321, distance: 152.9
click at [579, 326] on div "Workflow Input Settings Inputs Write Liquid Text Feature Page Template Step 29 …" at bounding box center [798, 396] width 1539 height 735
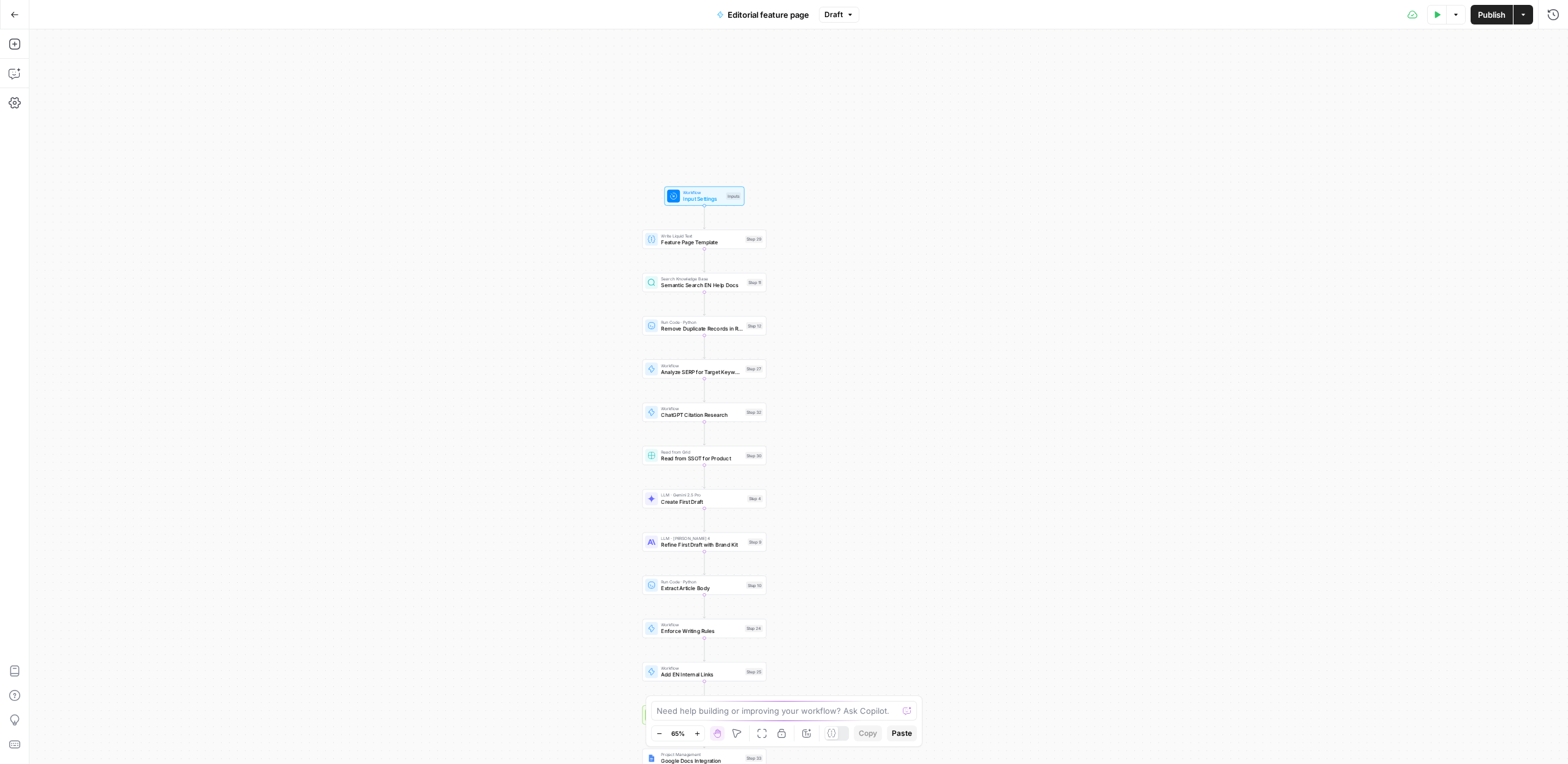
click at [585, 279] on div "Workflow Input Settings Inputs Write Liquid Text Feature Page Template Step 29 …" at bounding box center [798, 396] width 1539 height 735
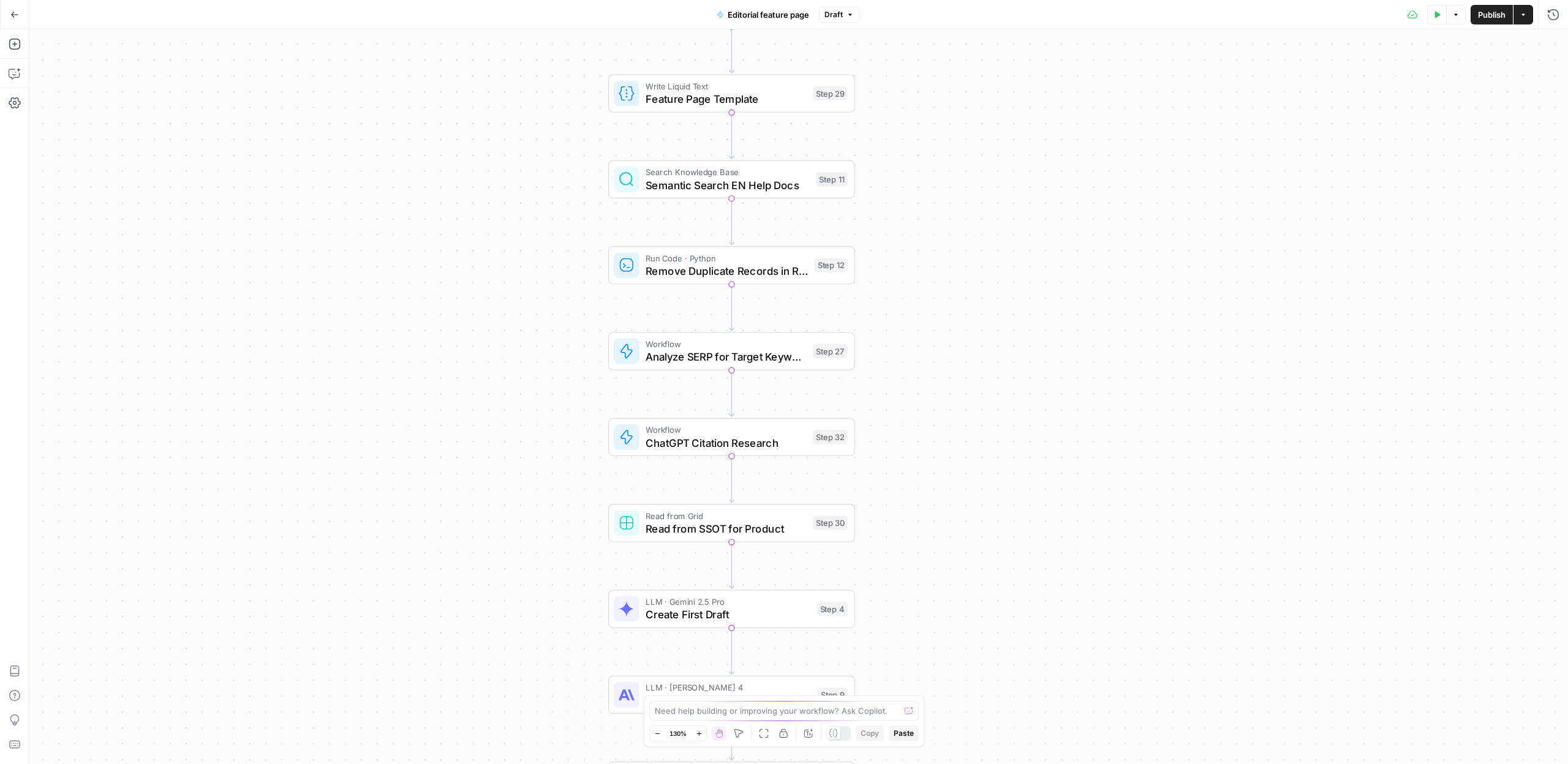
drag, startPoint x: 591, startPoint y: 295, endPoint x: 534, endPoint y: 202, distance: 109.1
click at [541, 170] on div "Workflow Input Settings Inputs Write Liquid Text Feature Page Template Step 29 …" at bounding box center [798, 396] width 1539 height 735
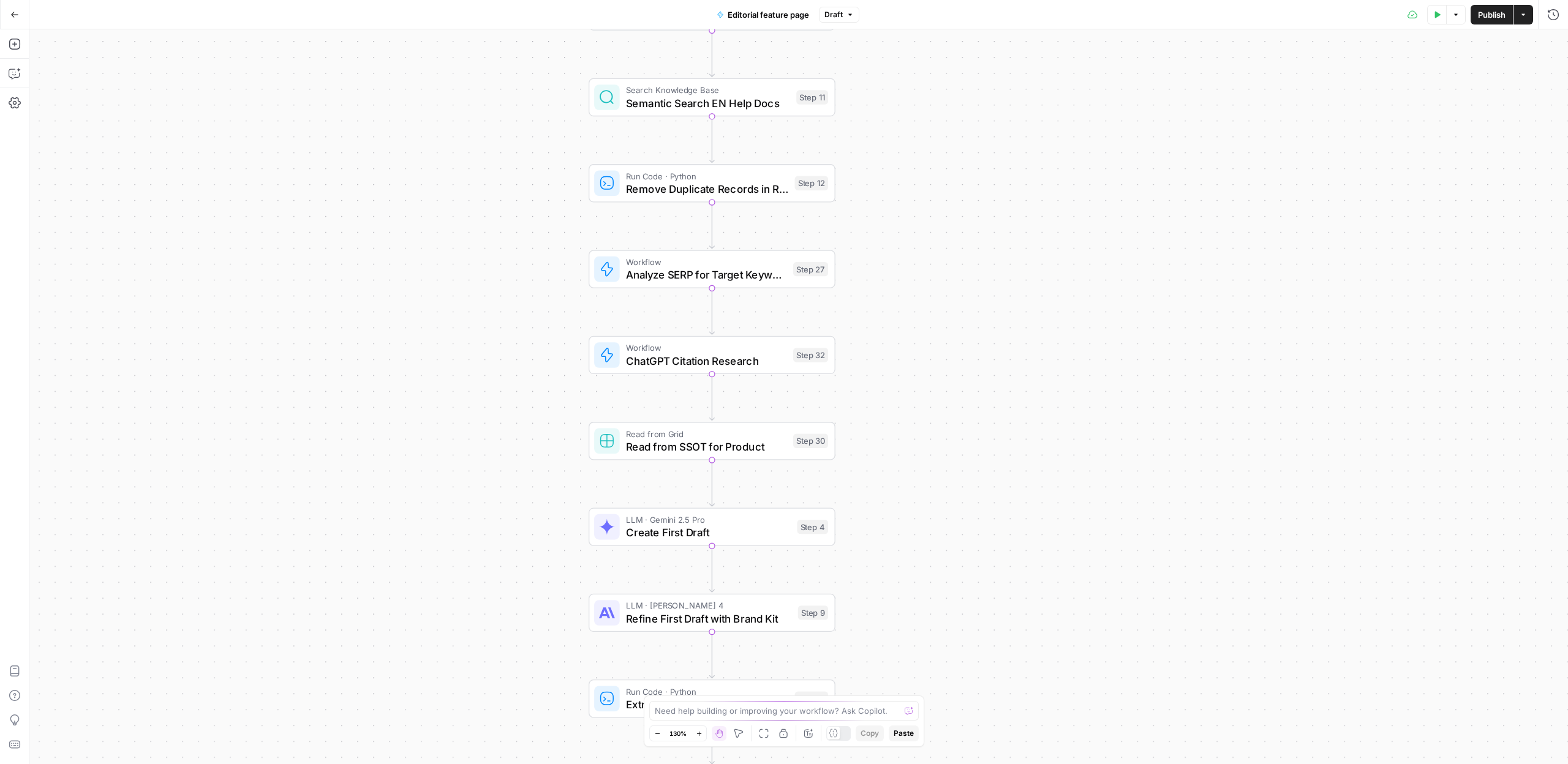
drag, startPoint x: 518, startPoint y: 321, endPoint x: 504, endPoint y: 256, distance: 66.5
click at [504, 256] on div "Workflow Input Settings Inputs Write Liquid Text Feature Page Template Step 29 …" at bounding box center [798, 396] width 1539 height 735
click at [641, 442] on span "Read from SSOT for Product" at bounding box center [706, 447] width 161 height 16
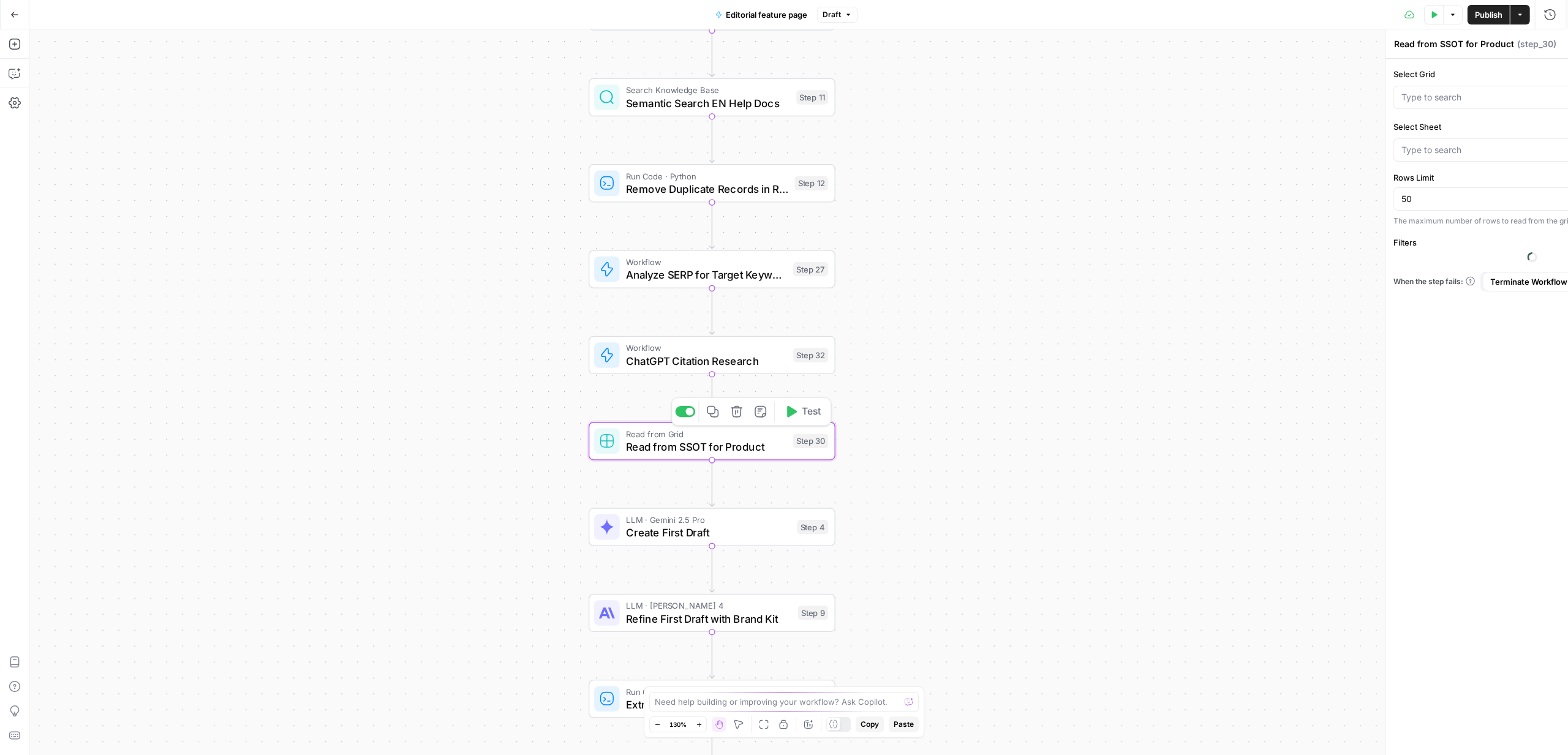
type input "Messaging SSOT"
type input "SSOT"
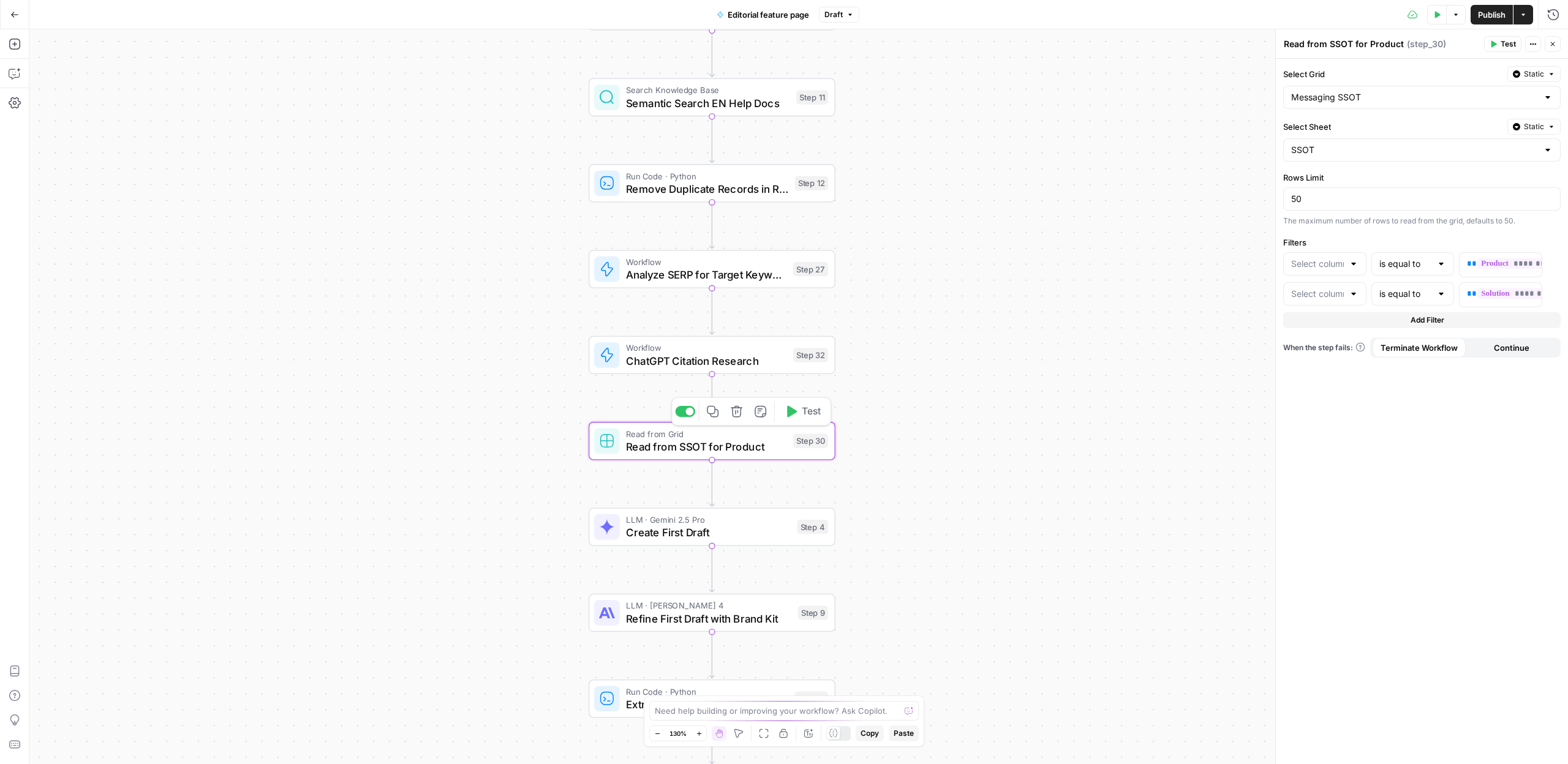
type input "Product"
type input "Solution"
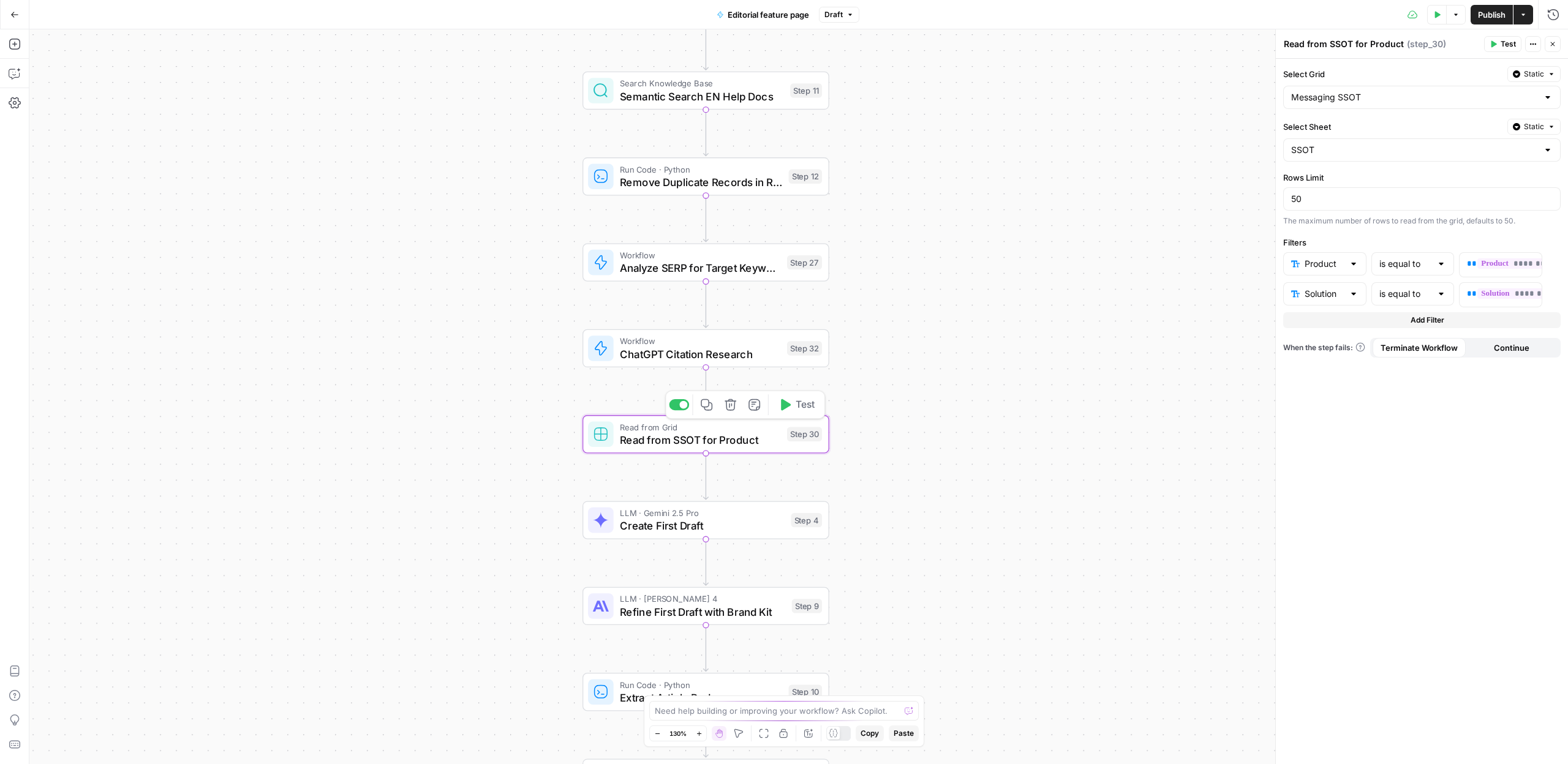
drag, startPoint x: 530, startPoint y: 471, endPoint x: 497, endPoint y: 447, distance: 40.8
click at [490, 449] on div "Workflow Input Settings Inputs Write Liquid Text Feature Page Template Step 29 …" at bounding box center [798, 396] width 1539 height 735
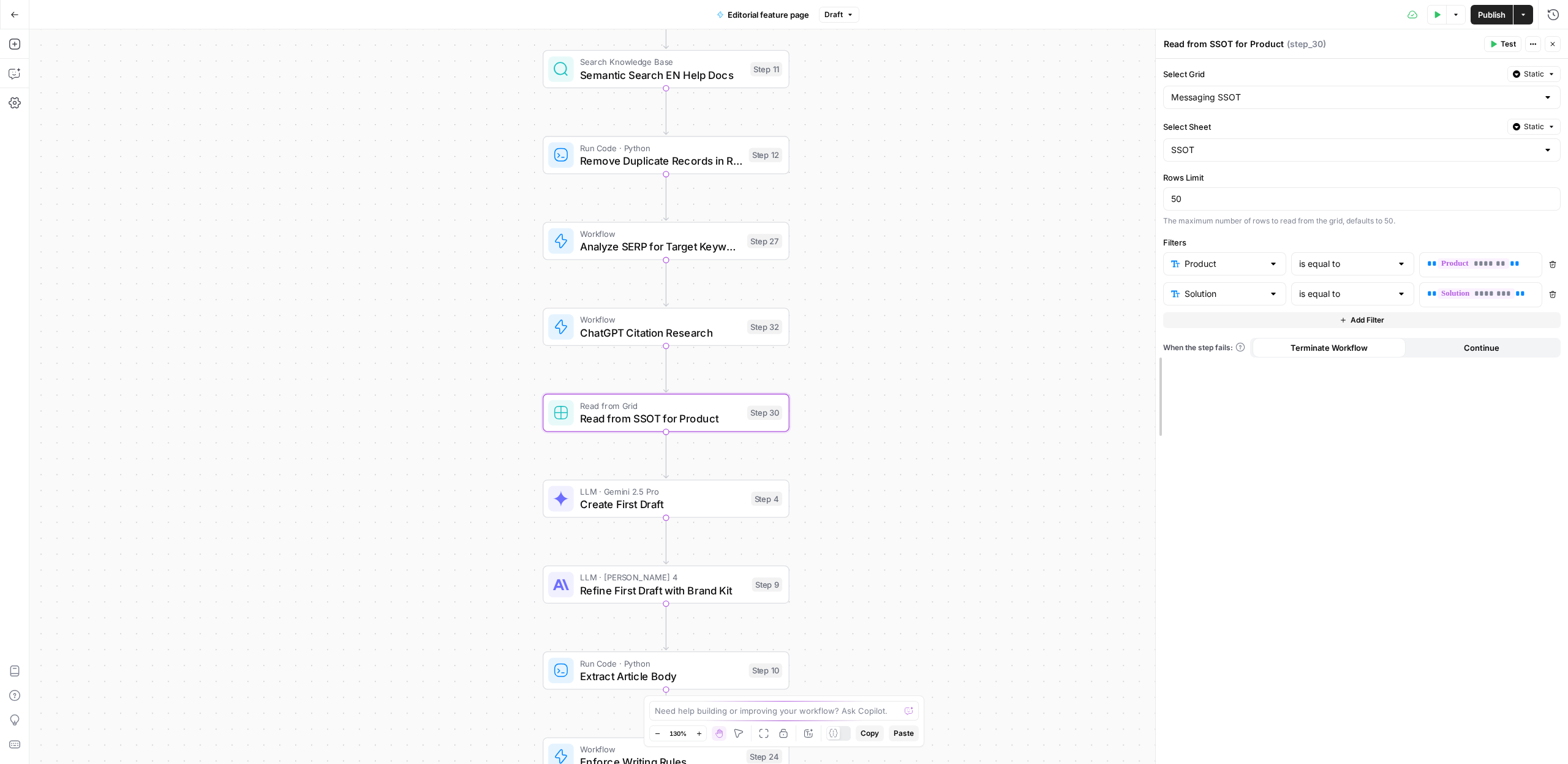
drag, startPoint x: 1280, startPoint y: 368, endPoint x: 1057, endPoint y: 353, distance: 223.5
click at [956, 379] on body "Klaviyo New Home Browse Insights Opportunities Your Data Recent Grids Editorial…" at bounding box center [784, 382] width 1568 height 764
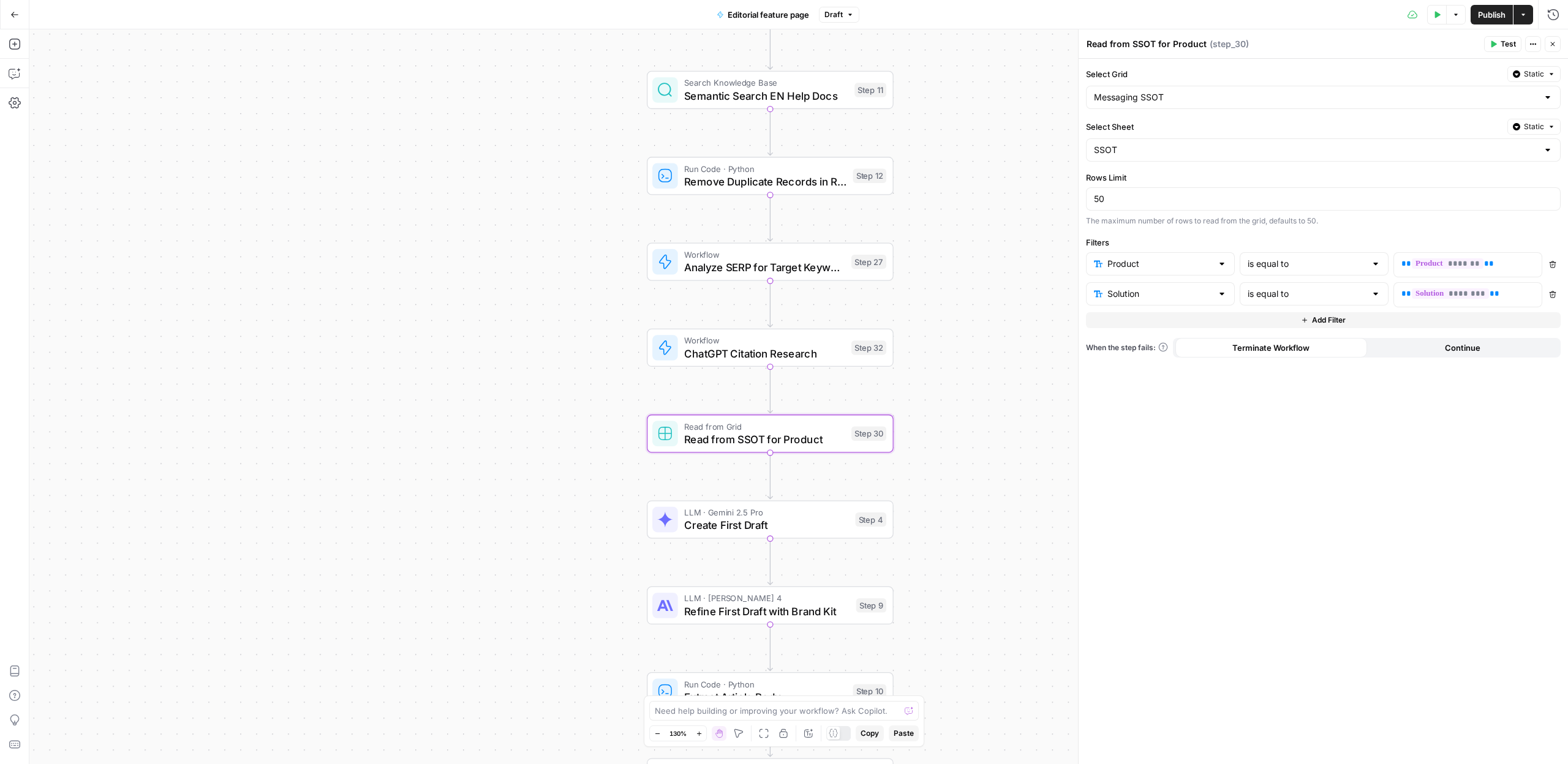
drag, startPoint x: 941, startPoint y: 377, endPoint x: 1027, endPoint y: 404, distance: 90.1
click at [1029, 409] on div "Workflow Input Settings Inputs Write Liquid Text Feature Page Template Step 29 …" at bounding box center [798, 396] width 1539 height 735
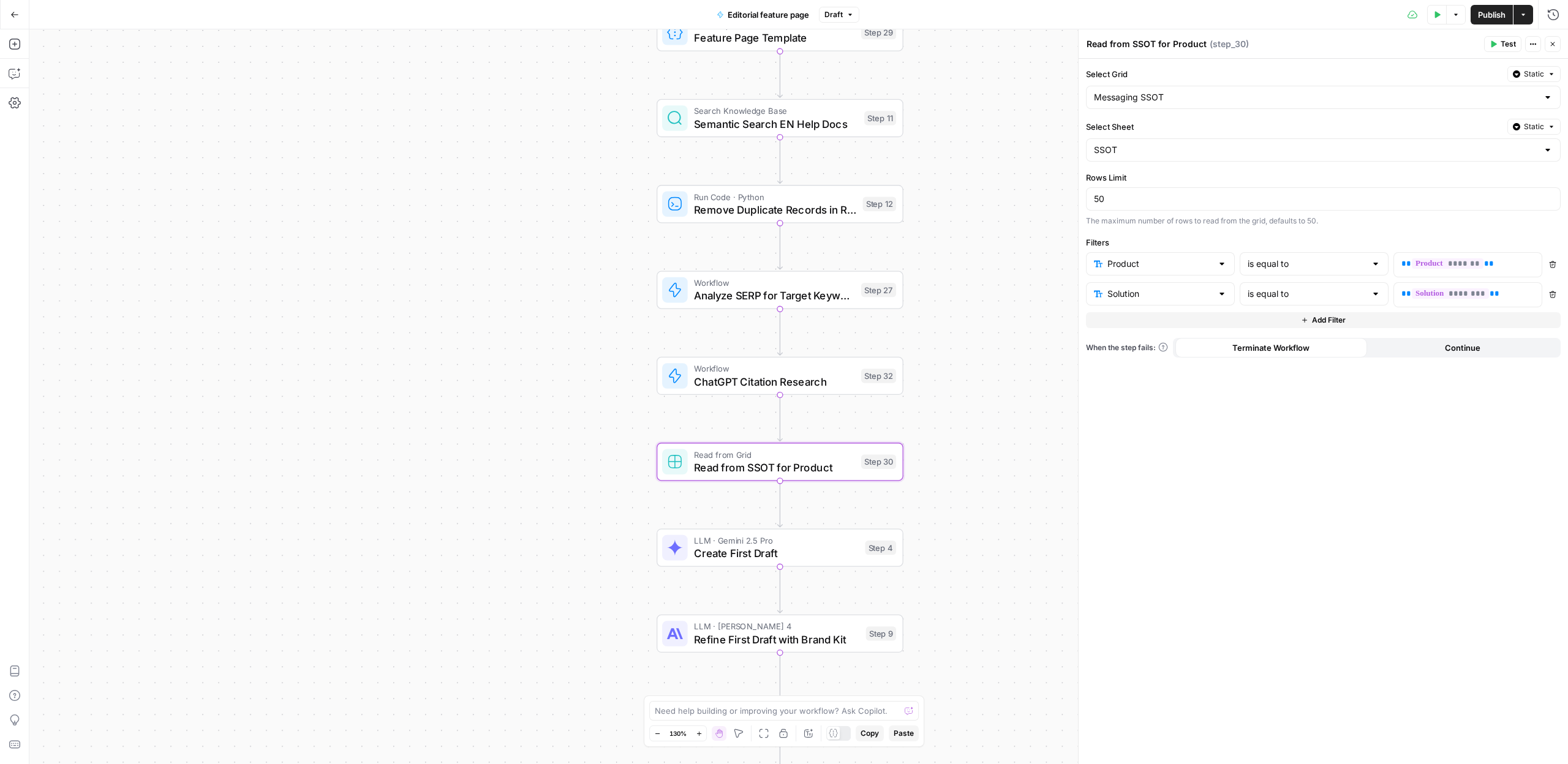
drag, startPoint x: 996, startPoint y: 280, endPoint x: 1000, endPoint y: 298, distance: 18.4
click at [1001, 308] on div "Workflow Input Settings Inputs Write Liquid Text Feature Page Template Step 29 …" at bounding box center [798, 396] width 1539 height 735
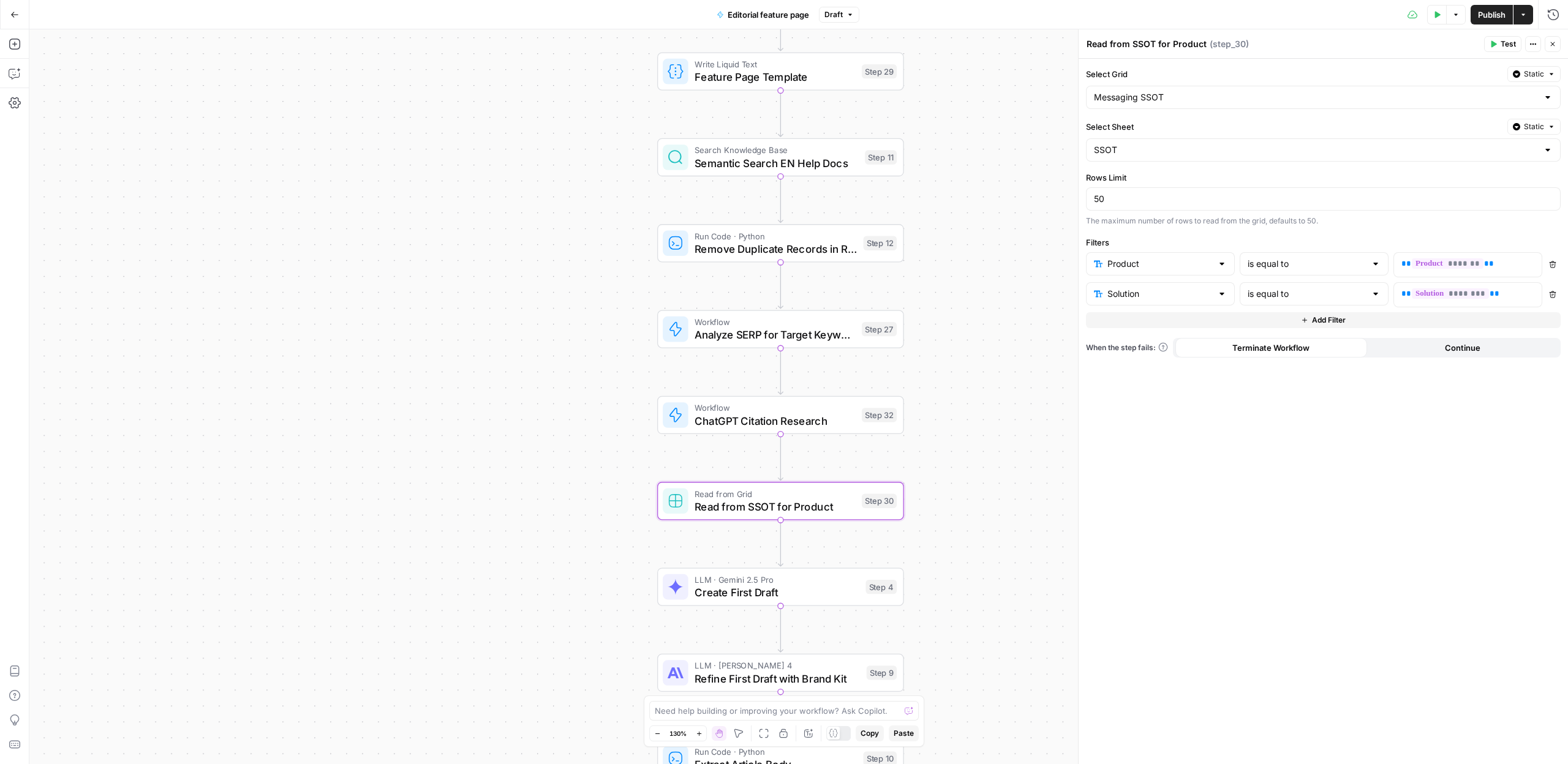
drag, startPoint x: 979, startPoint y: 294, endPoint x: 981, endPoint y: 326, distance: 32.1
click at [981, 326] on div "Workflow Input Settings Inputs Write Liquid Text Feature Page Template Step 29 …" at bounding box center [798, 396] width 1539 height 735
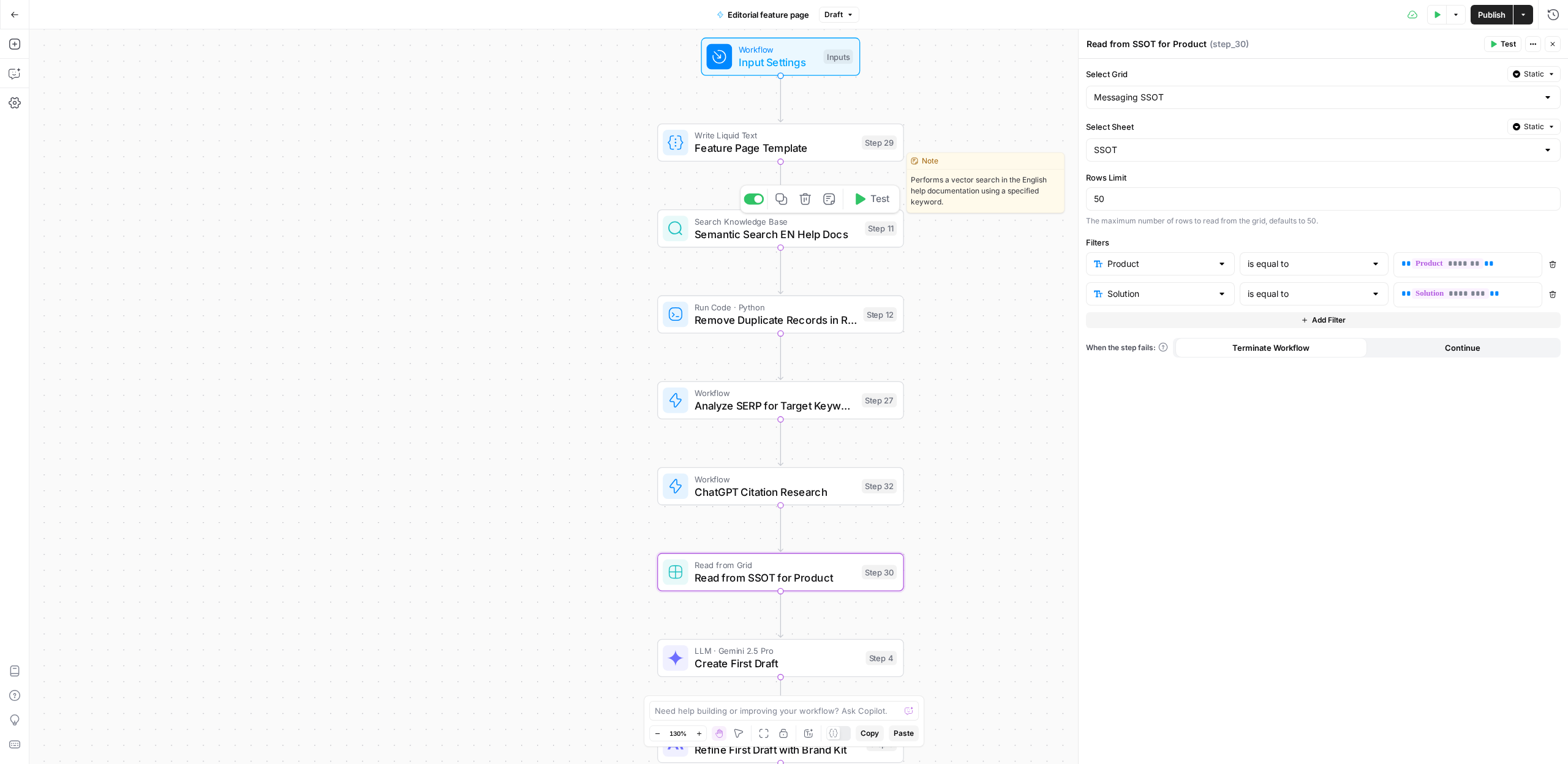
click at [691, 227] on div "Search Knowledge Base Semantic Search EN Help Docs Step 11 Copy step Delete ste…" at bounding box center [780, 228] width 234 height 27
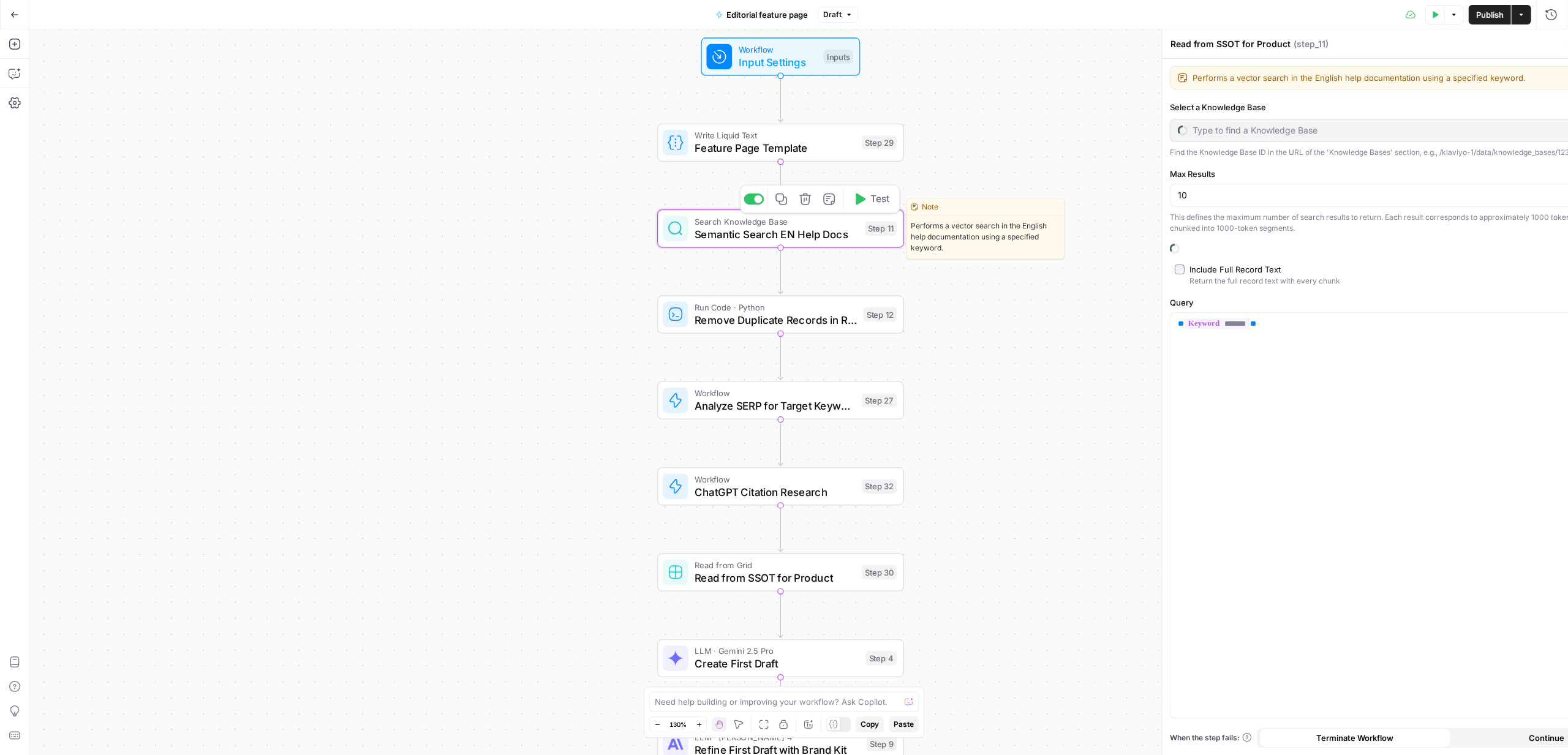
type textarea "Semantic Search EN Help Docs"
type input "[EN] Help Center"
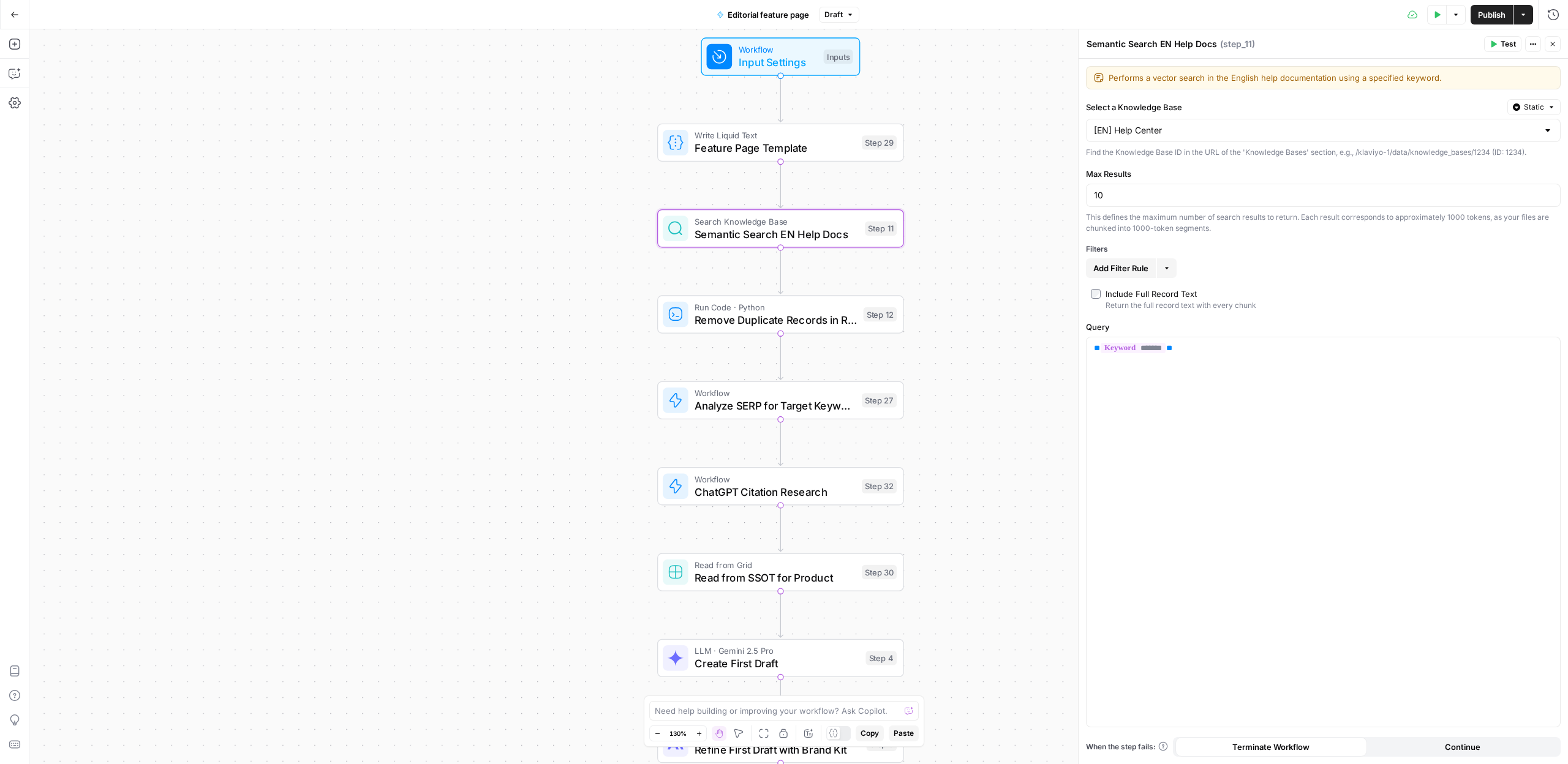
click at [732, 315] on span "Remove Duplicate Records in Returned Docs" at bounding box center [775, 320] width 162 height 16
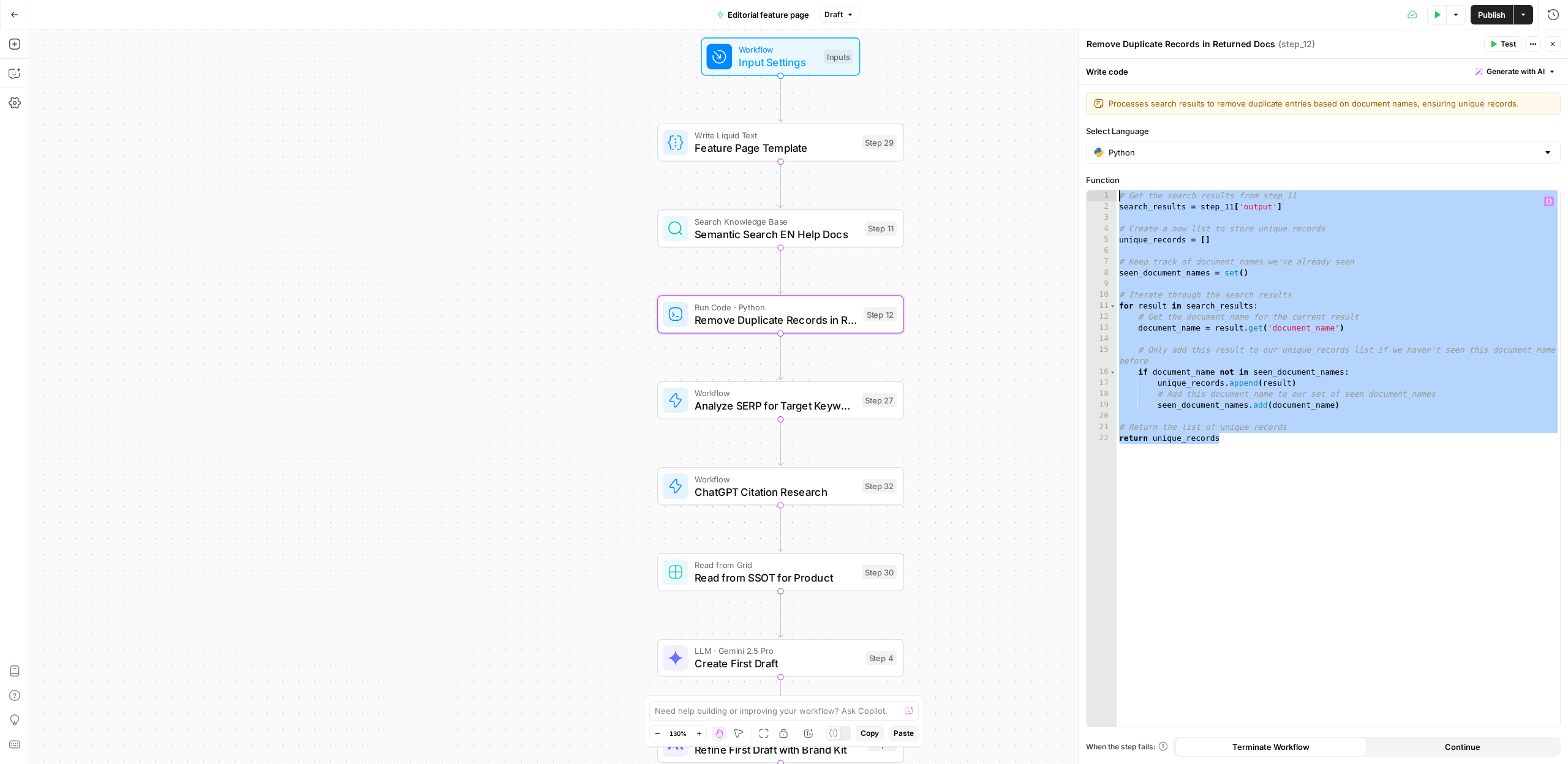
drag, startPoint x: 1257, startPoint y: 397, endPoint x: 1016, endPoint y: 255, distance: 279.7
click at [1078, 148] on div "**********" at bounding box center [1323, 396] width 490 height 735
type textarea "**********"
click at [710, 402] on span "Analyze SERP for Target Keyword" at bounding box center [775, 406] width 161 height 16
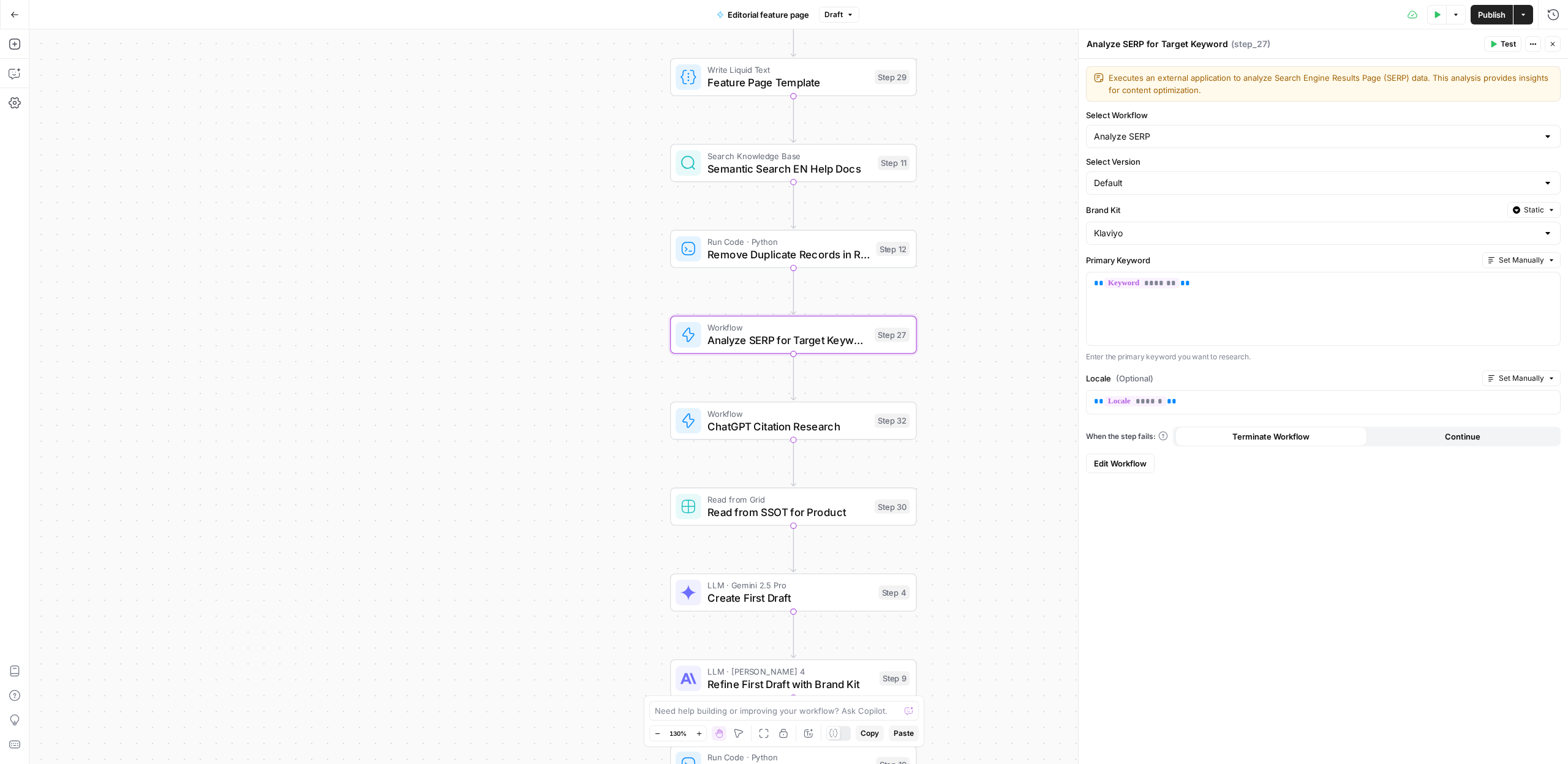
drag, startPoint x: 559, startPoint y: 545, endPoint x: 567, endPoint y: 493, distance: 52.6
click at [567, 493] on div "Workflow Input Settings Inputs Write Liquid Text Feature Page Template Step 29 …" at bounding box center [798, 396] width 1539 height 735
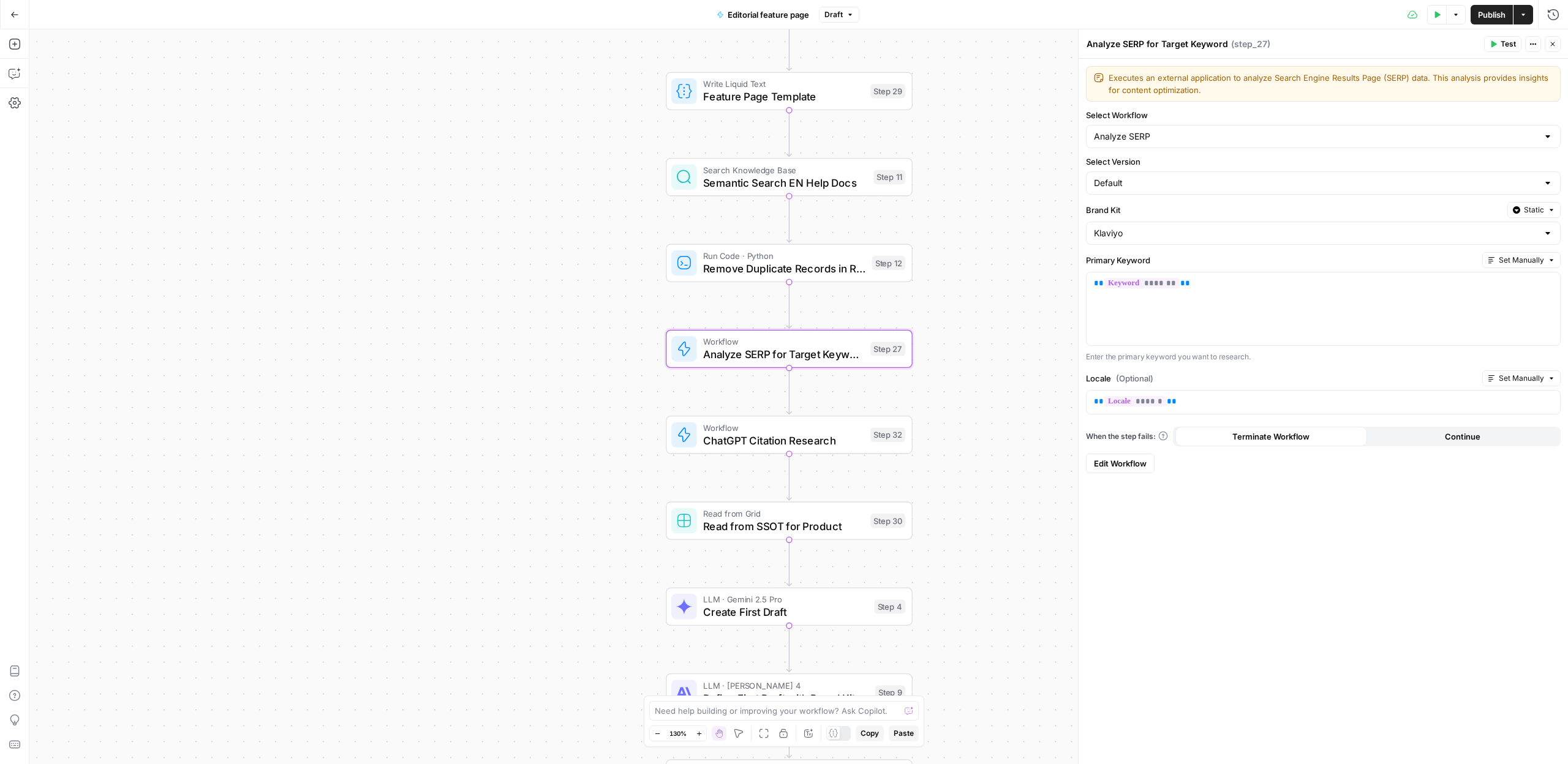
click at [602, 554] on div "Workflow Input Settings Inputs Write Liquid Text Feature Page Template Step 29 …" at bounding box center [798, 396] width 1539 height 735
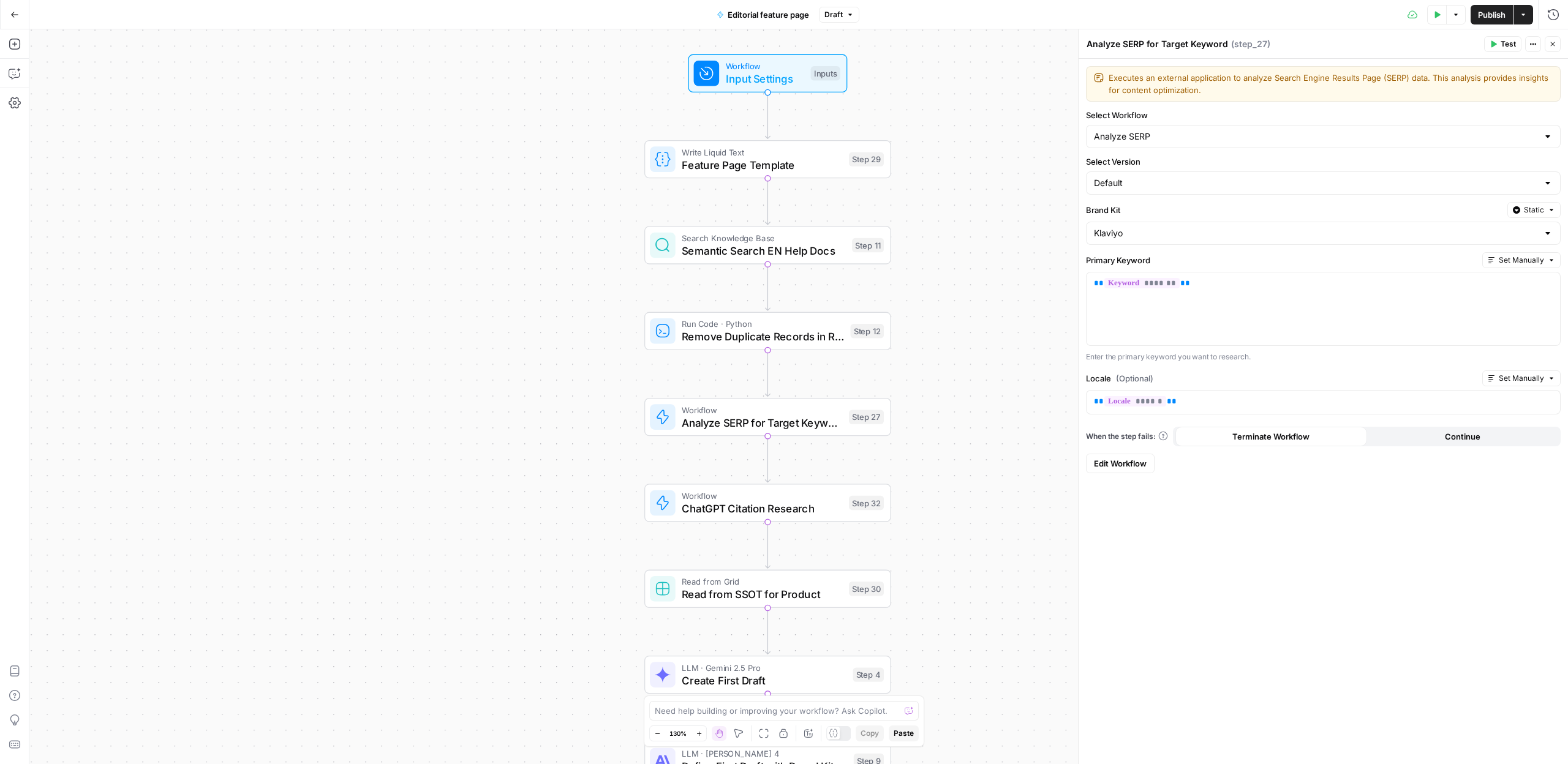
drag, startPoint x: 1013, startPoint y: 422, endPoint x: 985, endPoint y: 402, distance: 34.4
click at [992, 385] on div "Workflow Input Settings Inputs Write Liquid Text Feature Page Template Step 29 …" at bounding box center [798, 396] width 1539 height 735
click at [702, 664] on span "LLM · Gemini 2.5 Pro" at bounding box center [765, 666] width 165 height 13
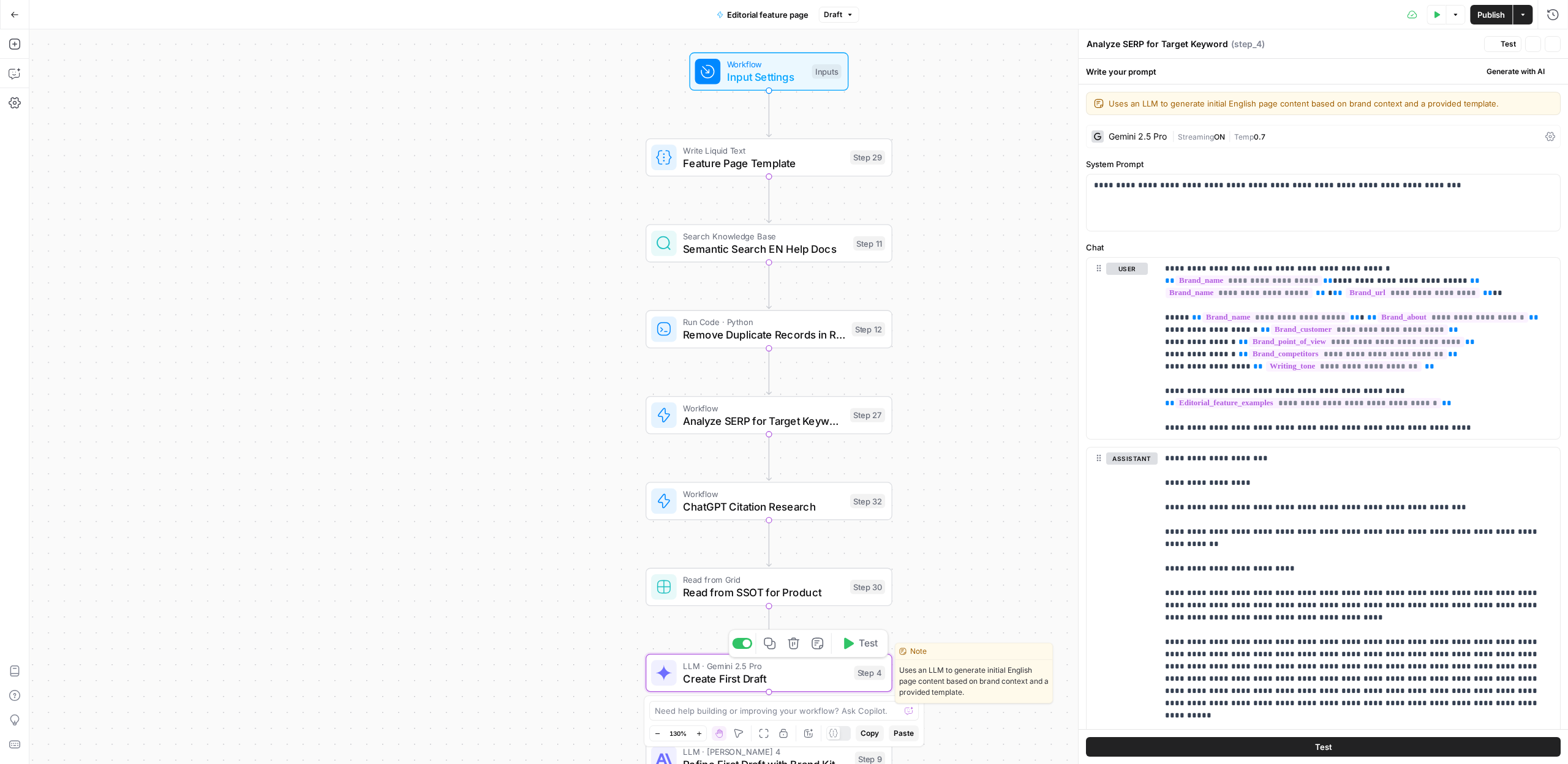
type textarea "Create First Draft"
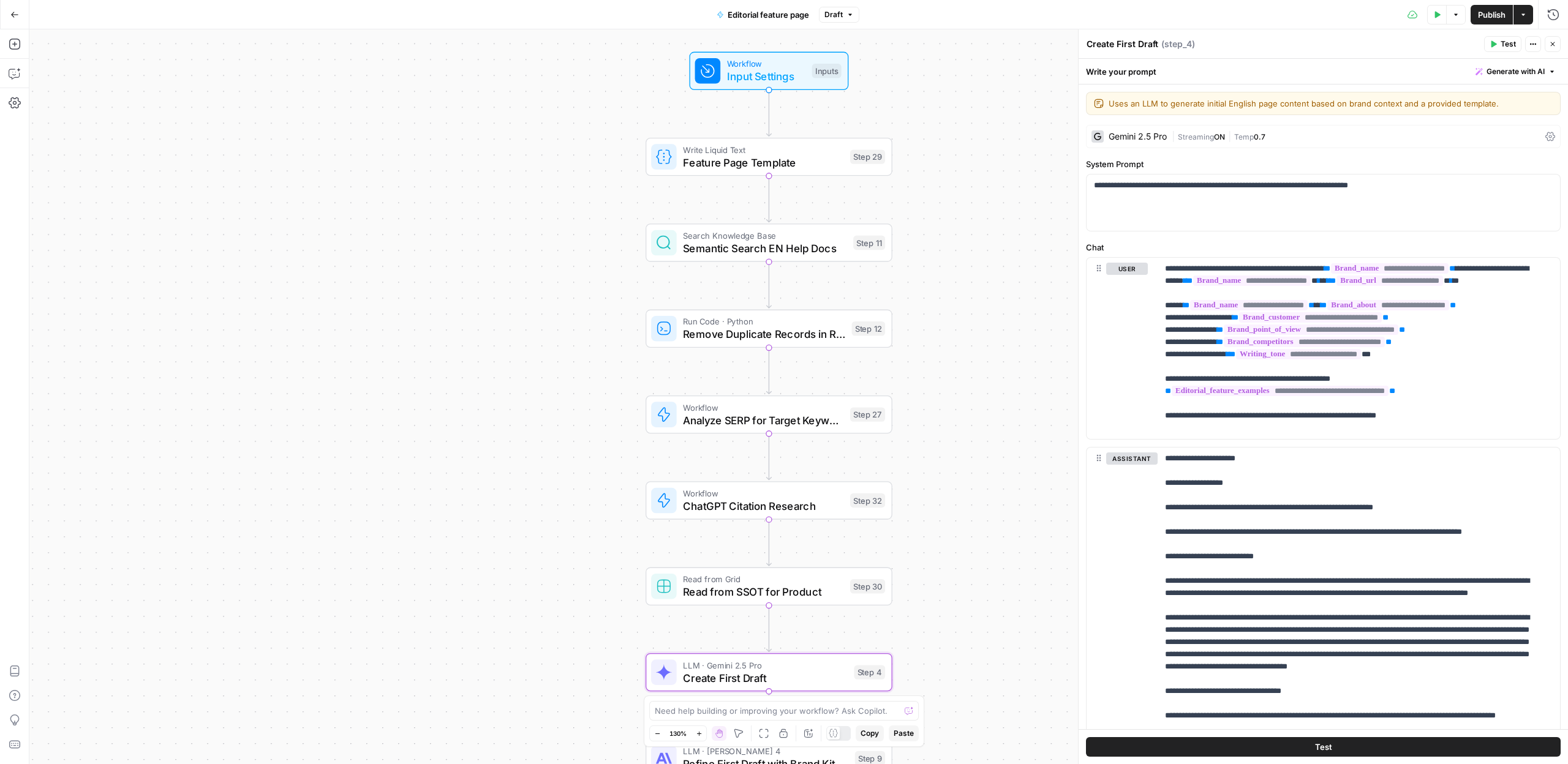
click at [226, 150] on div "Workflow Input Settings Inputs Write Liquid Text Feature Page Template Step 29 …" at bounding box center [798, 396] width 1539 height 735
drag, startPoint x: 973, startPoint y: 428, endPoint x: 985, endPoint y: 431, distance: 12.4
click at [985, 431] on div "Workflow Input Settings Inputs Write Liquid Text Feature Page Template Step 29 …" at bounding box center [798, 396] width 1539 height 735
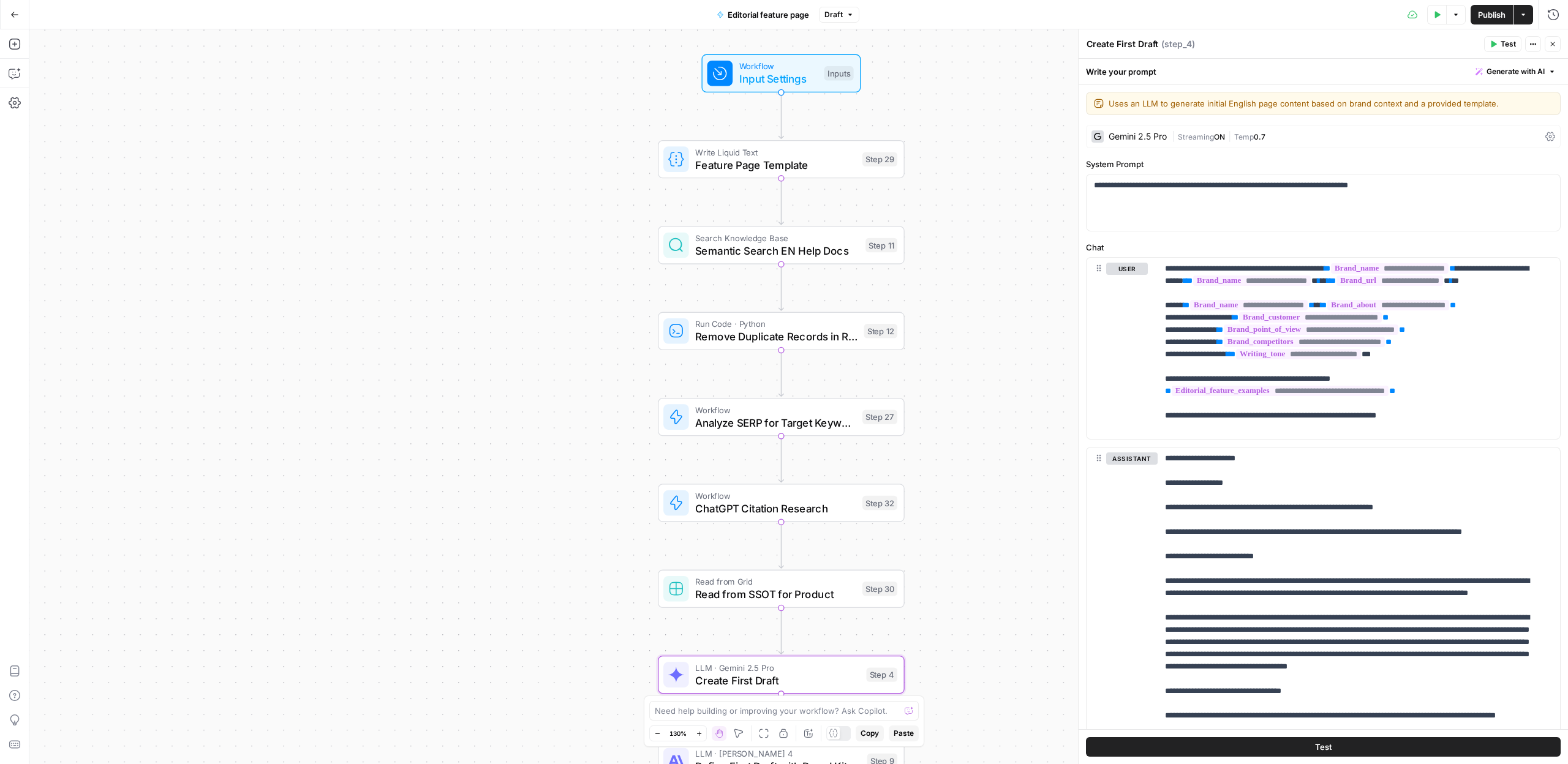
click at [985, 431] on div "Workflow Input Settings Inputs Write Liquid Text Feature Page Template Step 29 …" at bounding box center [798, 396] width 1539 height 735
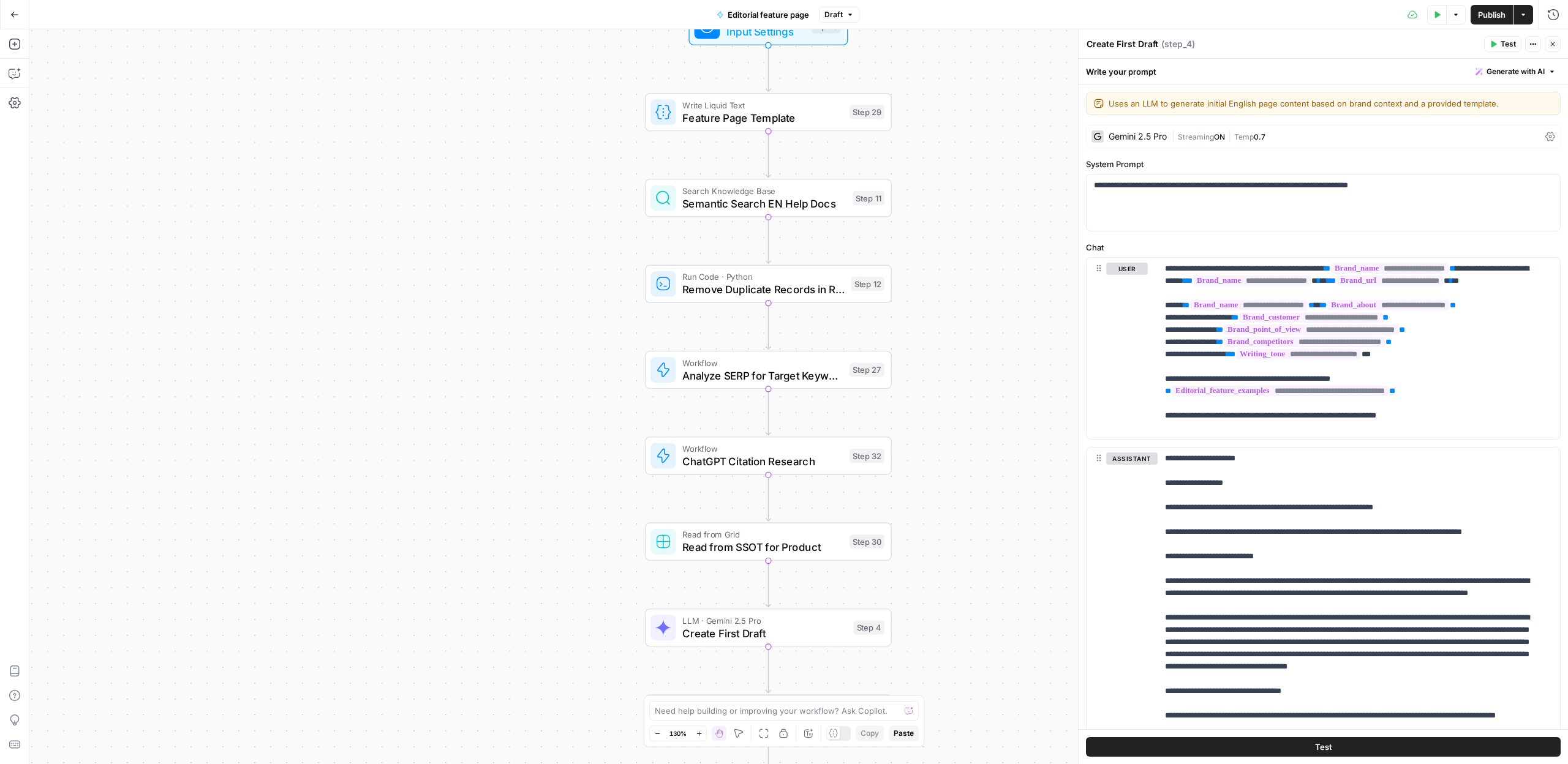
drag, startPoint x: 1009, startPoint y: 514, endPoint x: 999, endPoint y: 463, distance: 52.0
click at [999, 461] on div "Workflow Input Settings Inputs Write Liquid Text Feature Page Template Step 29 …" at bounding box center [798, 396] width 1539 height 735
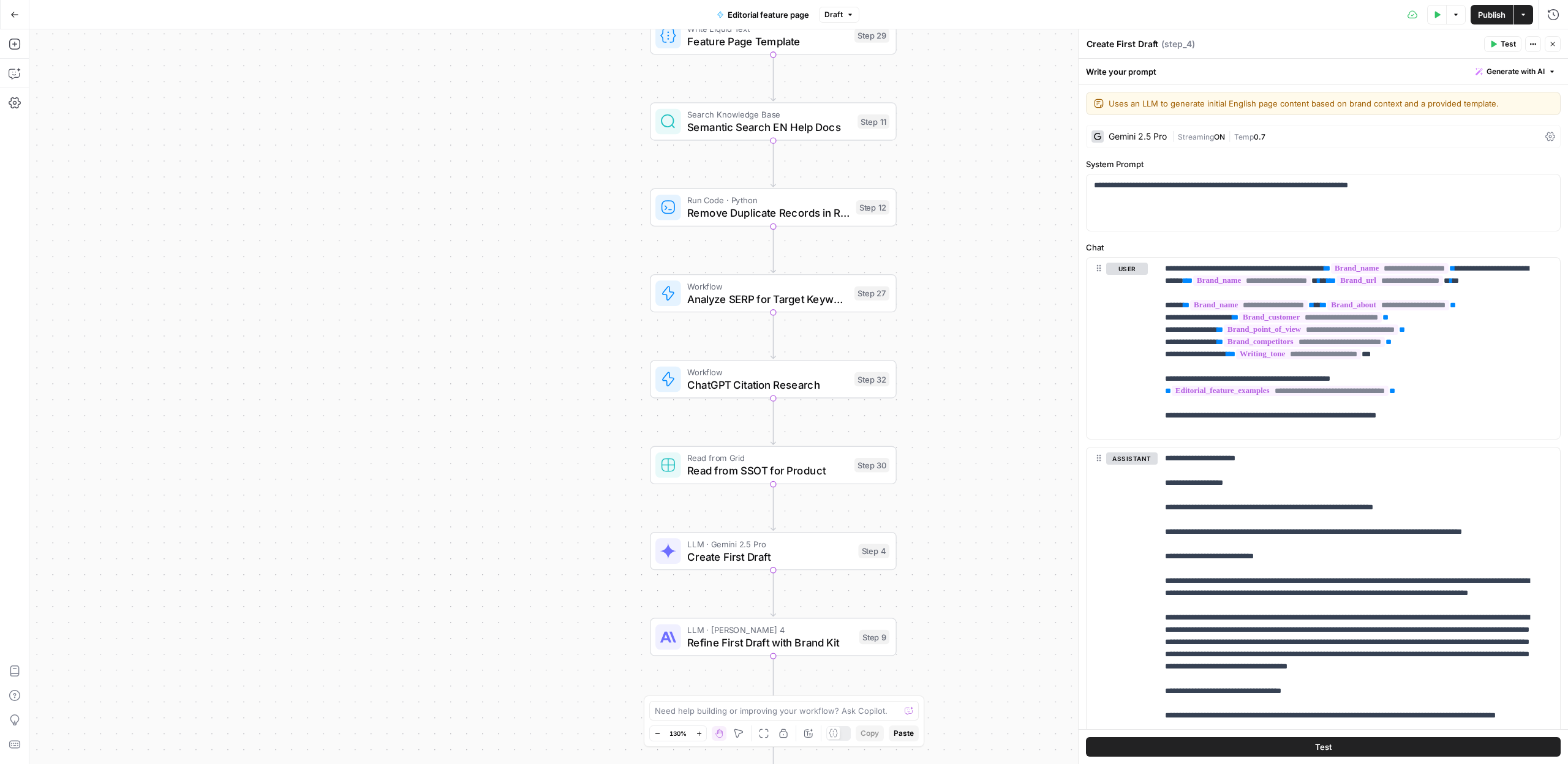
drag, startPoint x: 1000, startPoint y: 517, endPoint x: 1004, endPoint y: 445, distance: 72.1
click at [1004, 445] on div "Workflow Input Settings Inputs Write Liquid Text Feature Page Template Step 29 …" at bounding box center [798, 396] width 1539 height 735
click at [697, 479] on span "Read from SSOT for Product" at bounding box center [767, 471] width 161 height 16
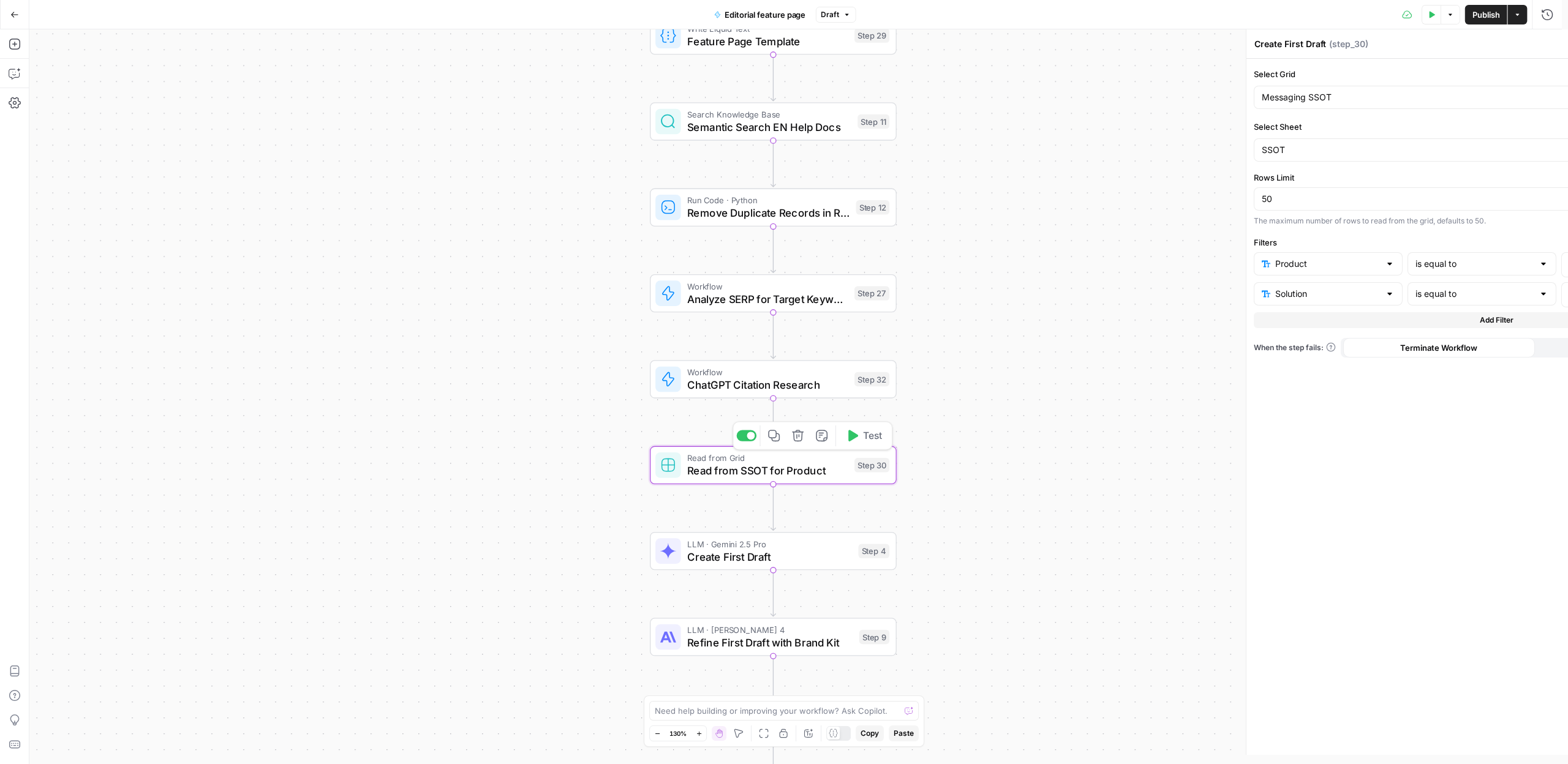
type textarea "Read from SSOT for Product"
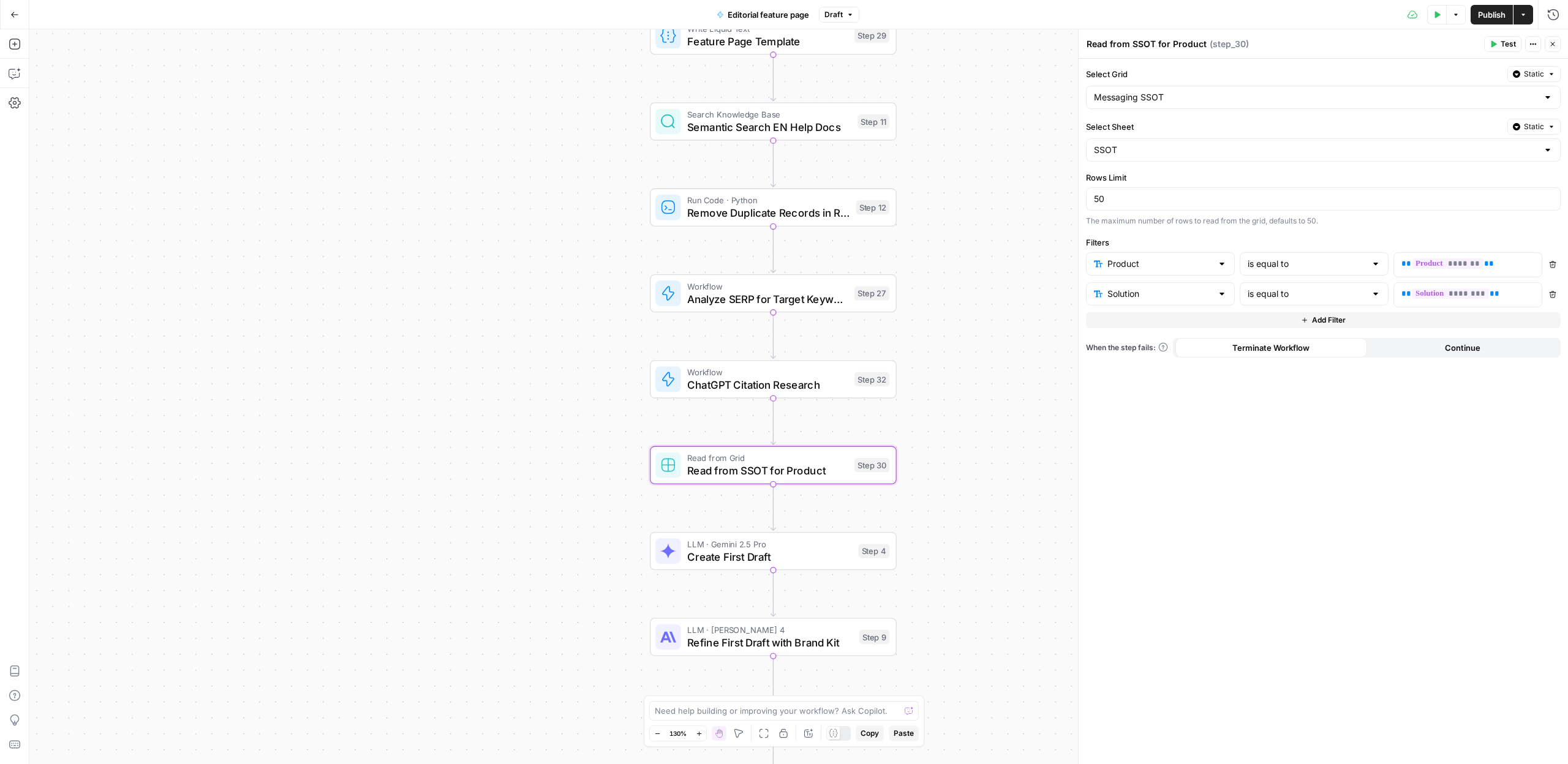
drag, startPoint x: 1122, startPoint y: 218, endPoint x: 1370, endPoint y: 365, distance: 288.3
click at [0, 0] on form "Select Grid Static Messaging SSOT Select Sheet Static SSOT Rows Limit 50 The ma…" at bounding box center [0, 0] width 0 height 0
click at [1400, 501] on div "Select Grid Static Messaging SSOT Select Sheet Static SSOT Rows Limit 50 The ma…" at bounding box center [1323, 411] width 489 height 705
drag, startPoint x: 1395, startPoint y: 510, endPoint x: 1103, endPoint y: 164, distance: 452.7
click at [1104, 161] on div "Select Grid Static Messaging SSOT Select Sheet Static SSOT Rows Limit 50 The ma…" at bounding box center [1323, 411] width 489 height 705
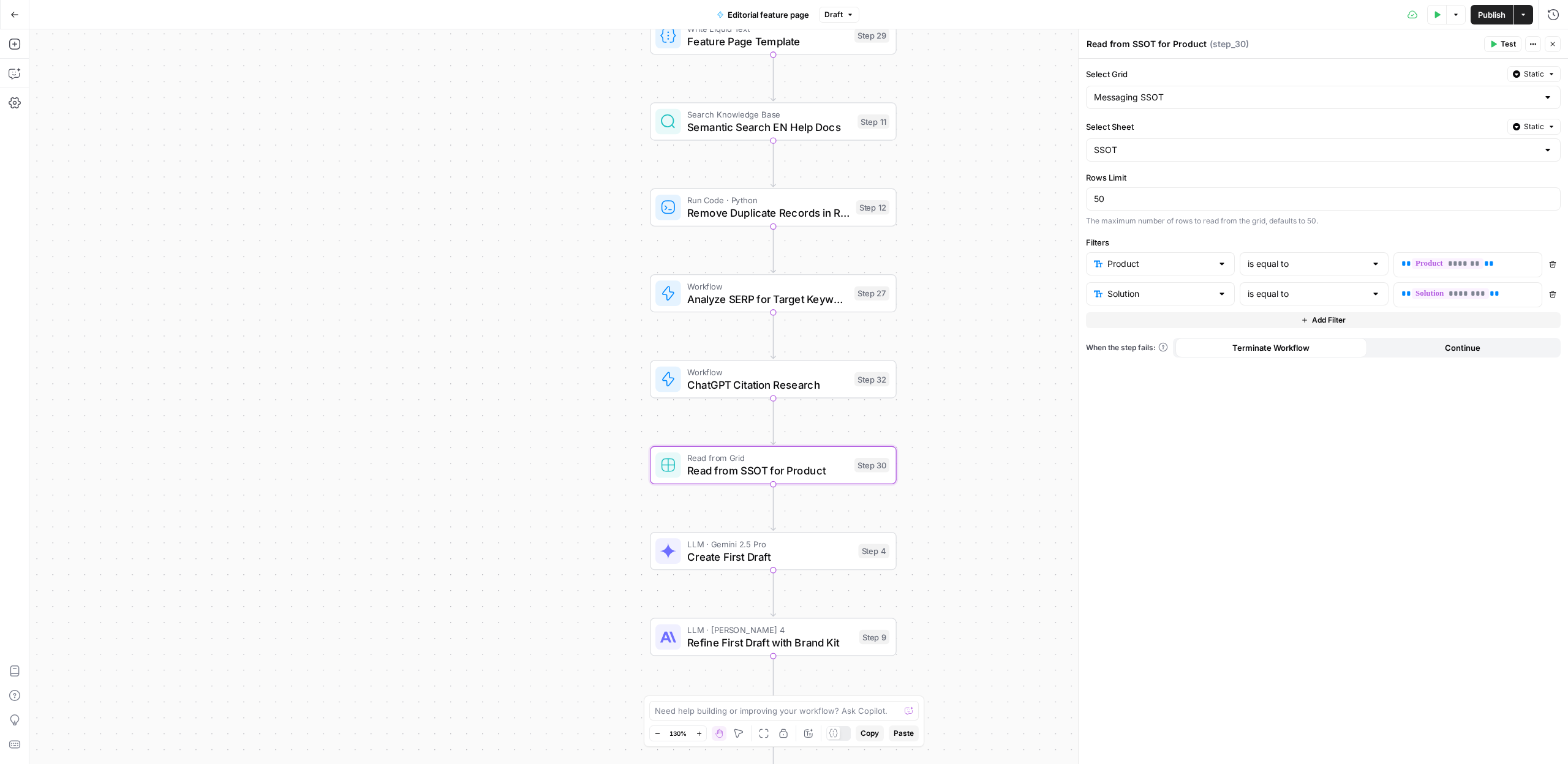
drag, startPoint x: 1296, startPoint y: 454, endPoint x: 1091, endPoint y: 205, distance: 322.5
click at [1091, 205] on div "Select Grid Static Messaging SSOT Select Sheet Static SSOT Rows Limit 50 The ma…" at bounding box center [1323, 411] width 489 height 705
click at [976, 360] on div "Workflow Input Settings Inputs Write Liquid Text Feature Page Template Step 29 …" at bounding box center [798, 396] width 1539 height 735
click at [7, 19] on button "Go Back" at bounding box center [15, 15] width 22 height 22
